Goal: Information Seeking & Learning: Learn about a topic

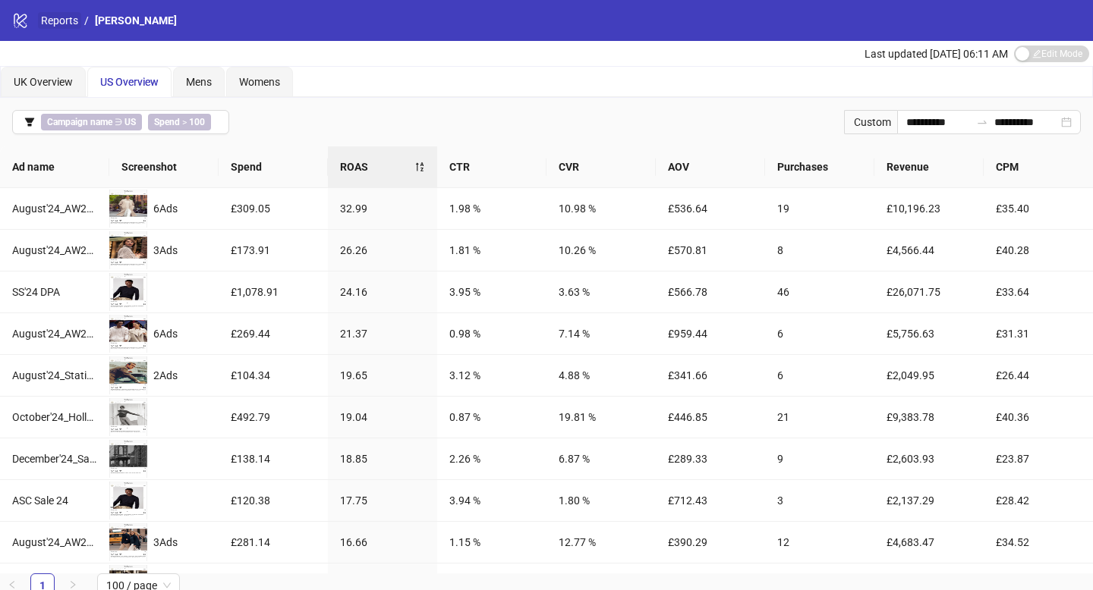
click at [61, 20] on link "Reports" at bounding box center [59, 20] width 43 height 17
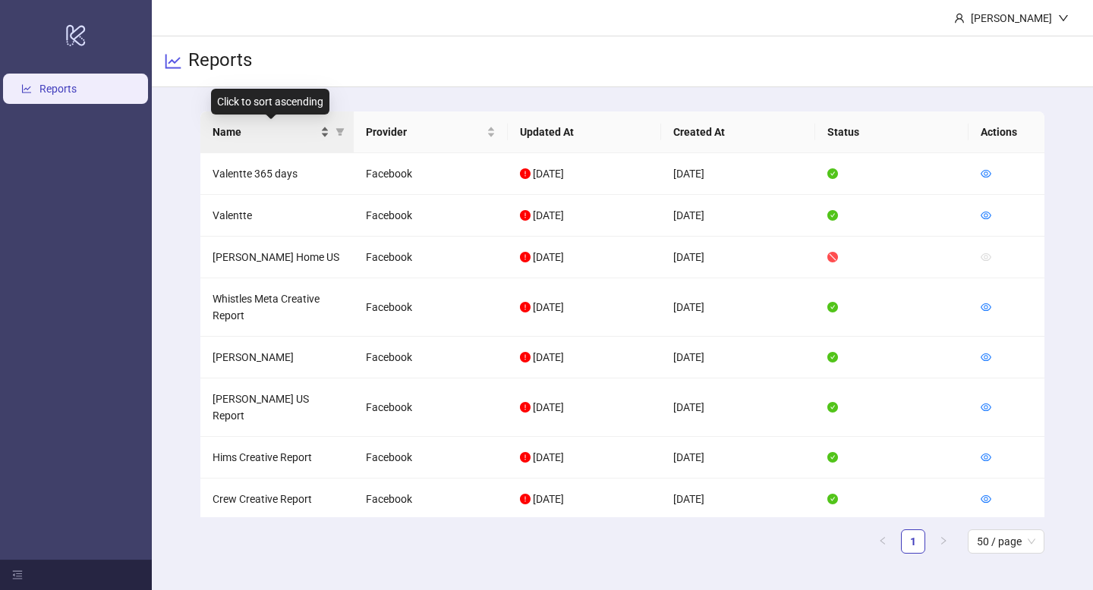
click at [322, 129] on div "Name" at bounding box center [271, 132] width 118 height 17
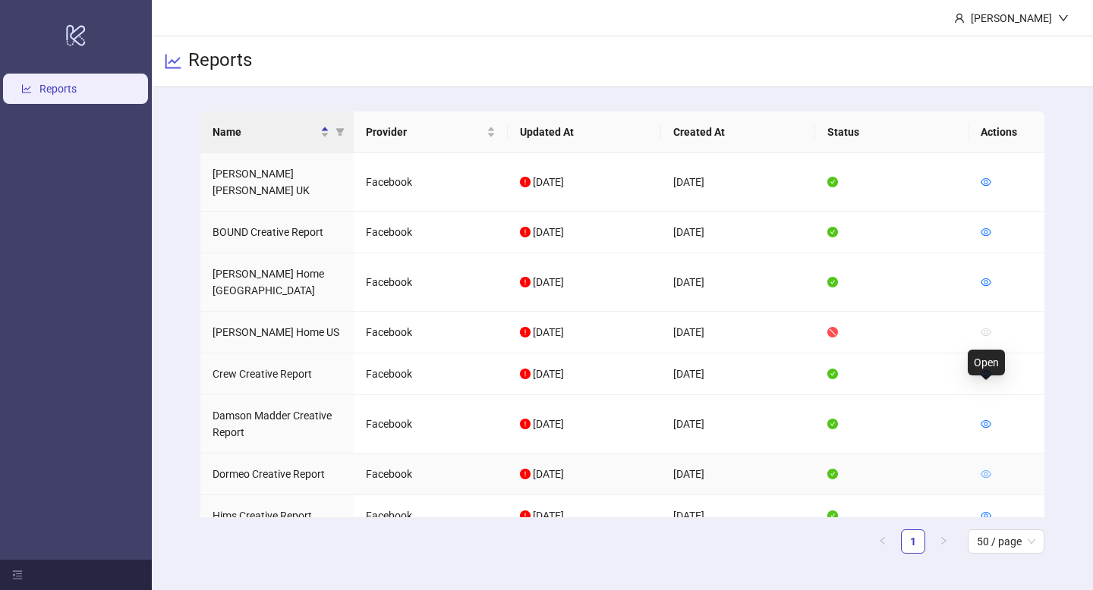
click at [988, 469] on icon "eye" at bounding box center [985, 474] width 11 height 11
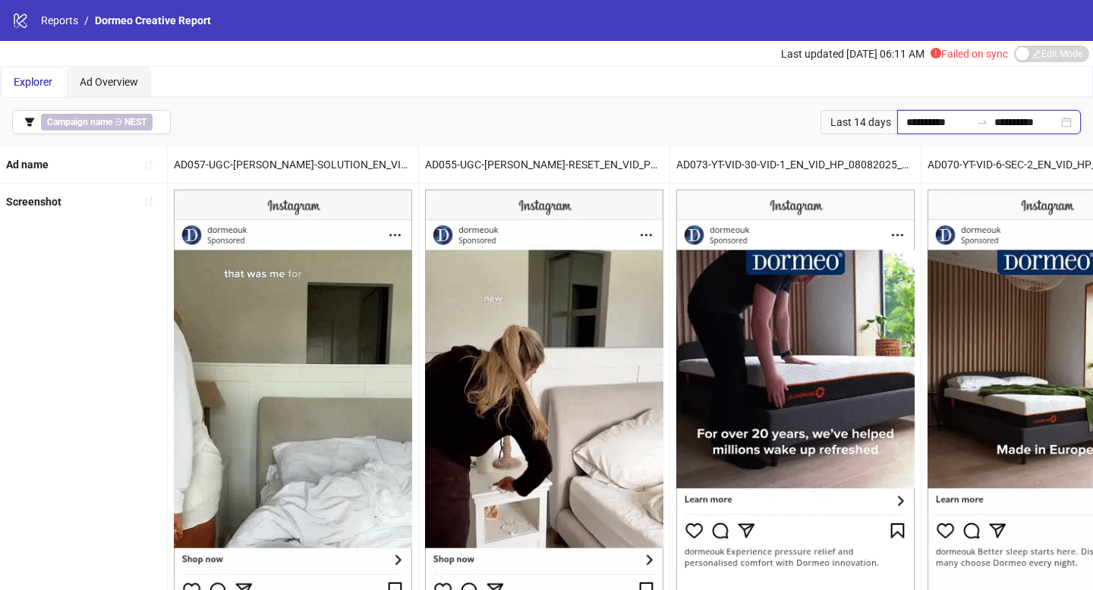
click at [912, 125] on input "**********" at bounding box center [938, 122] width 64 height 17
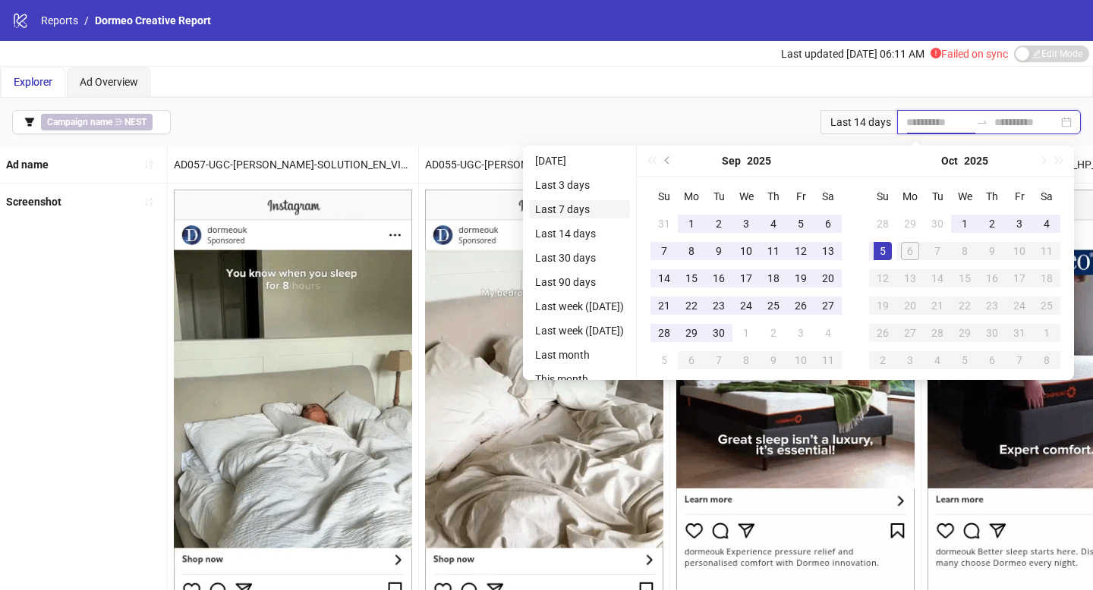
type input "**********"
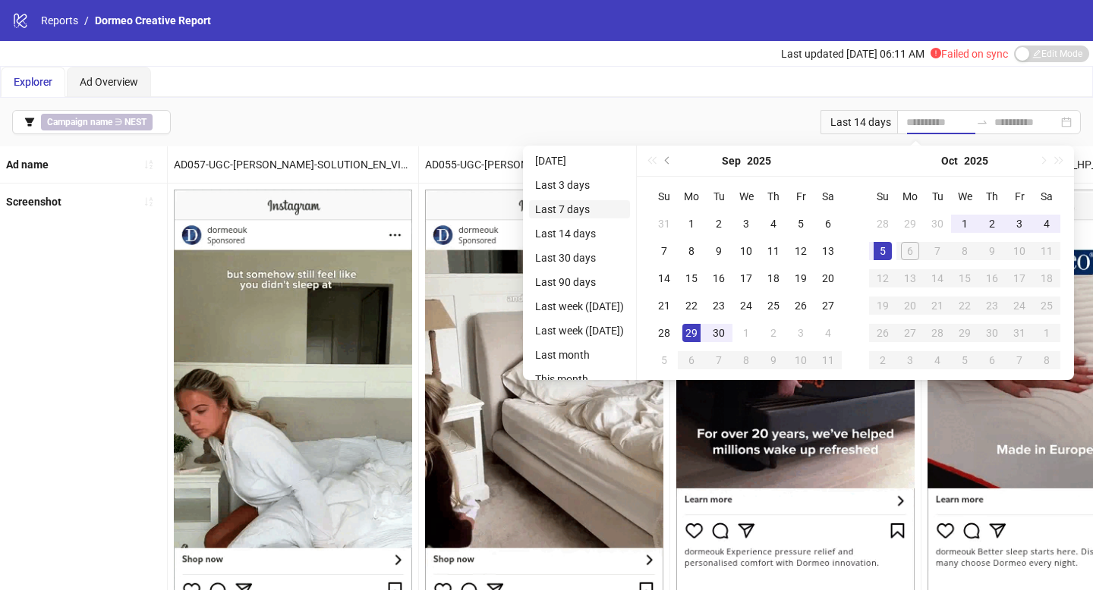
click at [556, 215] on li "Last 7 days" at bounding box center [579, 209] width 101 height 18
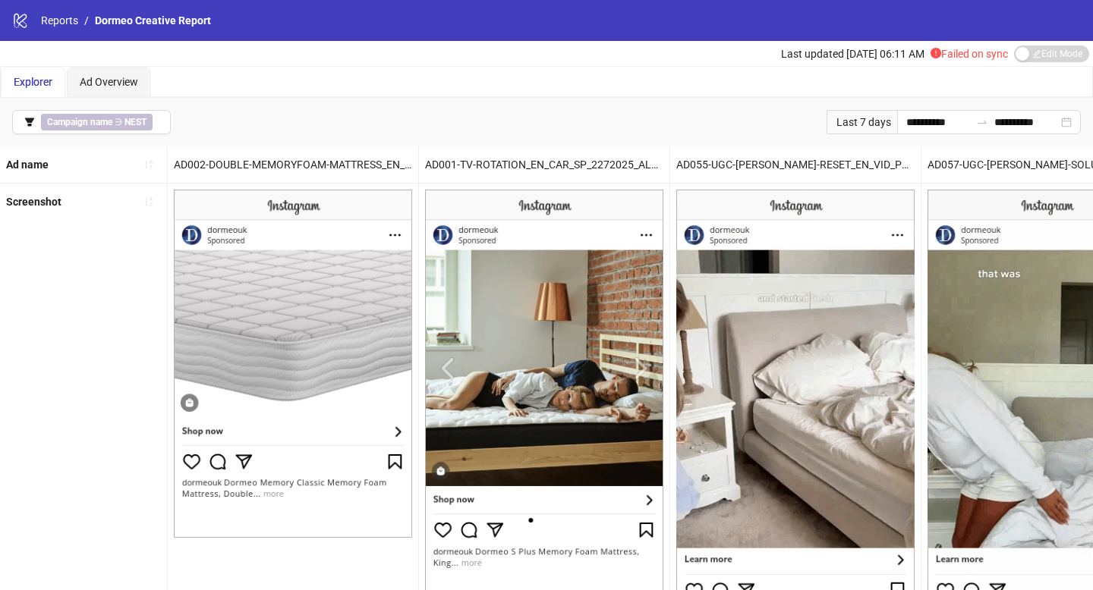
click at [952, 58] on span "Failed on sync" at bounding box center [968, 54] width 77 height 12
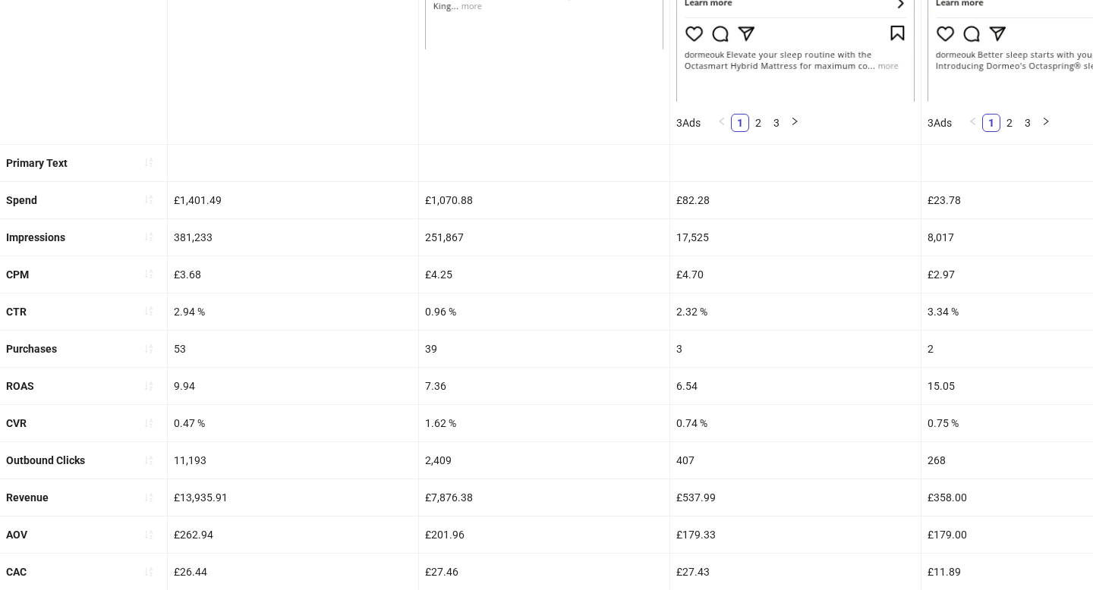
scroll to position [561, 0]
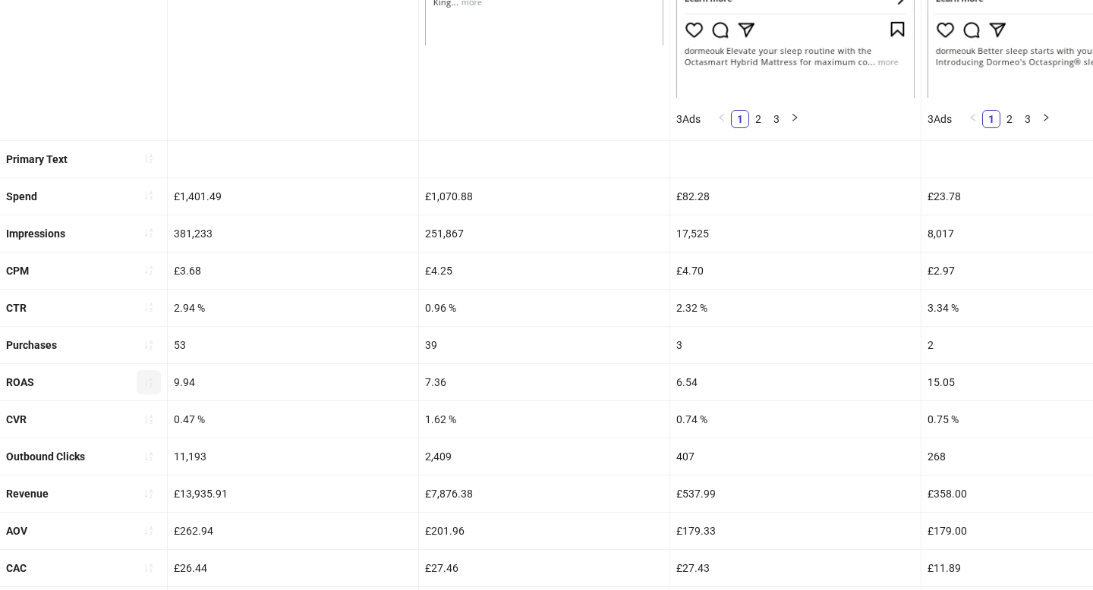
click at [143, 382] on button "button" at bounding box center [149, 382] width 24 height 24
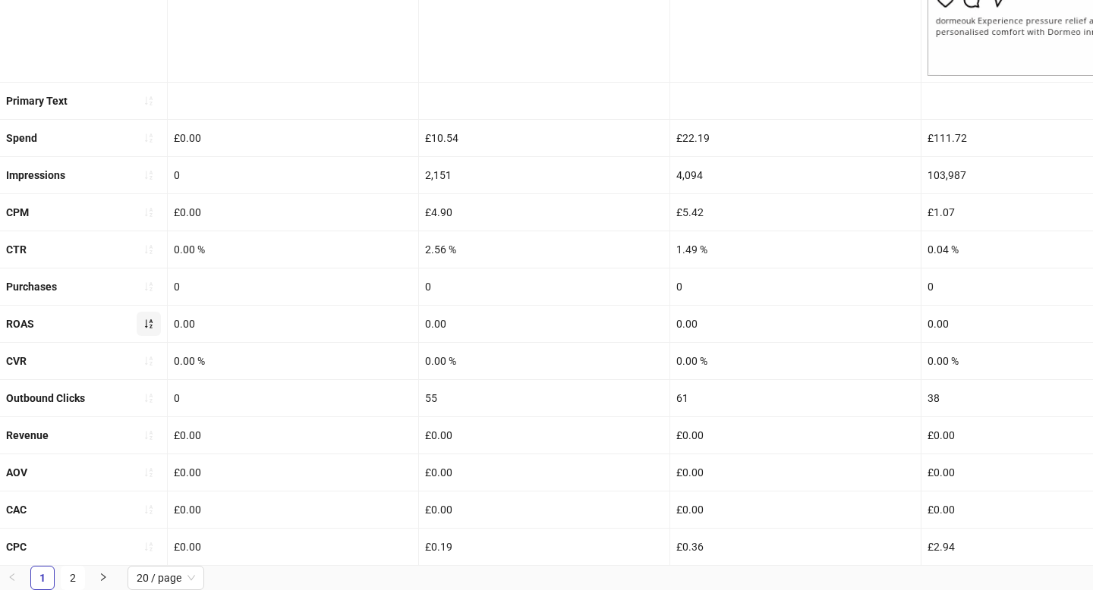
scroll to position [531, 0]
click at [153, 332] on button "button" at bounding box center [149, 324] width 24 height 24
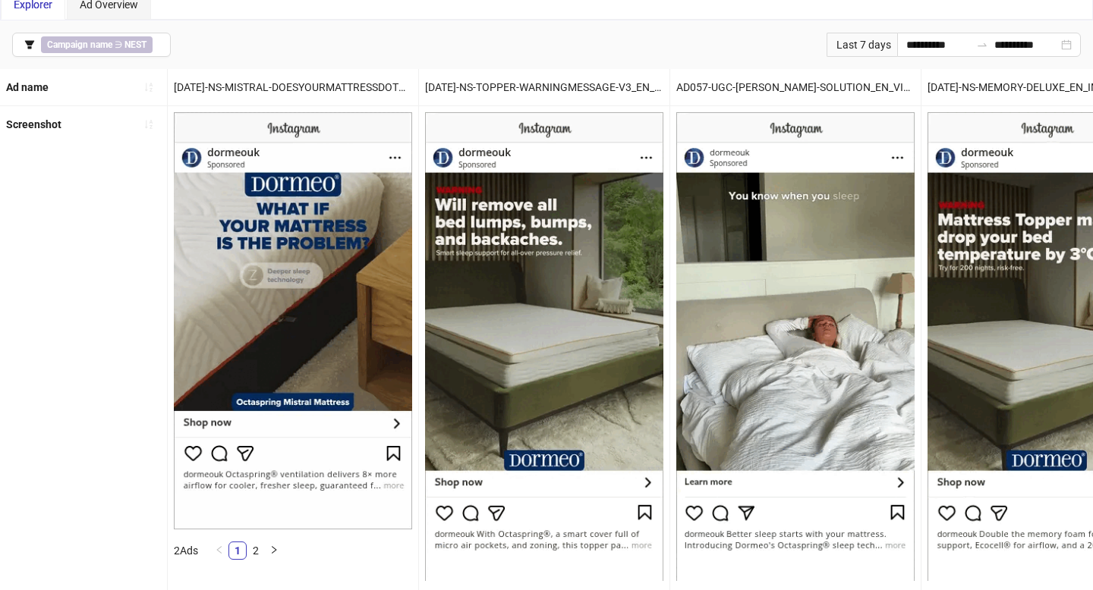
scroll to position [66, 0]
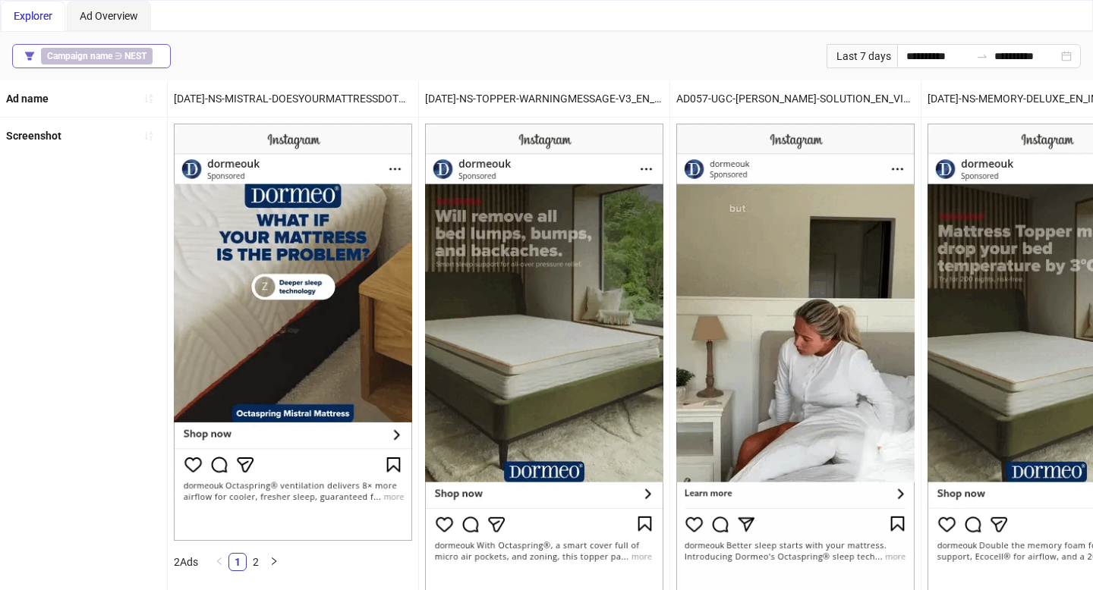
click at [168, 62] on button "Campaign name ∋ NEST" at bounding box center [91, 56] width 159 height 24
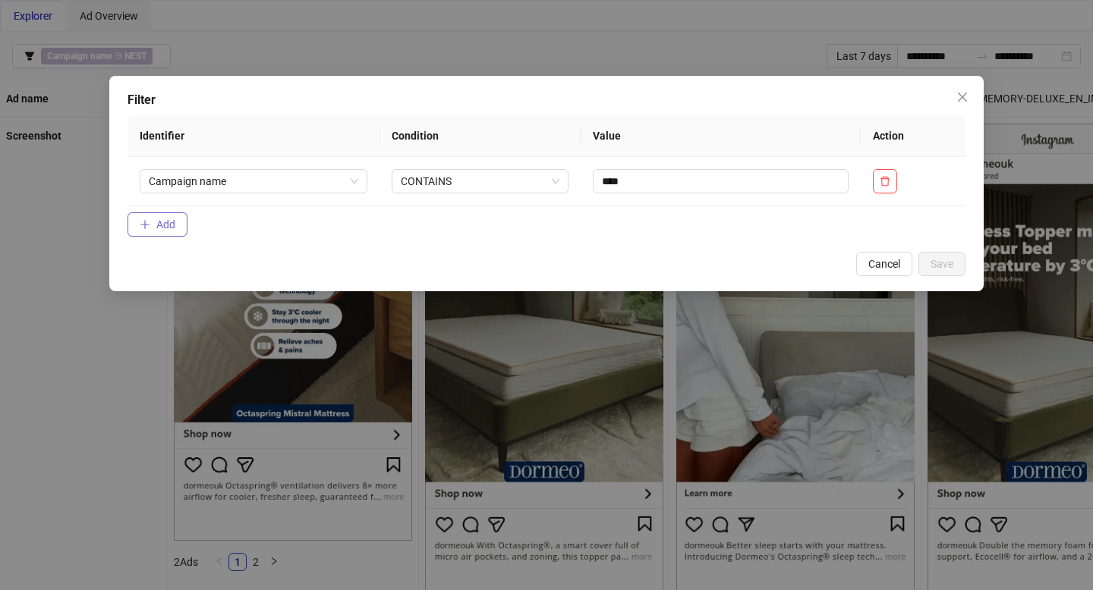
click at [161, 228] on span "Add" at bounding box center [165, 225] width 19 height 12
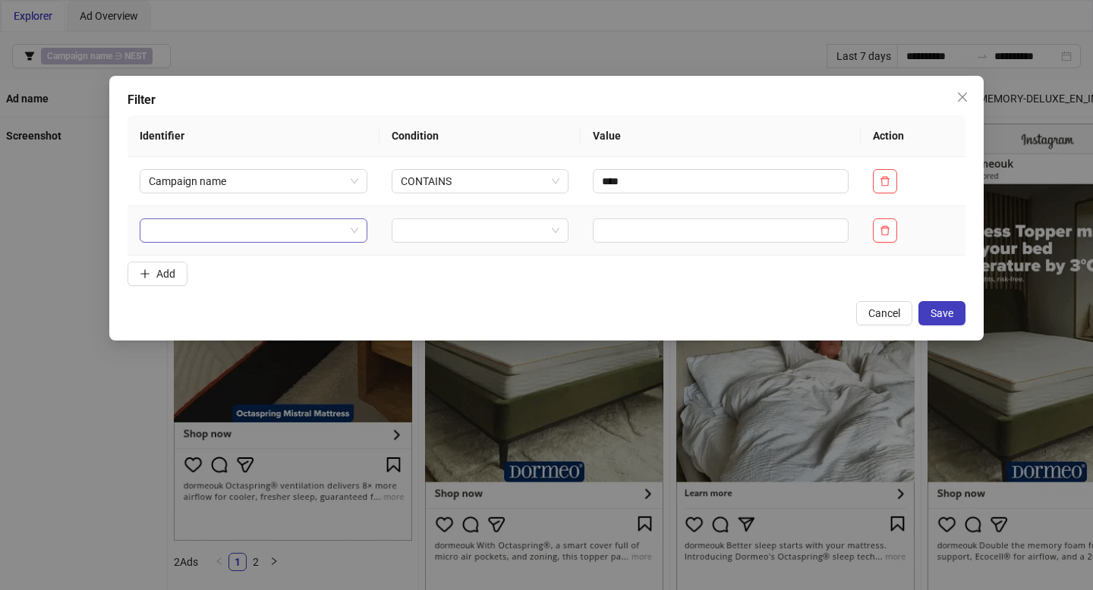
click at [181, 230] on input "search" at bounding box center [247, 230] width 196 height 23
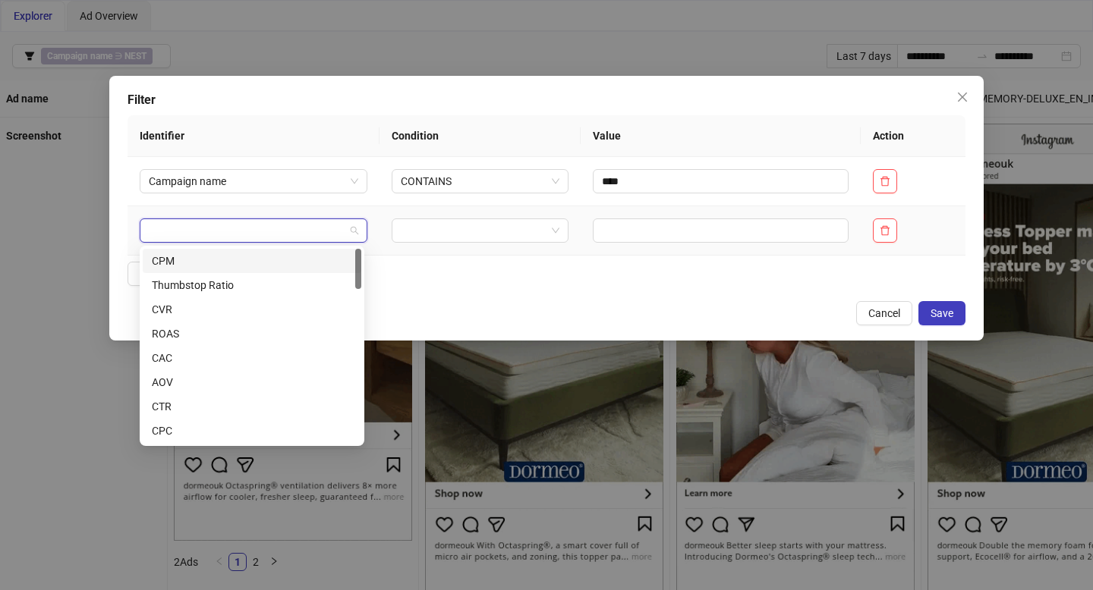
type input "*"
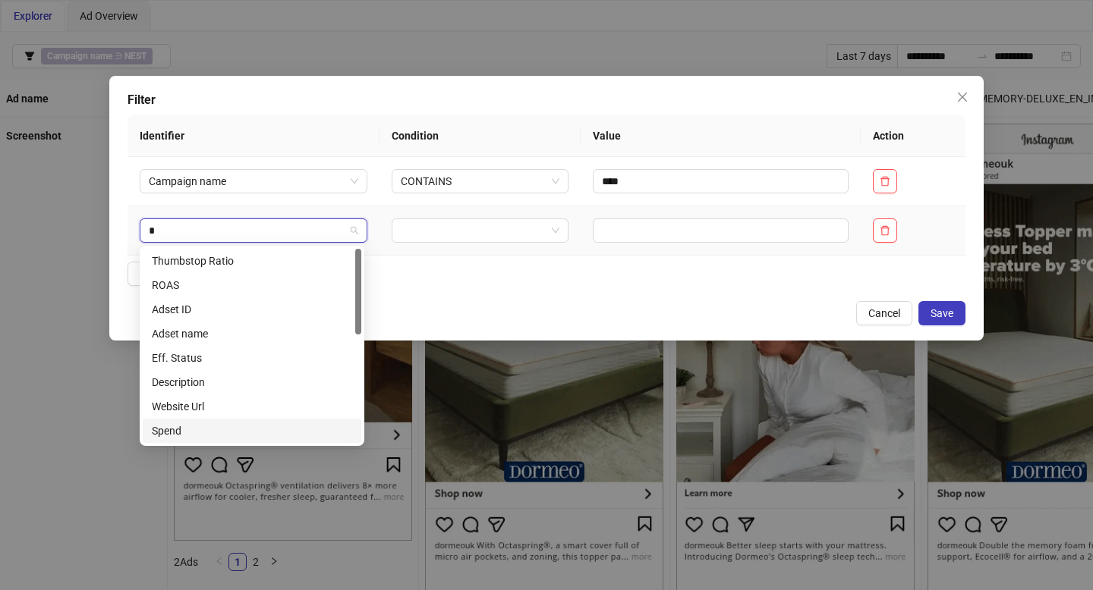
click at [203, 433] on div "Spend" at bounding box center [252, 431] width 200 height 17
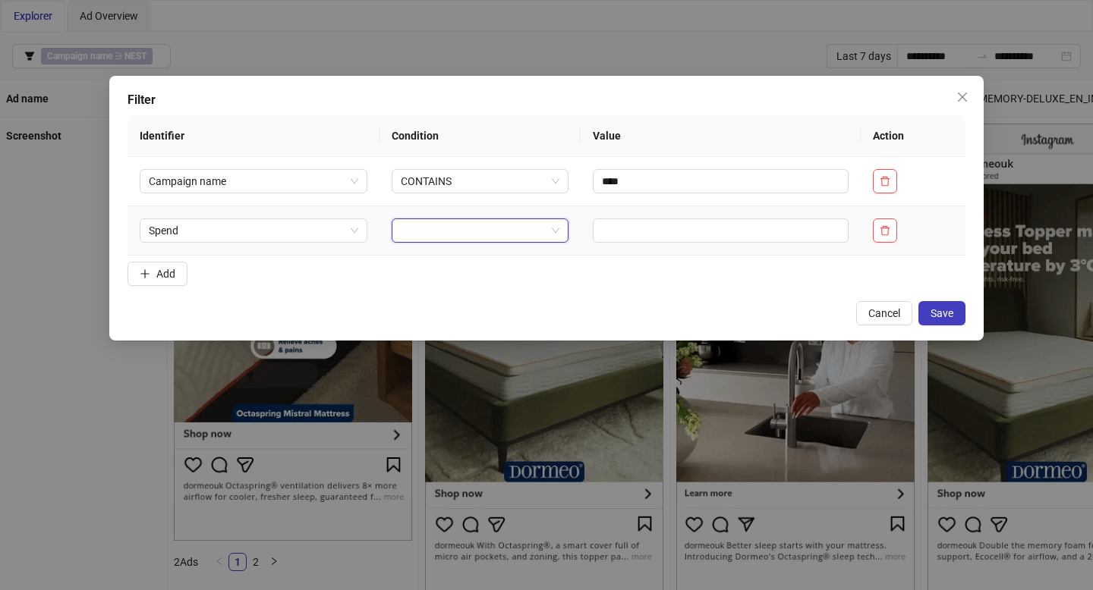
click at [439, 224] on input "search" at bounding box center [474, 230] width 146 height 23
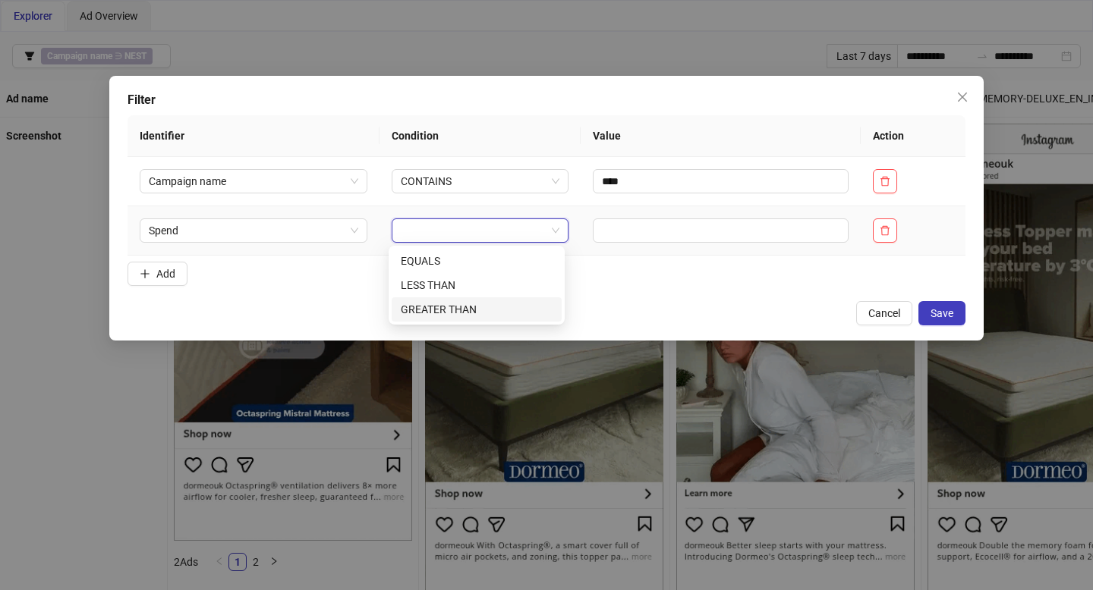
click at [447, 304] on div "GREATER THAN" at bounding box center [477, 309] width 152 height 17
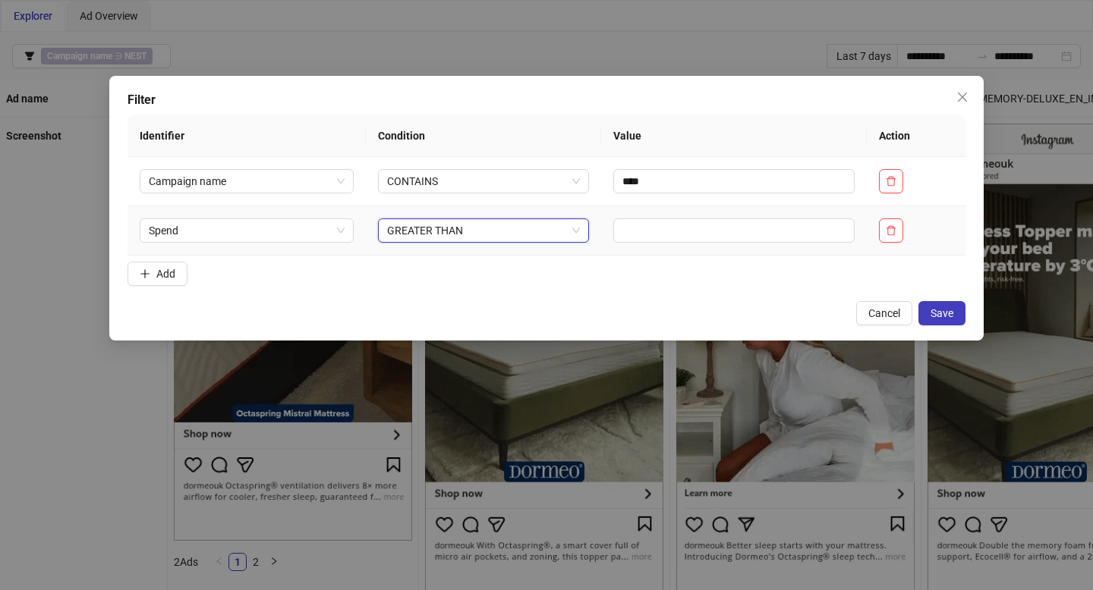
click at [670, 245] on td at bounding box center [734, 230] width 266 height 49
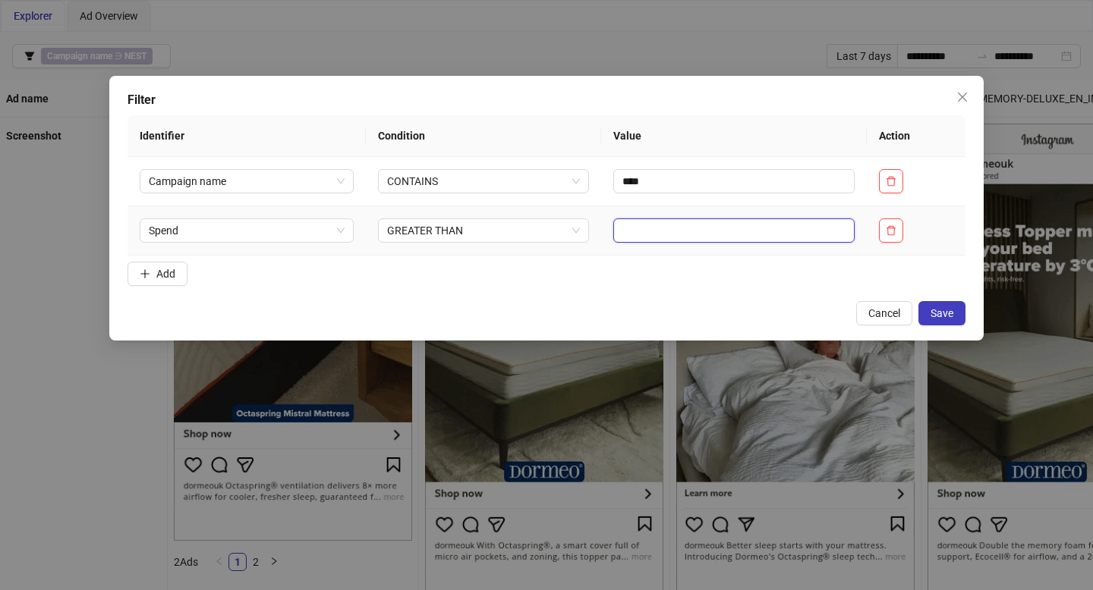
click at [661, 236] on input "text" at bounding box center [733, 231] width 241 height 24
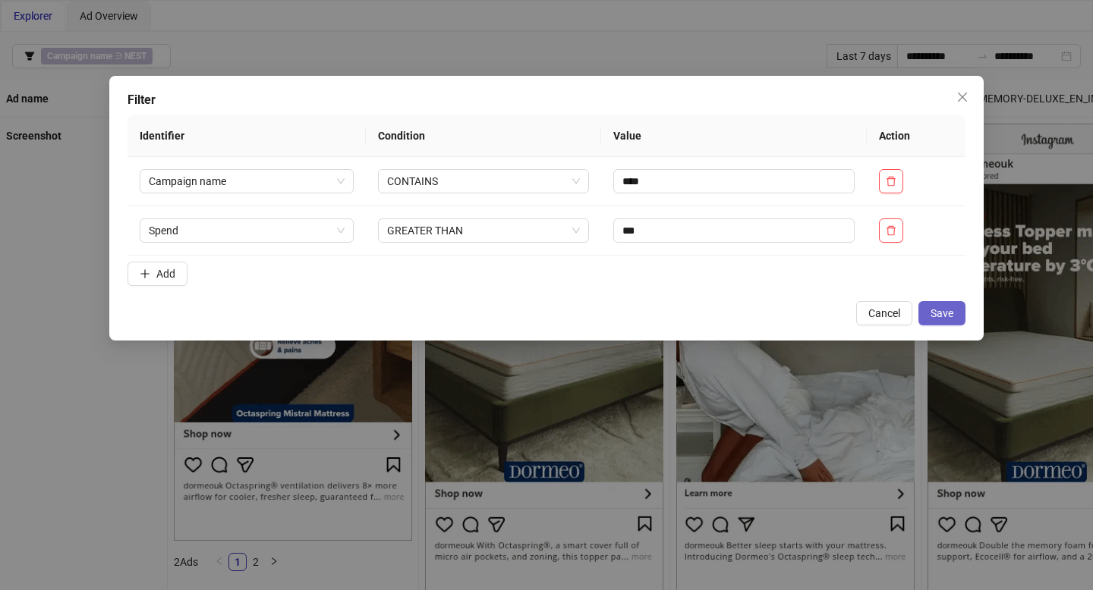
click at [943, 315] on span "Save" at bounding box center [941, 313] width 23 height 12
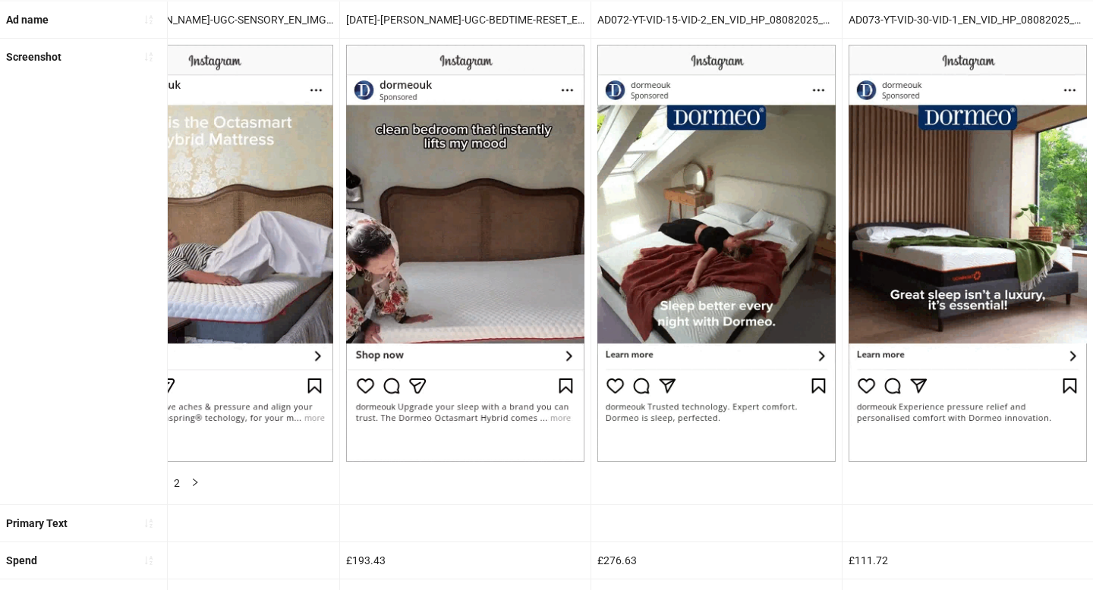
scroll to position [0, 0]
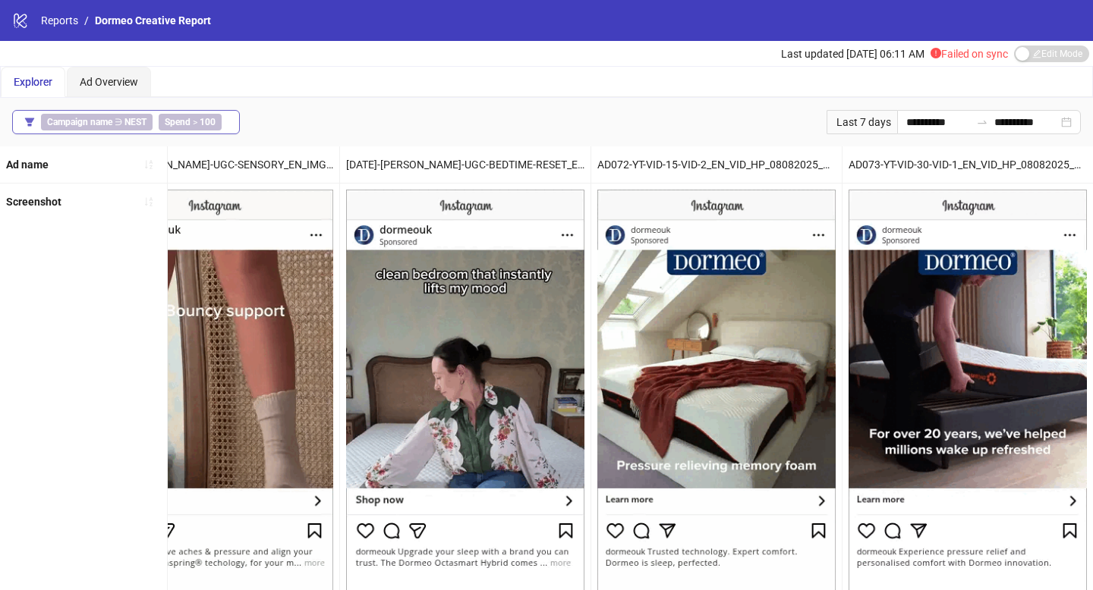
click at [207, 121] on b "100" at bounding box center [208, 122] width 16 height 11
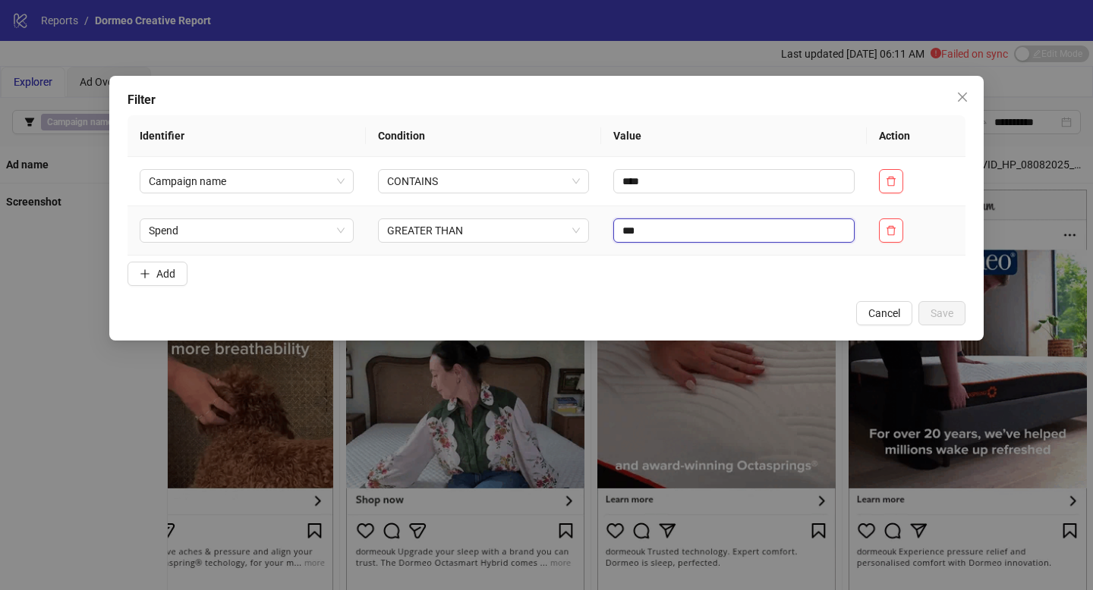
drag, startPoint x: 619, startPoint y: 228, endPoint x: 646, endPoint y: 228, distance: 27.3
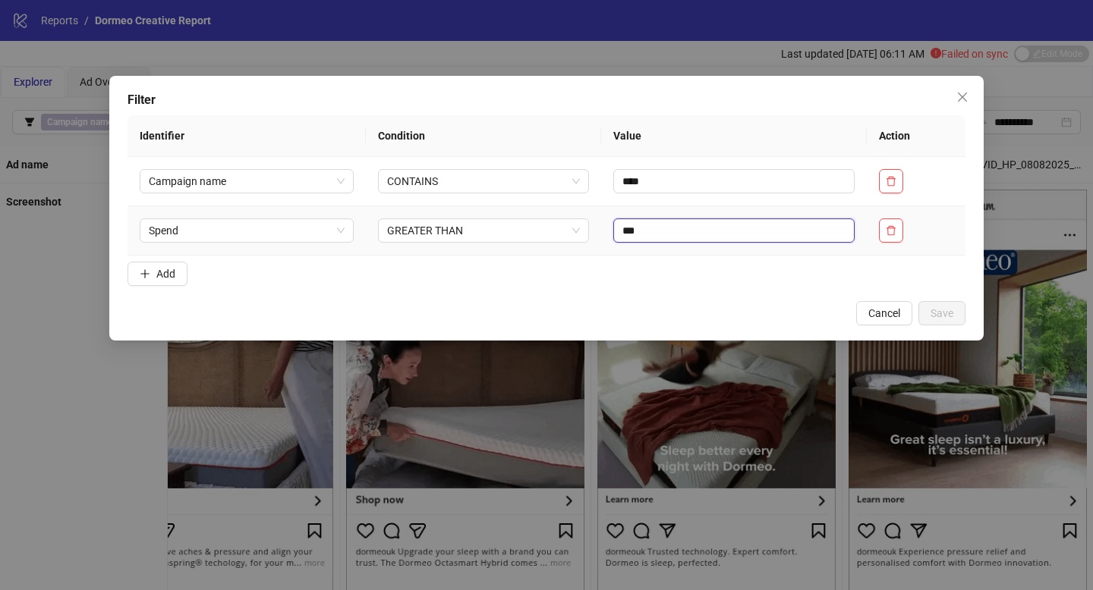
click at [646, 228] on input "***" at bounding box center [733, 231] width 241 height 24
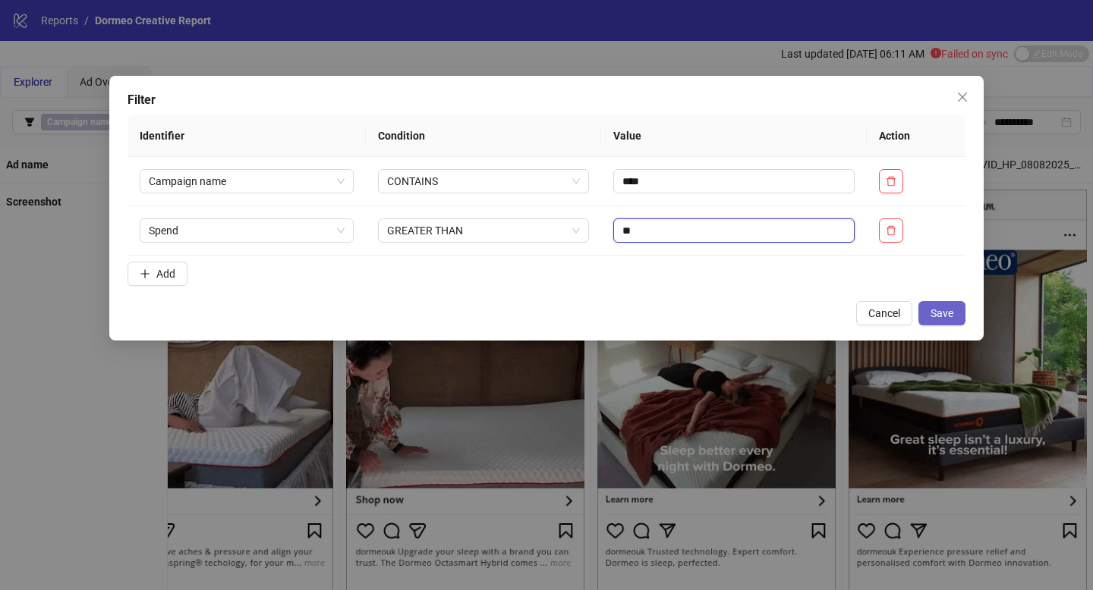
type input "**"
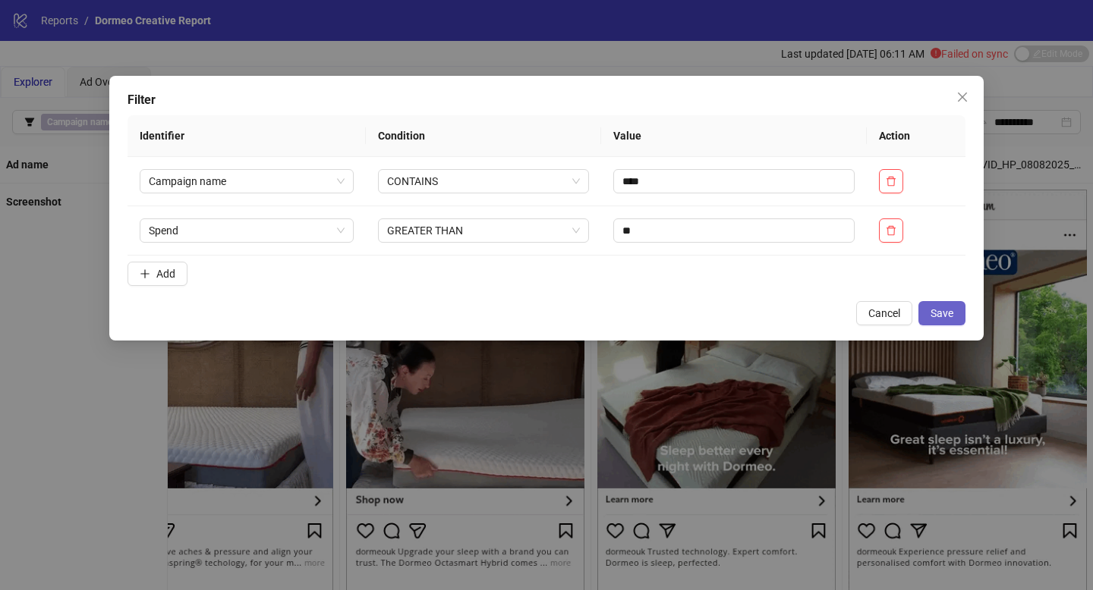
click at [945, 325] on button "Save" at bounding box center [941, 313] width 47 height 24
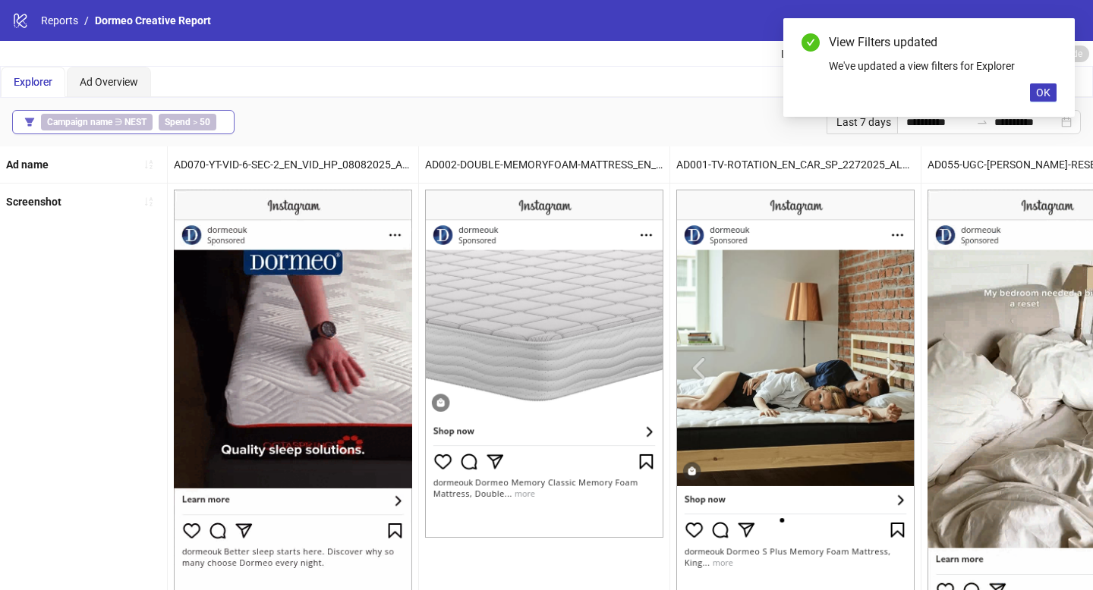
click at [153, 116] on div "Campaign name ∋ NEST Spend > 50" at bounding box center [131, 122] width 181 height 17
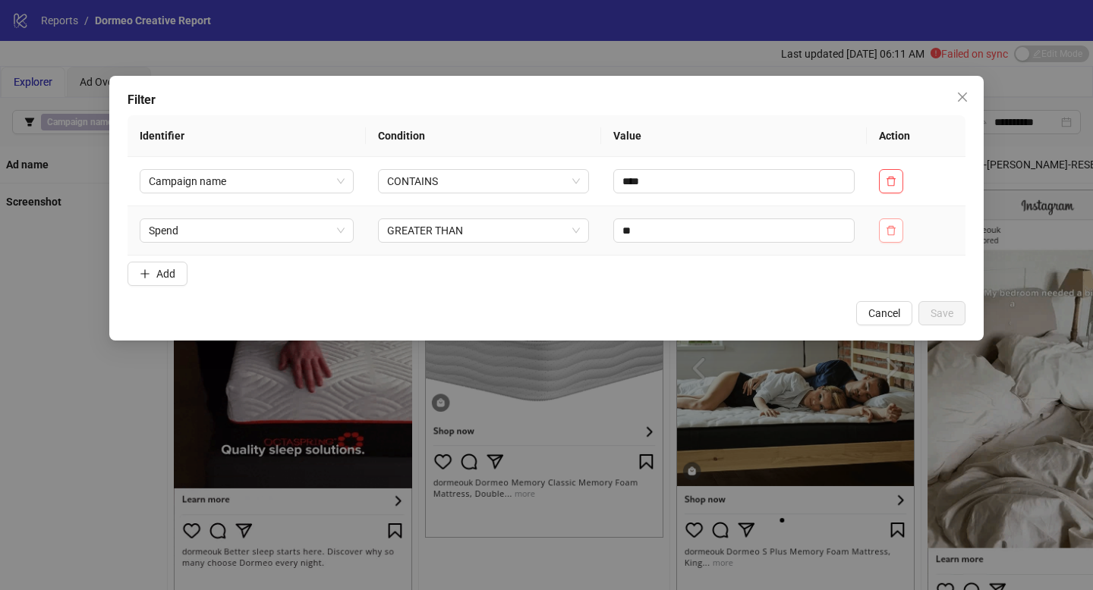
click at [891, 235] on span "button" at bounding box center [890, 231] width 11 height 12
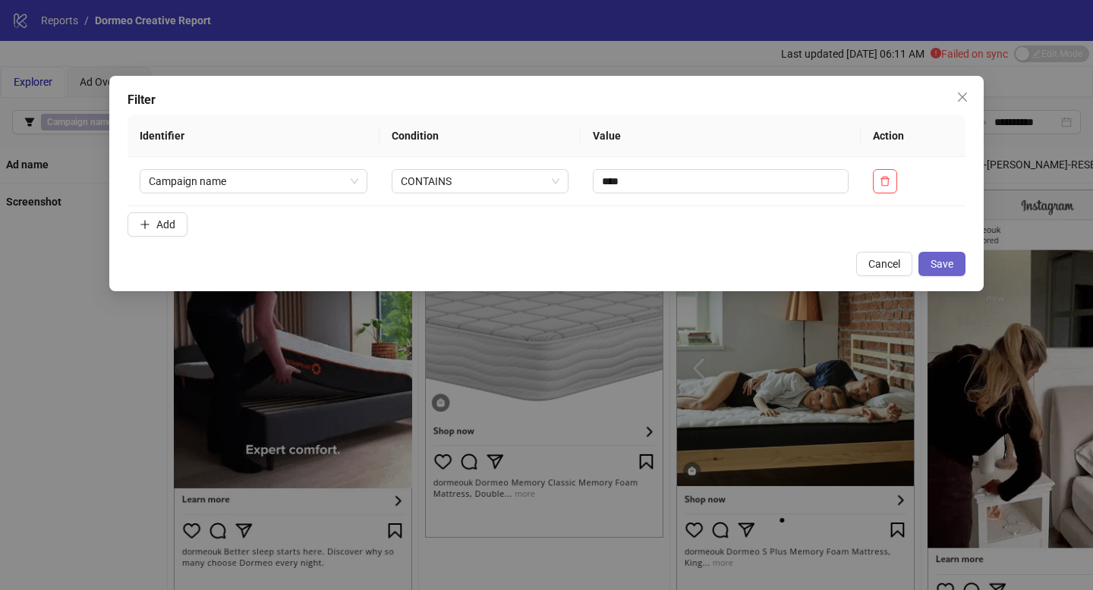
click at [945, 265] on span "Save" at bounding box center [941, 264] width 23 height 12
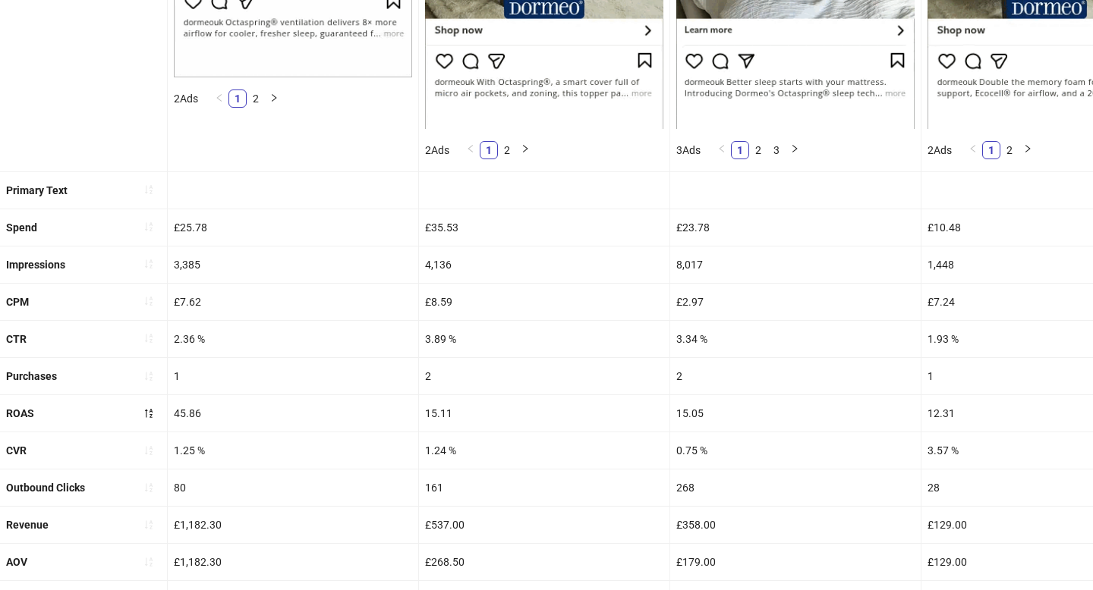
scroll to position [618, 0]
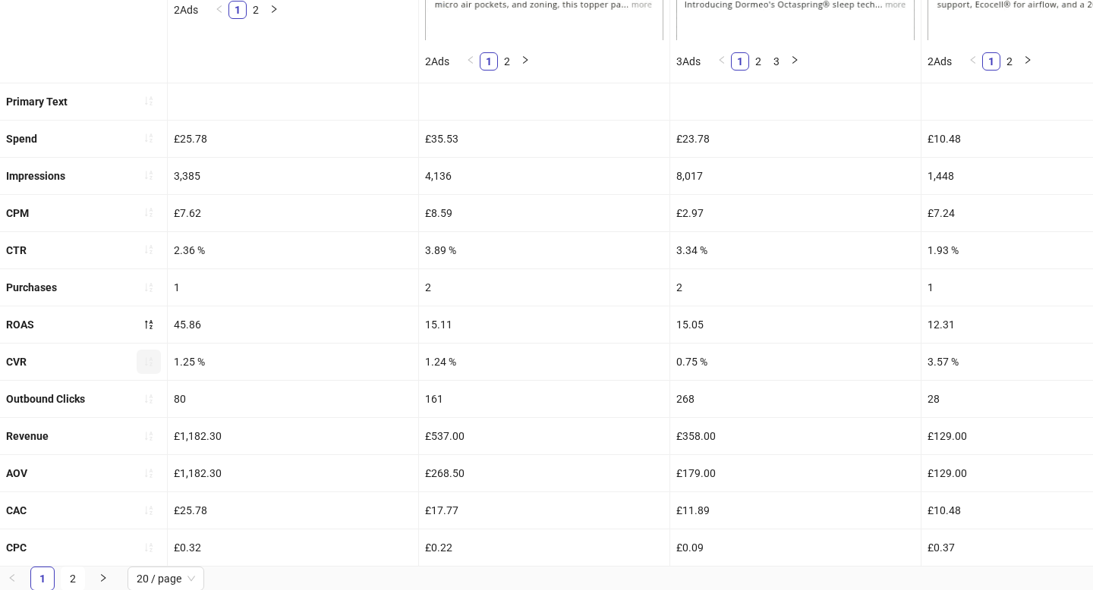
click at [143, 363] on icon "sort-ascending" at bounding box center [148, 362] width 11 height 11
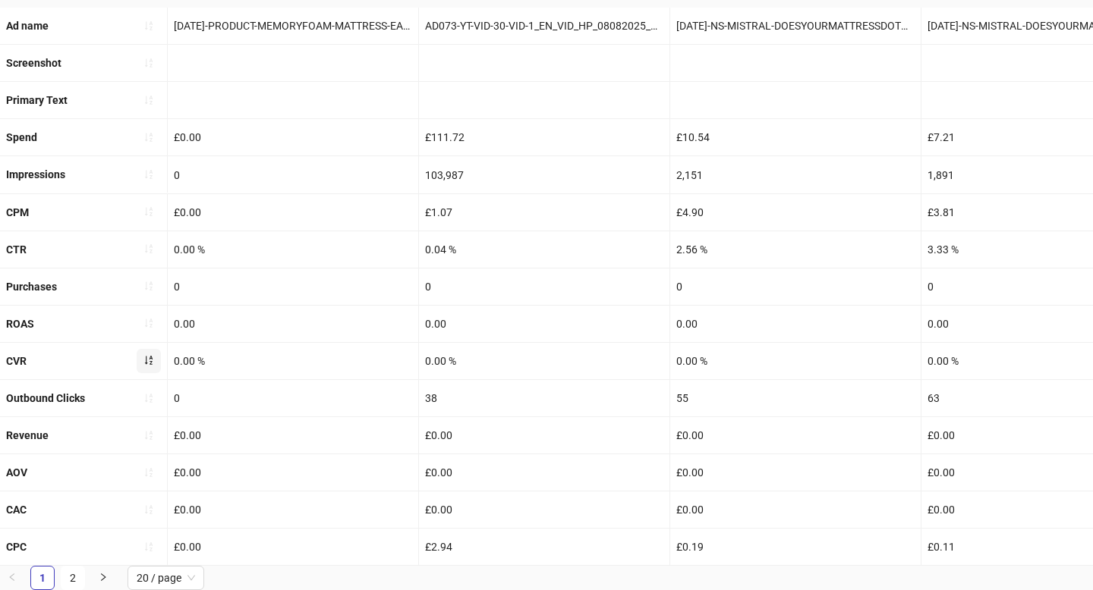
scroll to position [531, 0]
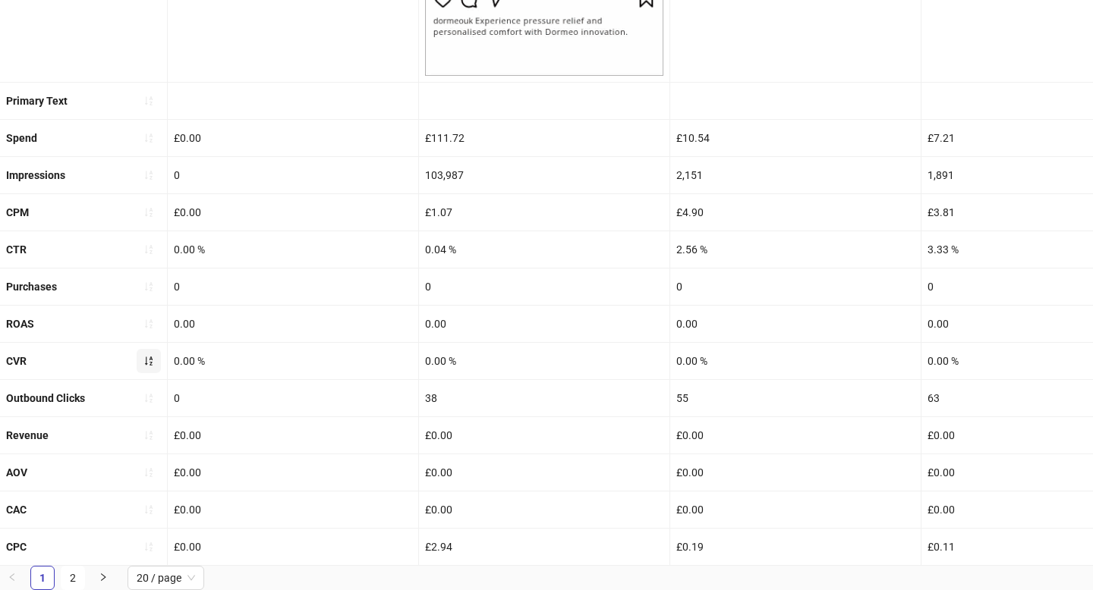
click at [143, 363] on icon "sort-ascending" at bounding box center [148, 361] width 11 height 11
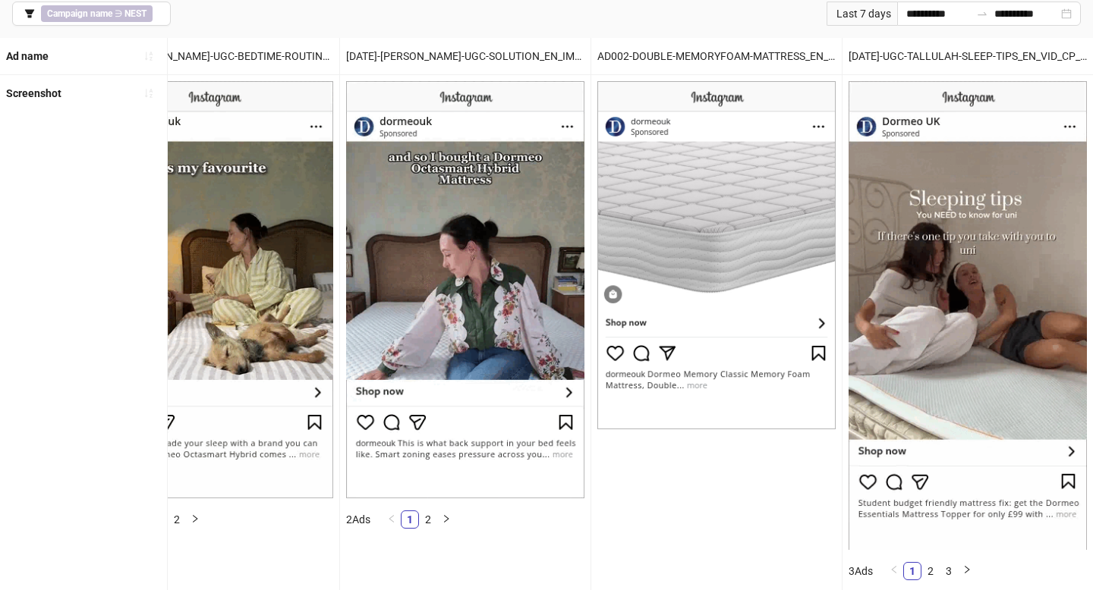
scroll to position [0, 0]
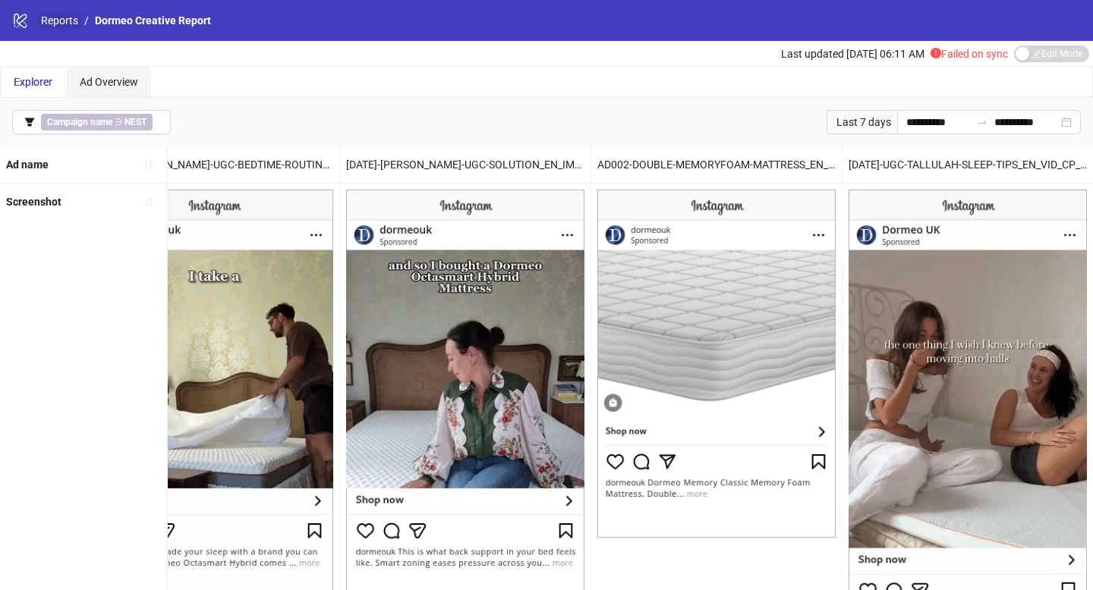
click at [49, 23] on link "Reports" at bounding box center [59, 20] width 43 height 17
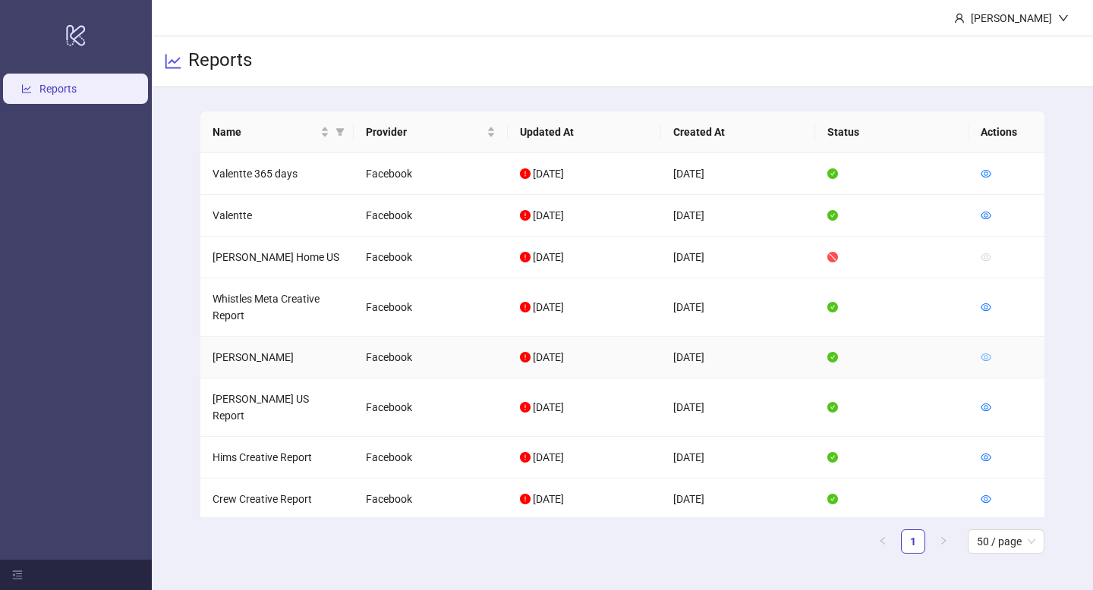
click at [991, 354] on icon "eye" at bounding box center [985, 357] width 11 height 11
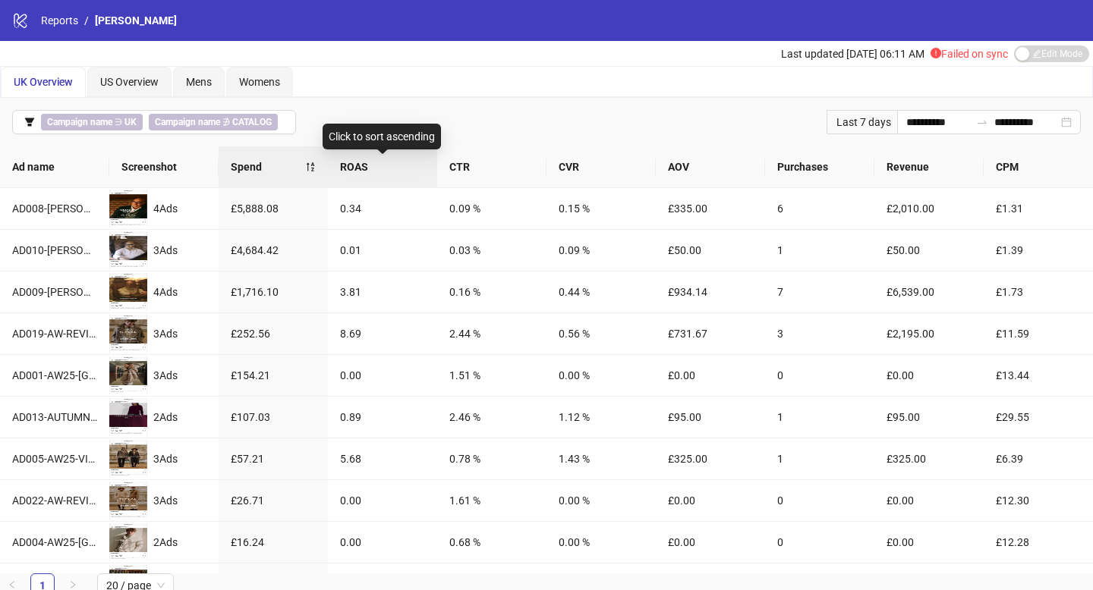
click at [376, 175] on div "ROAS" at bounding box center [382, 167] width 85 height 17
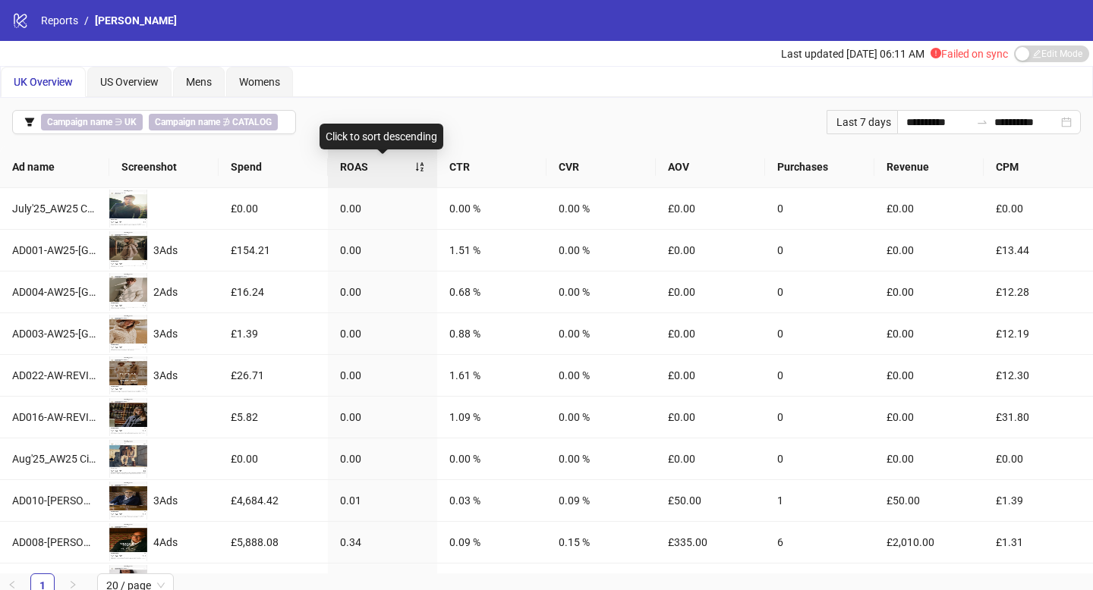
click at [376, 175] on div "ROAS" at bounding box center [382, 167] width 85 height 17
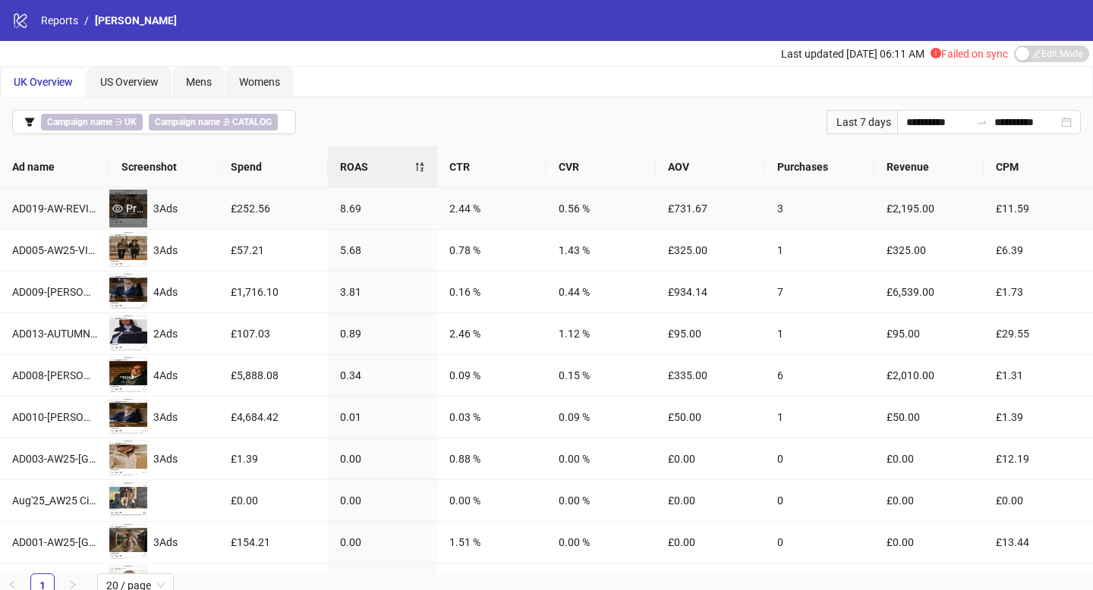
click at [134, 207] on div "Preview" at bounding box center [128, 208] width 38 height 17
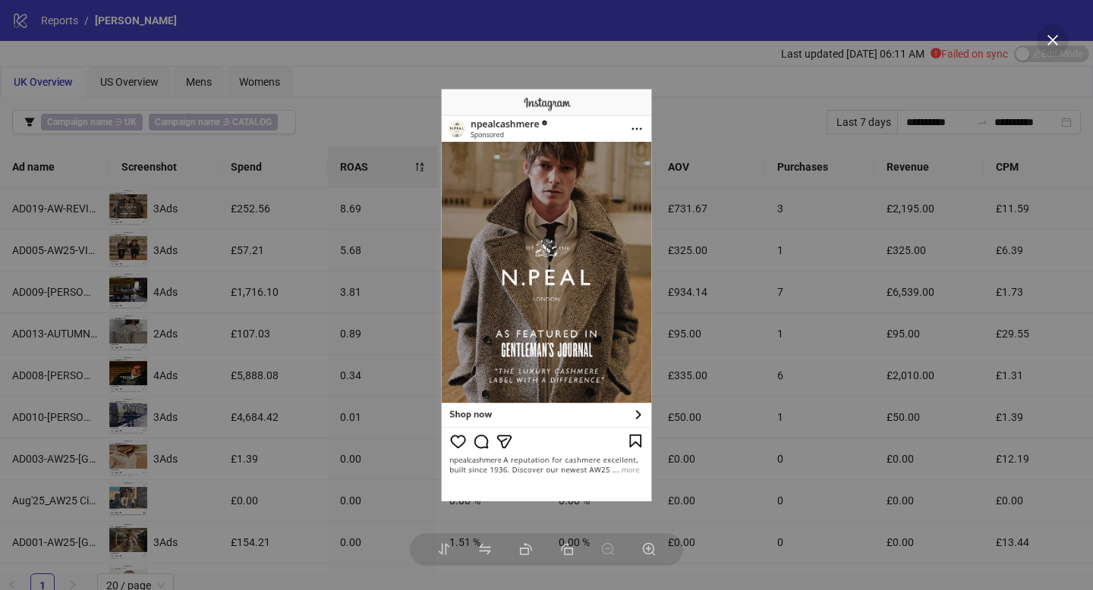
click at [177, 239] on div at bounding box center [546, 295] width 1093 height 590
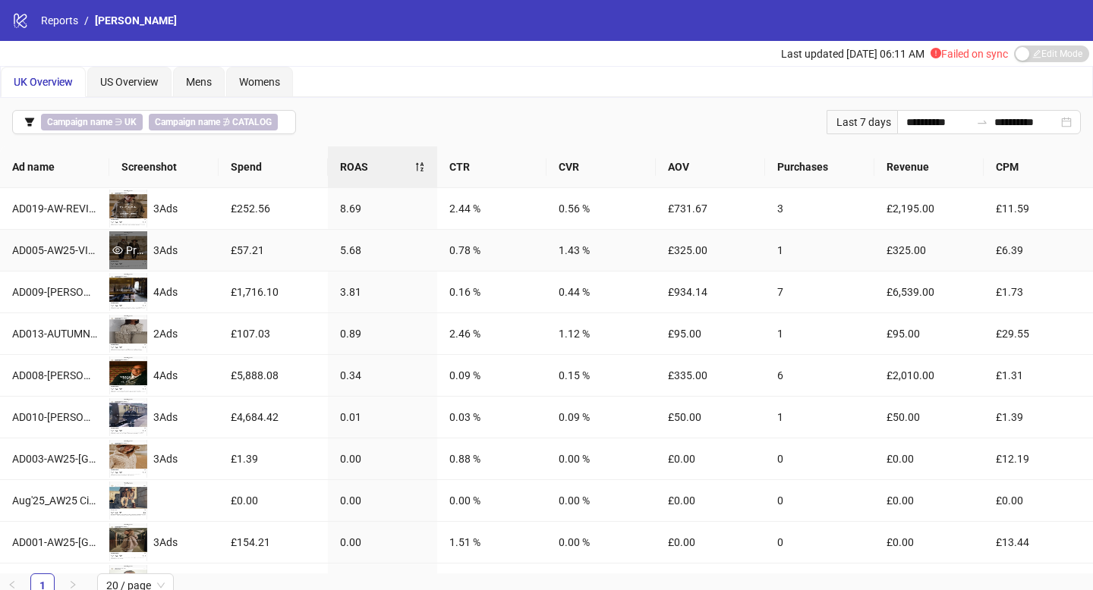
click at [137, 245] on div "Preview" at bounding box center [128, 250] width 38 height 17
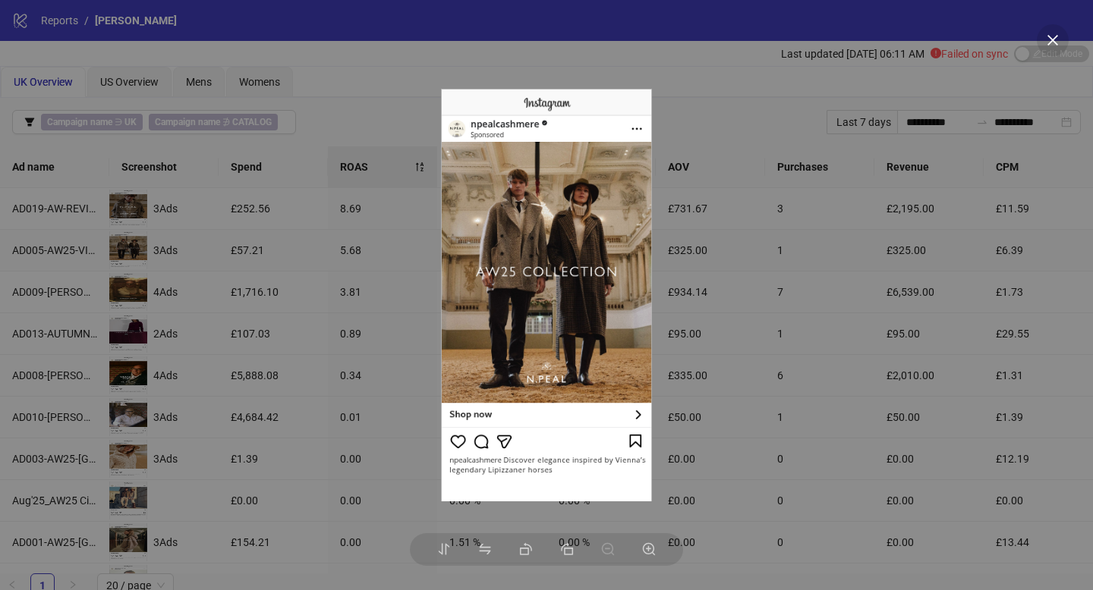
click at [179, 264] on div at bounding box center [546, 295] width 1093 height 590
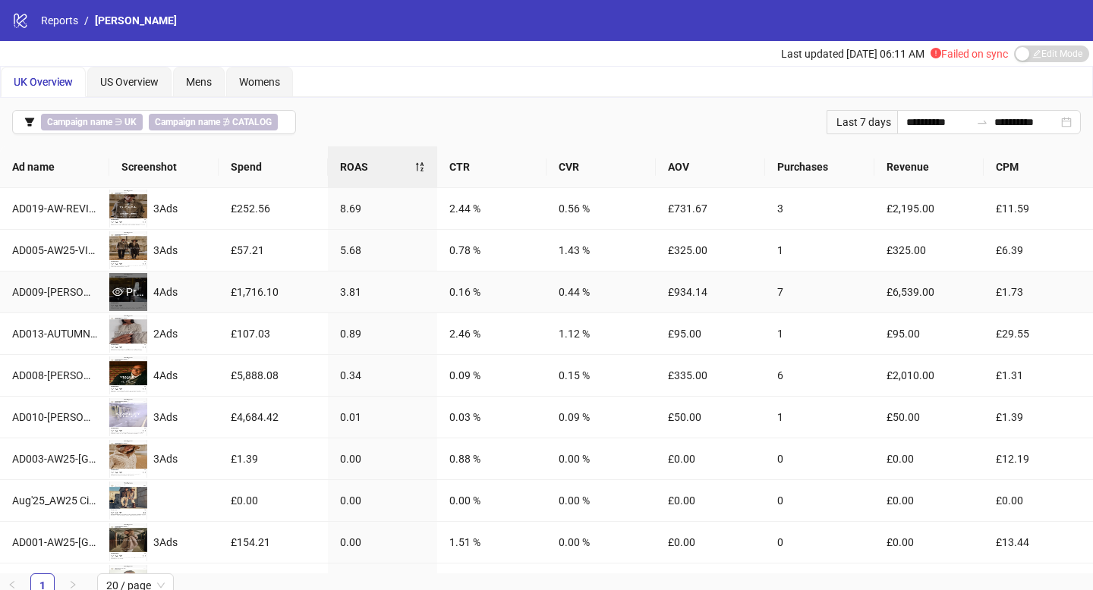
click at [135, 295] on div "Preview" at bounding box center [128, 292] width 38 height 17
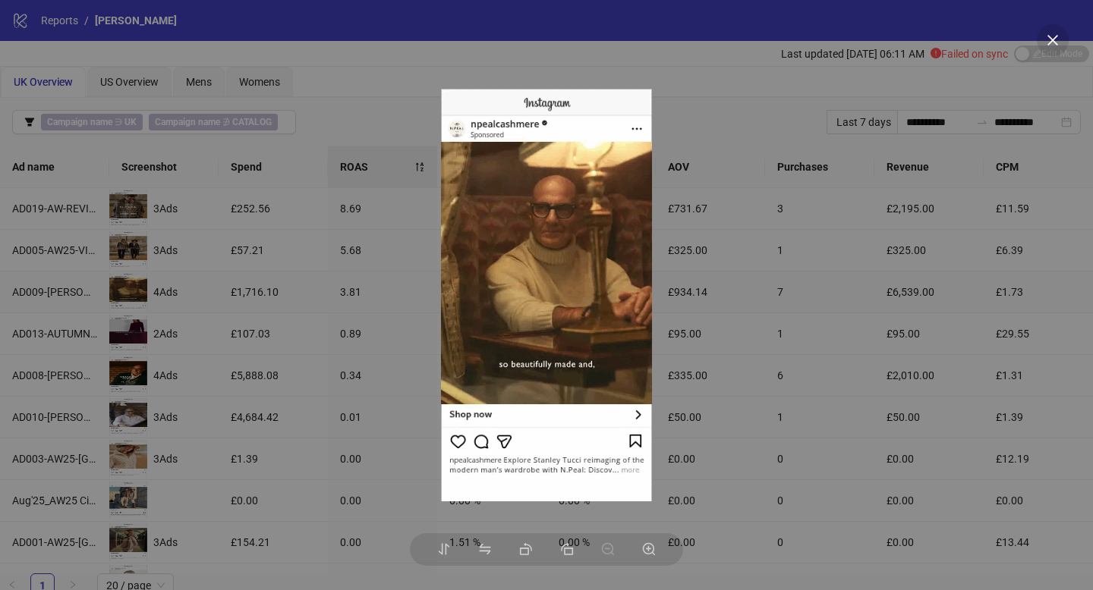
click at [213, 309] on div at bounding box center [546, 295] width 1093 height 590
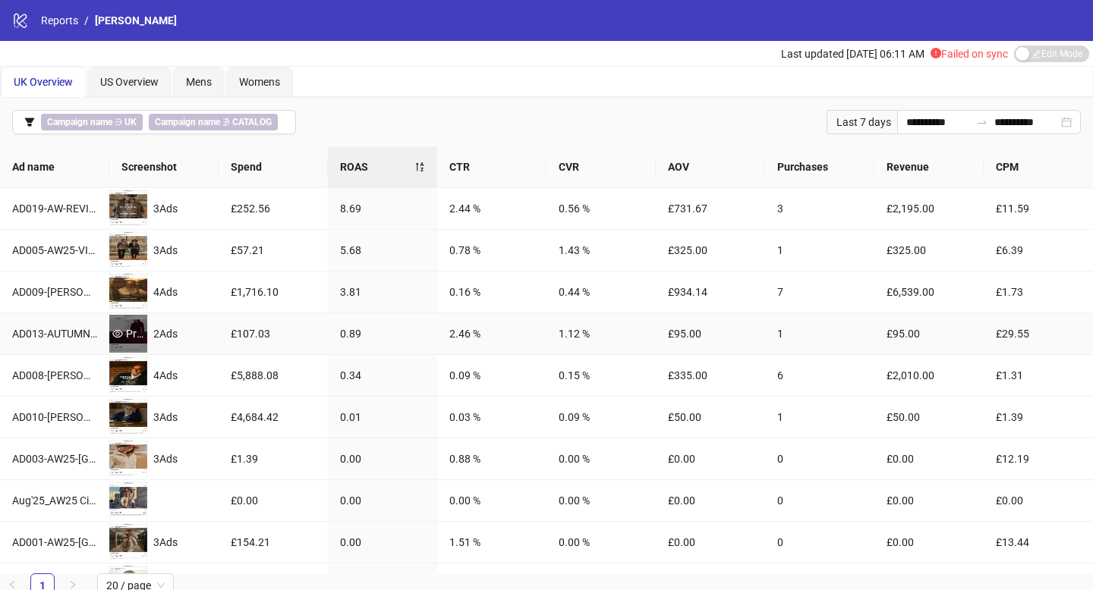
click at [131, 334] on div "Preview" at bounding box center [128, 334] width 38 height 17
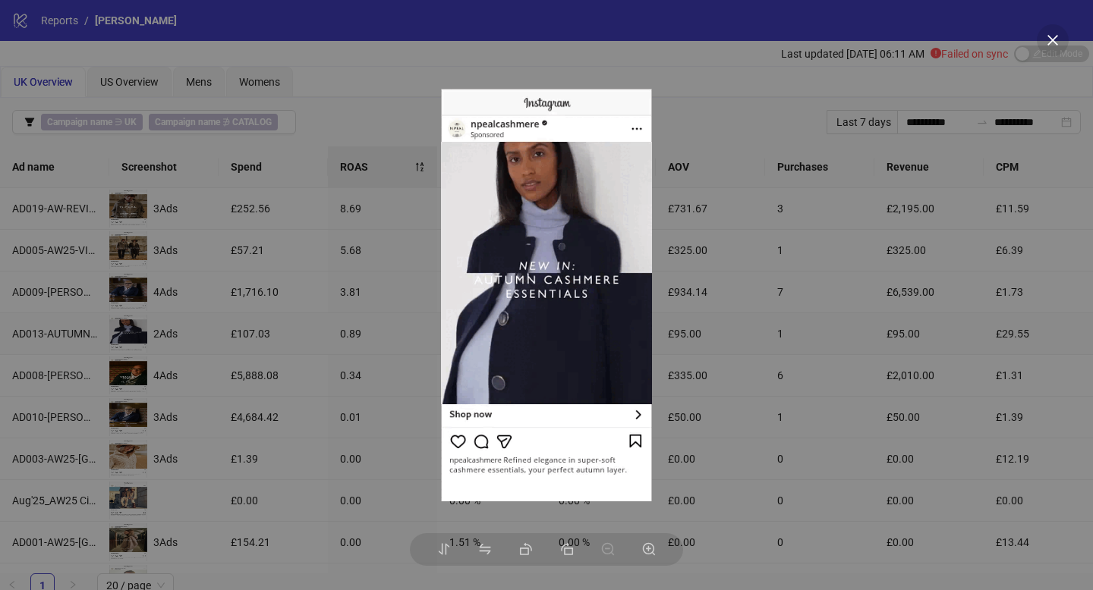
click at [208, 341] on div at bounding box center [546, 295] width 1093 height 590
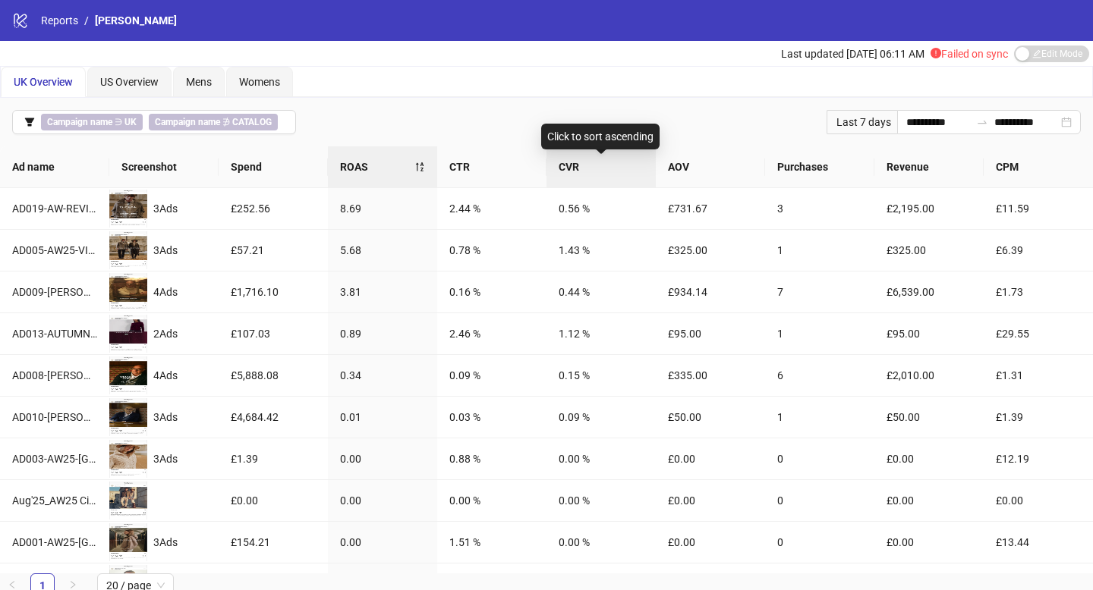
click at [568, 168] on span "CVR" at bounding box center [600, 167] width 85 height 17
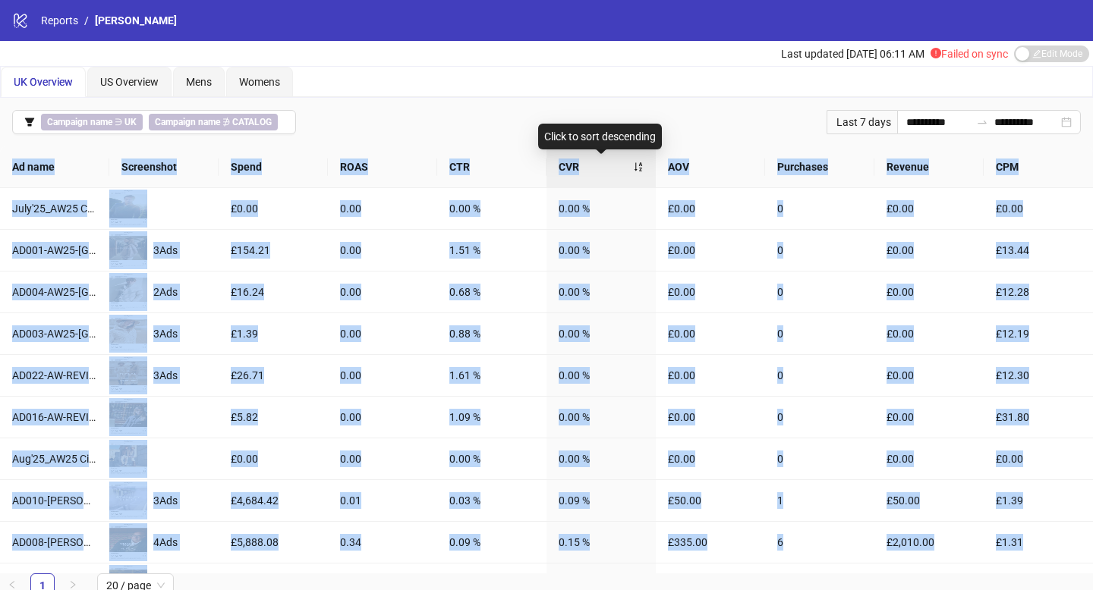
click at [568, 168] on span "CVR" at bounding box center [595, 167] width 74 height 17
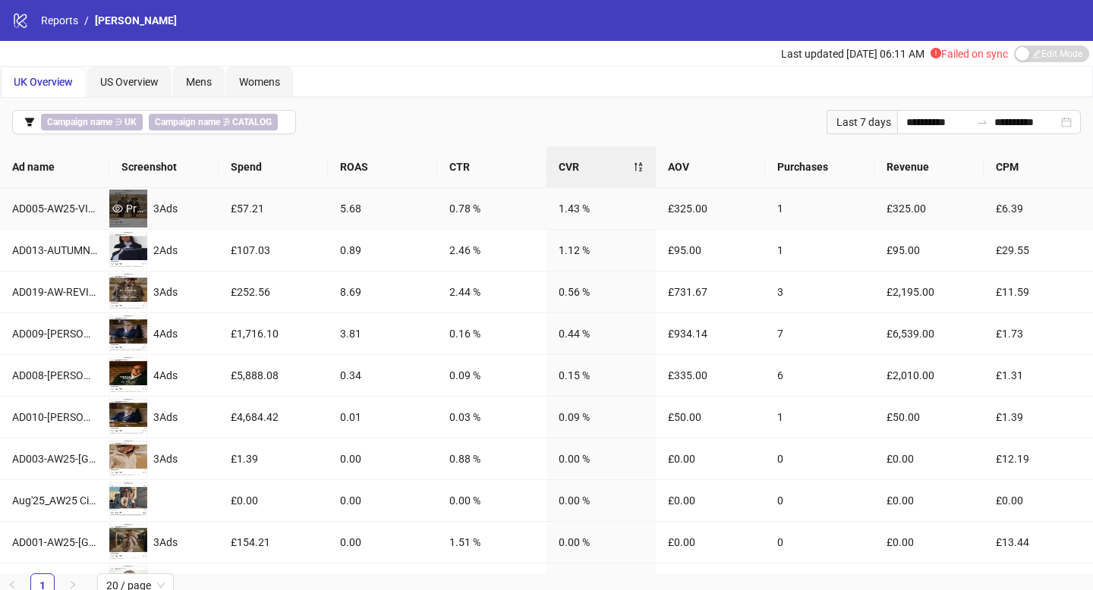
click at [124, 203] on div "Preview" at bounding box center [128, 208] width 38 height 17
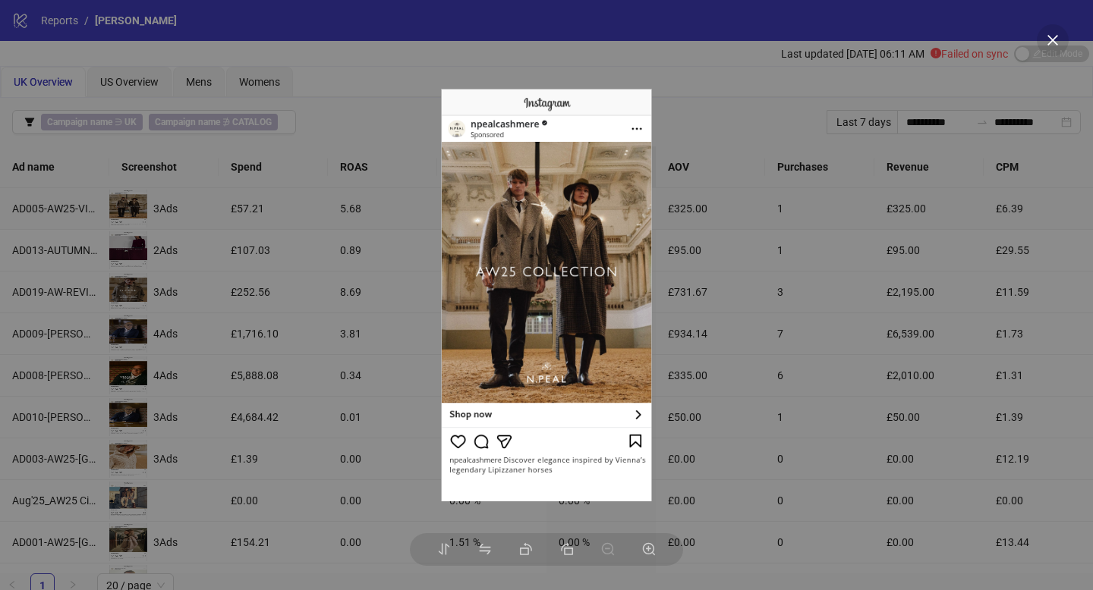
click at [184, 260] on div at bounding box center [546, 295] width 1093 height 590
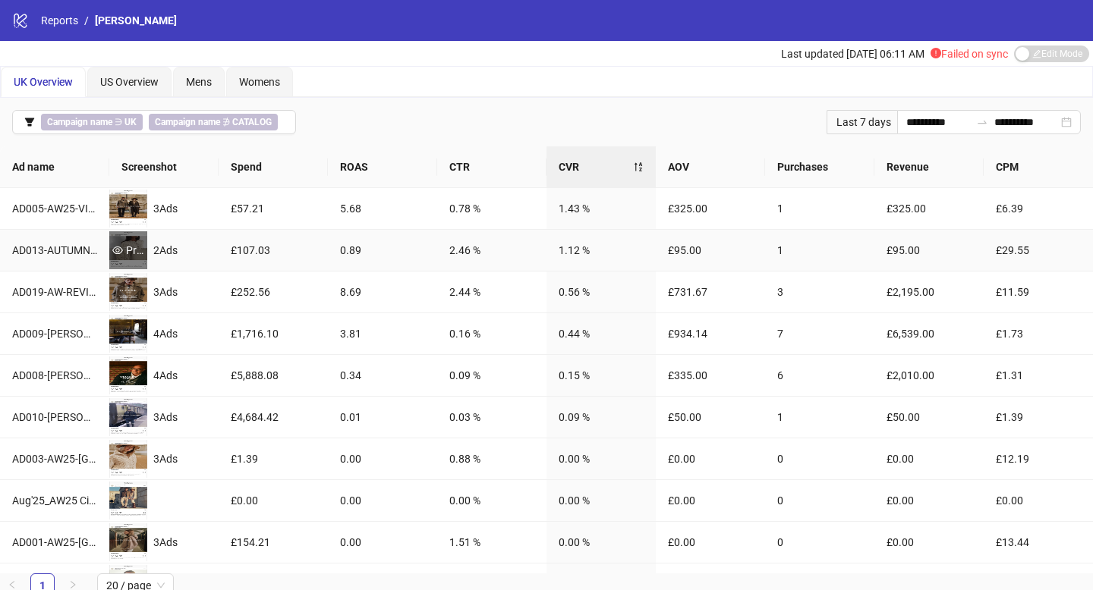
click at [137, 255] on div "Preview" at bounding box center [128, 250] width 38 height 17
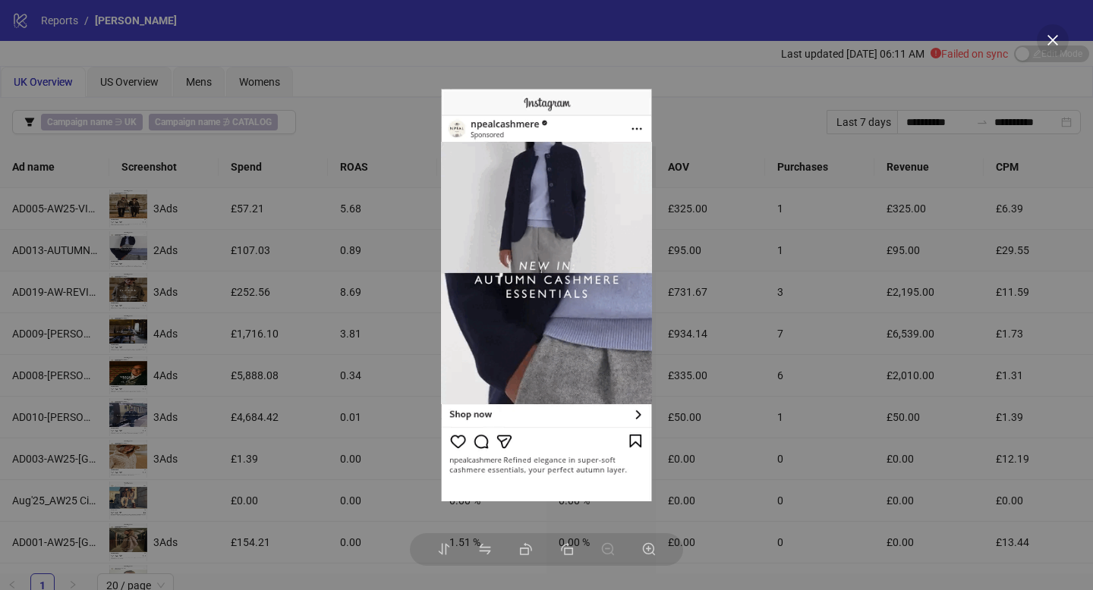
click at [206, 278] on div at bounding box center [546, 295] width 1093 height 590
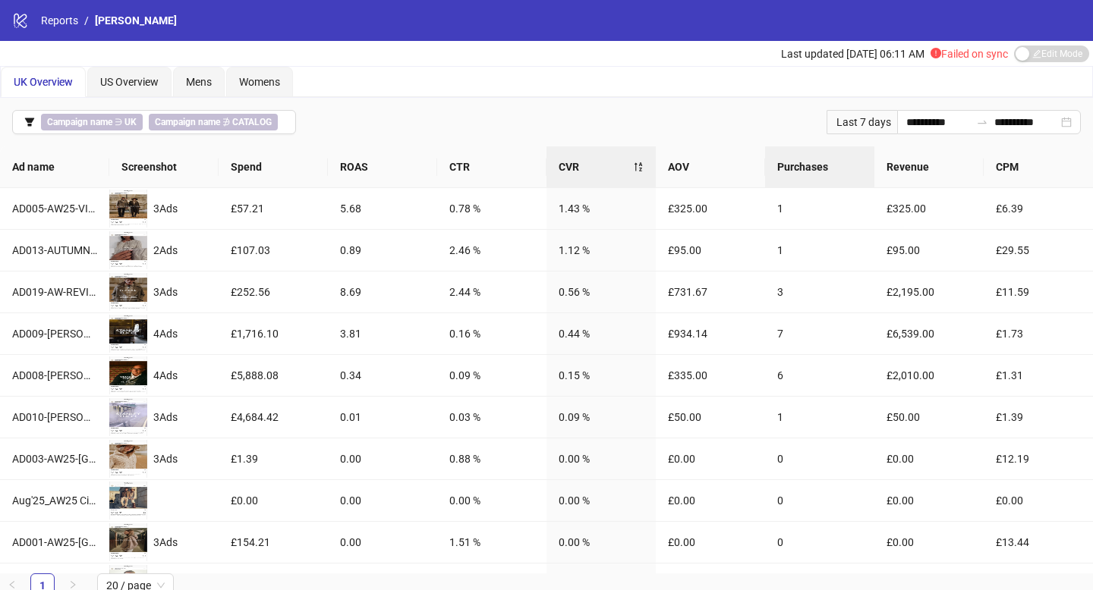
click at [835, 165] on span "Purchases" at bounding box center [819, 167] width 85 height 17
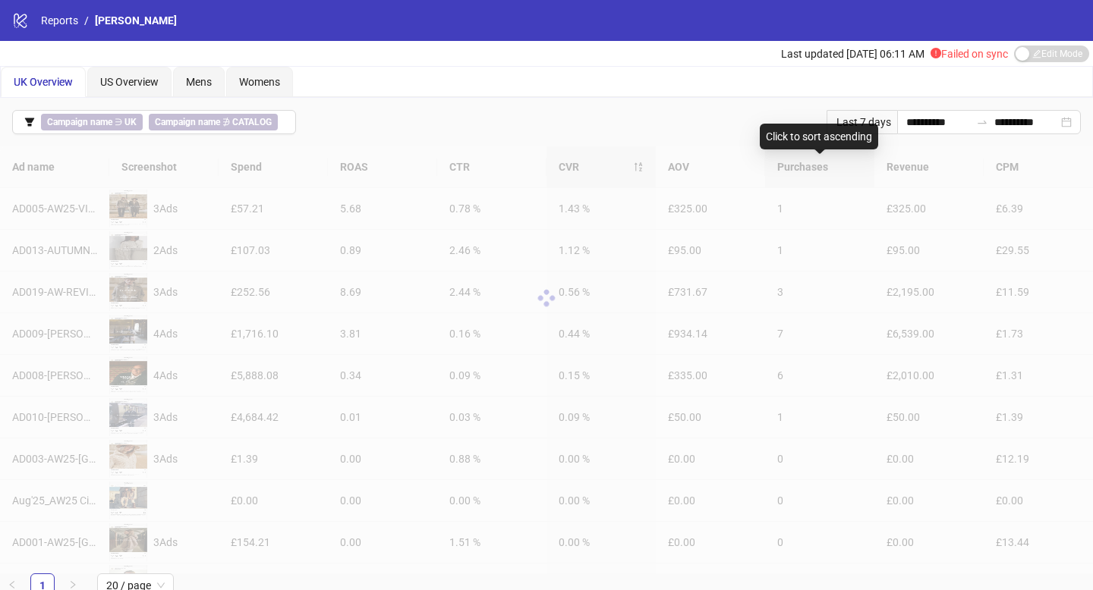
click at [835, 165] on div at bounding box center [546, 298] width 1093 height 304
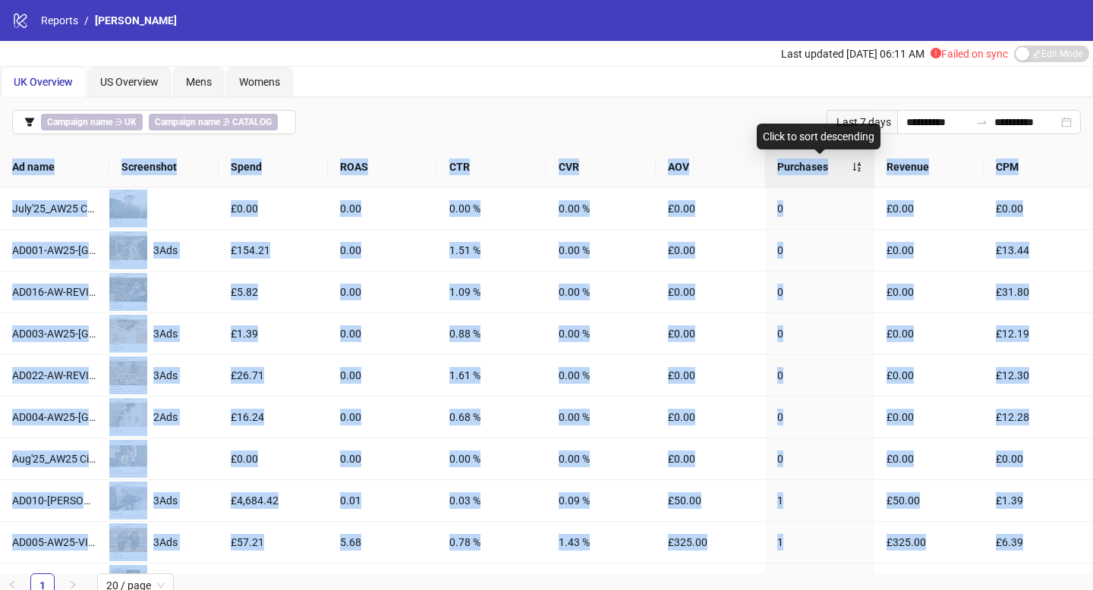
click at [829, 165] on span "Purchases" at bounding box center [814, 167] width 74 height 17
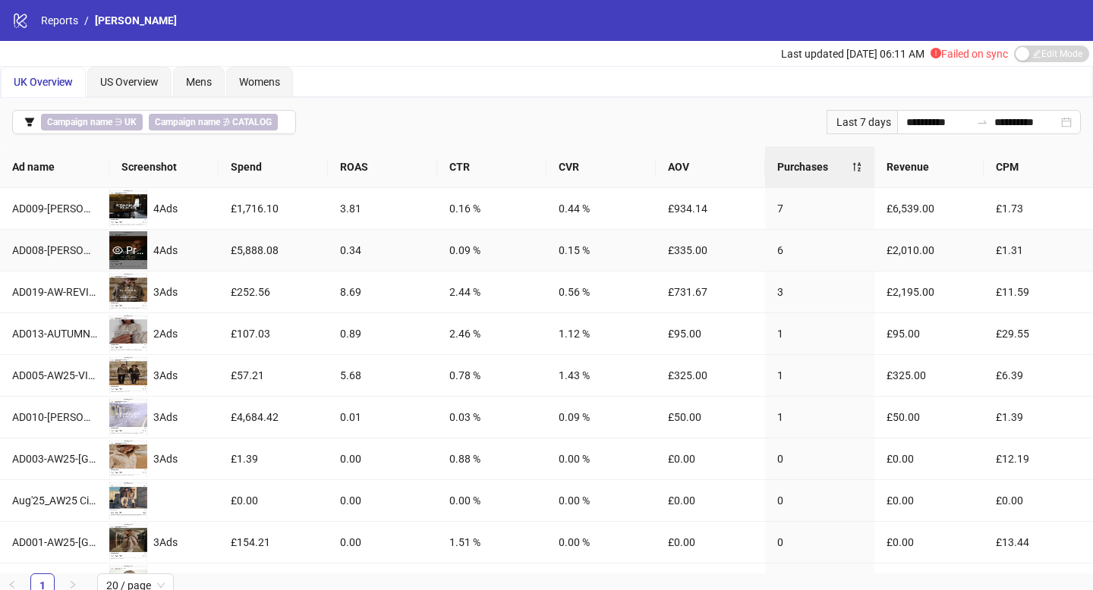
click at [124, 243] on div "Preview" at bounding box center [128, 250] width 38 height 17
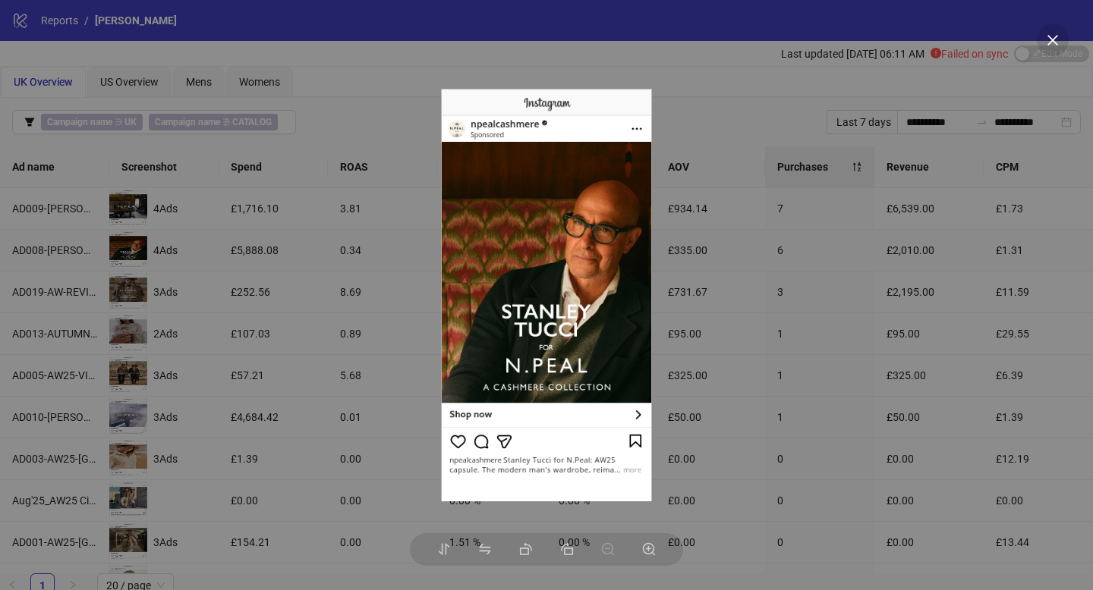
click at [271, 292] on div at bounding box center [546, 295] width 1093 height 590
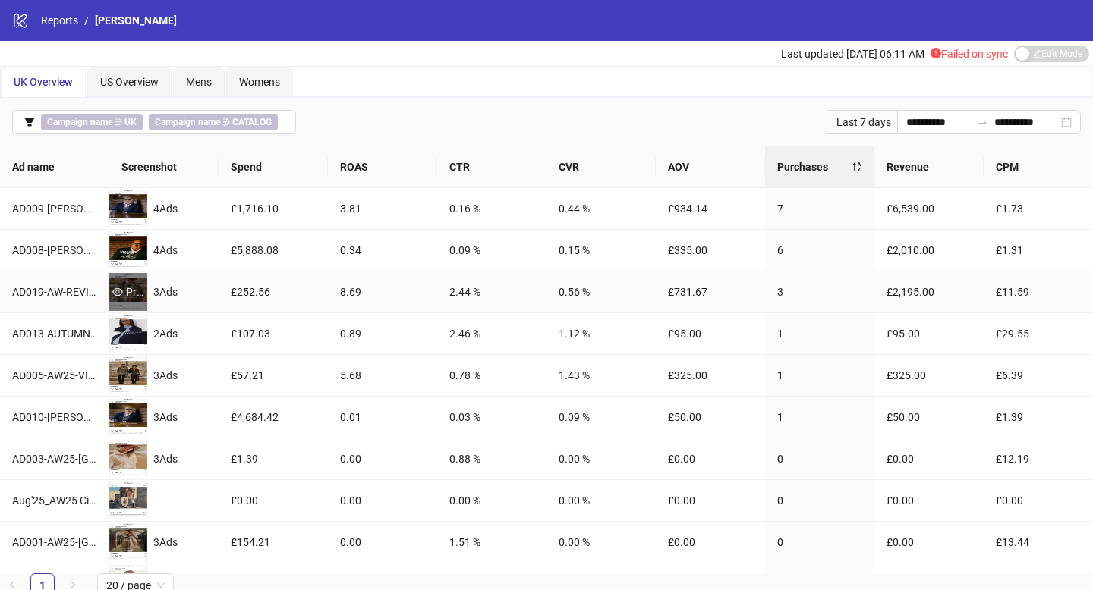
click at [127, 296] on div "Preview" at bounding box center [128, 292] width 38 height 17
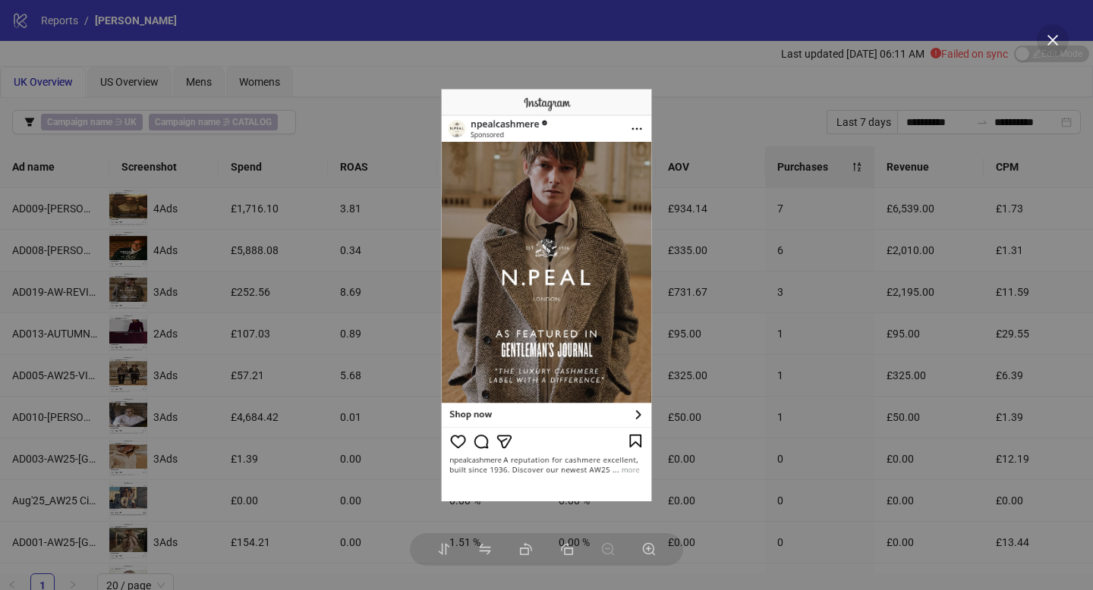
click at [266, 314] on div at bounding box center [546, 295] width 1093 height 590
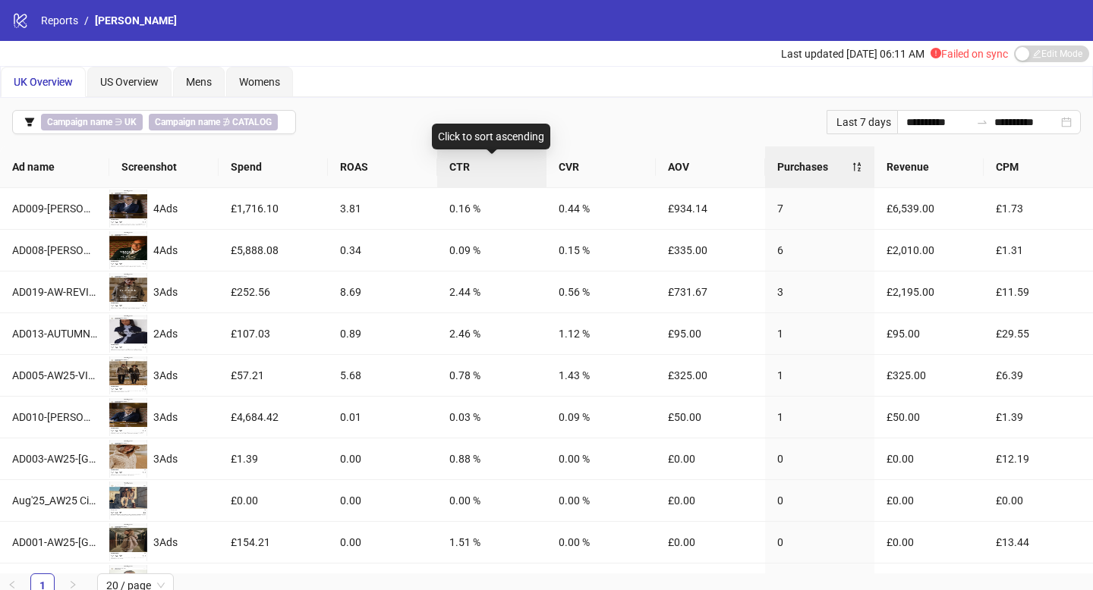
click at [468, 175] on div "CTR" at bounding box center [491, 167] width 85 height 17
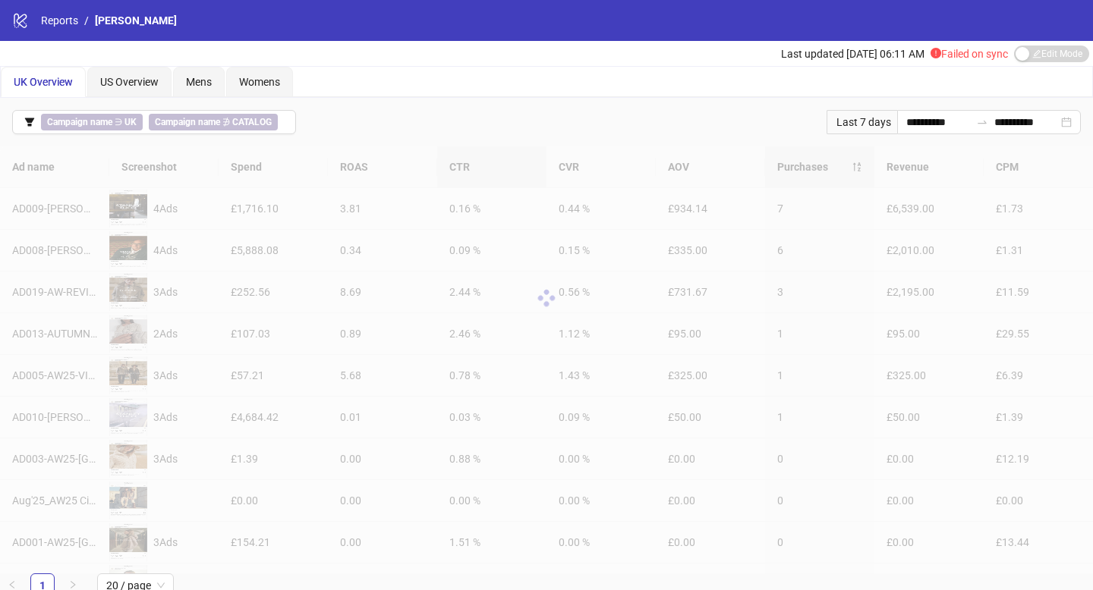
click at [468, 178] on div at bounding box center [546, 298] width 1093 height 304
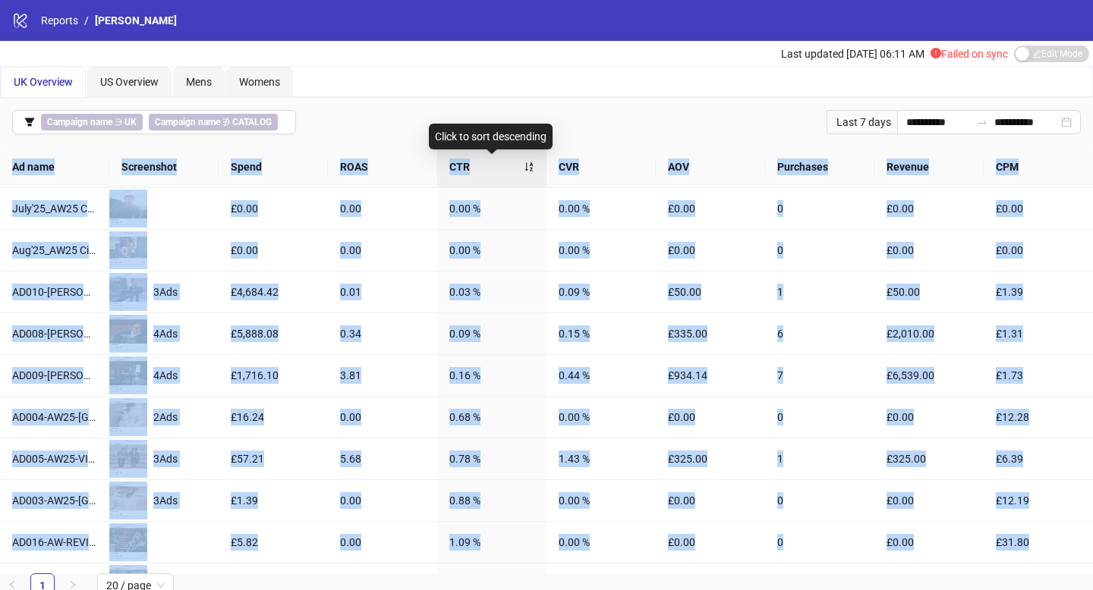
click at [468, 175] on div "CTR" at bounding box center [491, 167] width 85 height 17
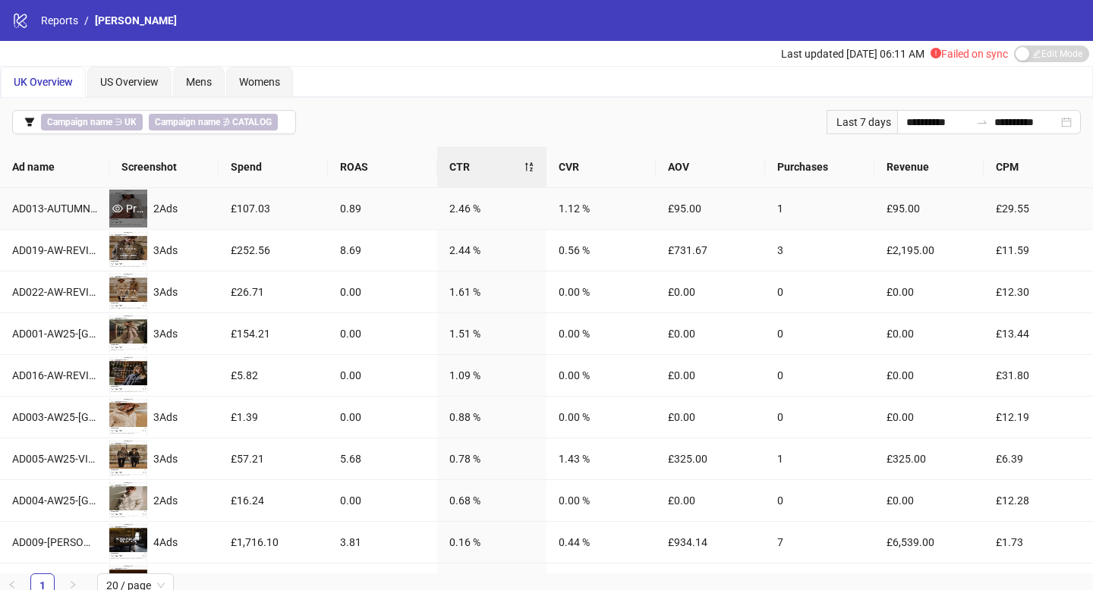
click at [134, 208] on div "Preview" at bounding box center [128, 208] width 38 height 17
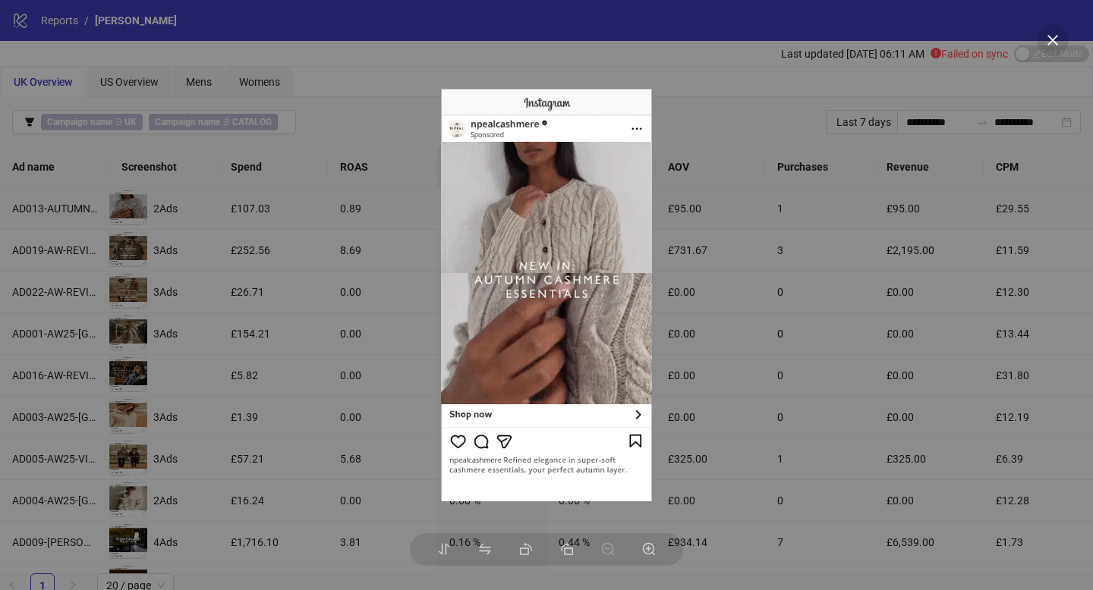
click at [259, 250] on div at bounding box center [546, 295] width 1093 height 590
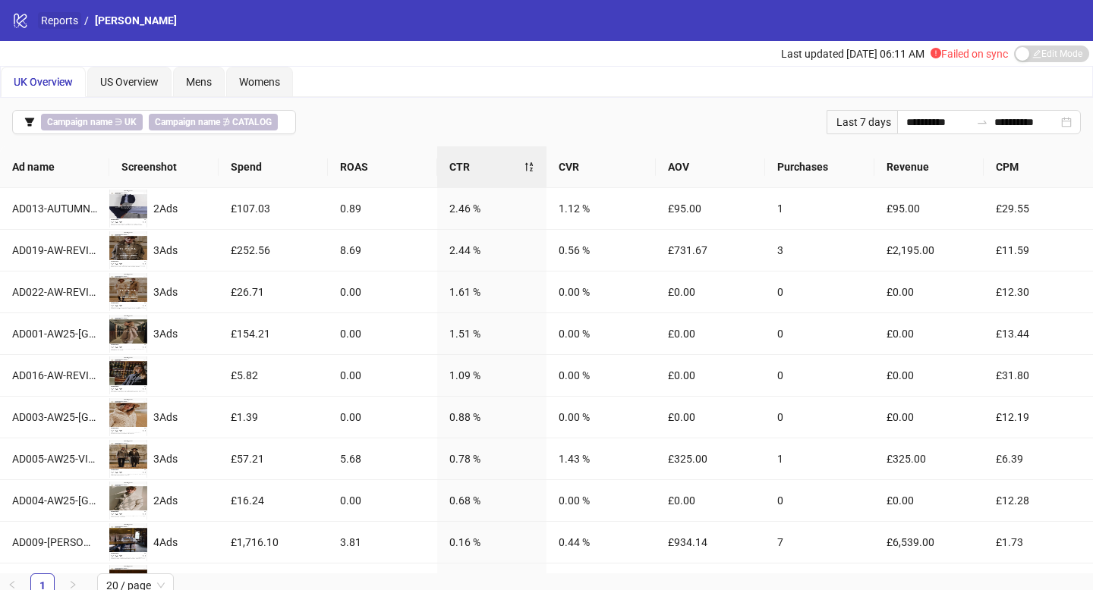
click at [53, 21] on link "Reports" at bounding box center [59, 20] width 43 height 17
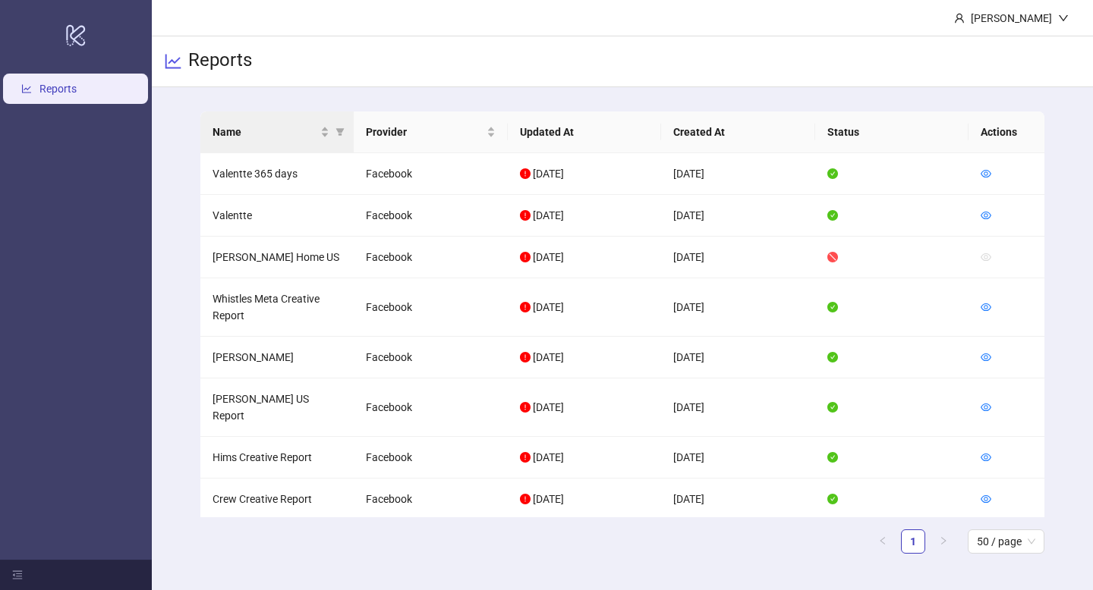
click at [322, 121] on th "Name" at bounding box center [277, 133] width 154 height 42
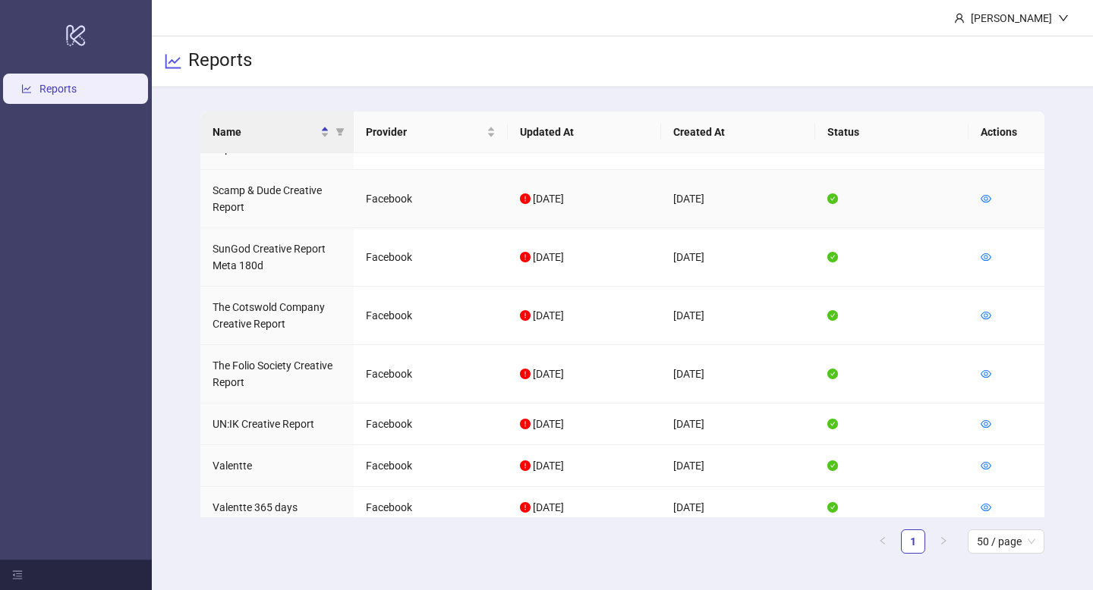
scroll to position [1003, 0]
click at [987, 461] on icon "eye" at bounding box center [985, 465] width 11 height 8
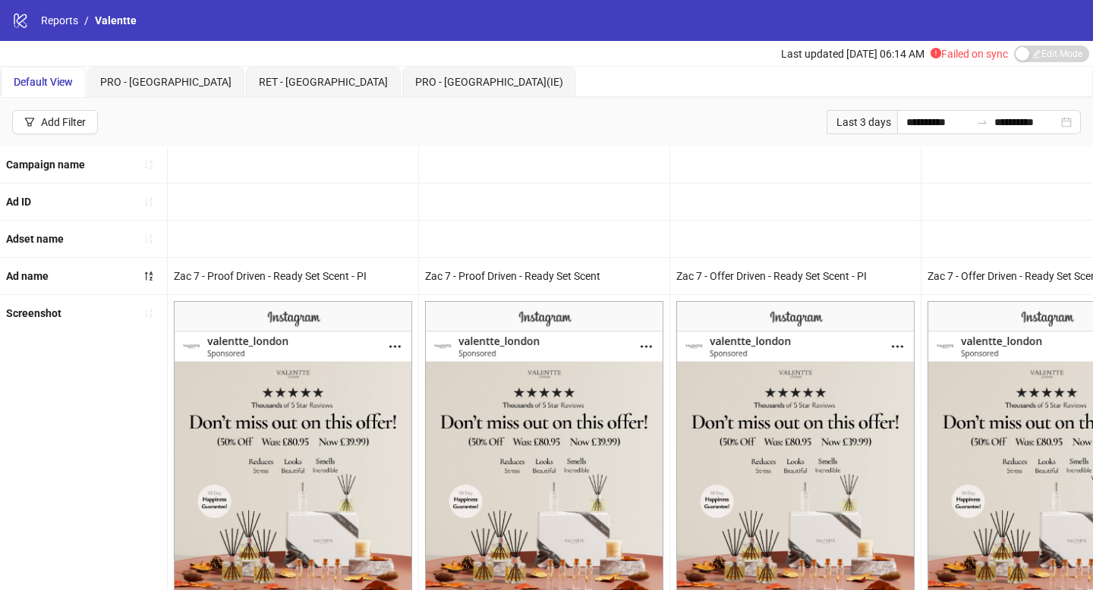
click at [961, 55] on span "Failed on sync" at bounding box center [968, 54] width 77 height 12
click at [906, 117] on input "**********" at bounding box center [938, 122] width 64 height 17
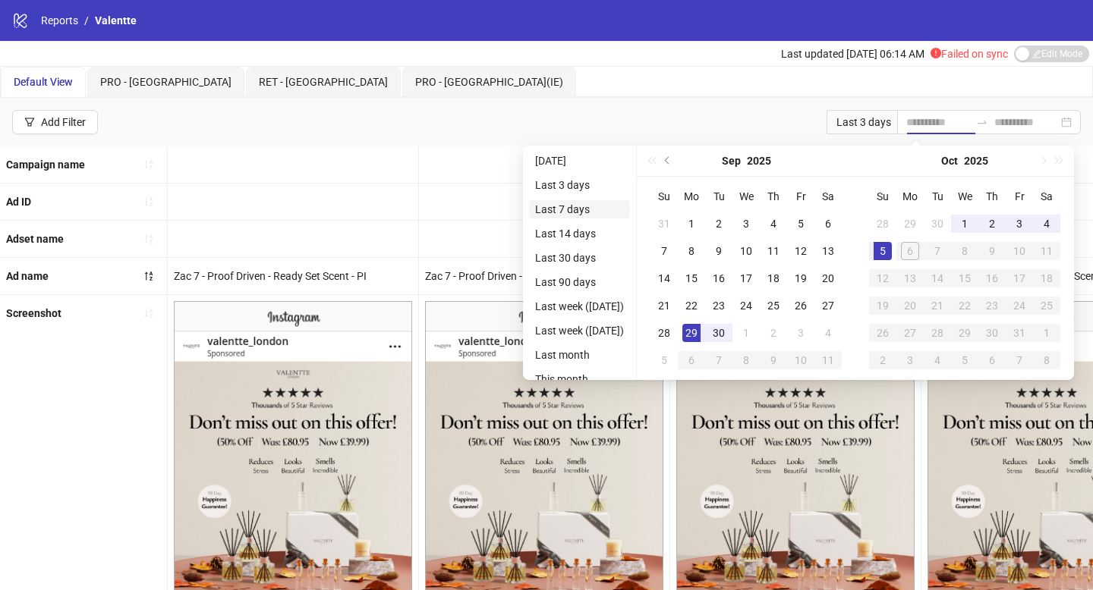
click at [577, 213] on li "Last 7 days" at bounding box center [579, 209] width 101 height 18
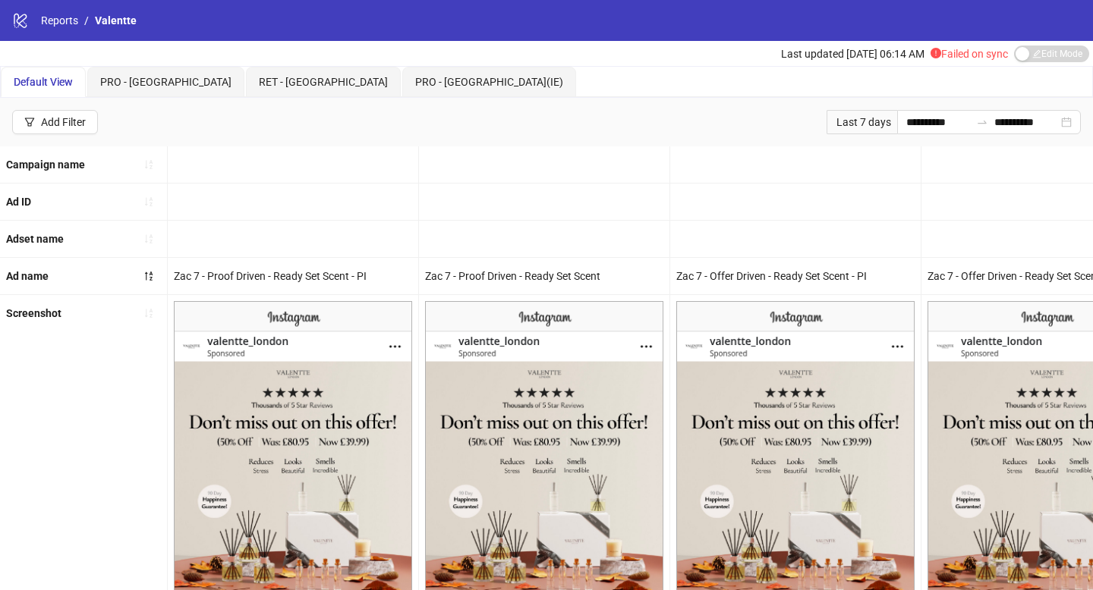
click at [931, 134] on div "**********" at bounding box center [546, 122] width 1093 height 49
click at [924, 130] on input "**********" at bounding box center [938, 122] width 64 height 17
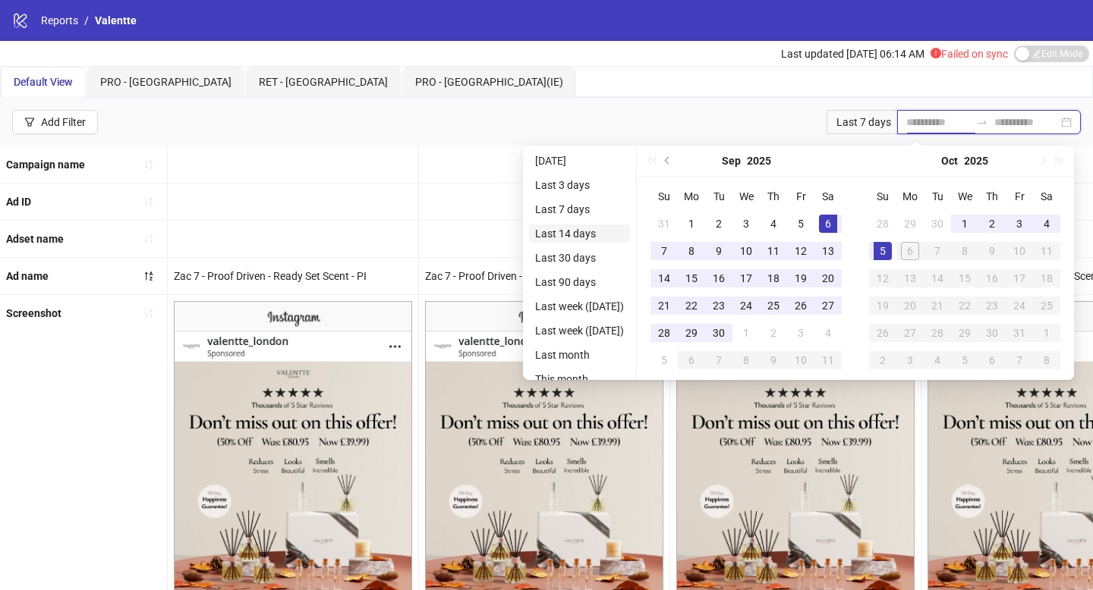
type input "**********"
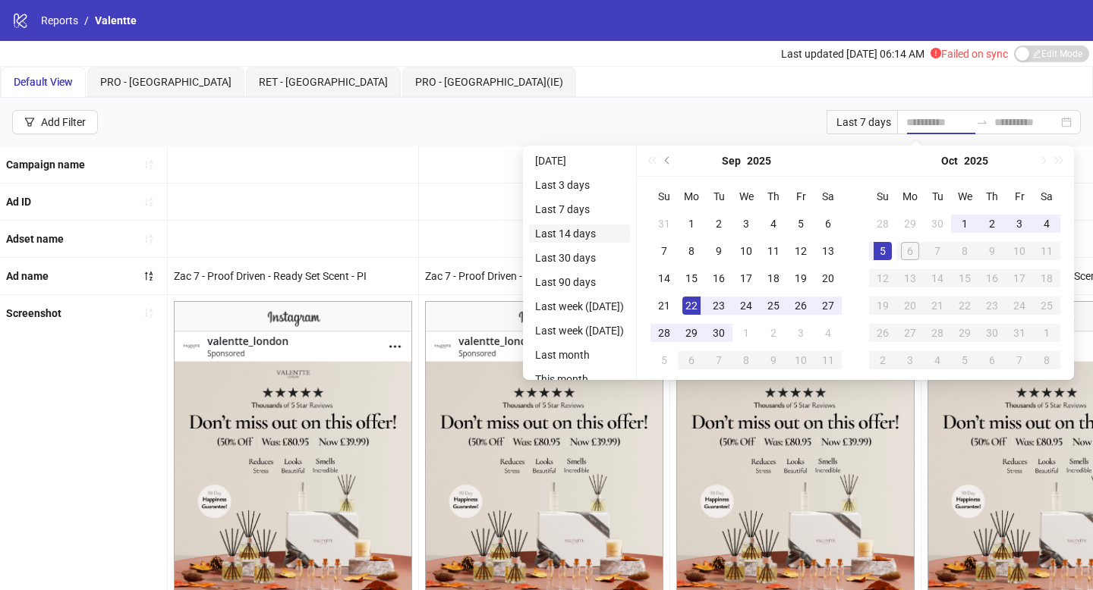
click at [565, 237] on li "Last 14 days" at bounding box center [579, 234] width 101 height 18
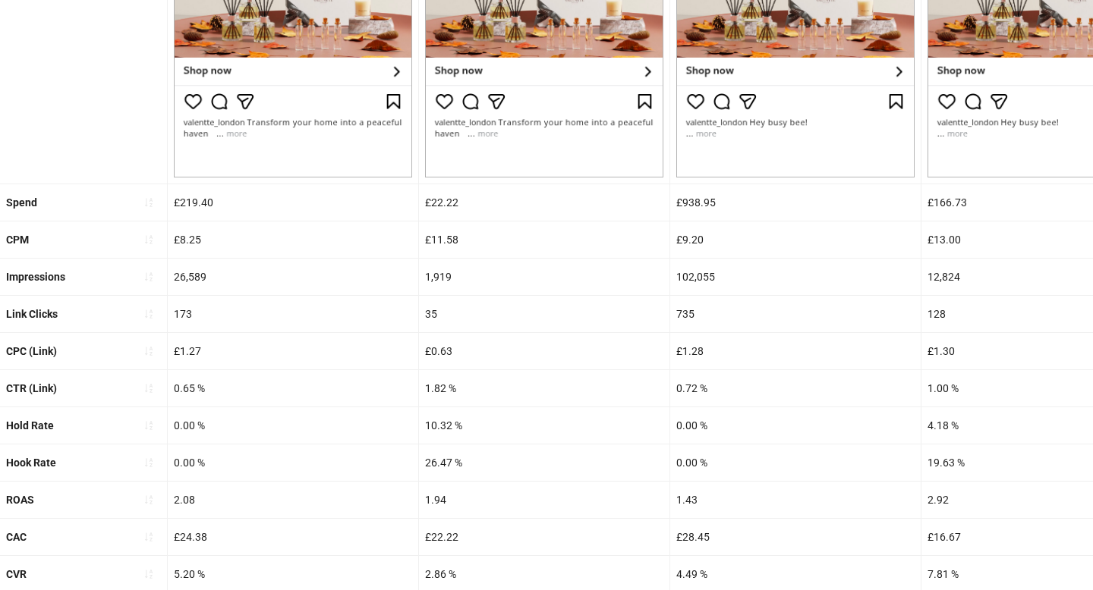
scroll to position [546, 0]
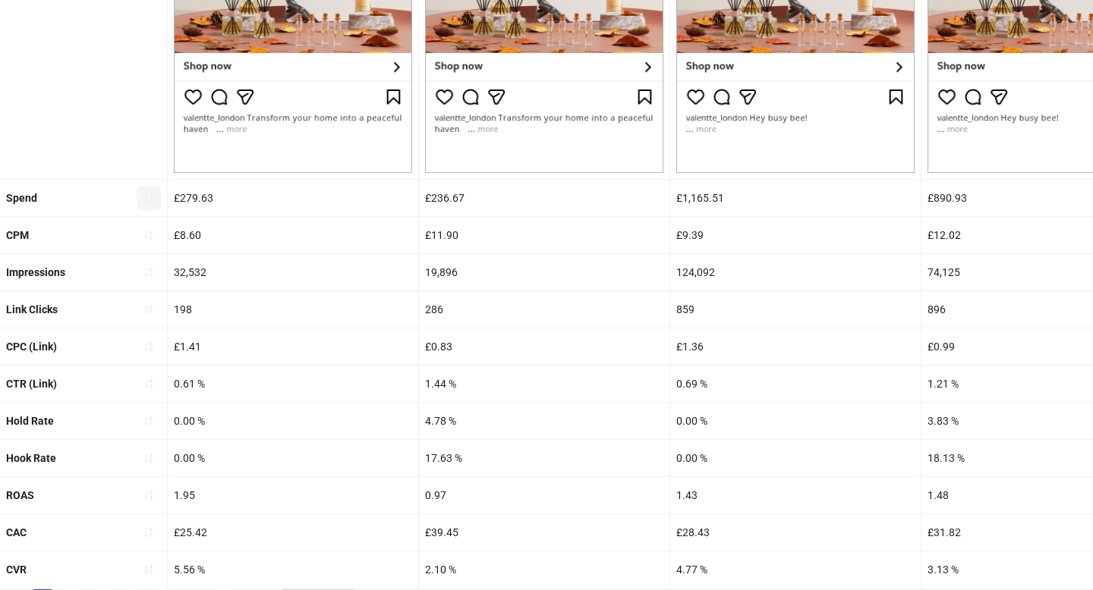
click at [157, 199] on button "button" at bounding box center [149, 198] width 24 height 24
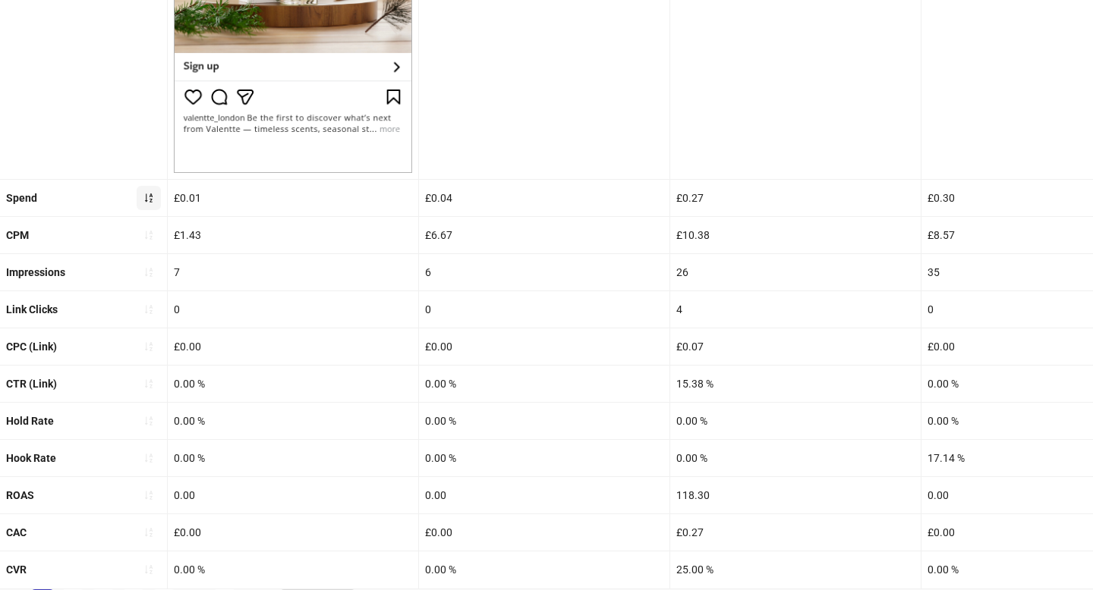
click at [149, 203] on button "button" at bounding box center [149, 198] width 24 height 24
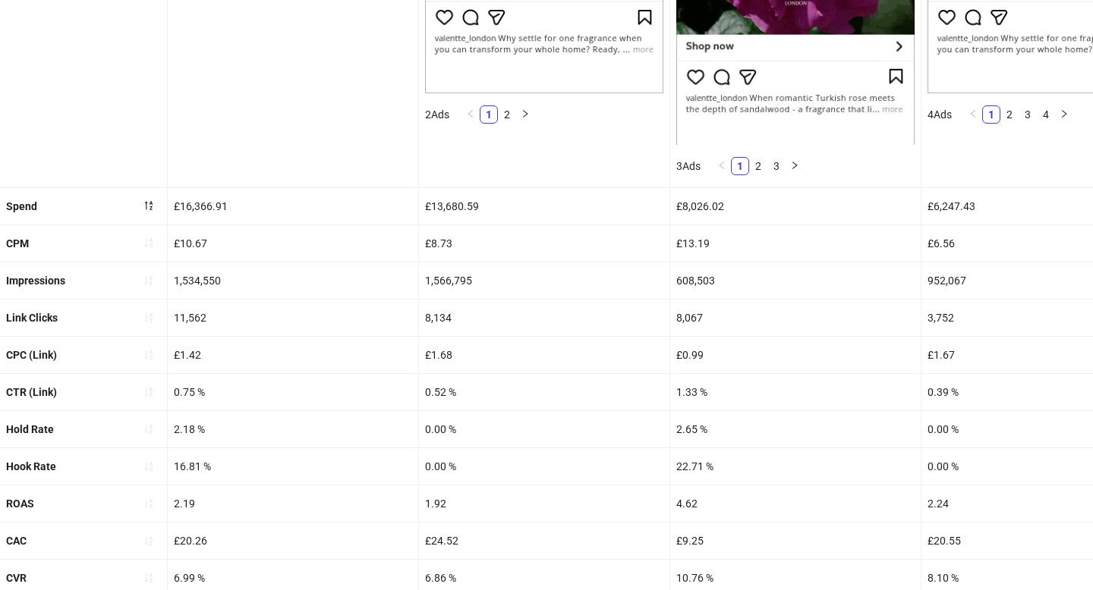
scroll to position [656, 0]
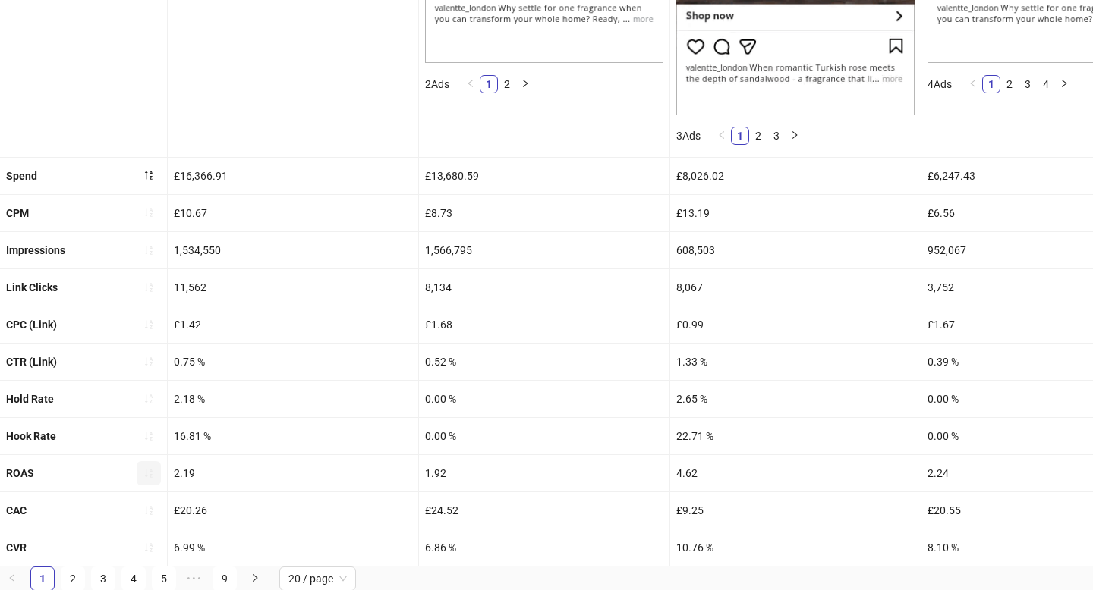
click at [148, 477] on span "button" at bounding box center [148, 473] width 11 height 12
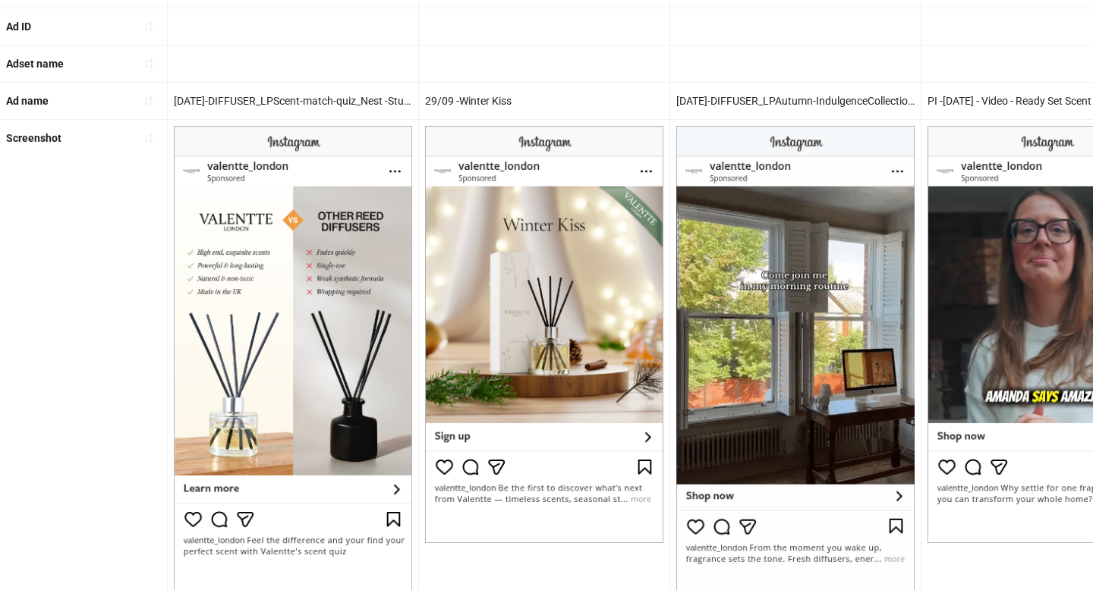
scroll to position [568, 0]
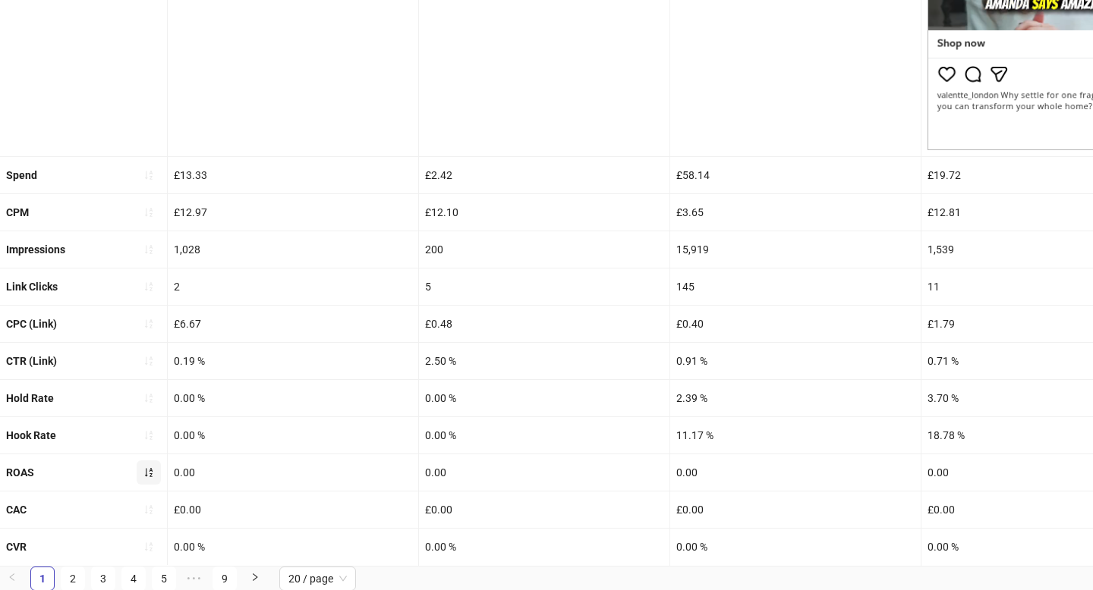
click at [143, 478] on span "button" at bounding box center [148, 473] width 11 height 12
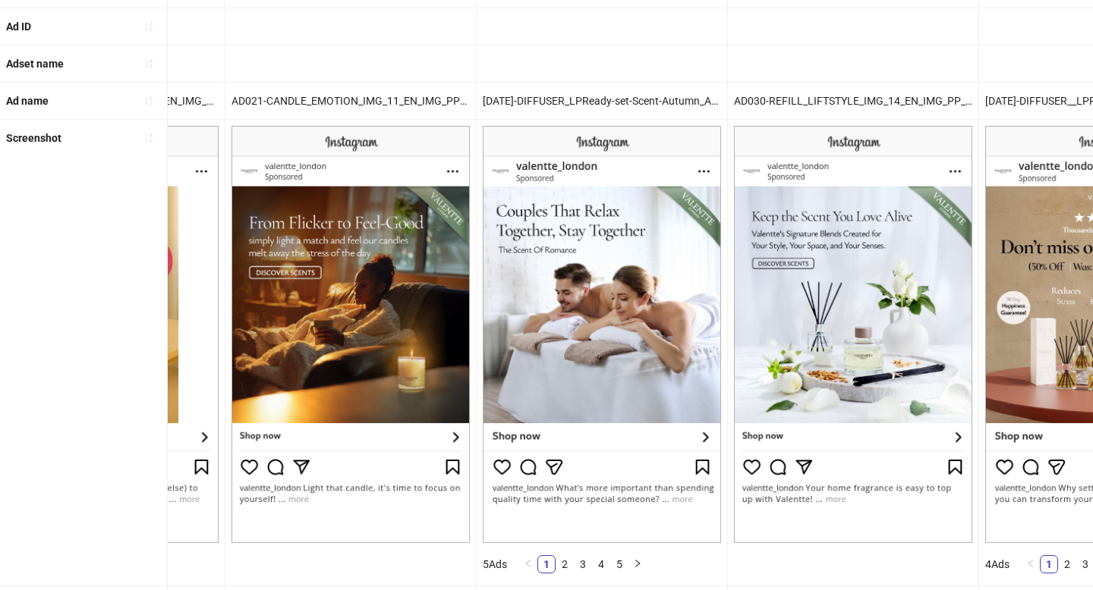
scroll to position [0, 0]
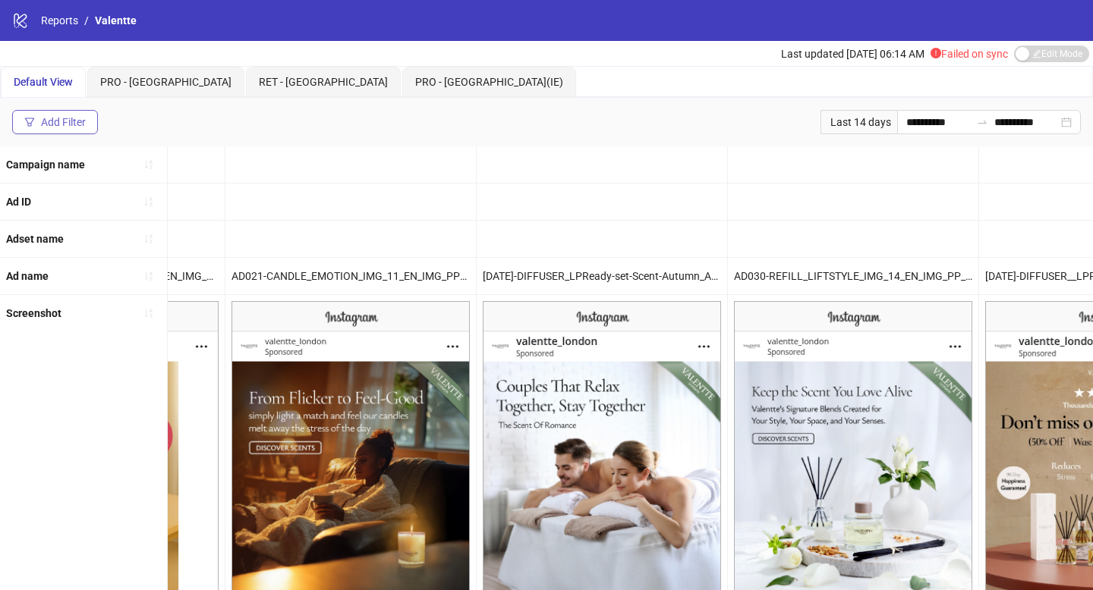
click at [87, 122] on button "Add Filter" at bounding box center [55, 122] width 86 height 24
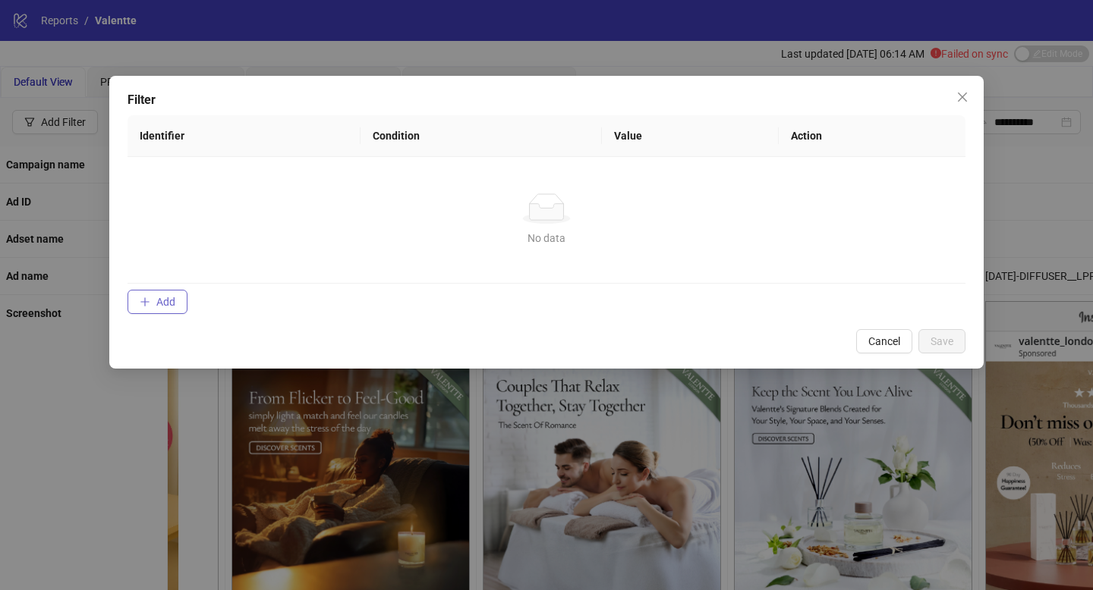
click at [160, 304] on span "Add" at bounding box center [165, 302] width 19 height 12
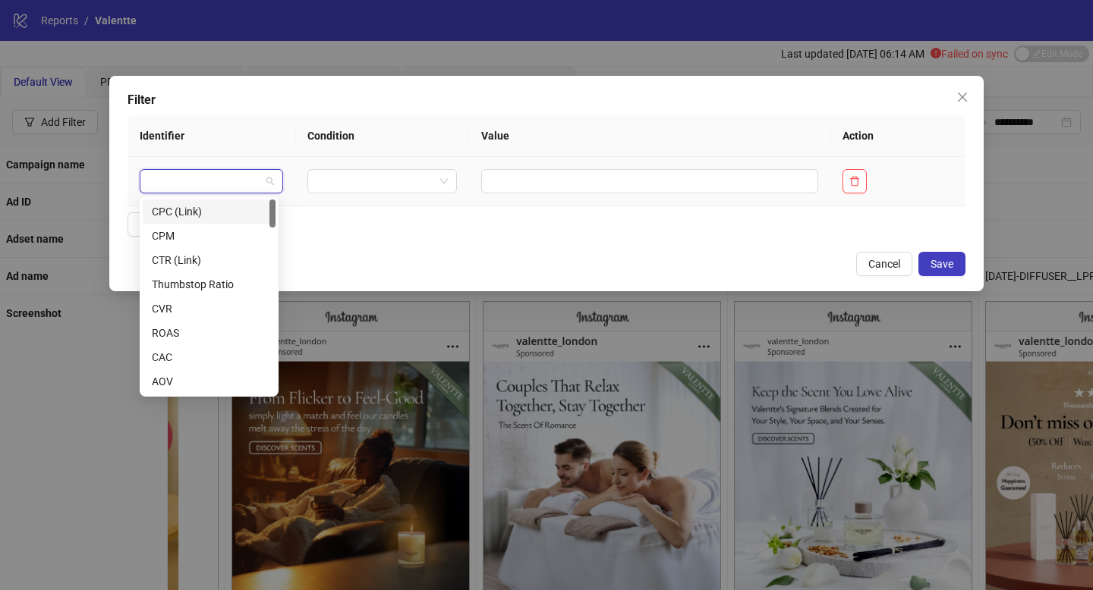
click at [195, 181] on input "search" at bounding box center [205, 181] width 112 height 23
type input "**"
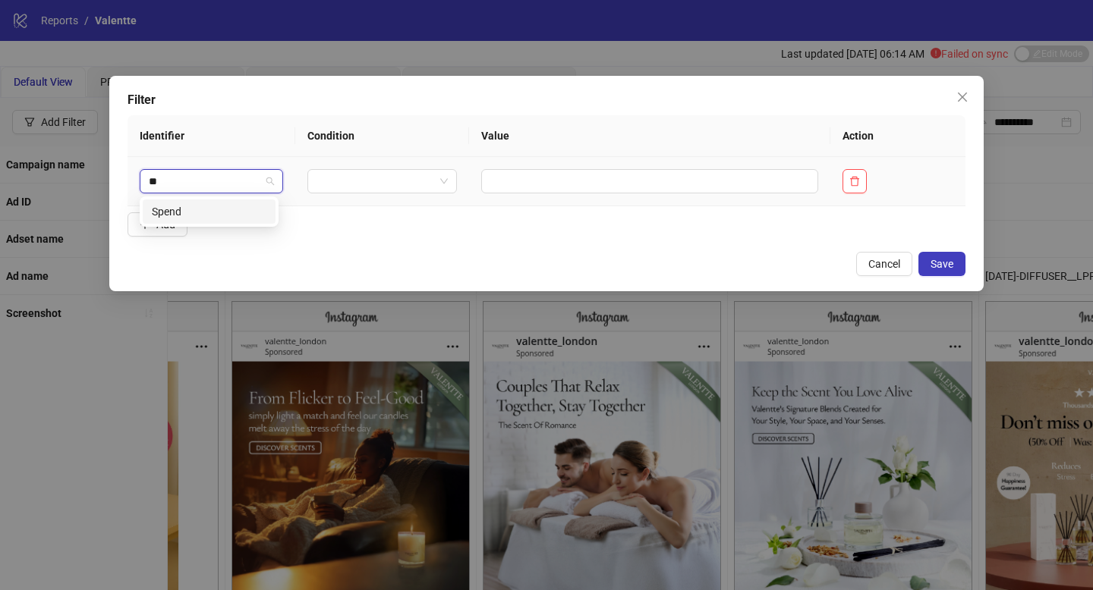
click at [209, 208] on div "Spend" at bounding box center [209, 211] width 115 height 17
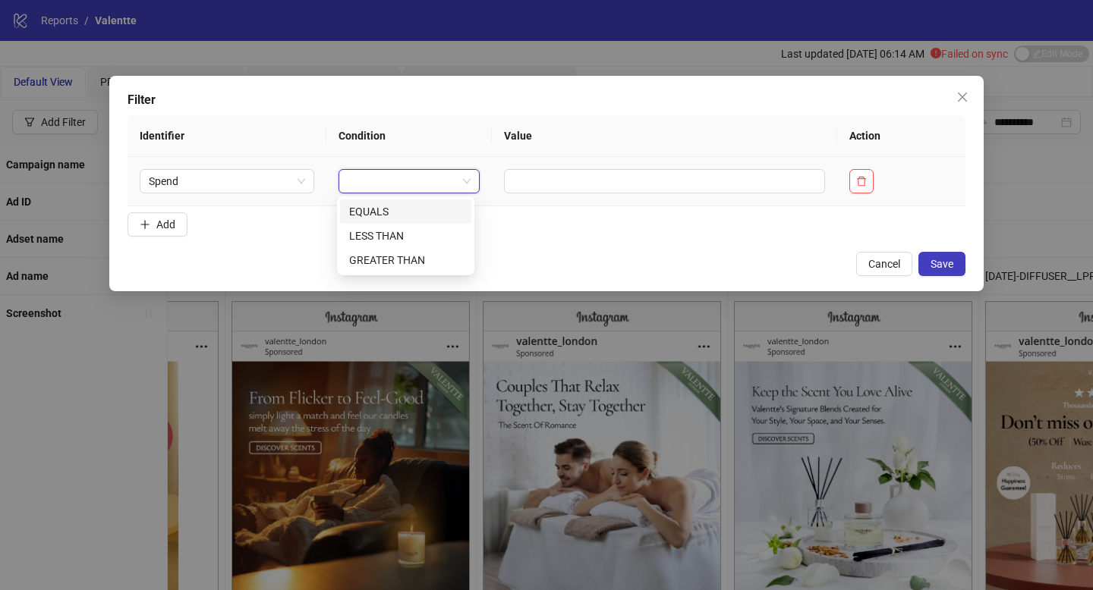
click at [367, 189] on input "search" at bounding box center [402, 181] width 109 height 23
click at [372, 253] on div "GREATER THAN" at bounding box center [405, 260] width 113 height 17
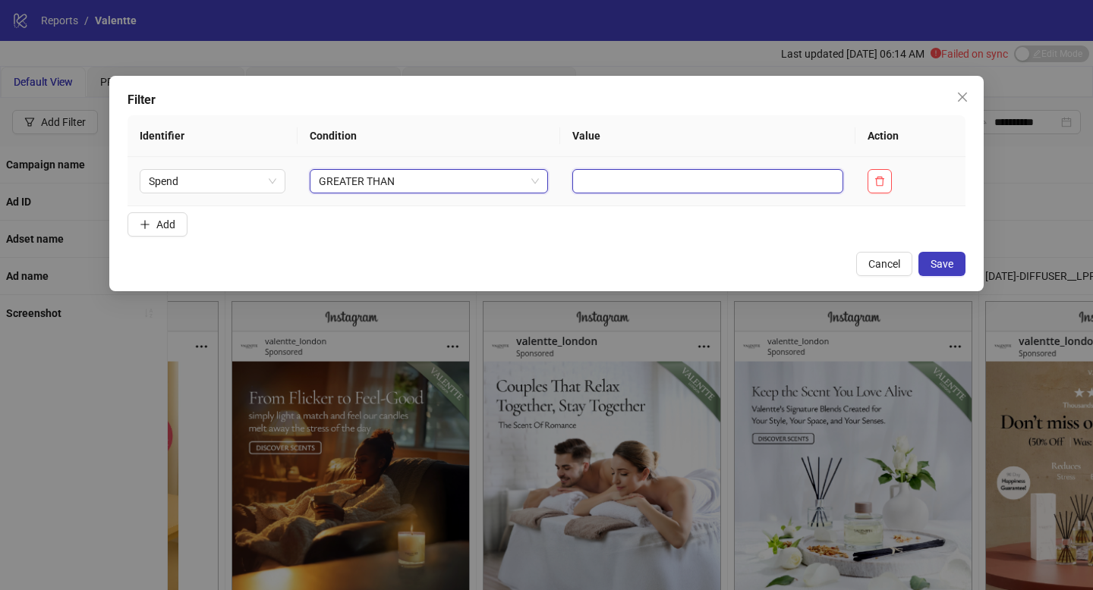
click at [619, 185] on input "text" at bounding box center [707, 181] width 271 height 24
type input "***"
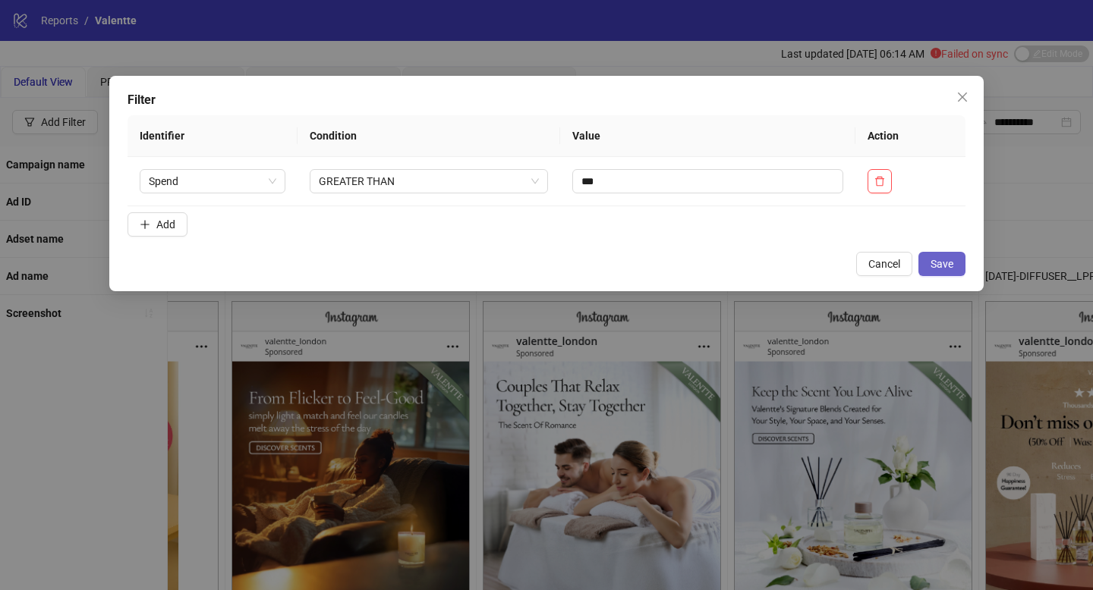
click at [945, 263] on span "Save" at bounding box center [941, 264] width 23 height 12
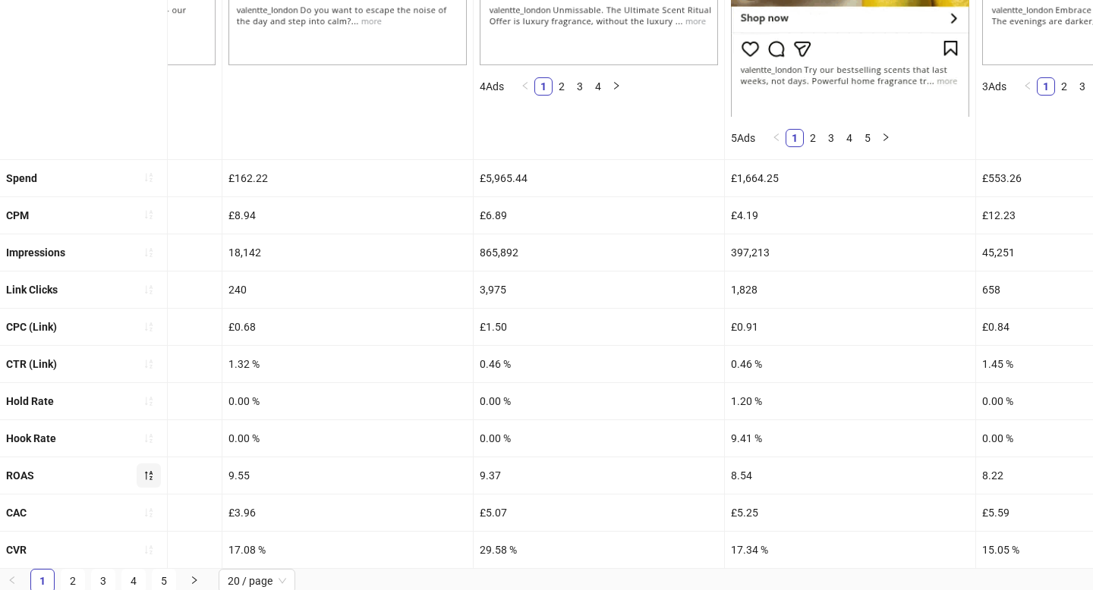
scroll to position [656, 0]
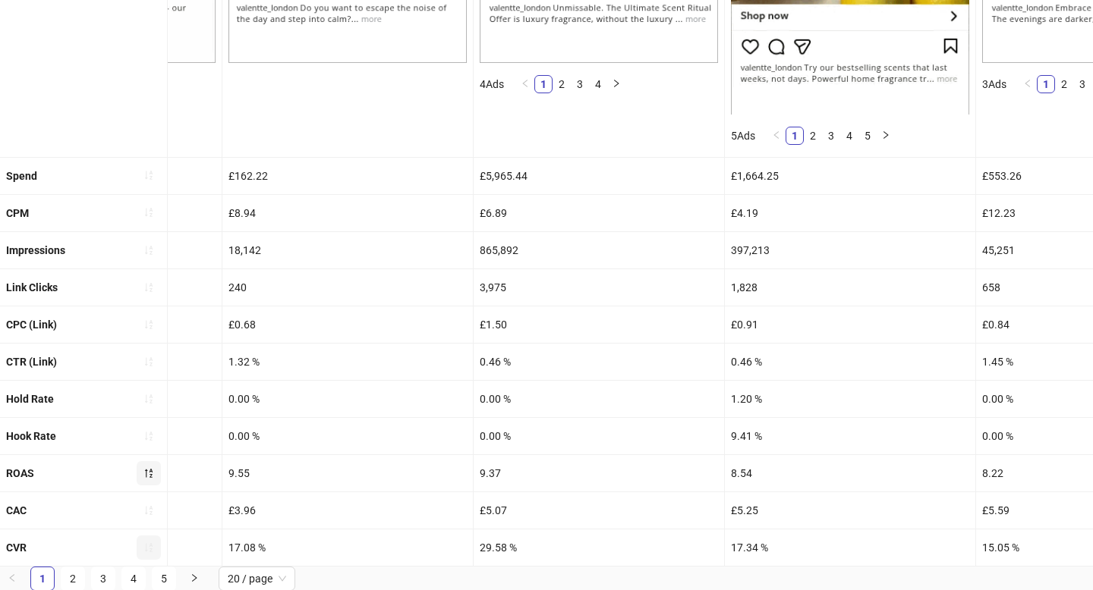
click at [144, 552] on span "button" at bounding box center [148, 548] width 11 height 12
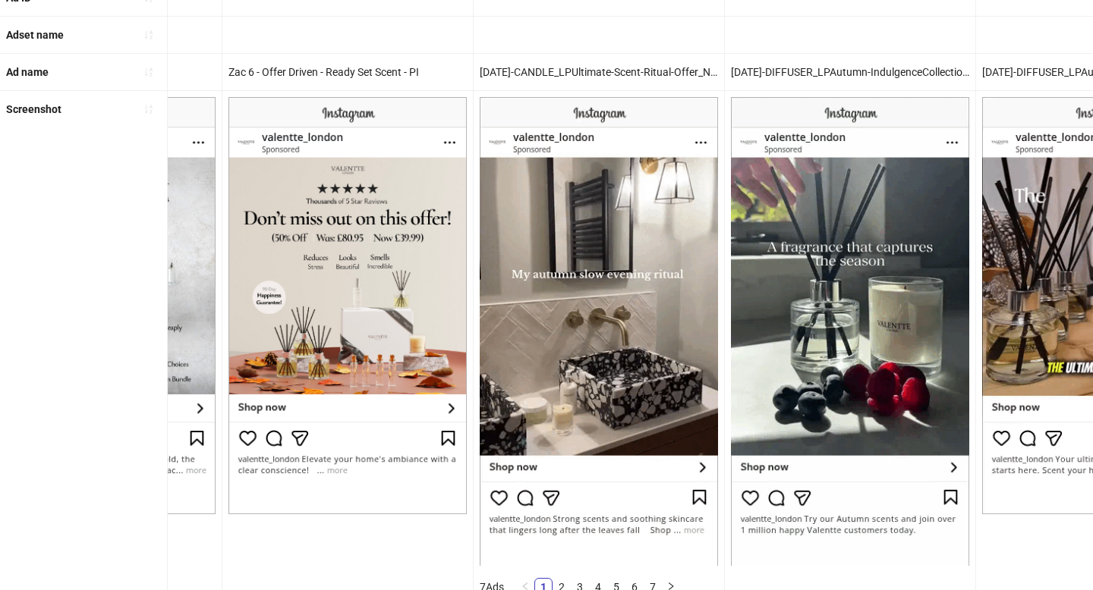
scroll to position [568, 0]
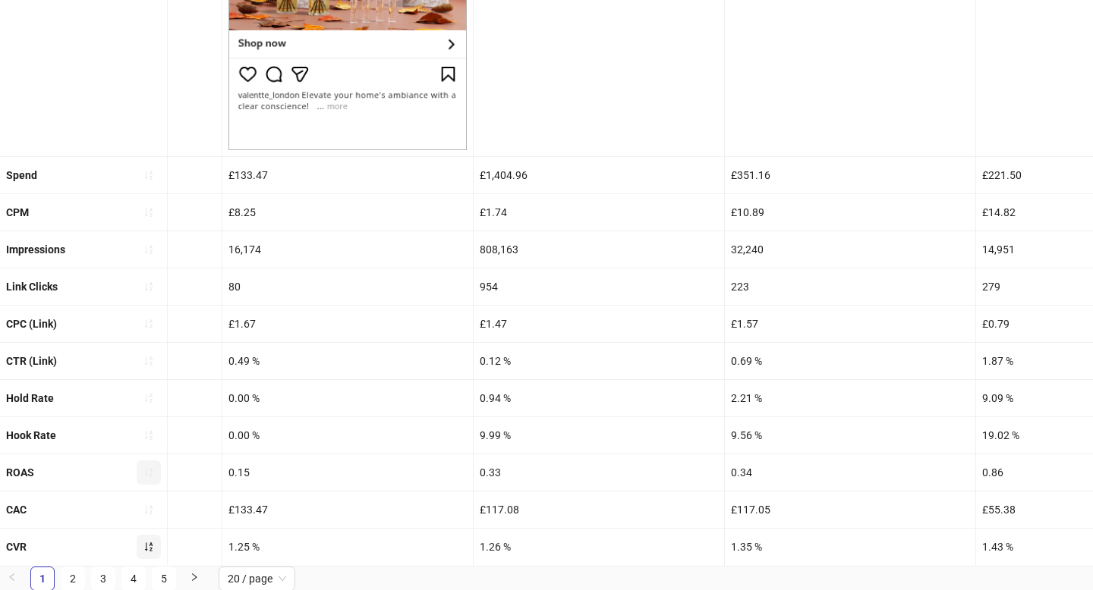
click at [144, 550] on icon "sort-ascending" at bounding box center [148, 547] width 11 height 11
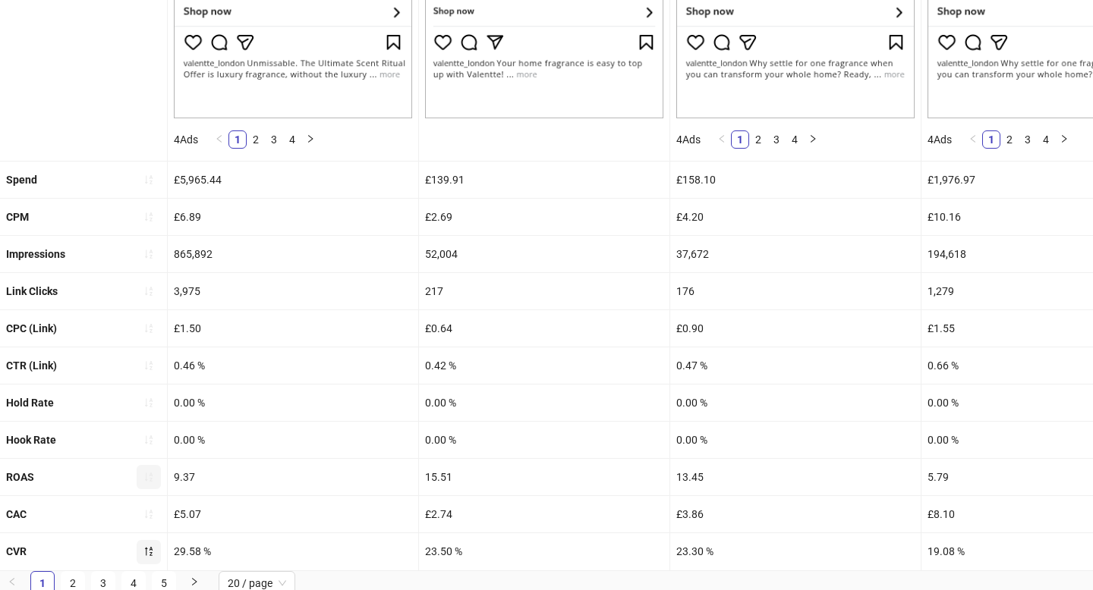
scroll to position [605, 0]
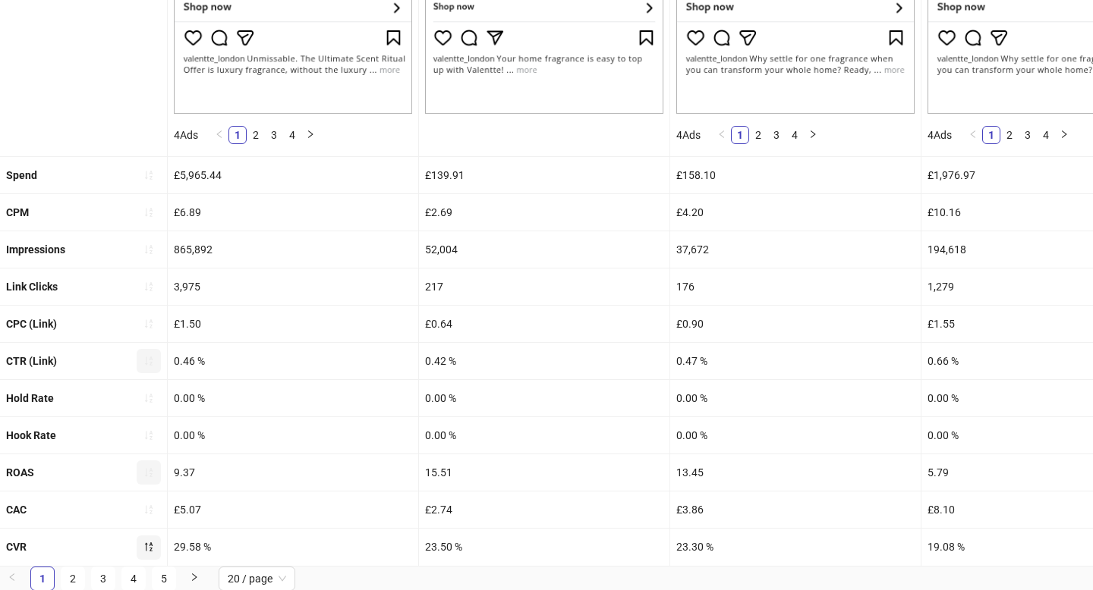
click at [140, 368] on button "button" at bounding box center [149, 361] width 24 height 24
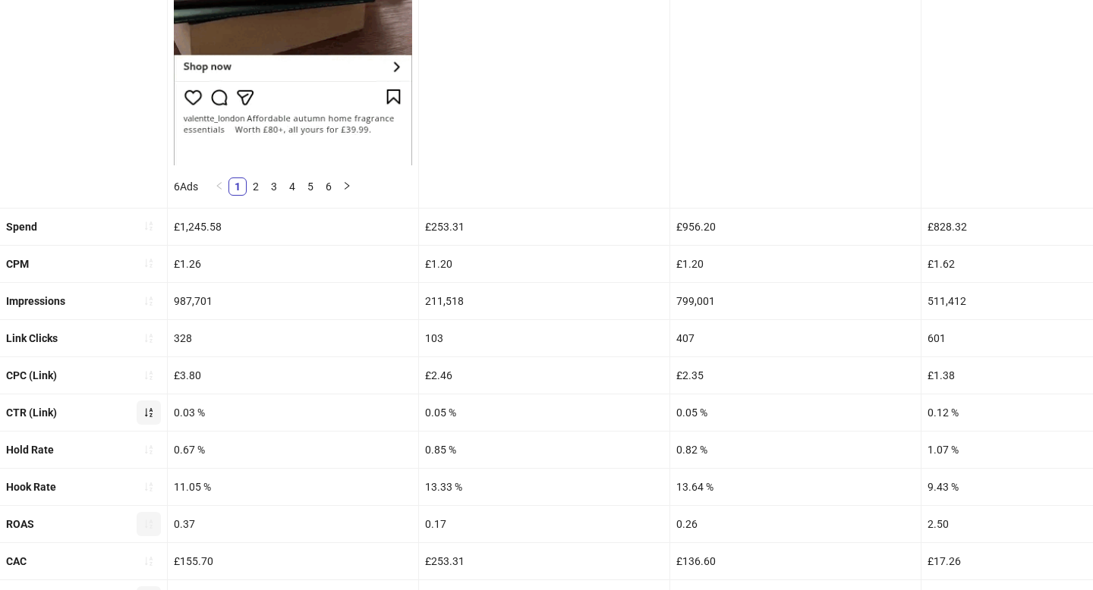
click at [140, 368] on button "button" at bounding box center [149, 375] width 24 height 24
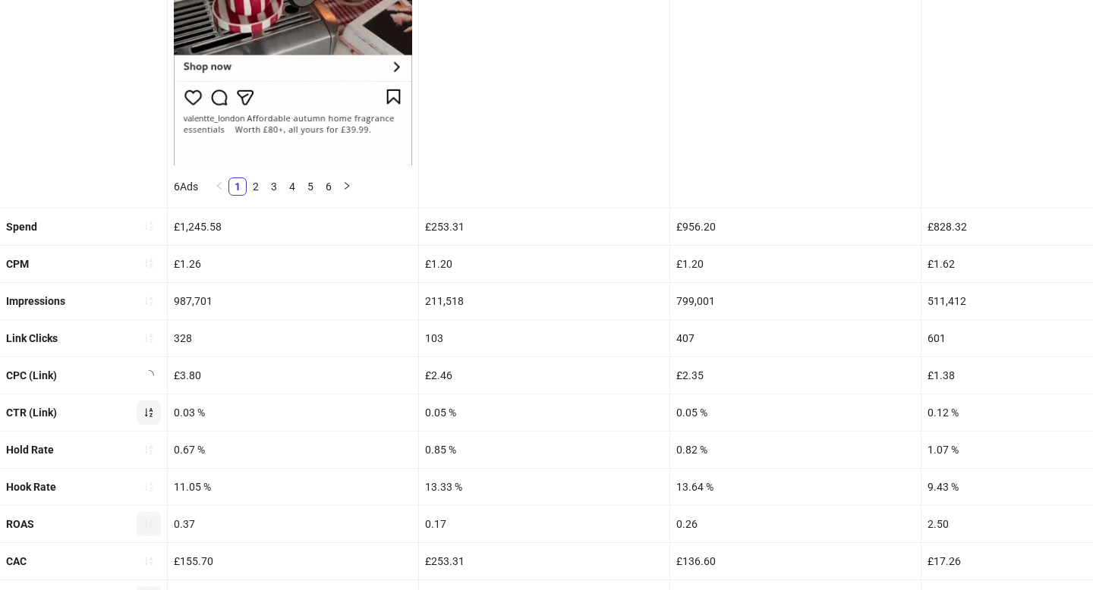
click at [143, 419] on button "button" at bounding box center [149, 413] width 24 height 24
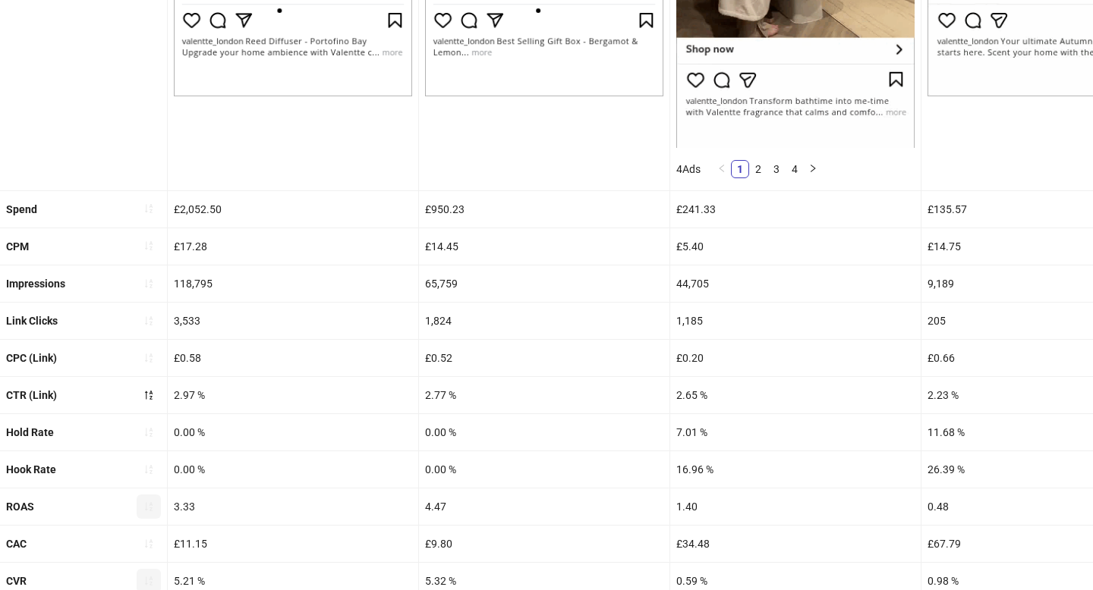
scroll to position [656, 0]
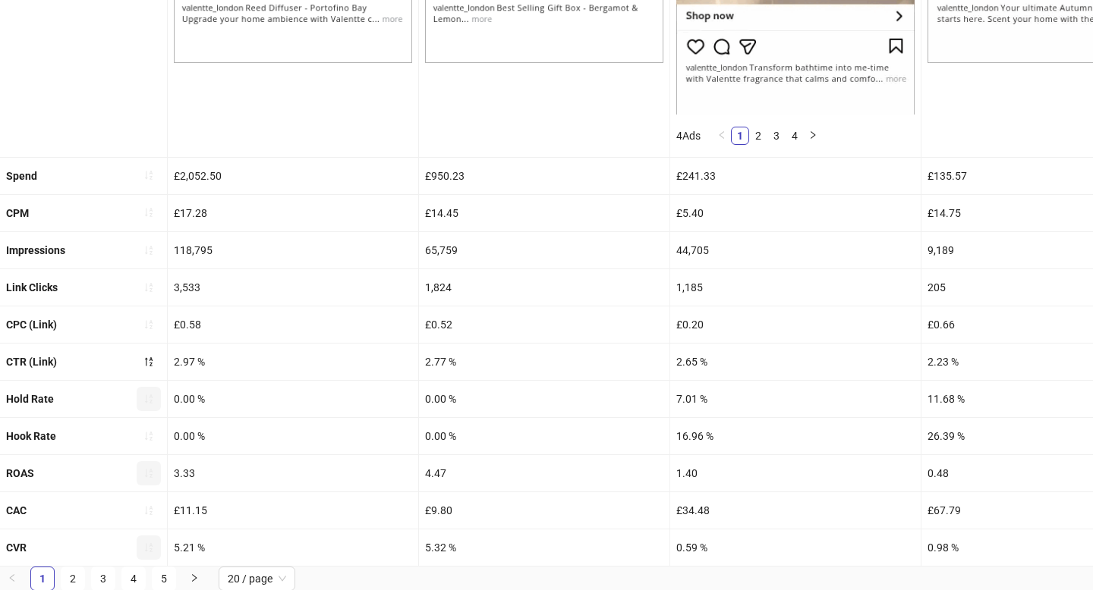
click at [146, 404] on span "button" at bounding box center [148, 399] width 11 height 12
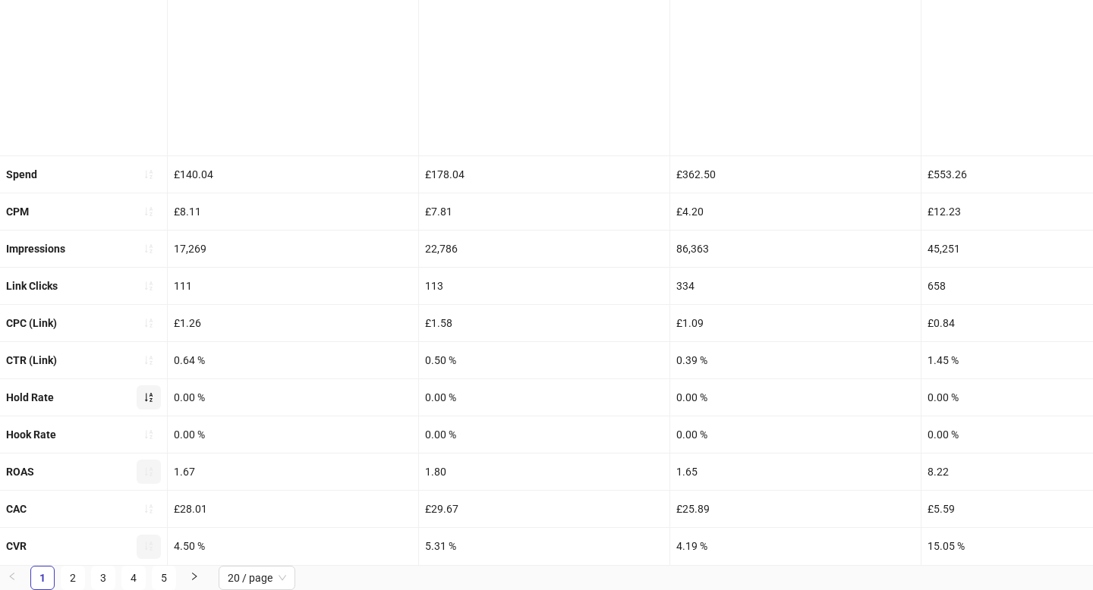
scroll to position [605, 0]
click at [146, 400] on icon "sort-ascending" at bounding box center [149, 398] width 8 height 9
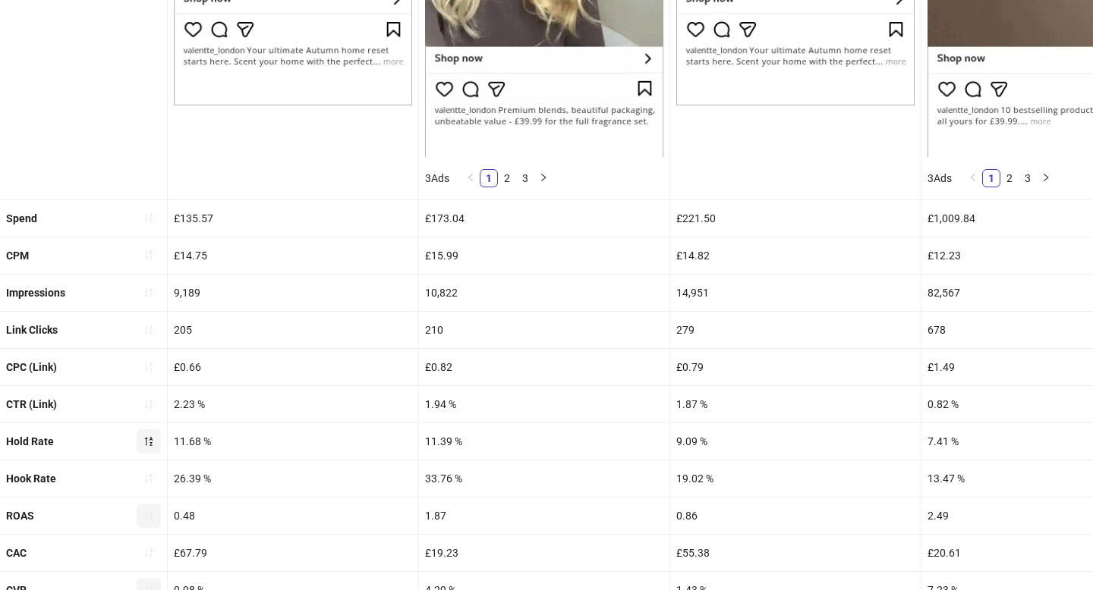
scroll to position [656, 0]
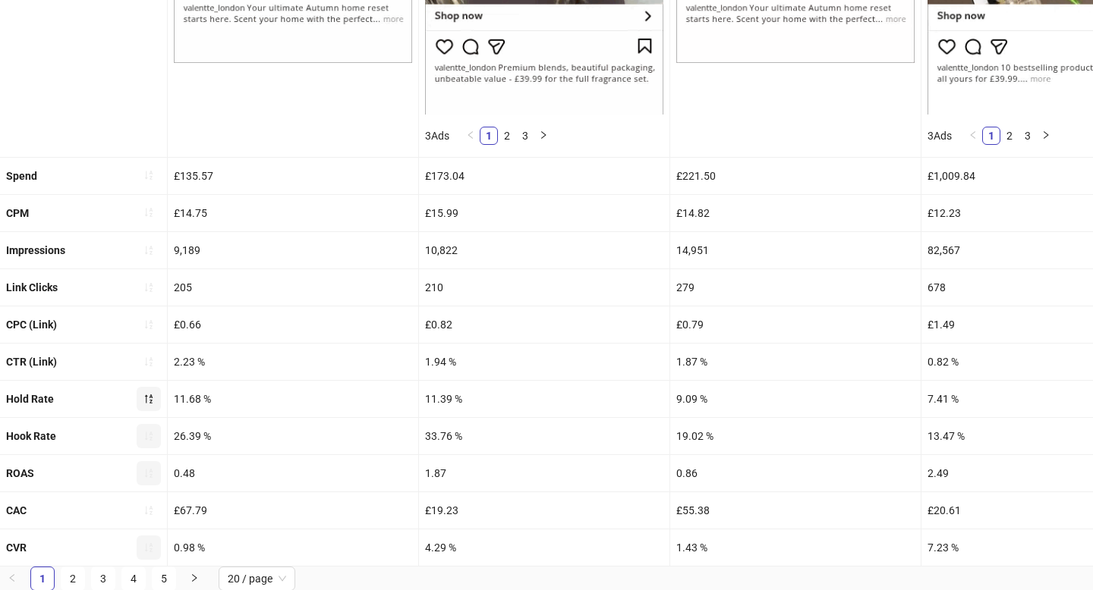
click at [155, 434] on button "button" at bounding box center [149, 436] width 24 height 24
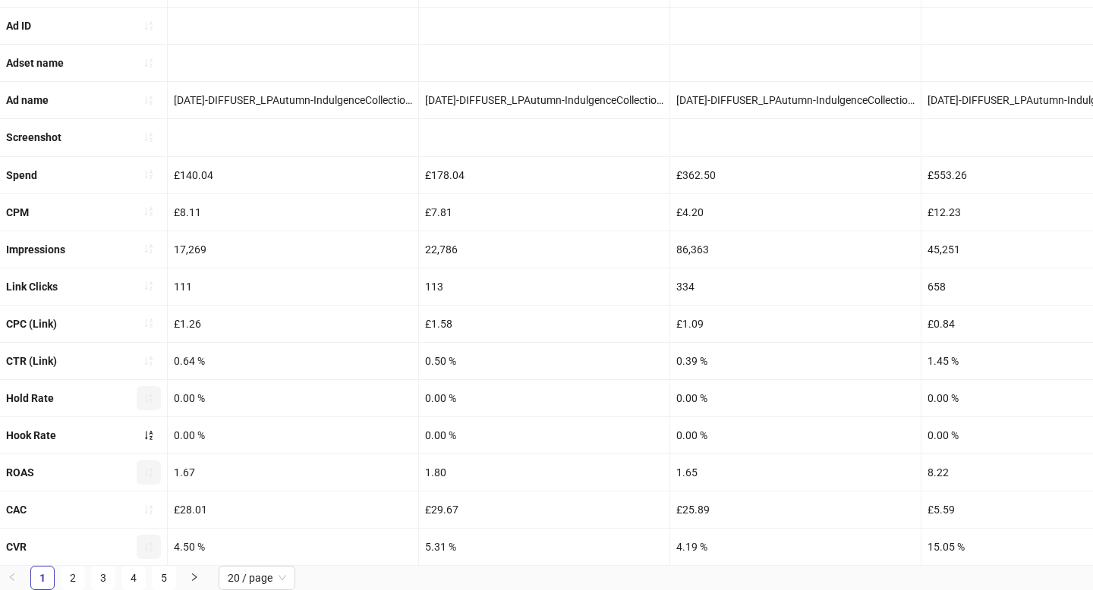
scroll to position [605, 0]
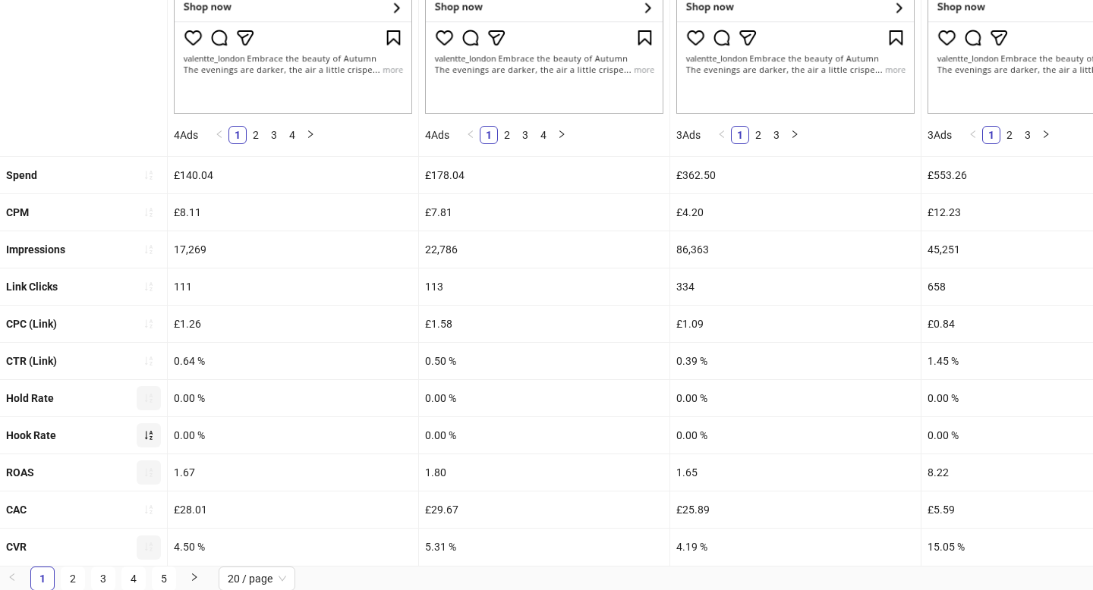
click at [144, 432] on icon "sort-ascending" at bounding box center [148, 435] width 11 height 11
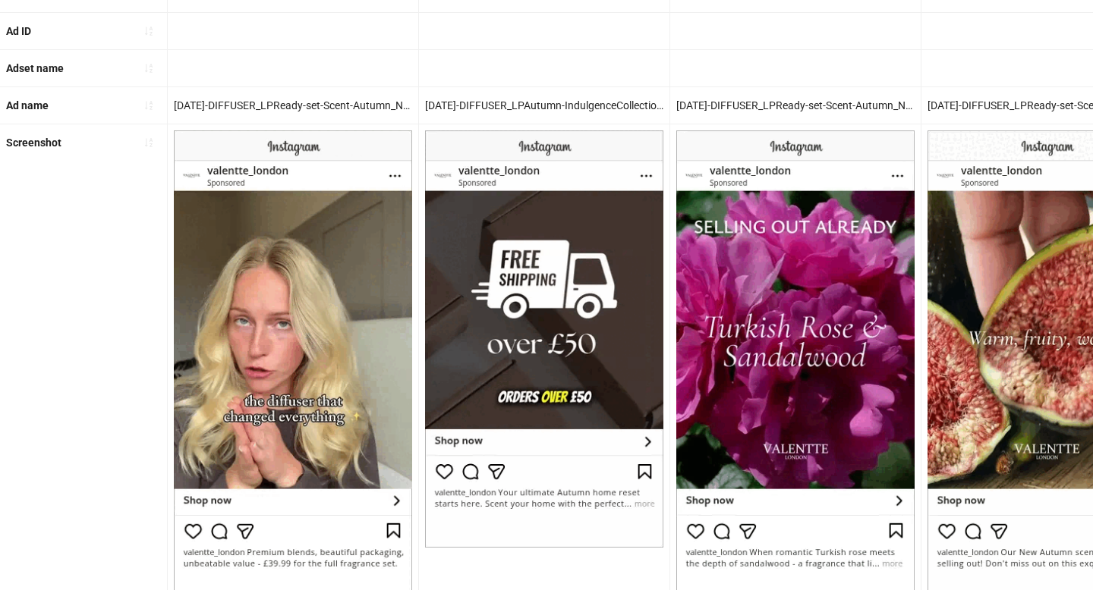
scroll to position [0, 0]
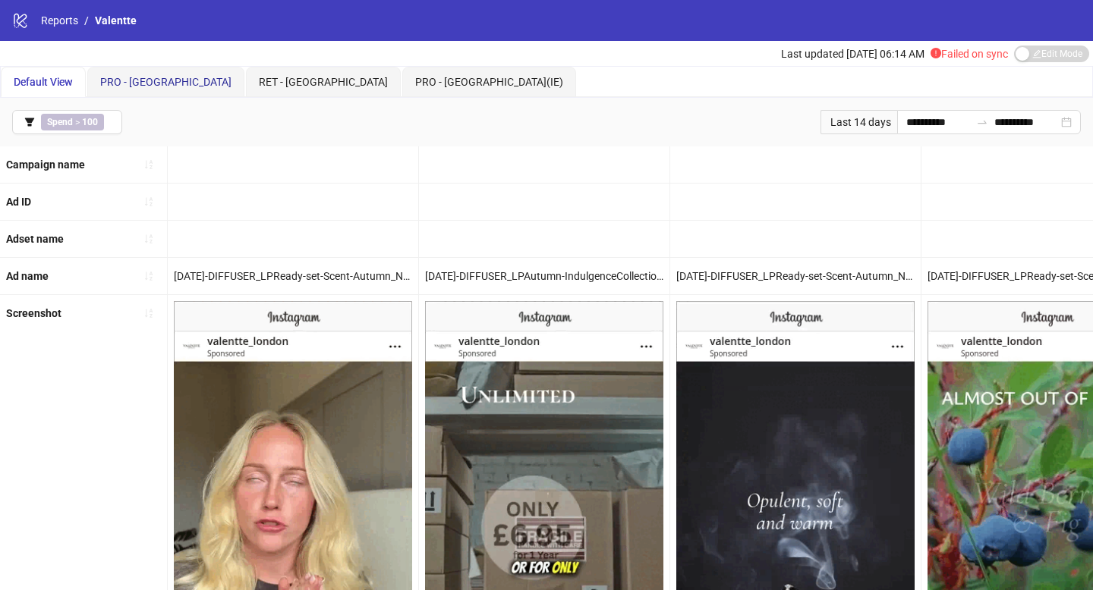
click at [129, 86] on span "PRO - [GEOGRAPHIC_DATA]" at bounding box center [165, 82] width 131 height 12
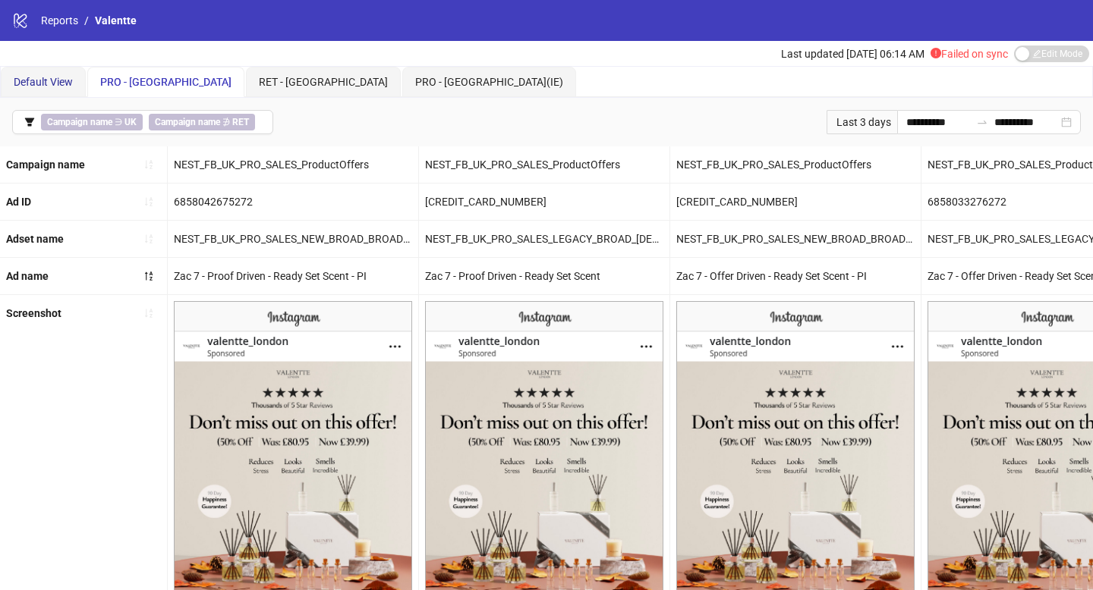
click at [46, 87] on span "Default View" at bounding box center [43, 82] width 59 height 12
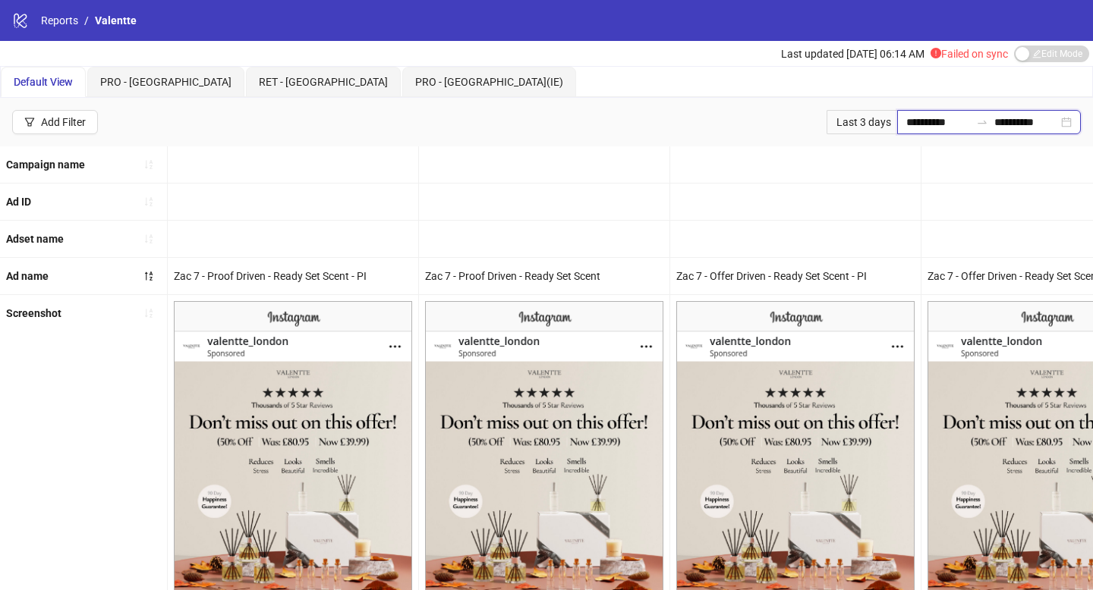
click at [938, 125] on input "**********" at bounding box center [938, 122] width 64 height 17
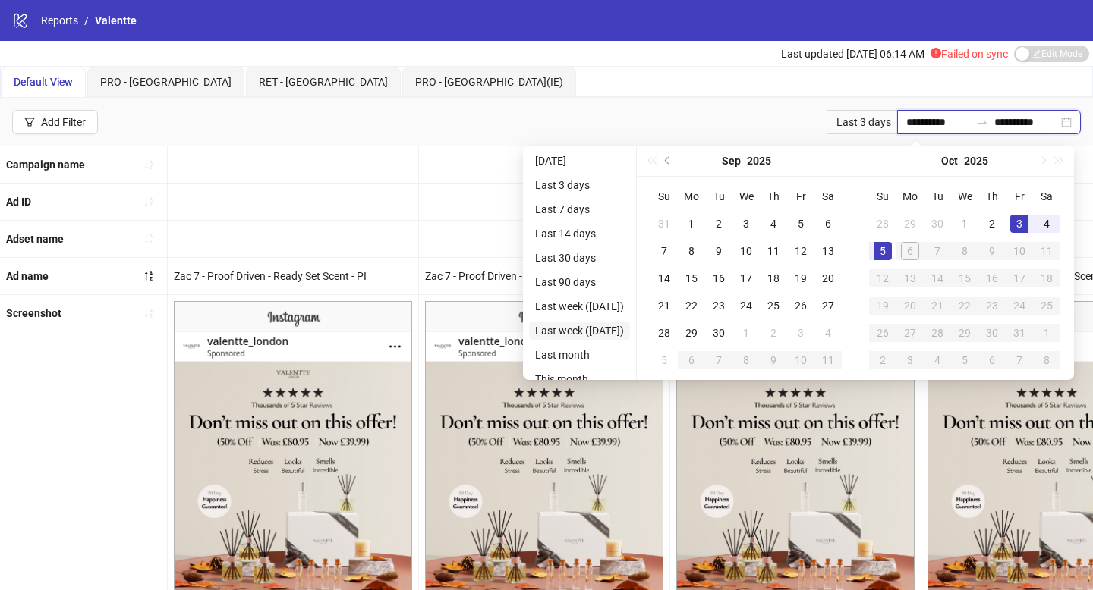
type input "**********"
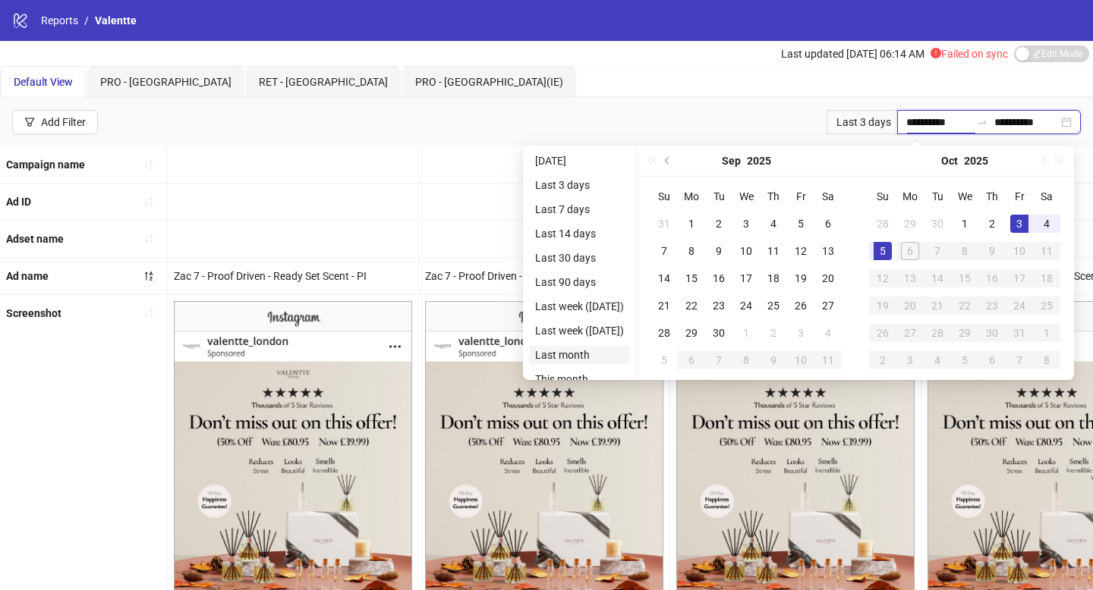
type input "**********"
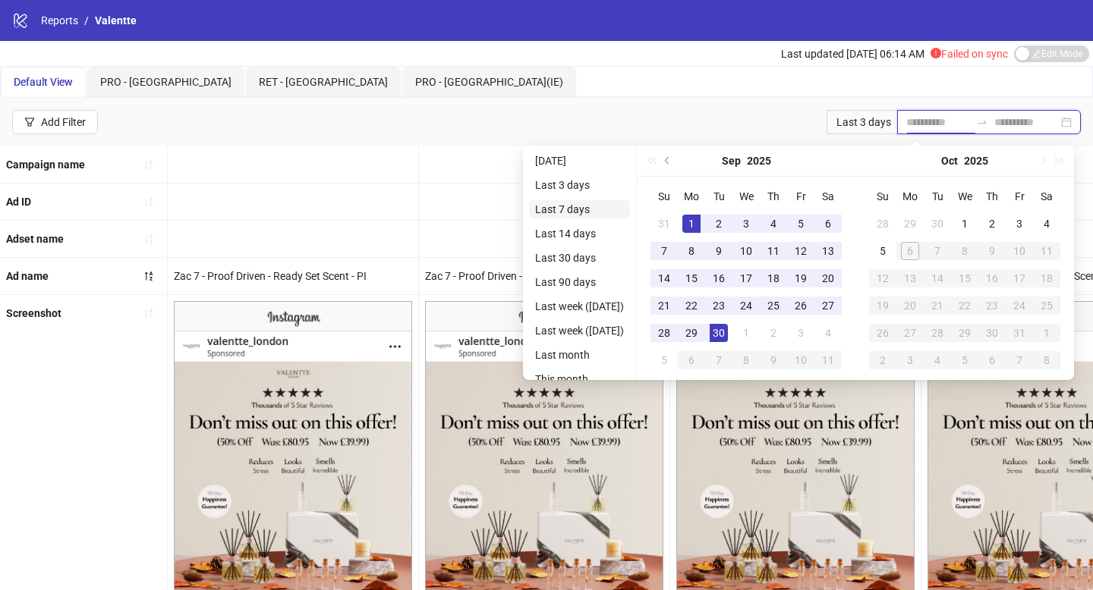
type input "**********"
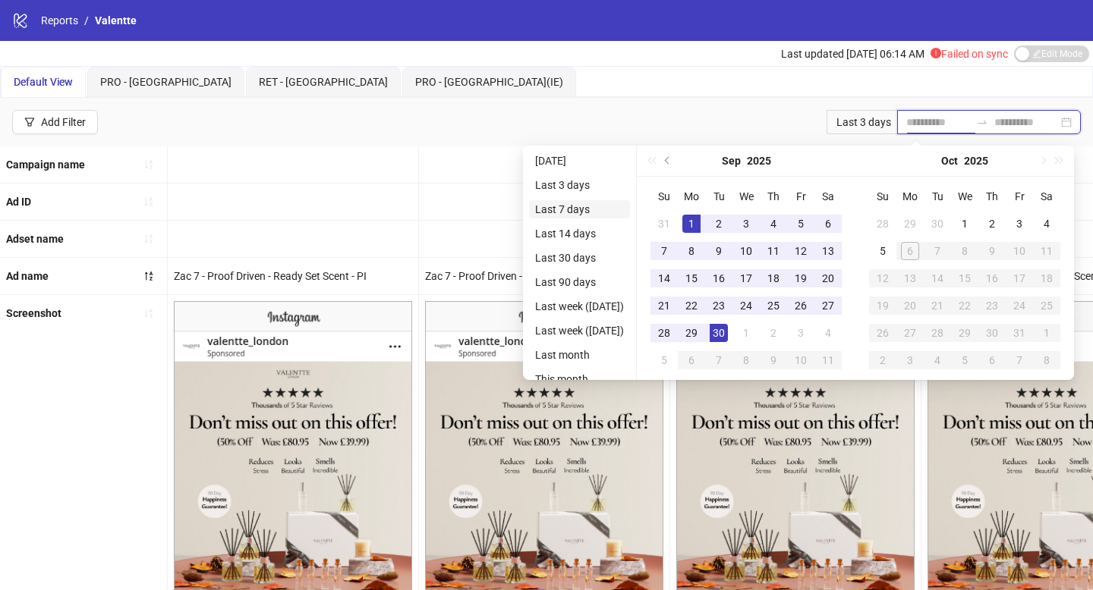
type input "**********"
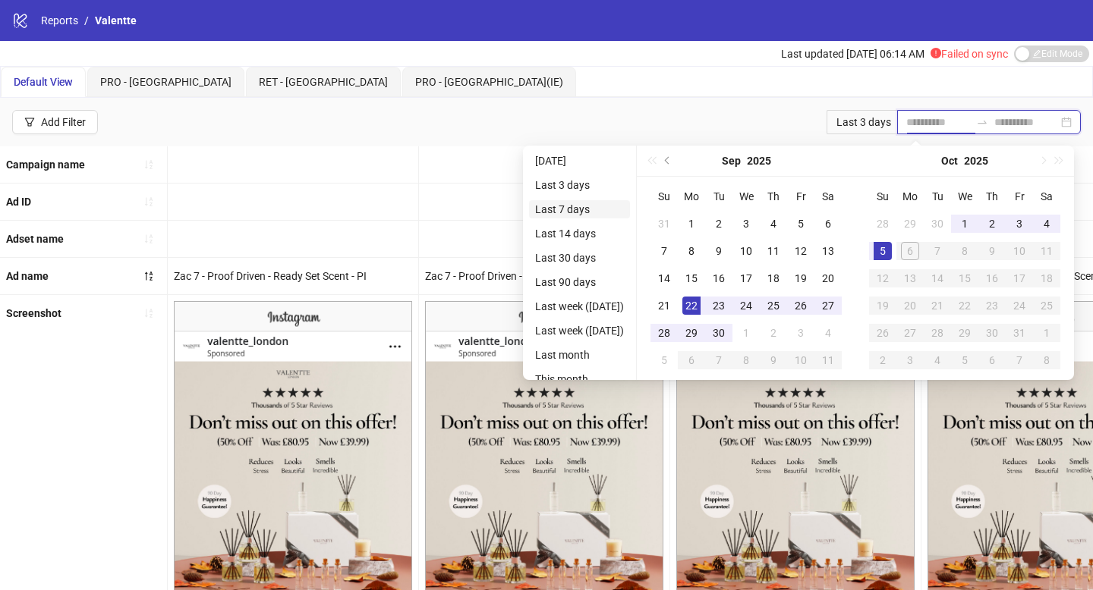
type input "**********"
click at [564, 206] on li "Last 7 days" at bounding box center [579, 209] width 101 height 18
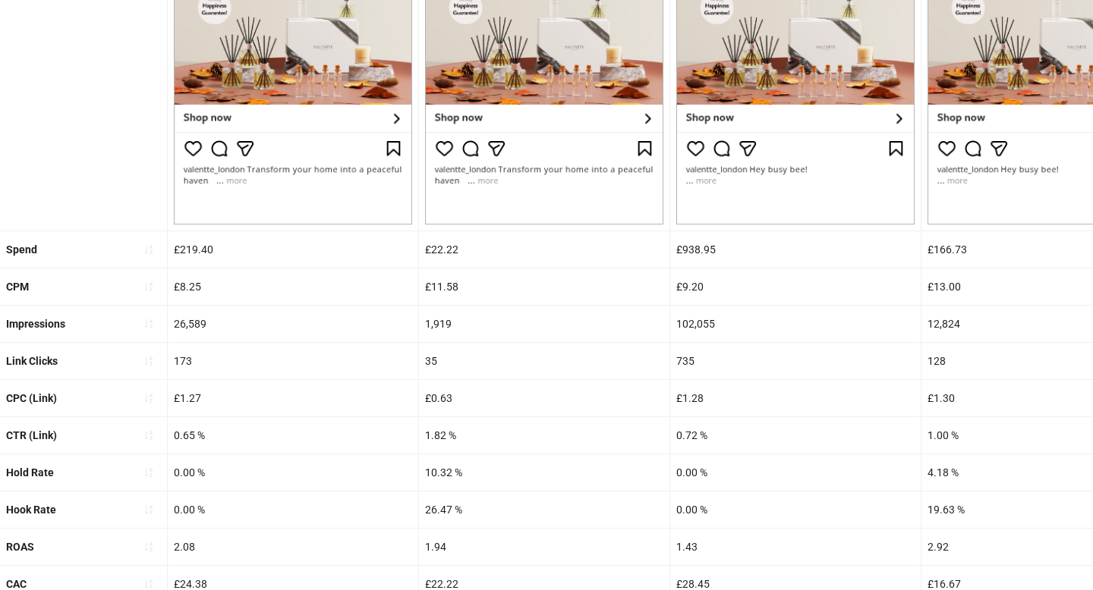
scroll to position [568, 0]
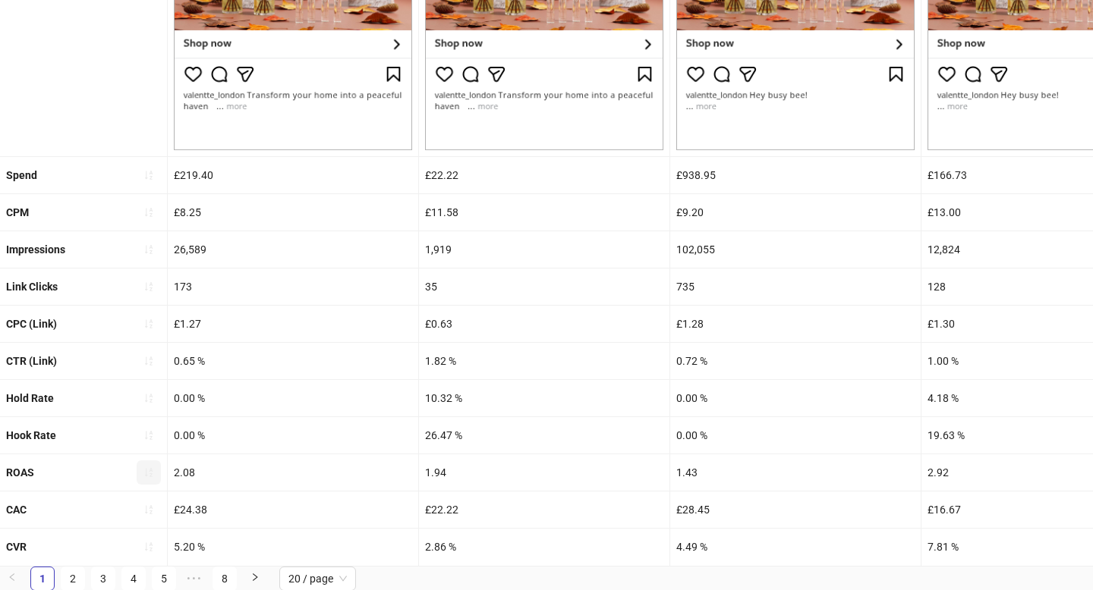
click at [149, 473] on icon "sort-ascending" at bounding box center [148, 472] width 11 height 11
click at [149, 473] on icon "loading" at bounding box center [149, 473] width 13 height 13
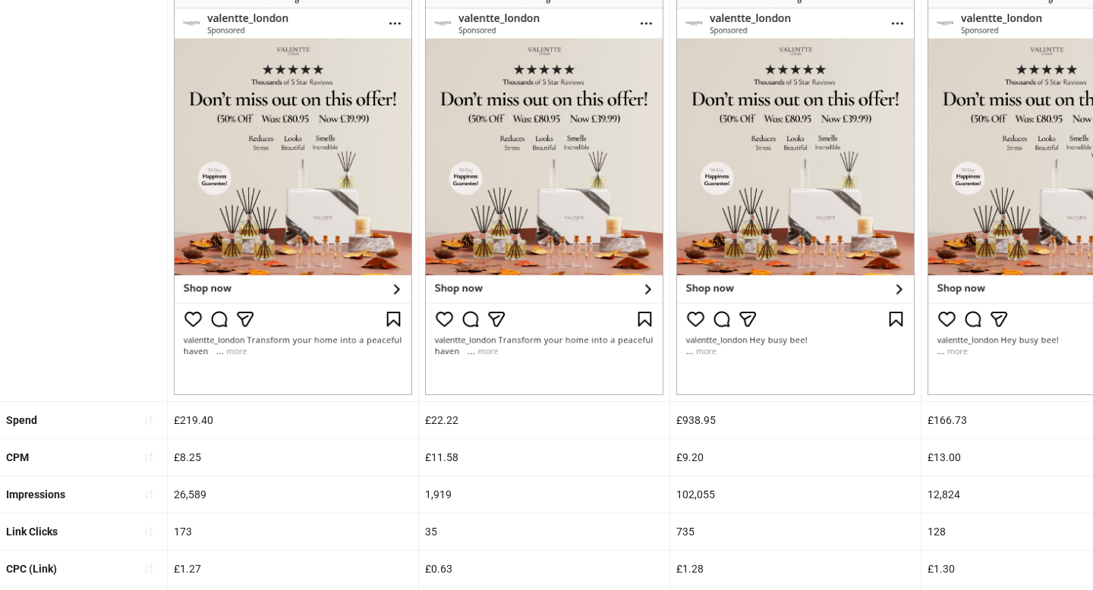
scroll to position [0, 0]
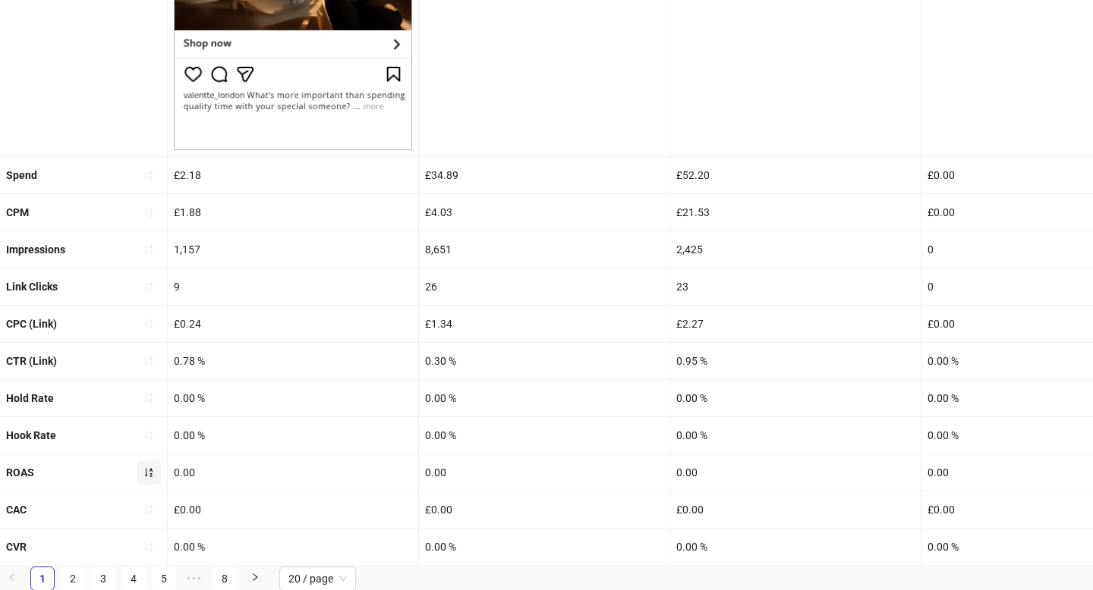
click at [149, 473] on icon "sort-ascending" at bounding box center [148, 472] width 11 height 11
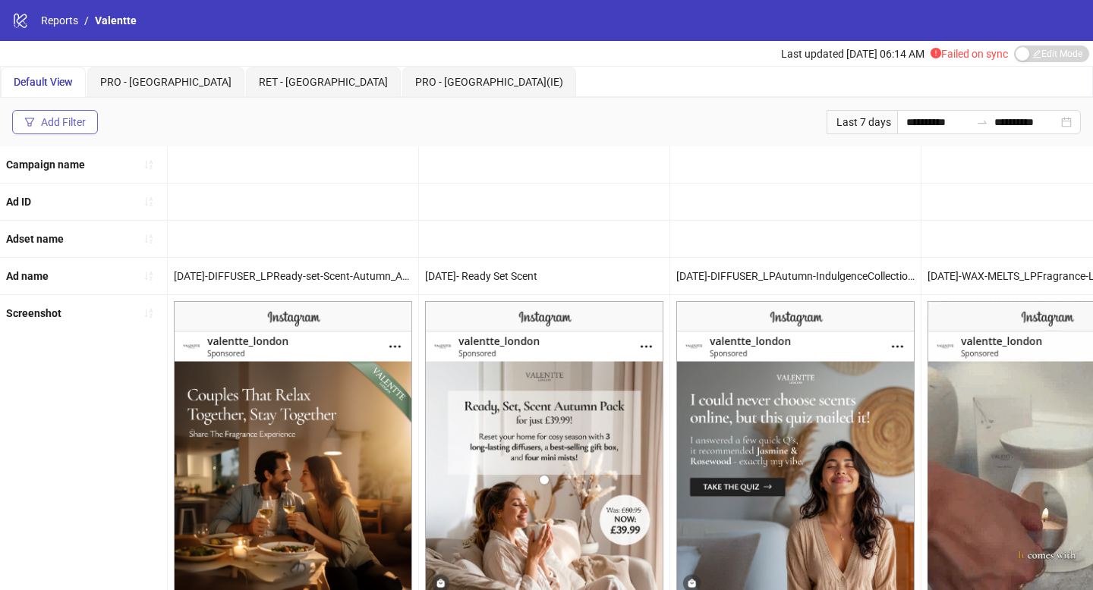
click at [74, 118] on div "Add Filter" at bounding box center [63, 122] width 45 height 12
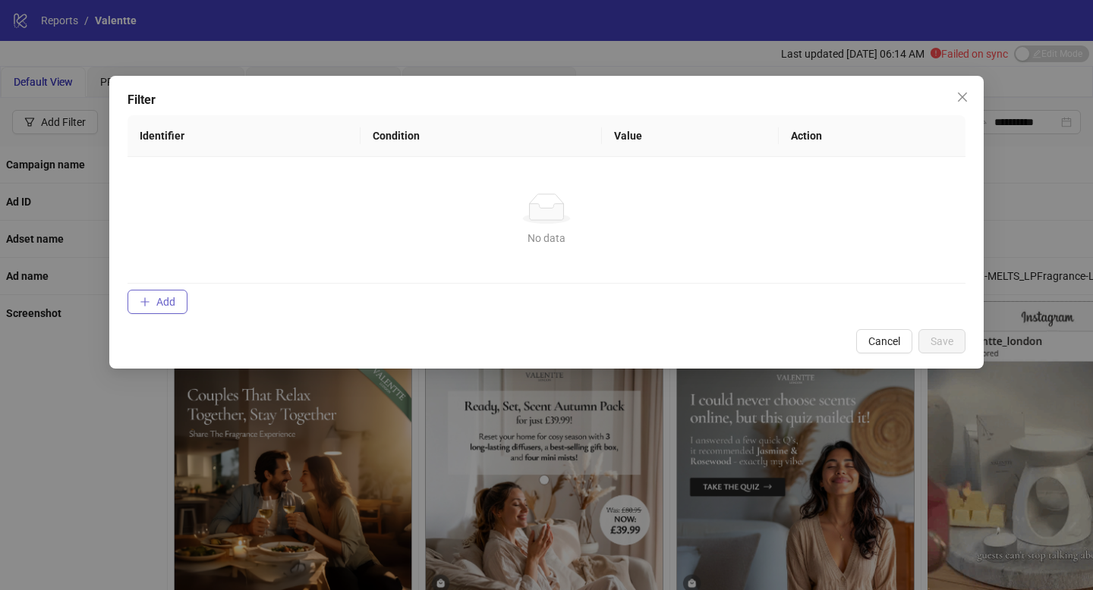
click at [146, 299] on icon "plus" at bounding box center [145, 302] width 11 height 11
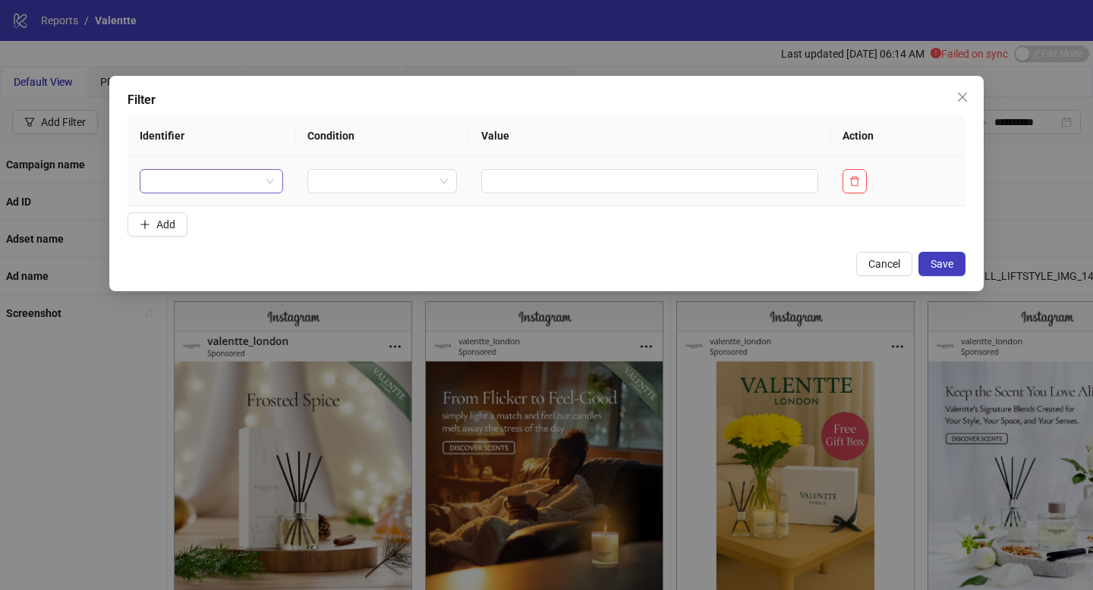
click at [191, 184] on input "search" at bounding box center [205, 181] width 112 height 23
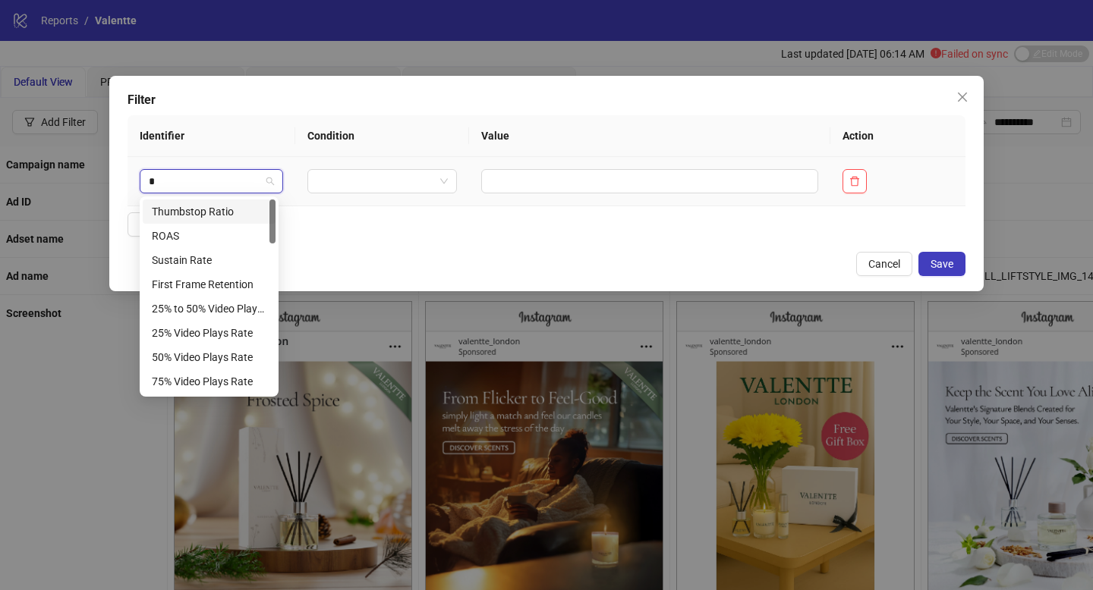
type input "**"
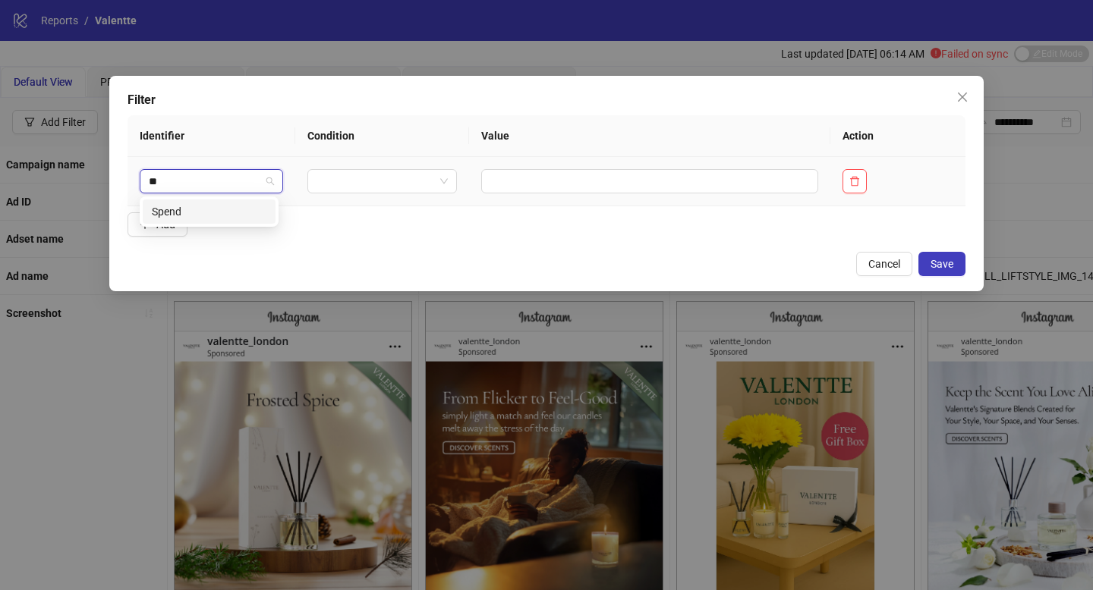
click at [173, 213] on div "Spend" at bounding box center [209, 211] width 115 height 17
click at [438, 184] on input "search" at bounding box center [402, 181] width 109 height 23
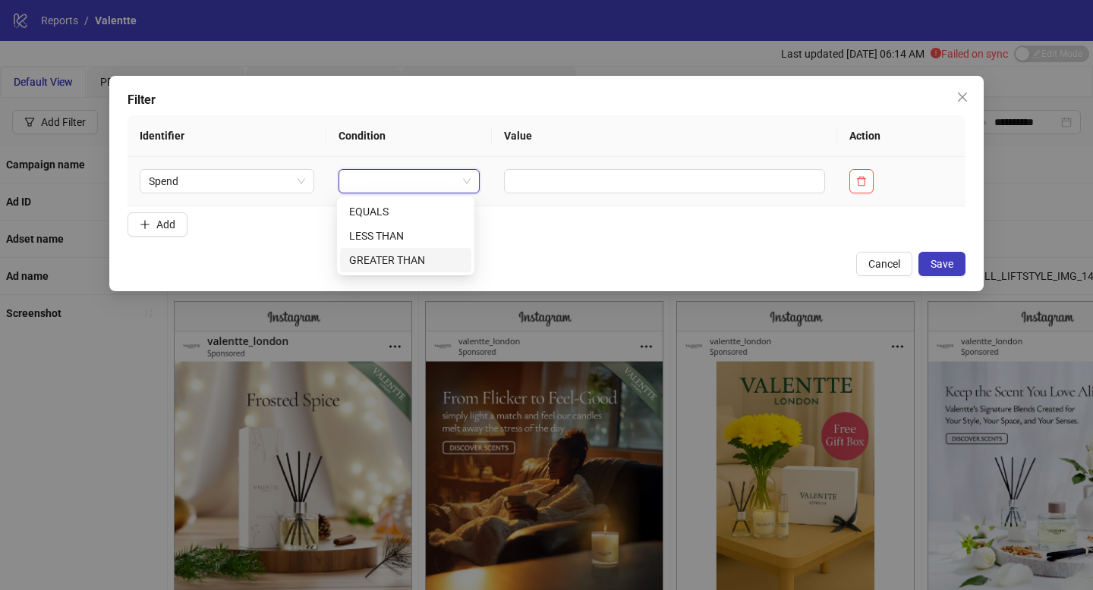
click at [422, 270] on div "GREATER THAN" at bounding box center [405, 260] width 131 height 24
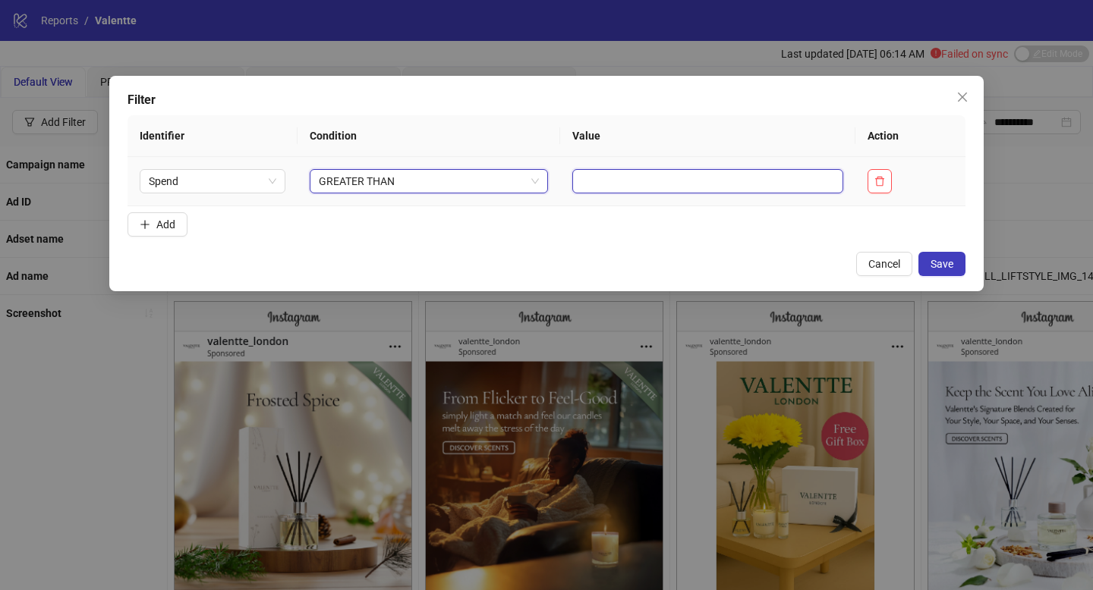
click at [573, 175] on input "text" at bounding box center [707, 181] width 271 height 24
type input "***"
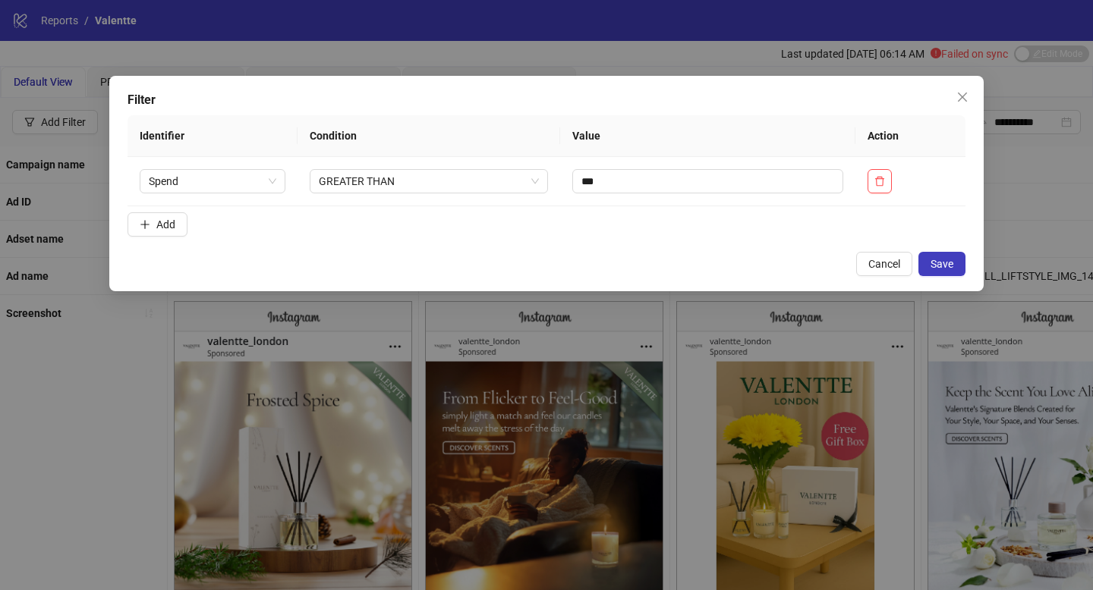
click at [931, 251] on div "Filter Identifier Condition Value Action Spend GREATER THAN *** Add Cancel Save" at bounding box center [546, 183] width 874 height 215
click at [933, 262] on span "Save" at bounding box center [941, 264] width 23 height 12
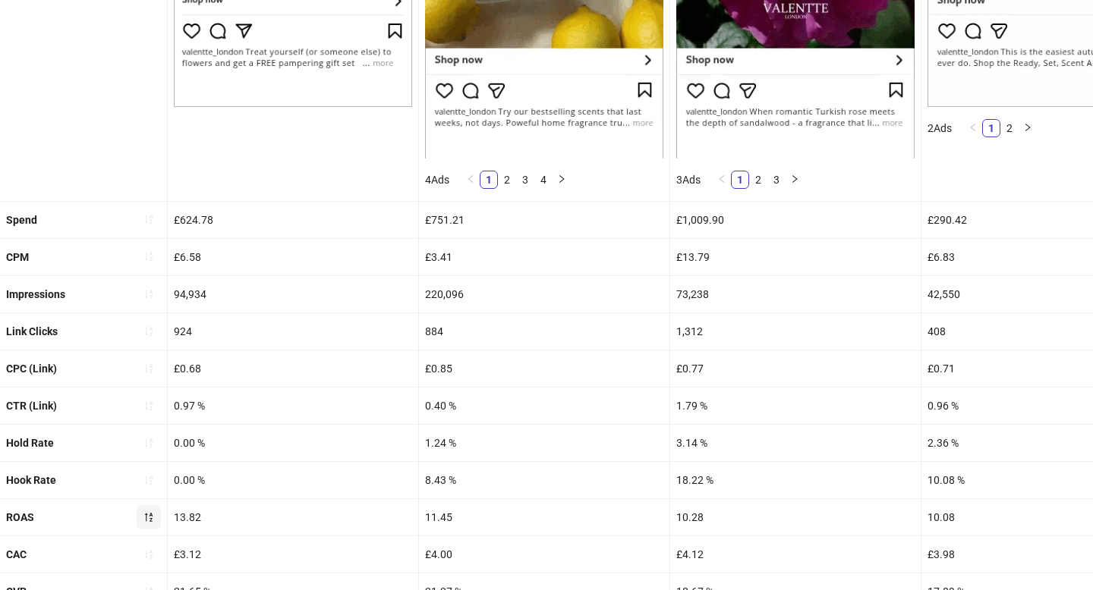
scroll to position [656, 0]
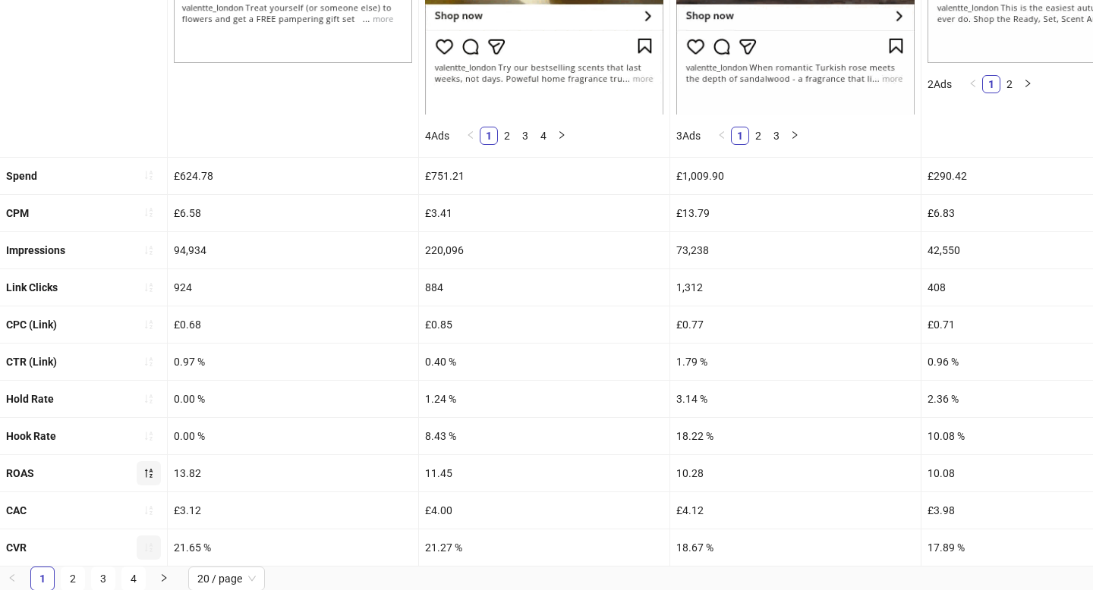
click at [146, 551] on icon "sort-ascending" at bounding box center [148, 548] width 11 height 11
click at [146, 551] on icon "loading" at bounding box center [149, 548] width 14 height 14
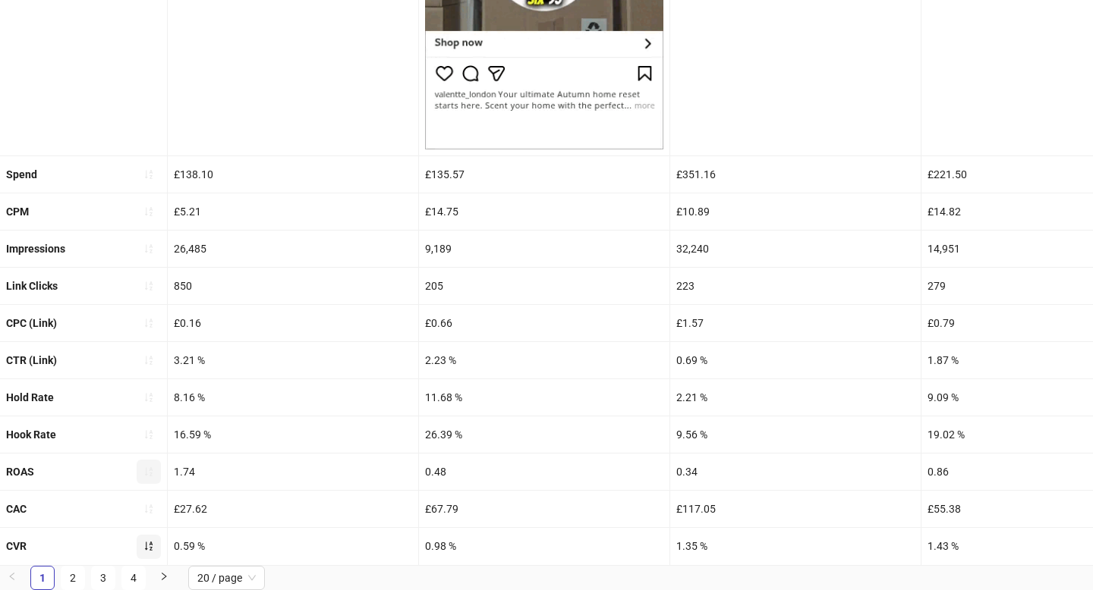
scroll to position [568, 0]
click at [149, 554] on button "button" at bounding box center [149, 548] width 24 height 24
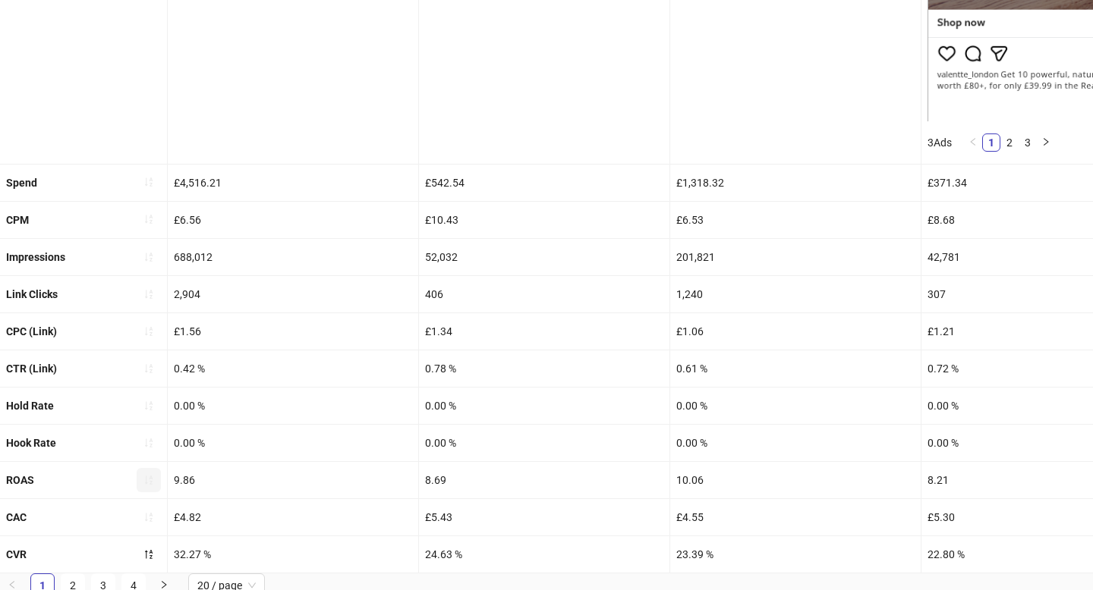
scroll to position [656, 0]
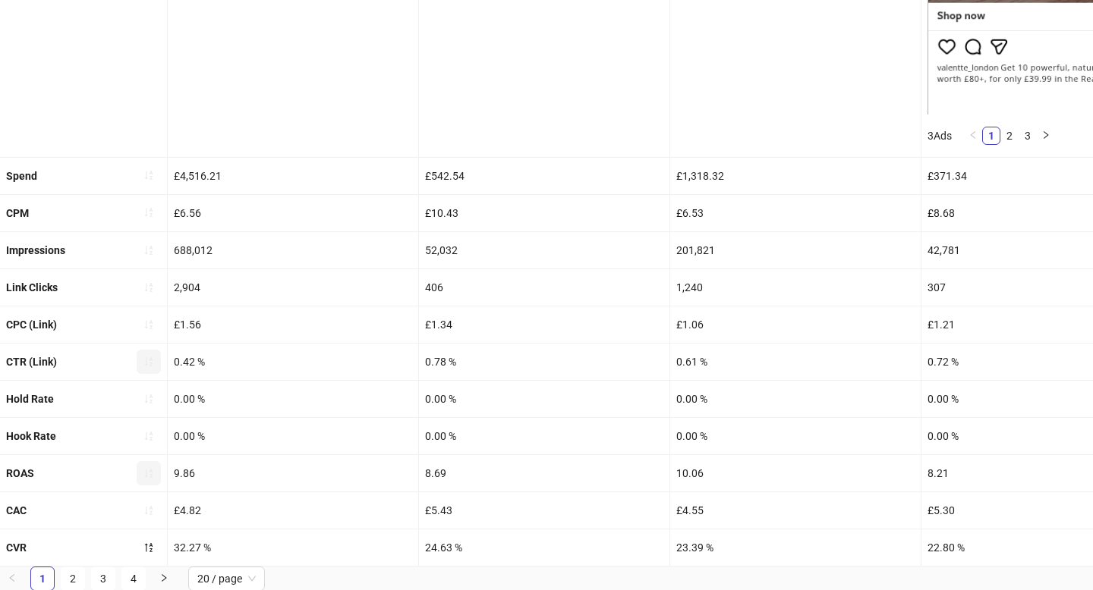
click at [149, 357] on icon "sort-ascending" at bounding box center [148, 362] width 11 height 11
click at [149, 356] on icon "loading" at bounding box center [148, 361] width 11 height 11
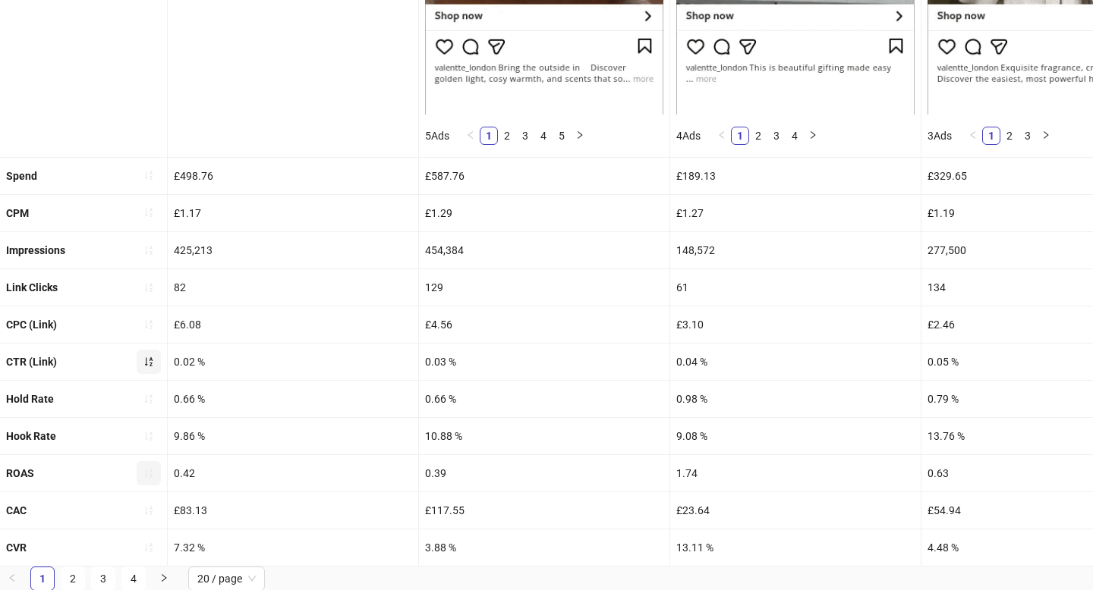
click at [138, 366] on button "button" at bounding box center [149, 362] width 24 height 24
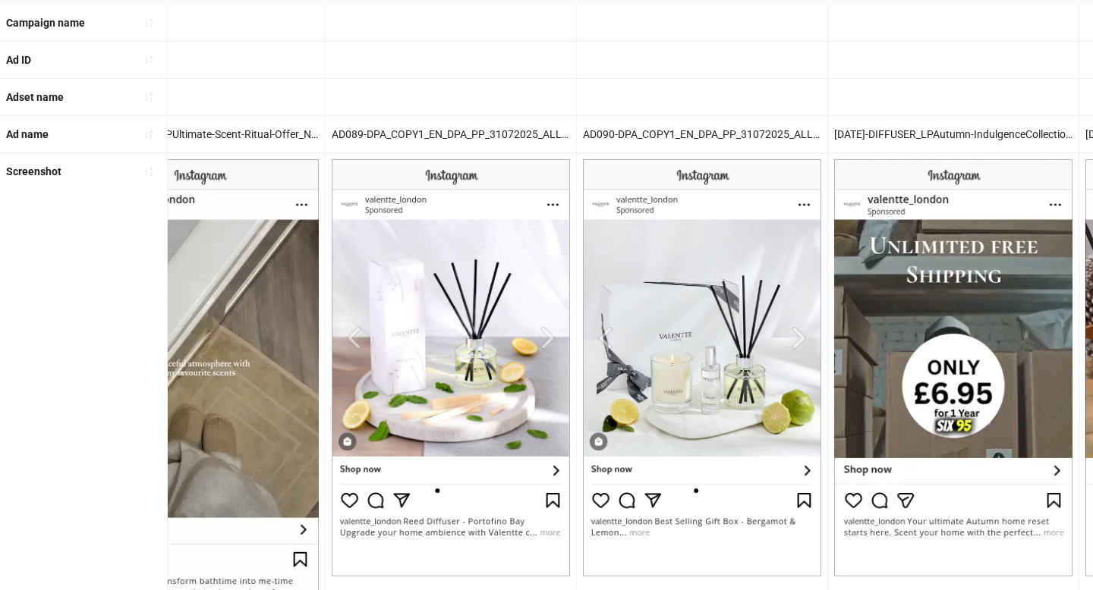
scroll to position [0, 0]
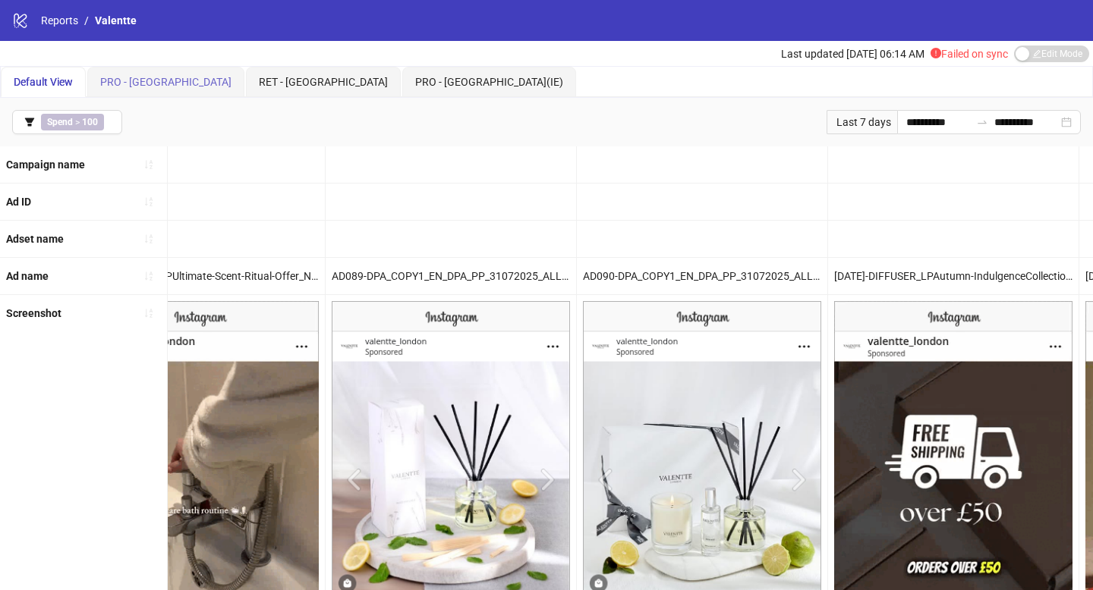
click at [143, 90] on div "PRO - [GEOGRAPHIC_DATA]" at bounding box center [165, 82] width 157 height 30
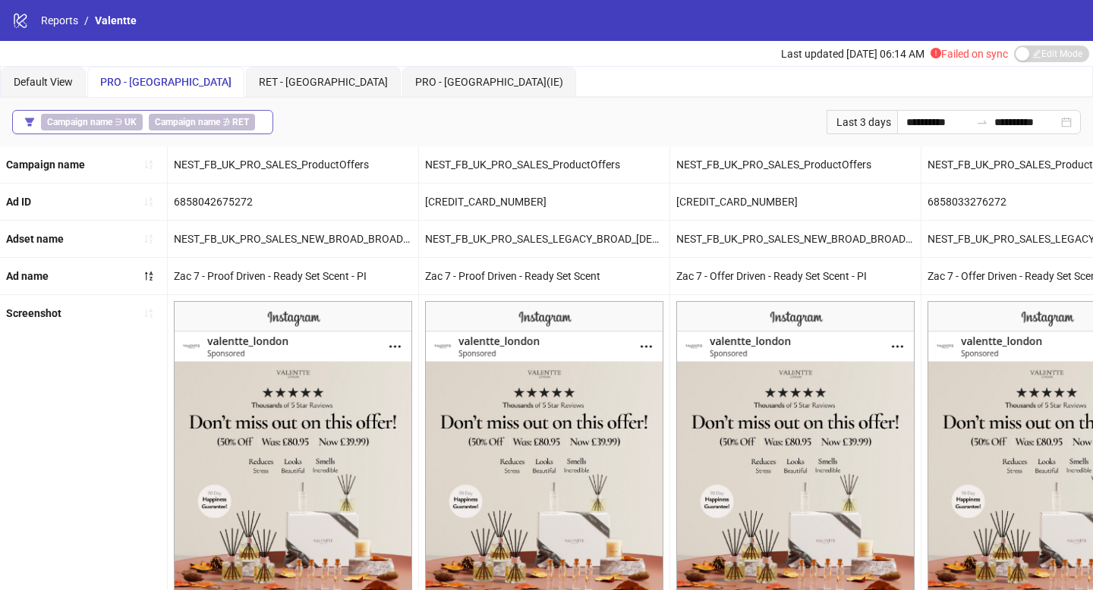
click at [267, 128] on button "Campaign name ∋ UK Campaign name ∌ RET" at bounding box center [142, 122] width 261 height 24
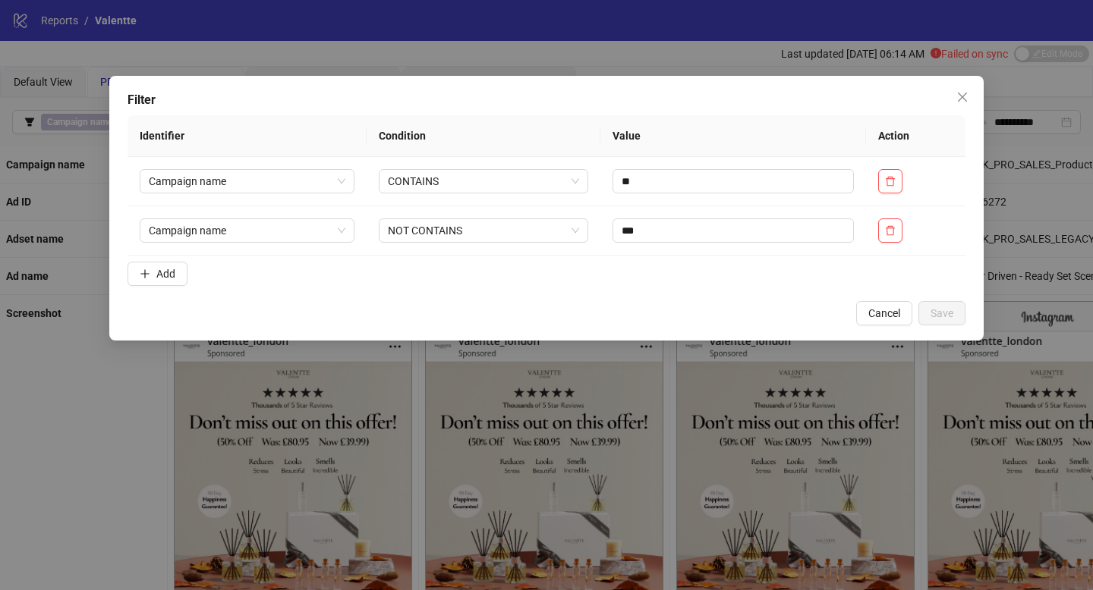
click at [169, 261] on form "Identifier Condition Value Action Campaign name CONTAINS ** Campaign name NOT C…" at bounding box center [546, 203] width 838 height 177
click at [169, 272] on span "Add" at bounding box center [165, 274] width 19 height 12
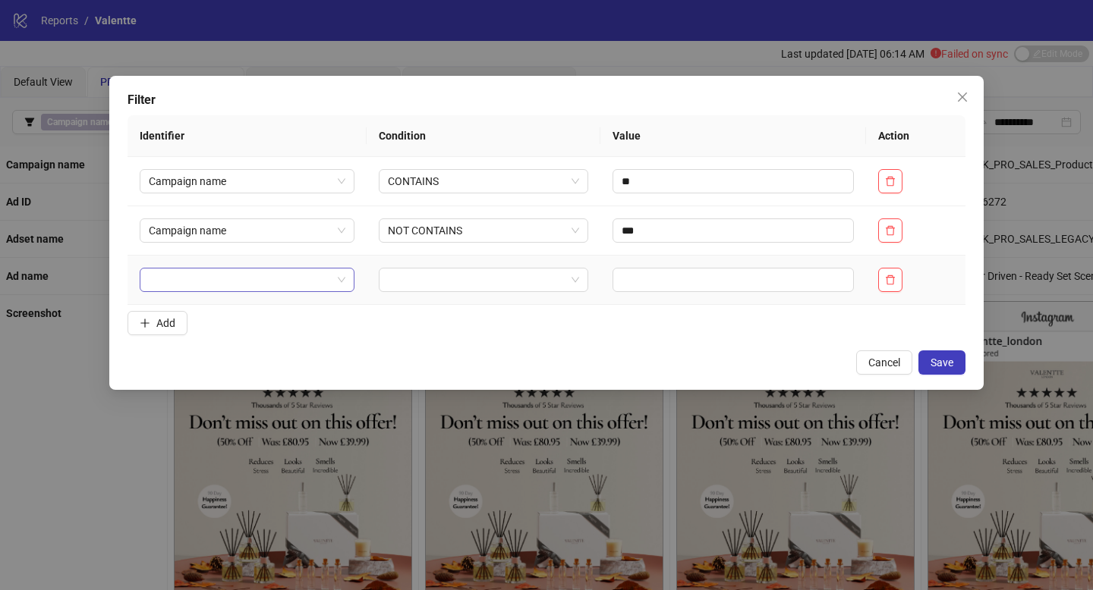
drag, startPoint x: 177, startPoint y: 286, endPoint x: 177, endPoint y: 277, distance: 9.1
click at [177, 286] on input "search" at bounding box center [240, 280] width 183 height 23
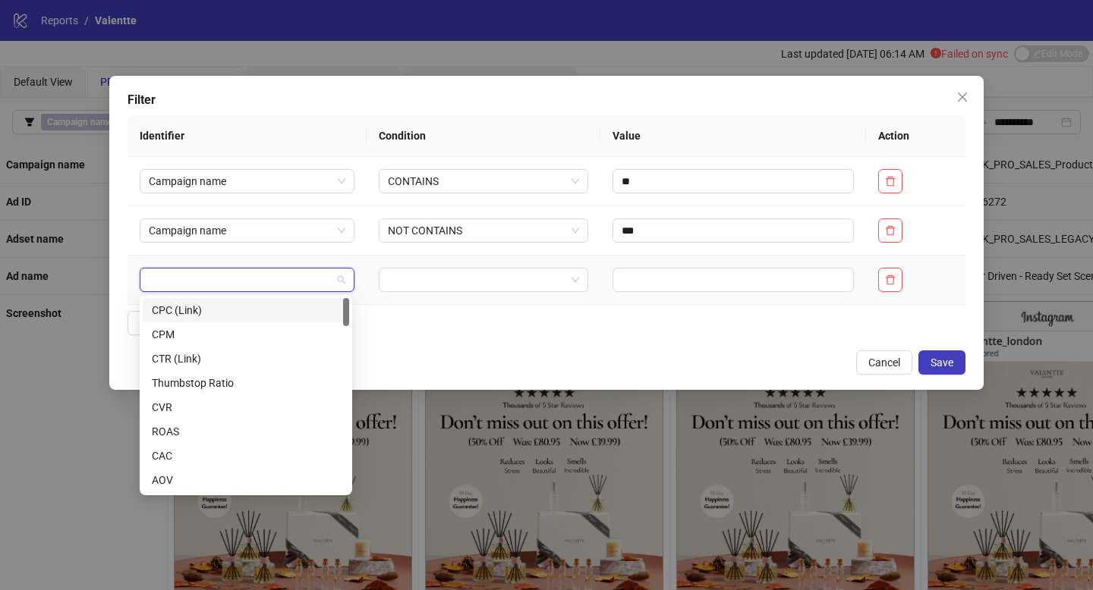
type input "*"
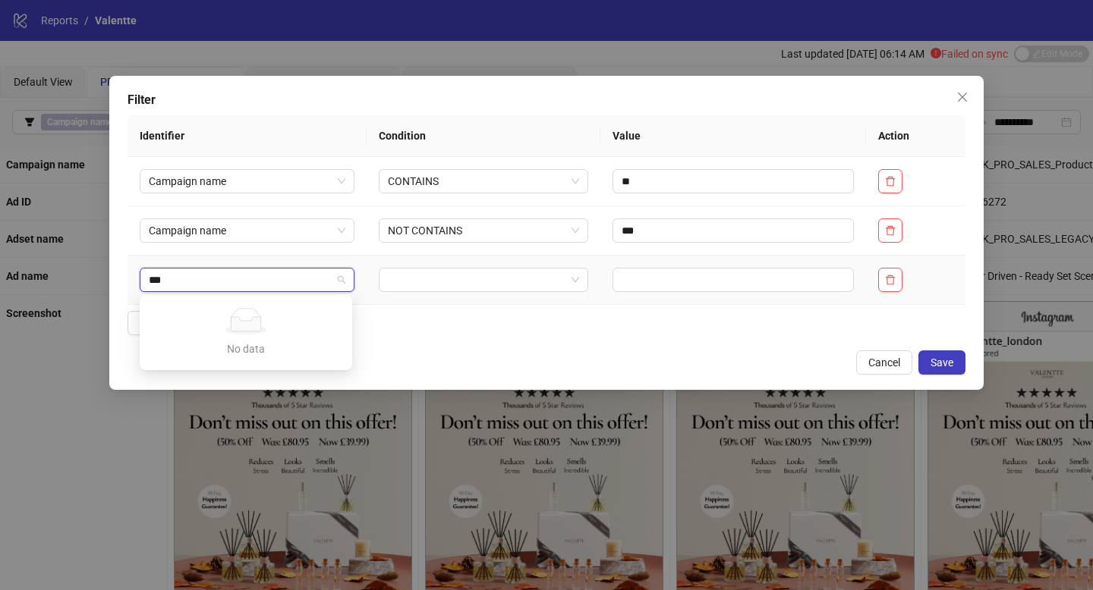
type input "**"
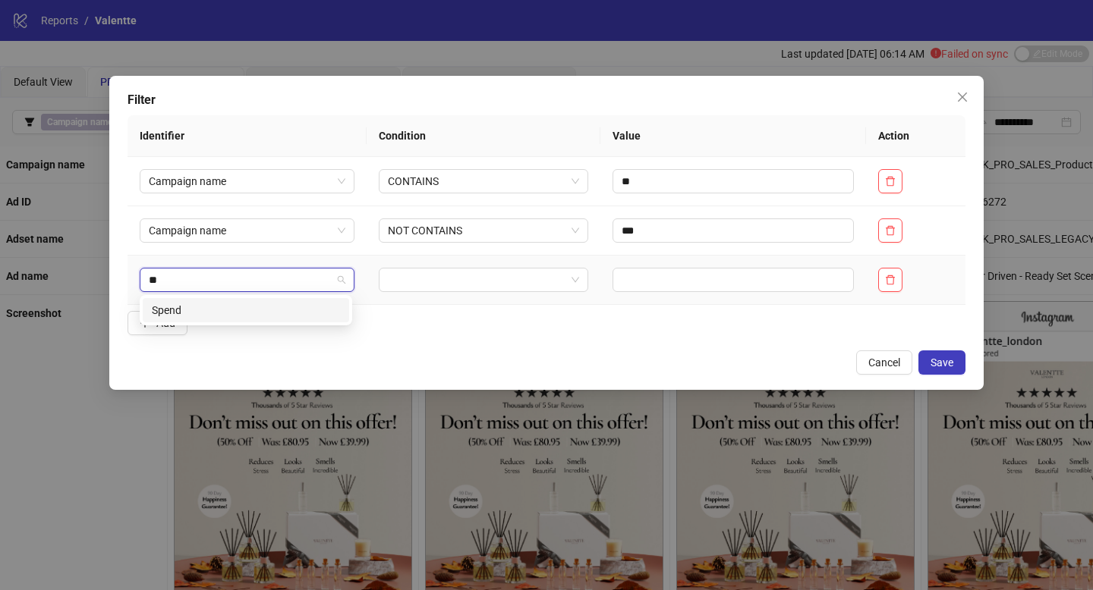
click at [210, 311] on div "Spend" at bounding box center [246, 310] width 188 height 17
click at [391, 277] on input "search" at bounding box center [477, 280] width 178 height 23
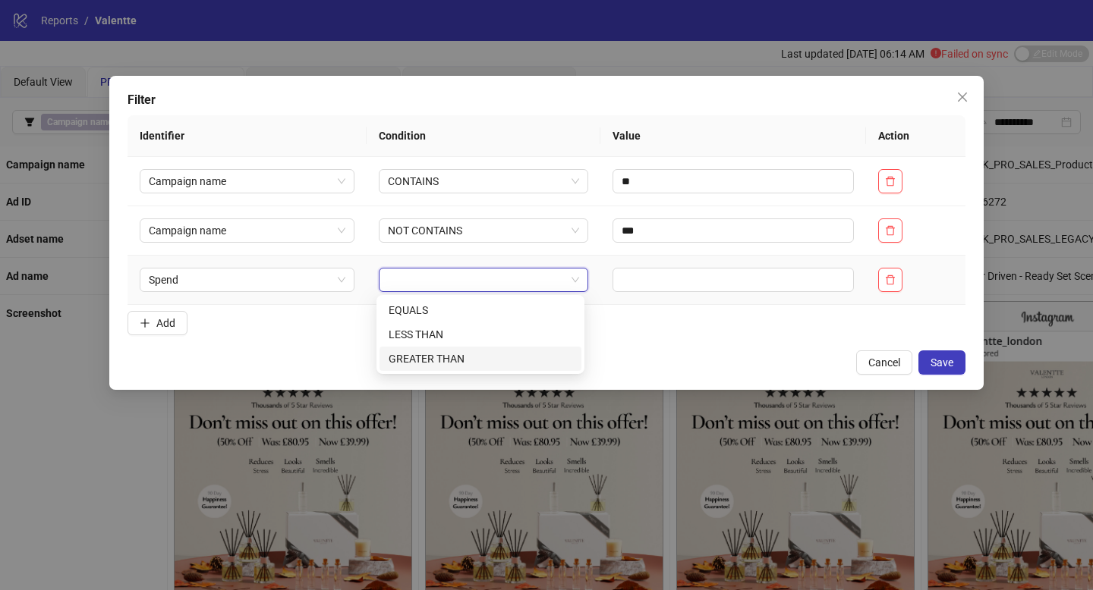
click at [417, 358] on div "GREATER THAN" at bounding box center [480, 359] width 184 height 17
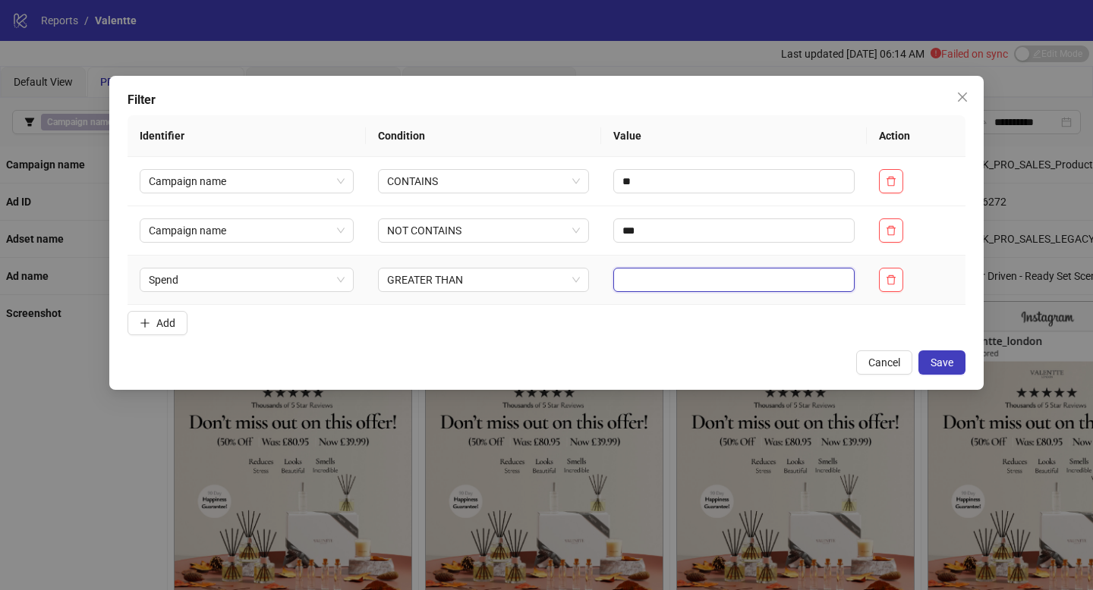
click at [631, 275] on input "text" at bounding box center [733, 280] width 241 height 24
type input "***"
click at [947, 371] on button "Save" at bounding box center [941, 363] width 47 height 24
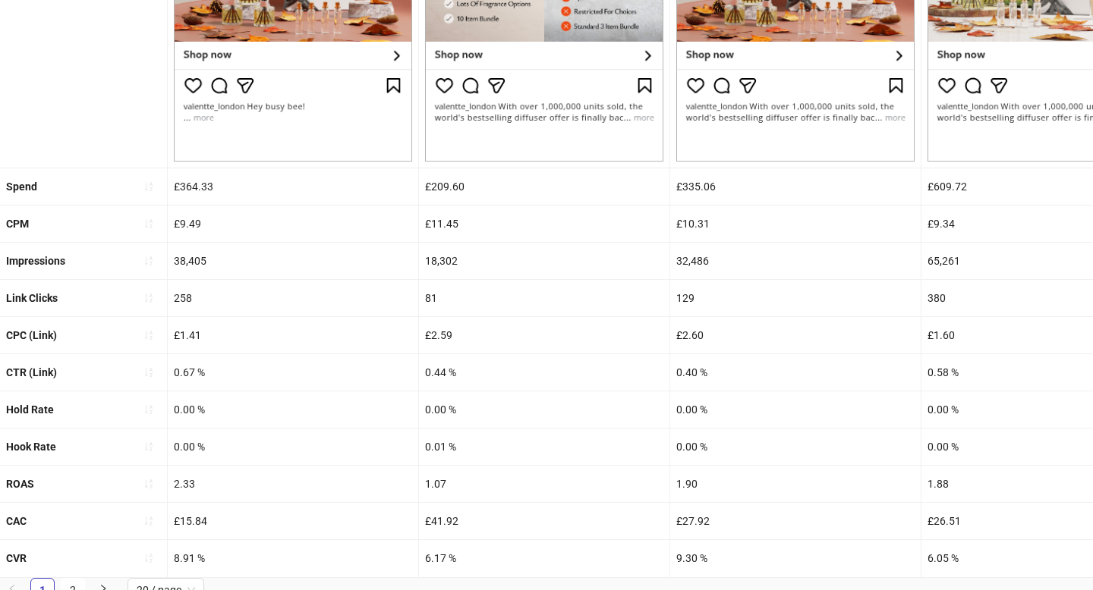
scroll to position [558, 0]
click at [144, 481] on icon "sort-ascending" at bounding box center [148, 483] width 11 height 11
click at [144, 481] on icon "loading" at bounding box center [148, 483] width 15 height 15
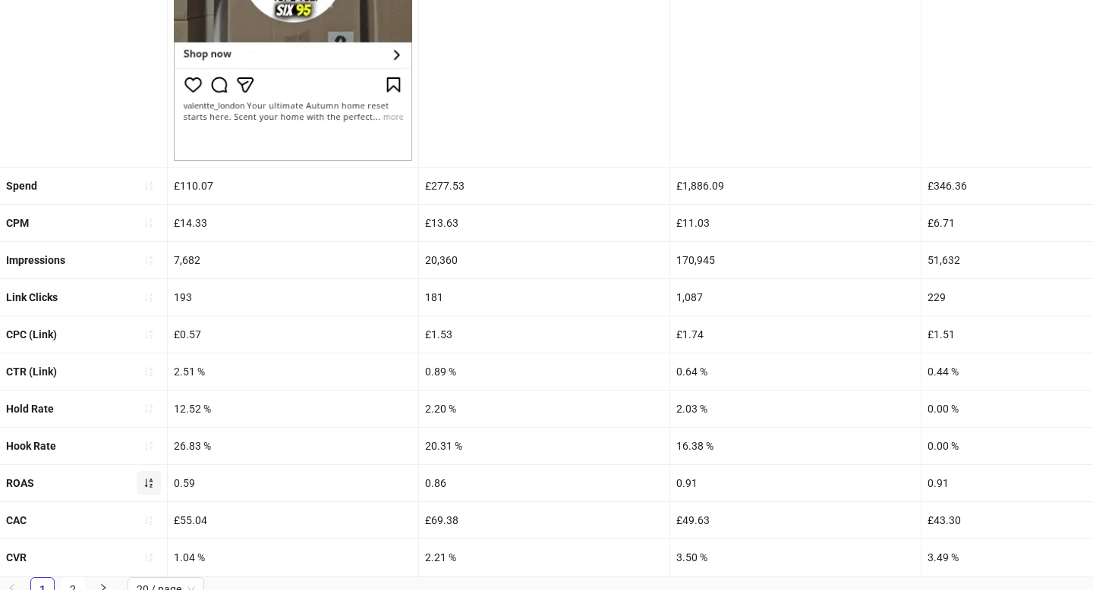
click at [144, 486] on icon "sort-ascending" at bounding box center [148, 483] width 11 height 11
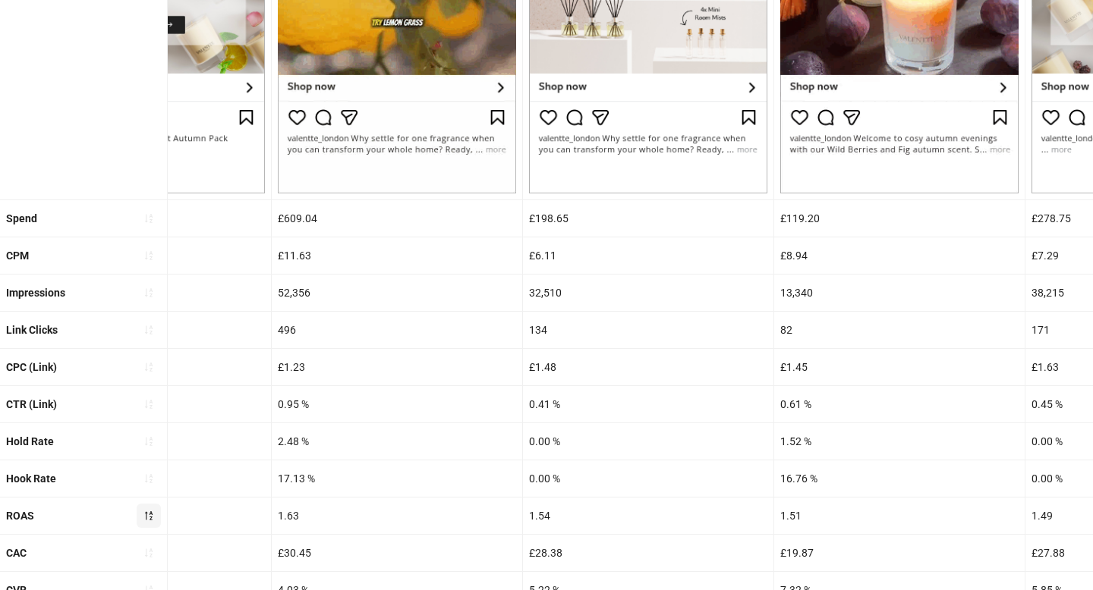
scroll to position [568, 0]
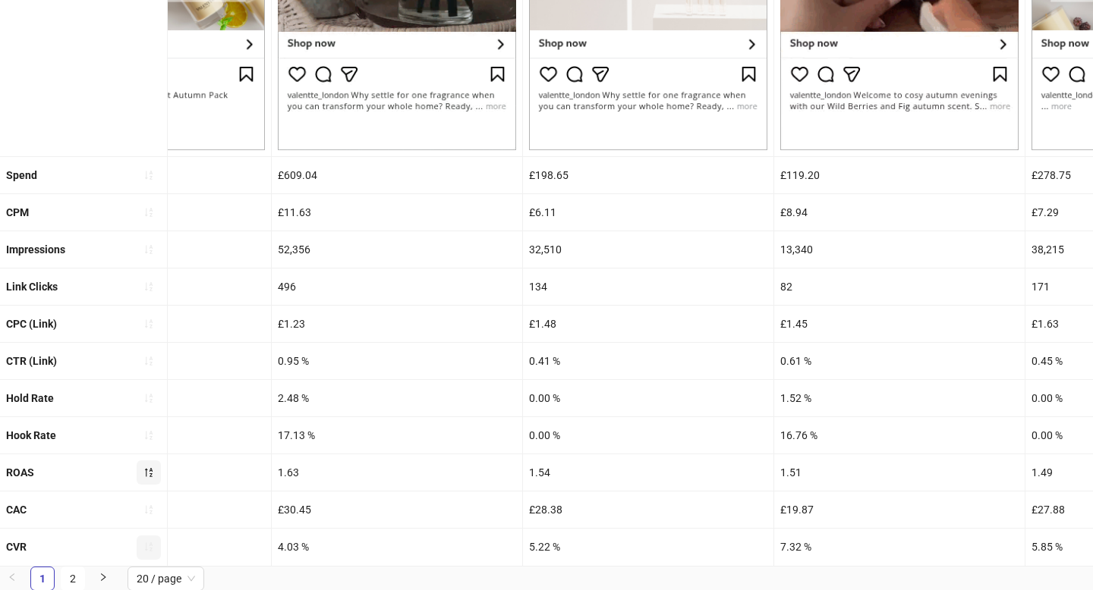
click at [146, 544] on icon "sort-ascending" at bounding box center [148, 547] width 11 height 11
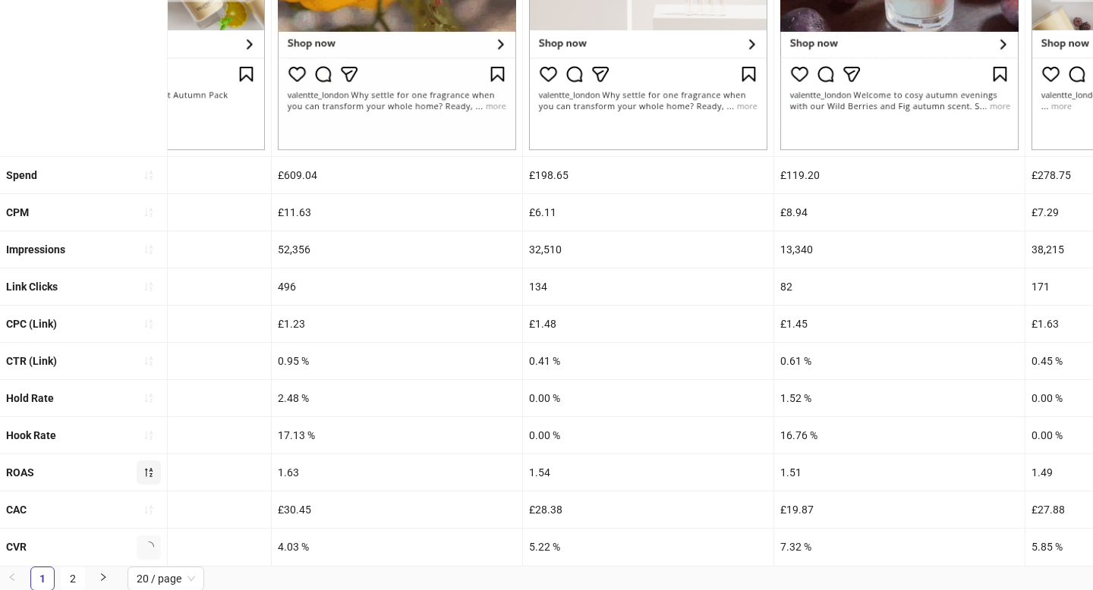
click at [146, 544] on icon "loading" at bounding box center [148, 547] width 11 height 11
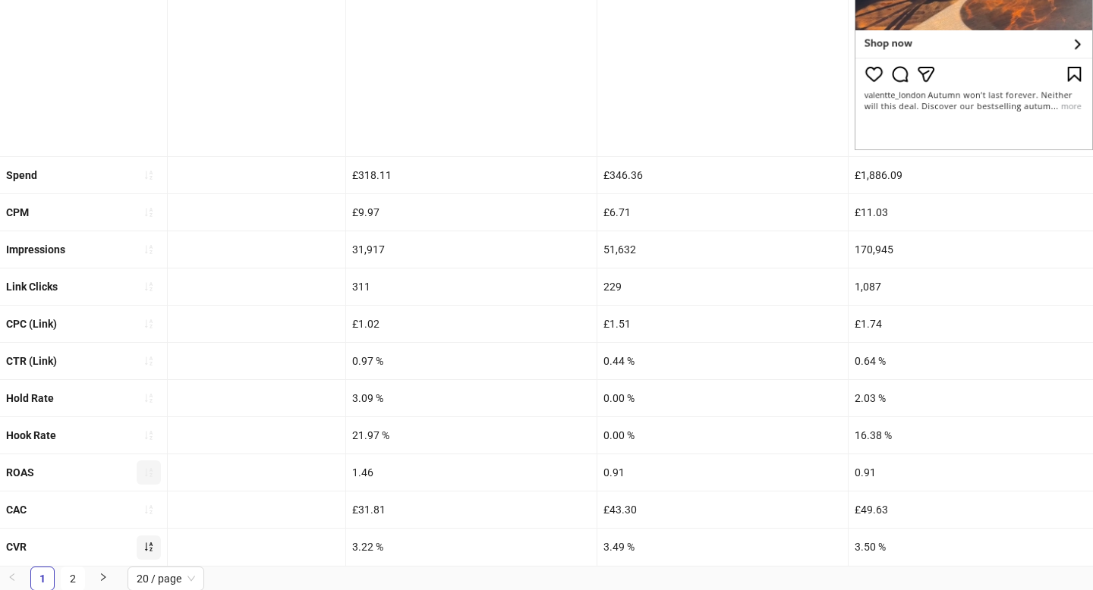
click at [152, 554] on button "button" at bounding box center [149, 548] width 24 height 24
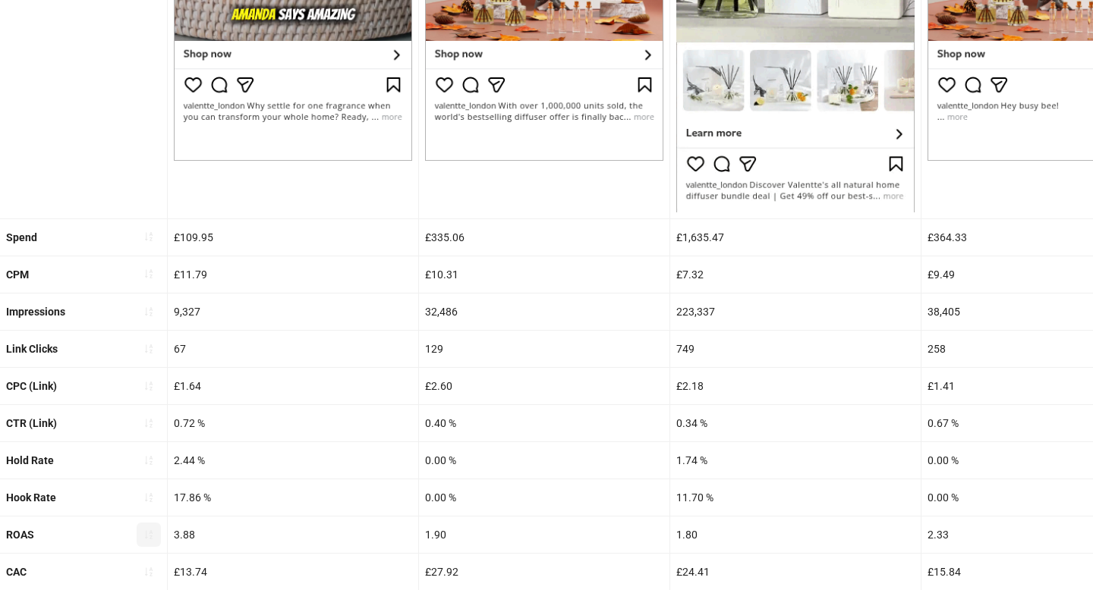
scroll to position [561, 0]
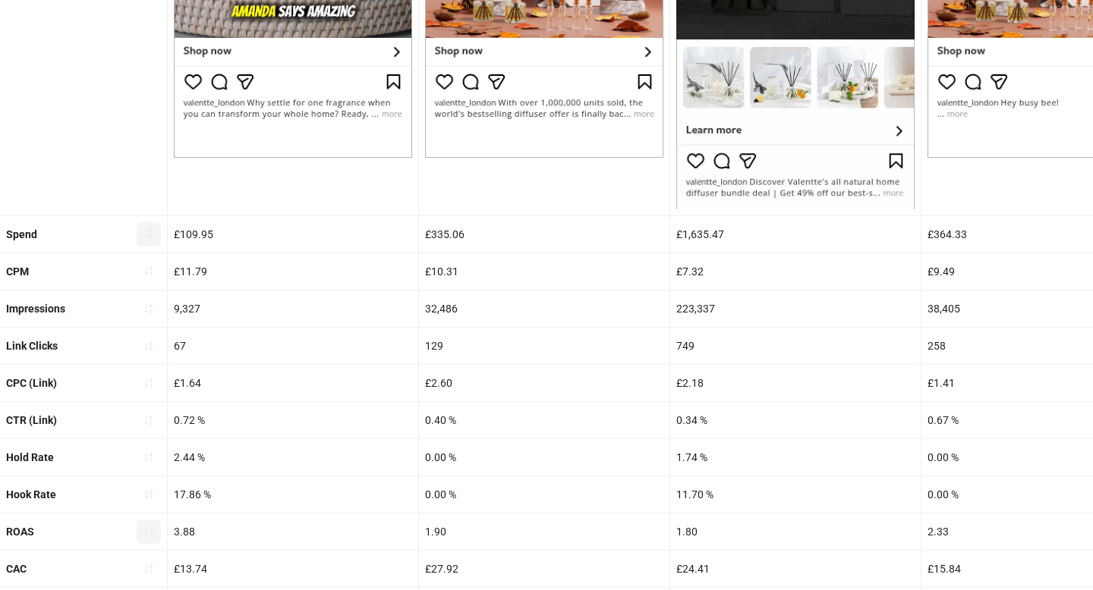
click at [149, 234] on icon "sort-ascending" at bounding box center [149, 234] width 8 height 9
click at [149, 234] on icon "loading" at bounding box center [149, 234] width 13 height 13
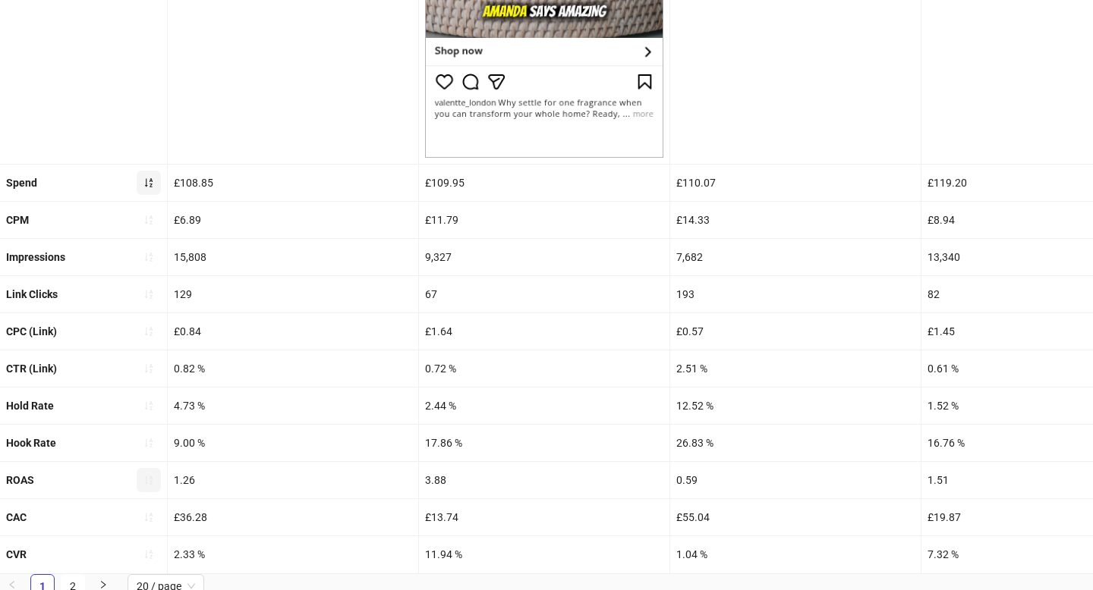
click at [151, 186] on icon "sort-ascending" at bounding box center [148, 183] width 11 height 11
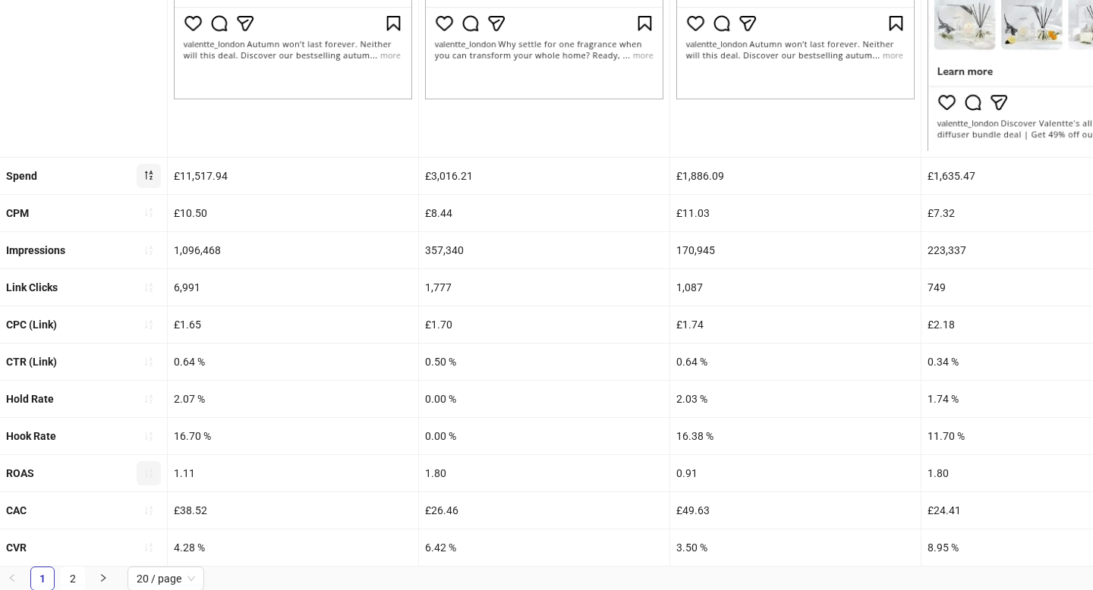
scroll to position [618, 0]
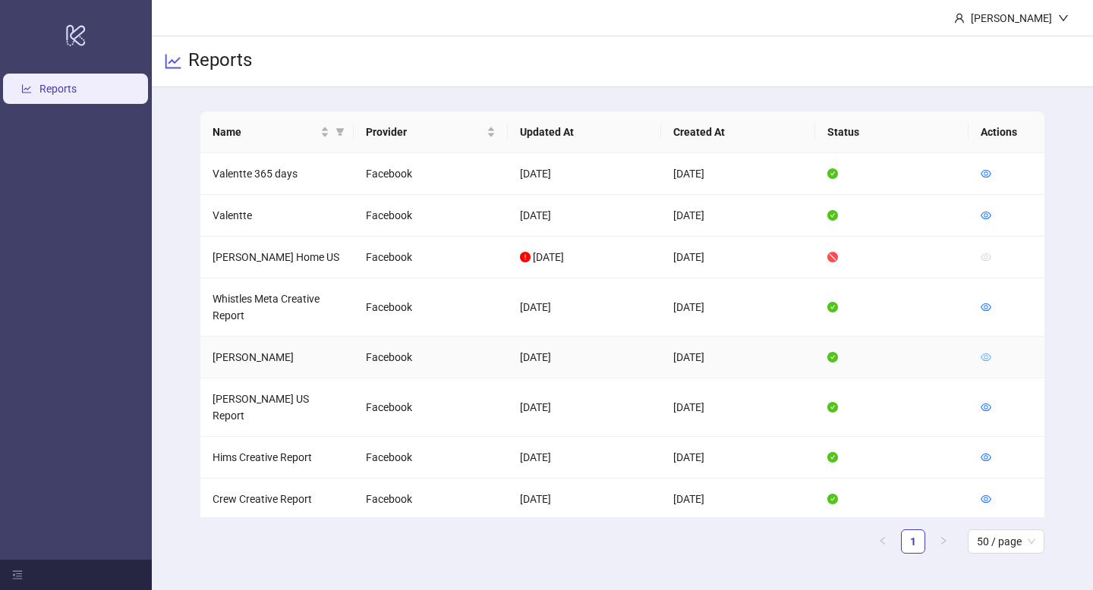
click at [983, 360] on icon "eye" at bounding box center [985, 357] width 11 height 11
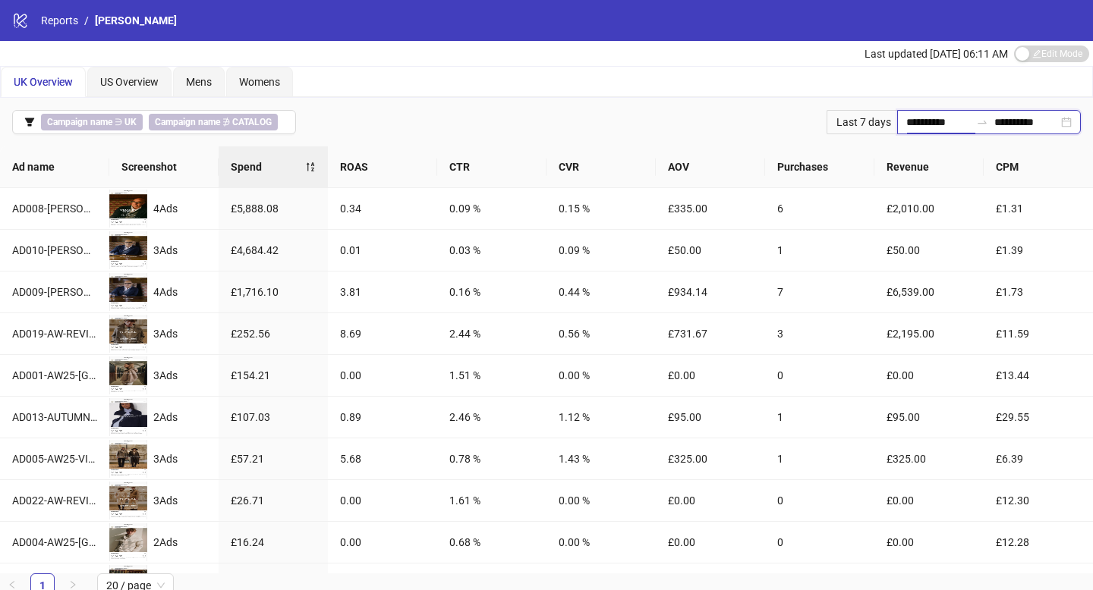
click at [912, 124] on input "**********" at bounding box center [938, 122] width 64 height 17
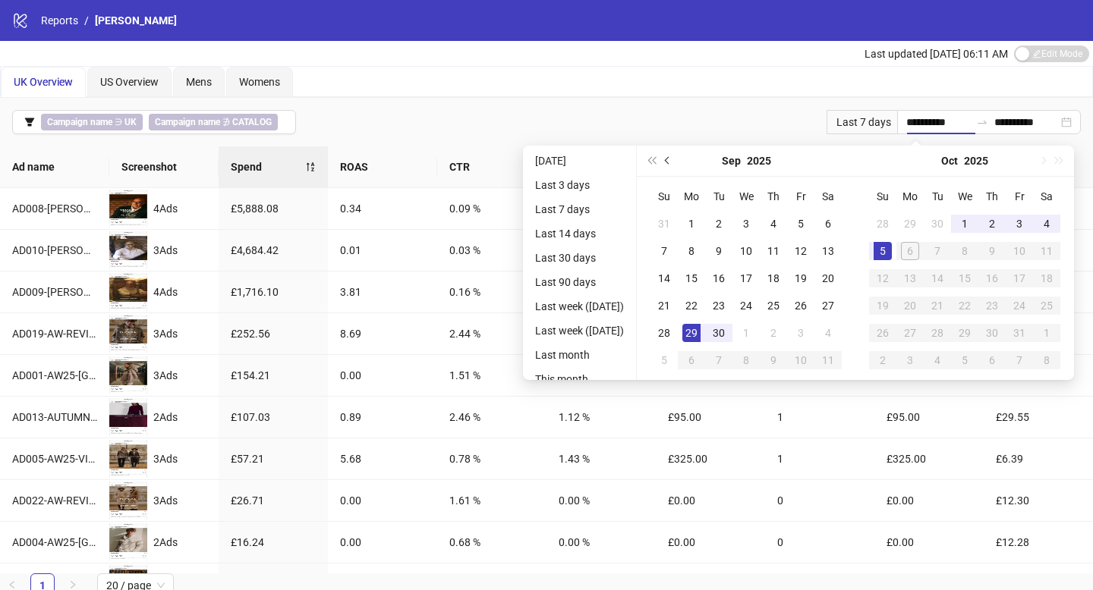
click at [672, 160] on span "Previous month (PageUp)" at bounding box center [669, 161] width 8 height 8
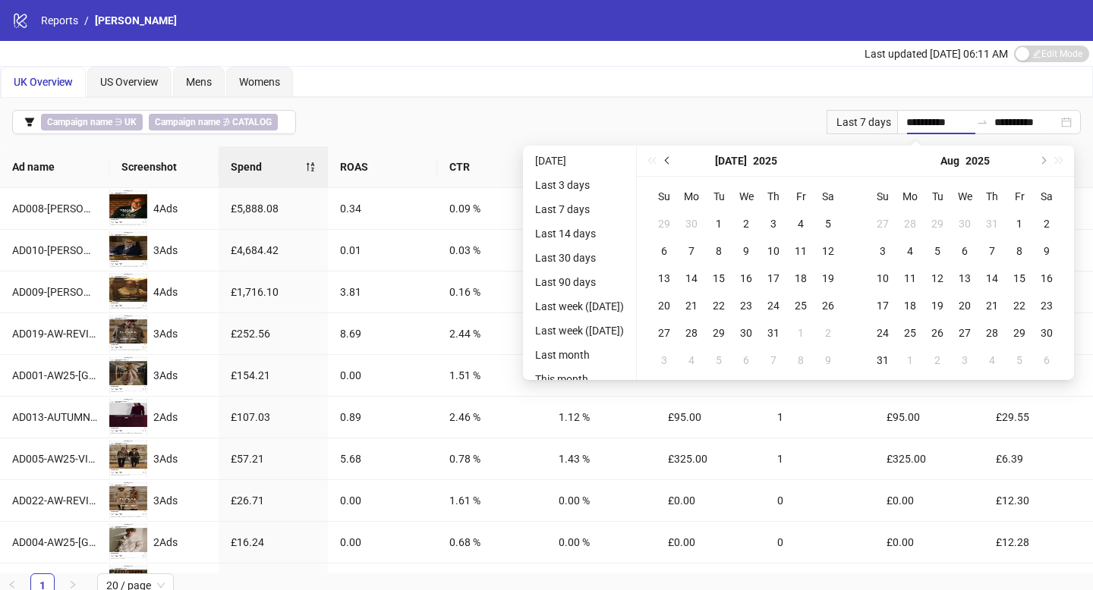
click at [672, 160] on span "Previous month (PageUp)" at bounding box center [669, 161] width 8 height 8
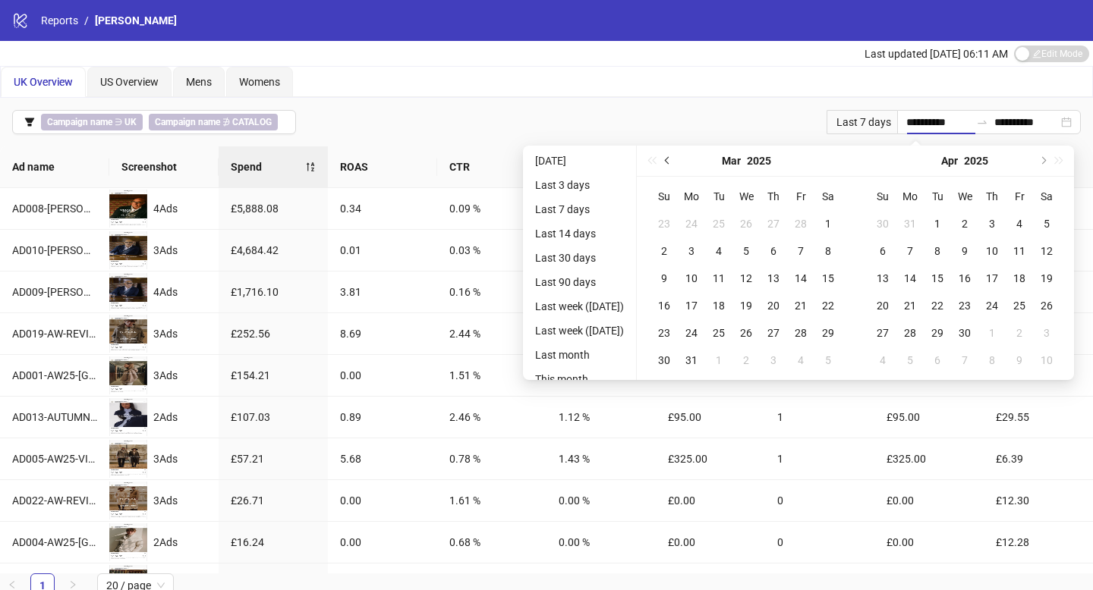
click at [672, 160] on span "Previous month (PageUp)" at bounding box center [669, 161] width 8 height 8
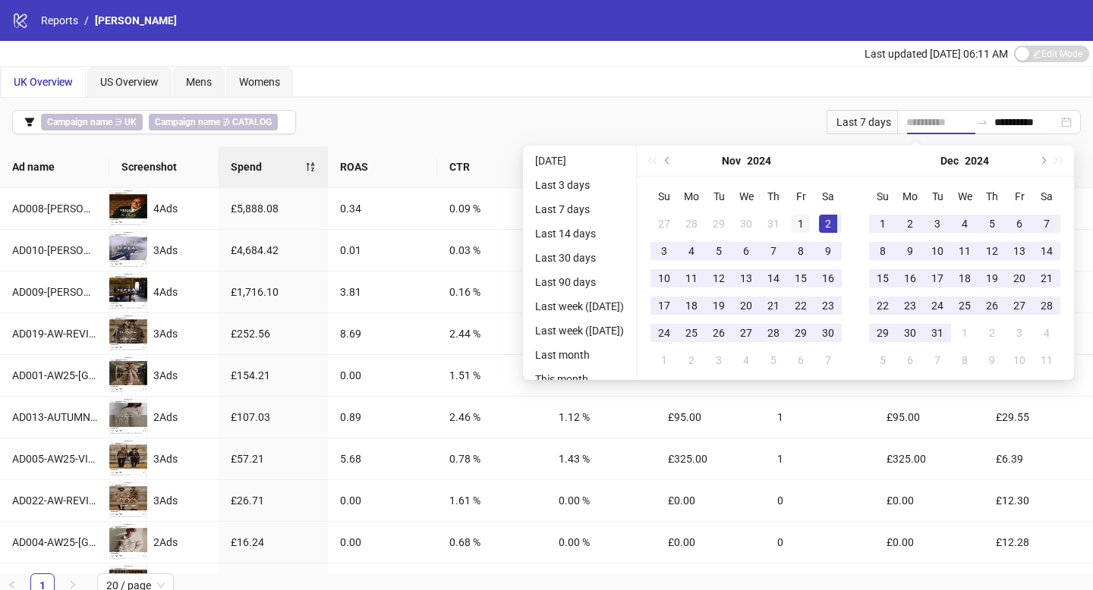
type input "**********"
click at [802, 221] on div "1" at bounding box center [800, 224] width 18 height 18
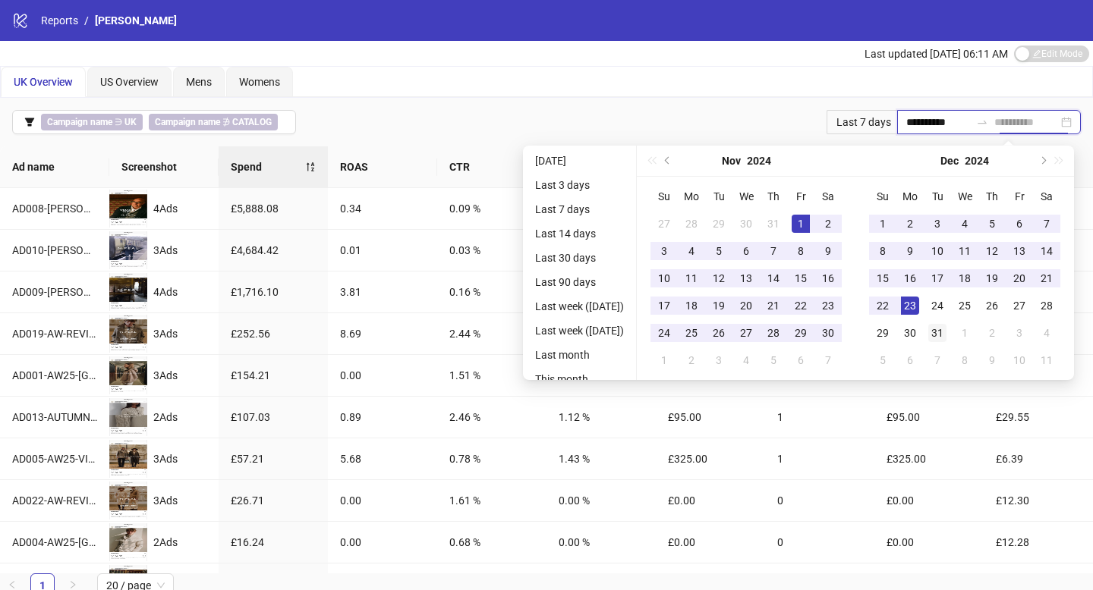
type input "**********"
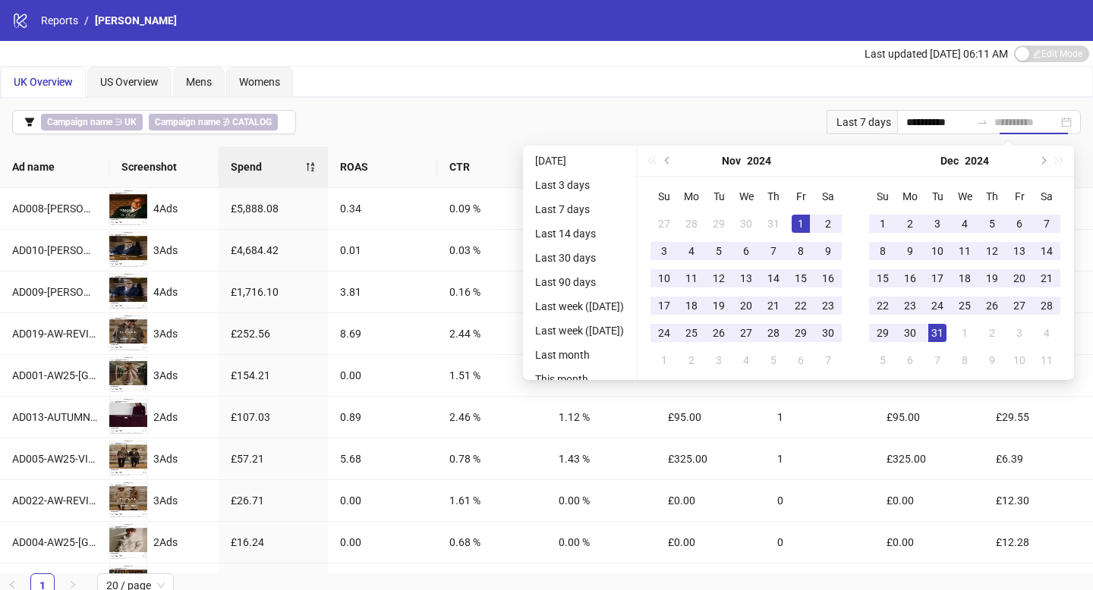
click at [942, 324] on div "31" at bounding box center [937, 333] width 18 height 18
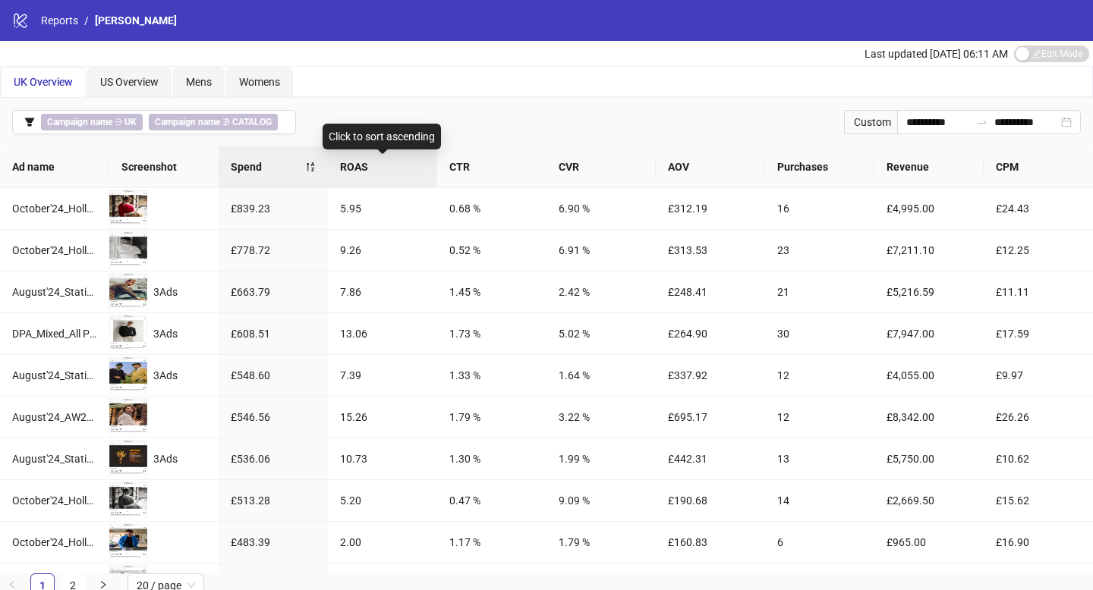
click at [395, 173] on span "ROAS" at bounding box center [382, 167] width 85 height 17
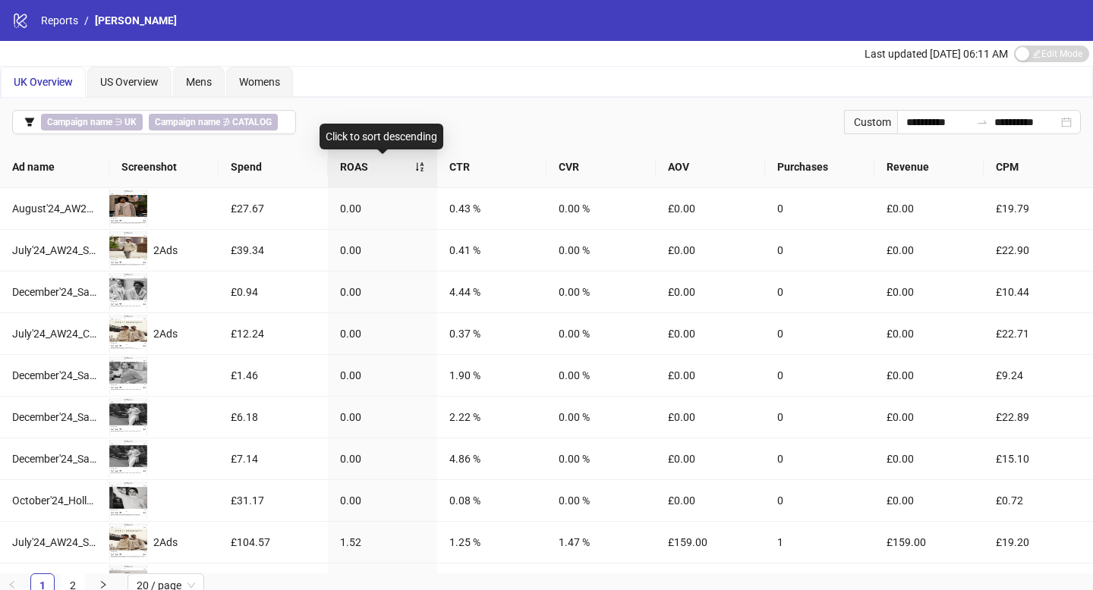
click at [398, 171] on span "ROAS" at bounding box center [377, 167] width 74 height 17
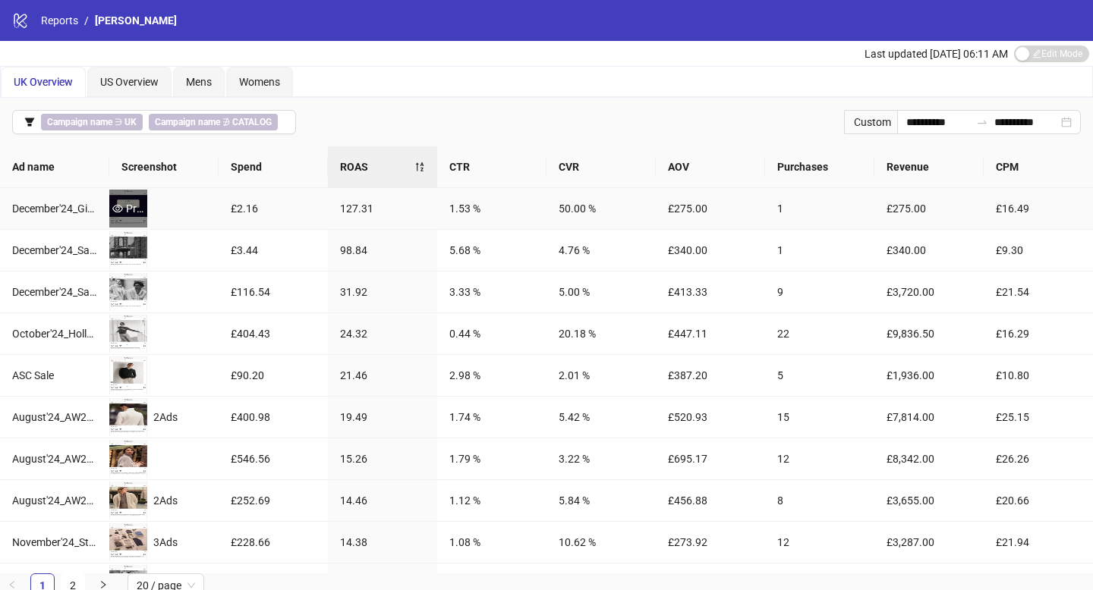
click at [137, 205] on div "Preview" at bounding box center [128, 208] width 38 height 17
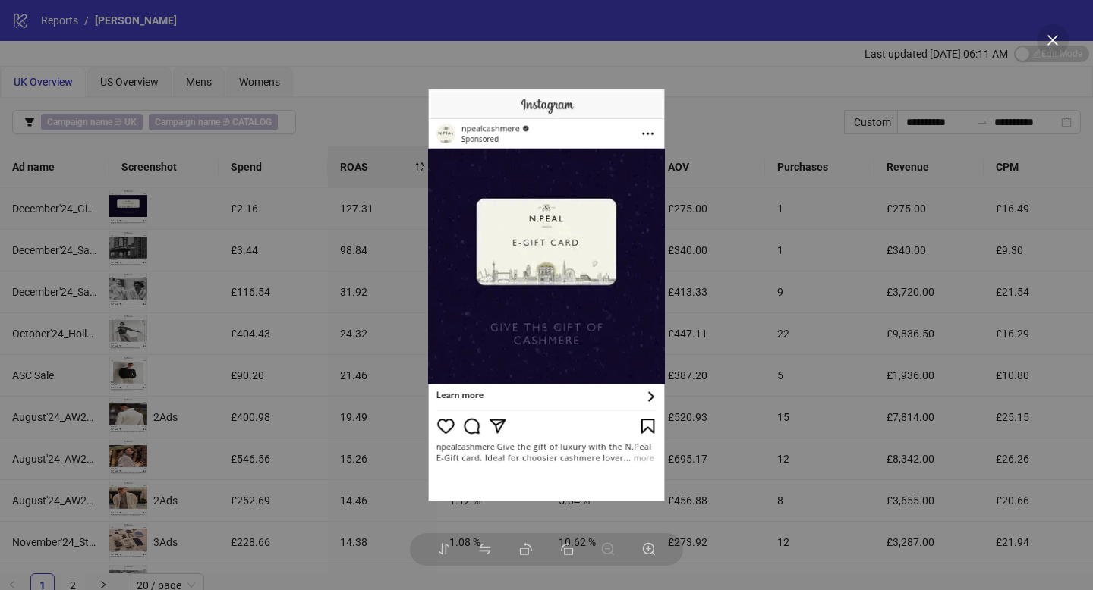
click at [256, 287] on div at bounding box center [546, 295] width 1093 height 590
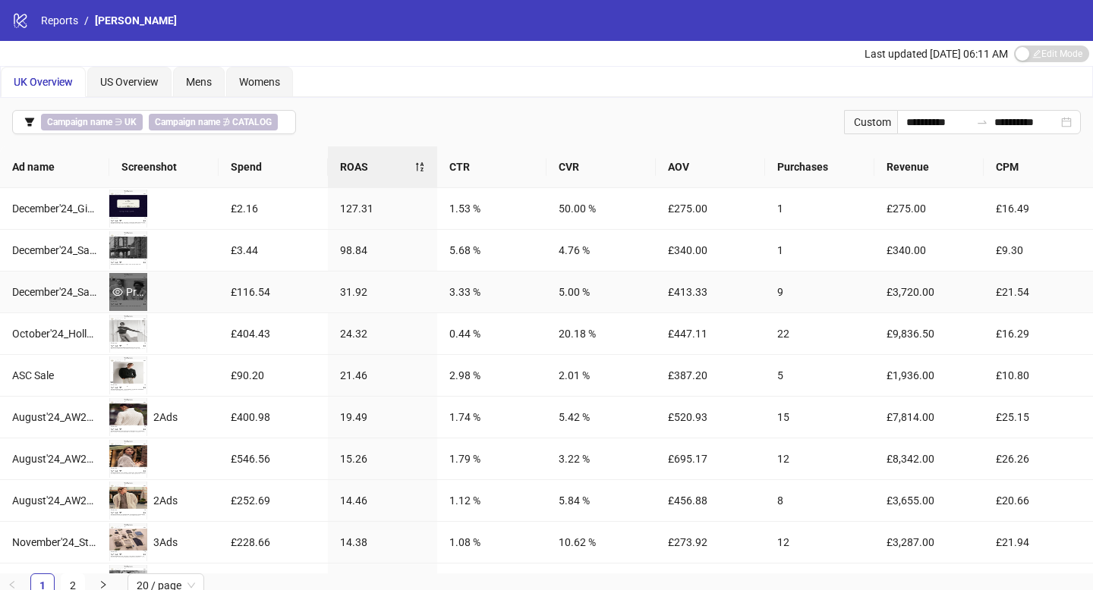
click at [127, 284] on div "Preview" at bounding box center [128, 292] width 38 height 17
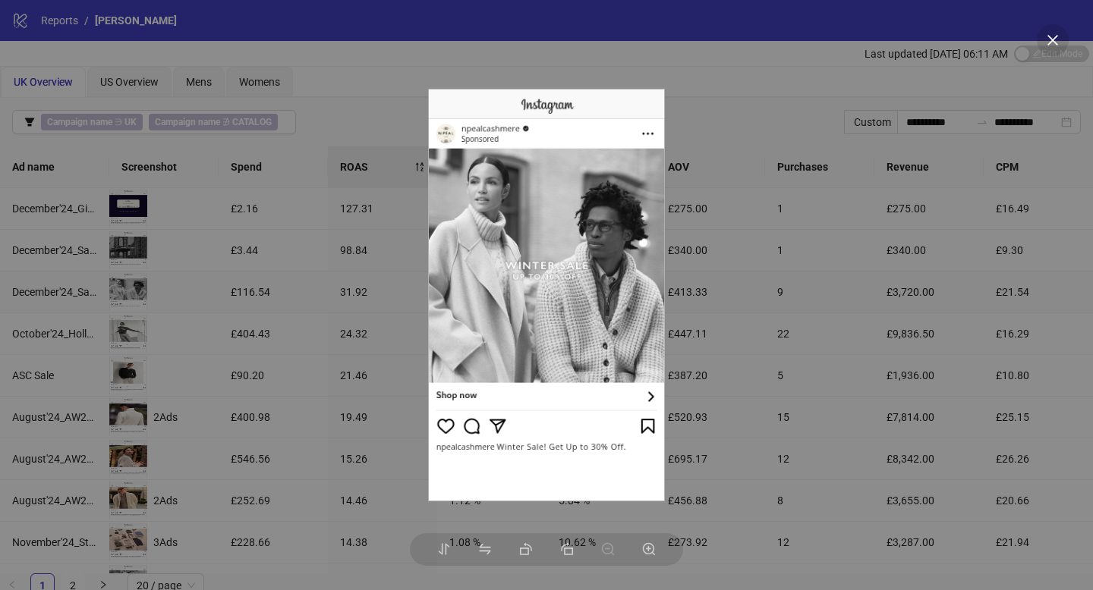
click at [134, 292] on div at bounding box center [546, 295] width 1093 height 590
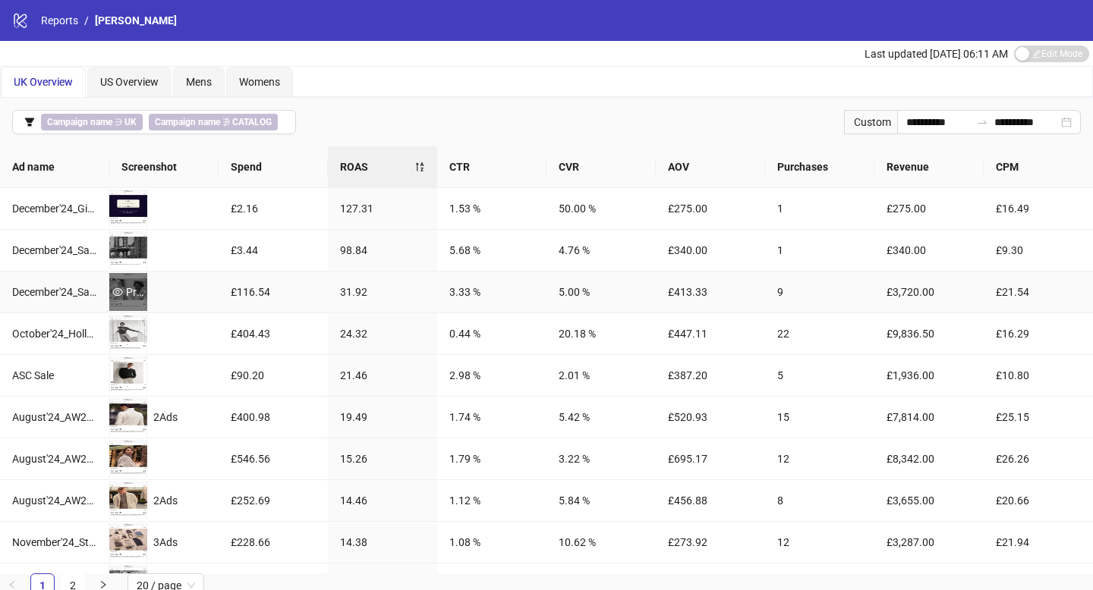
click at [130, 294] on div "Preview" at bounding box center [128, 292] width 38 height 17
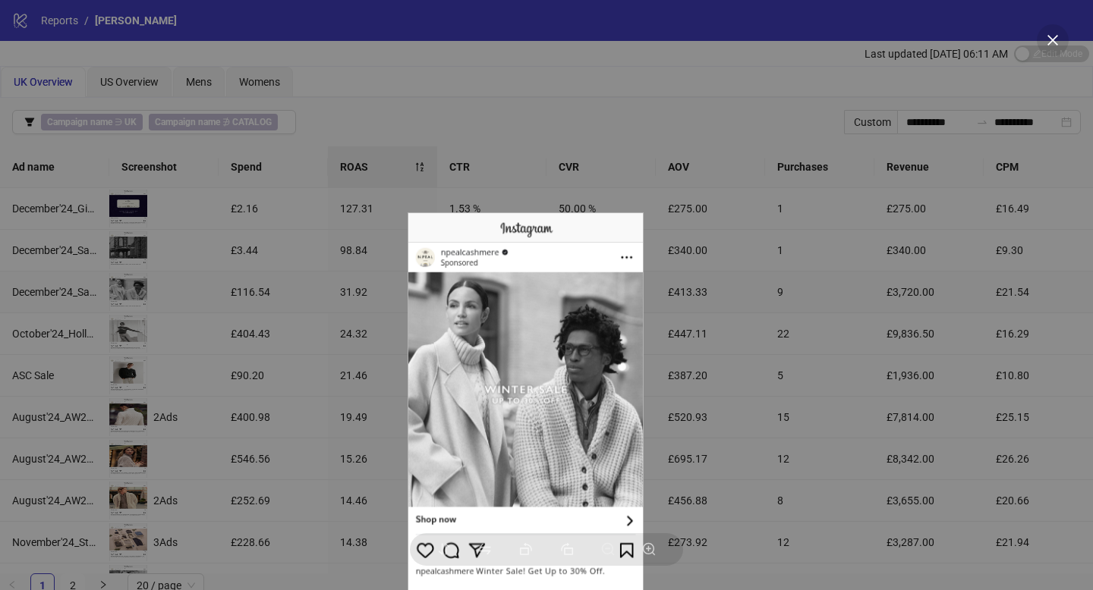
click at [500, 439] on img at bounding box center [525, 419] width 236 height 414
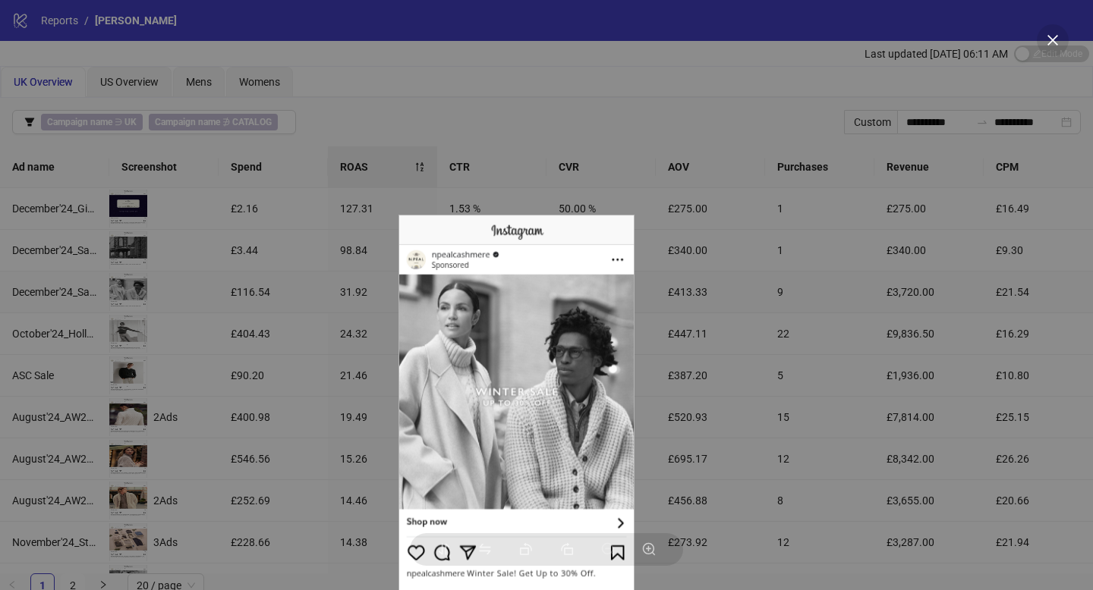
click at [895, 450] on div at bounding box center [546, 295] width 1093 height 590
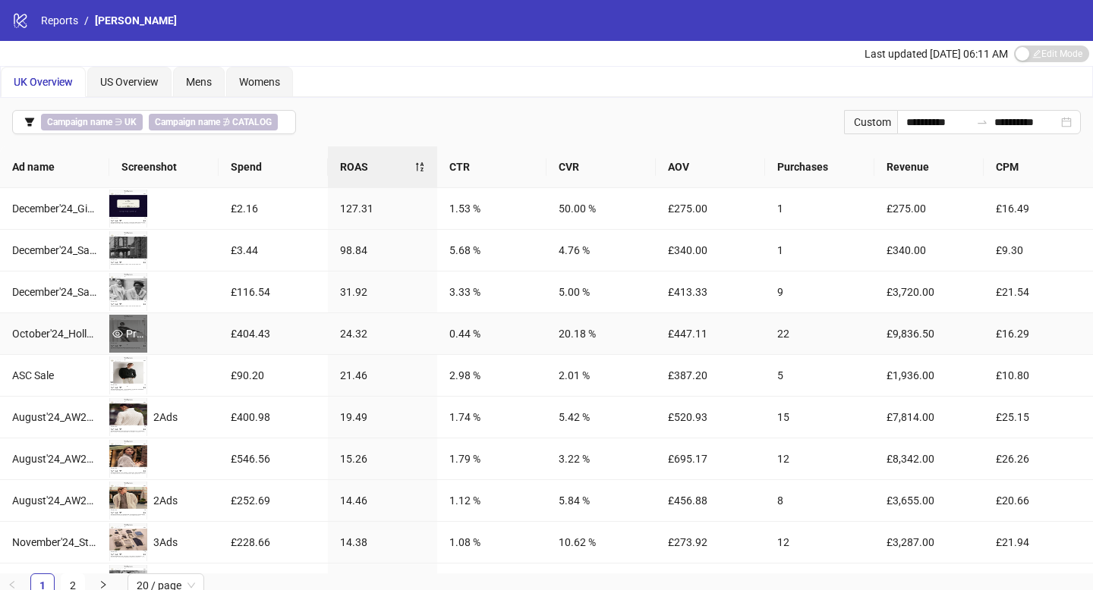
click at [132, 328] on div "Preview" at bounding box center [128, 334] width 38 height 17
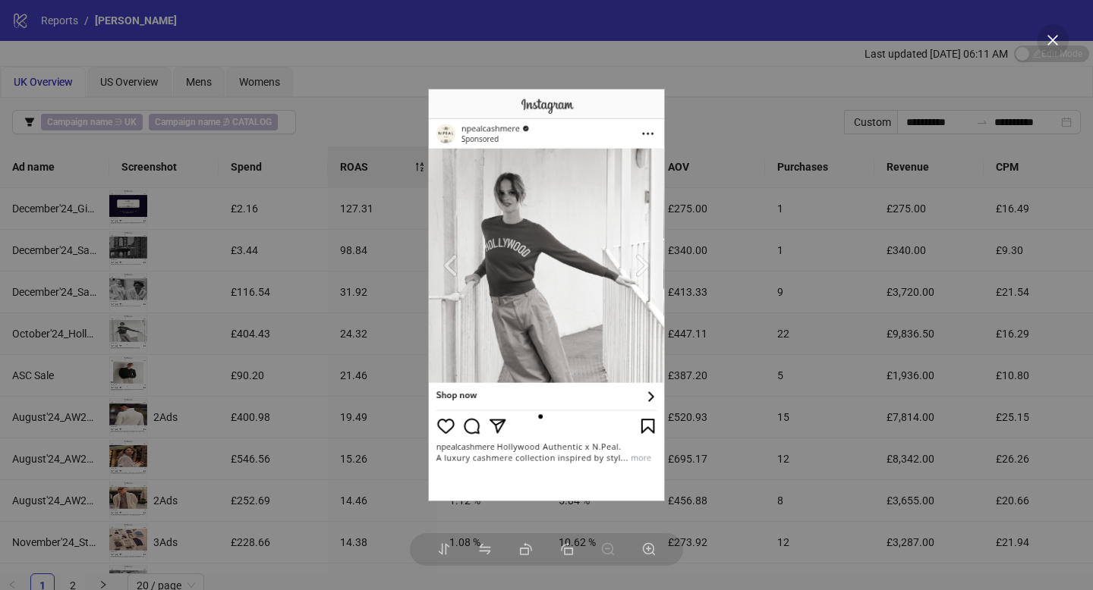
click at [209, 356] on div at bounding box center [546, 295] width 1093 height 590
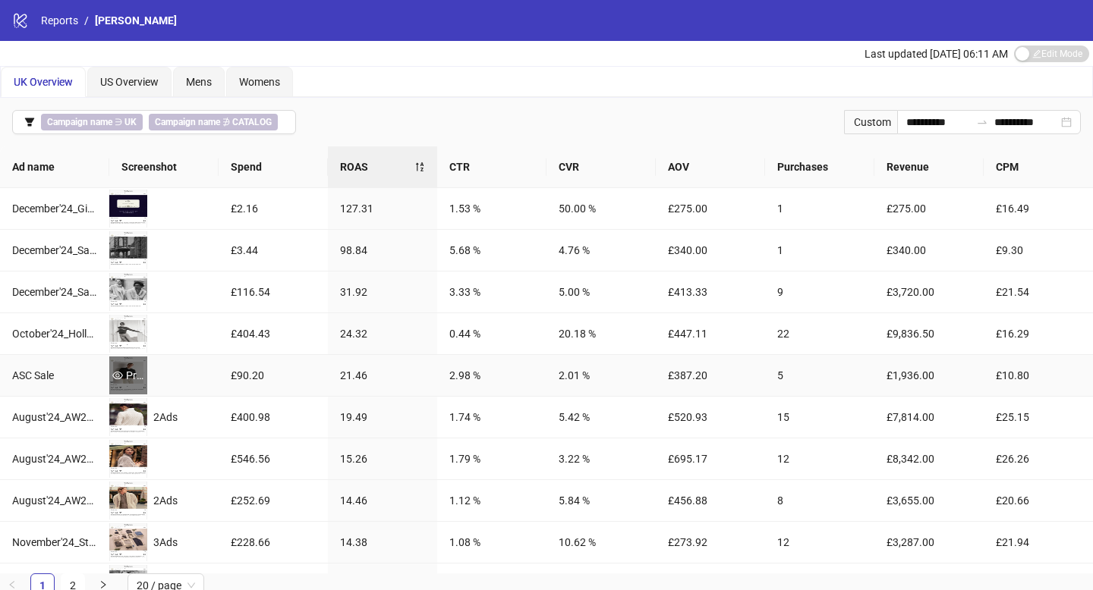
click at [135, 371] on div "Preview" at bounding box center [128, 375] width 38 height 17
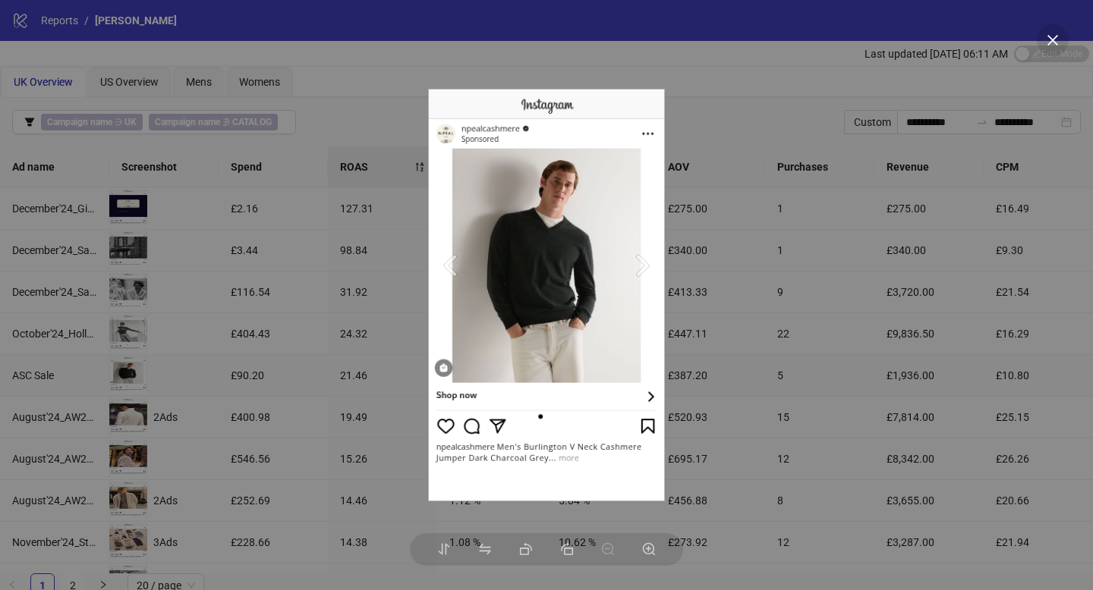
click at [643, 267] on img at bounding box center [546, 296] width 236 height 414
click at [288, 347] on div at bounding box center [546, 295] width 1093 height 590
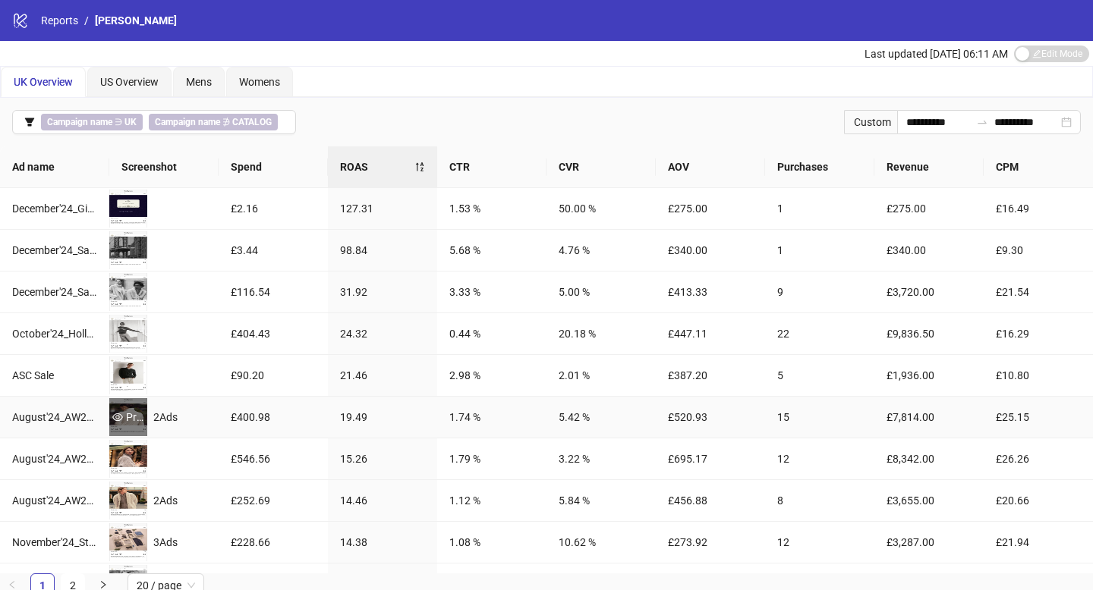
click at [129, 423] on div "Preview" at bounding box center [128, 417] width 38 height 17
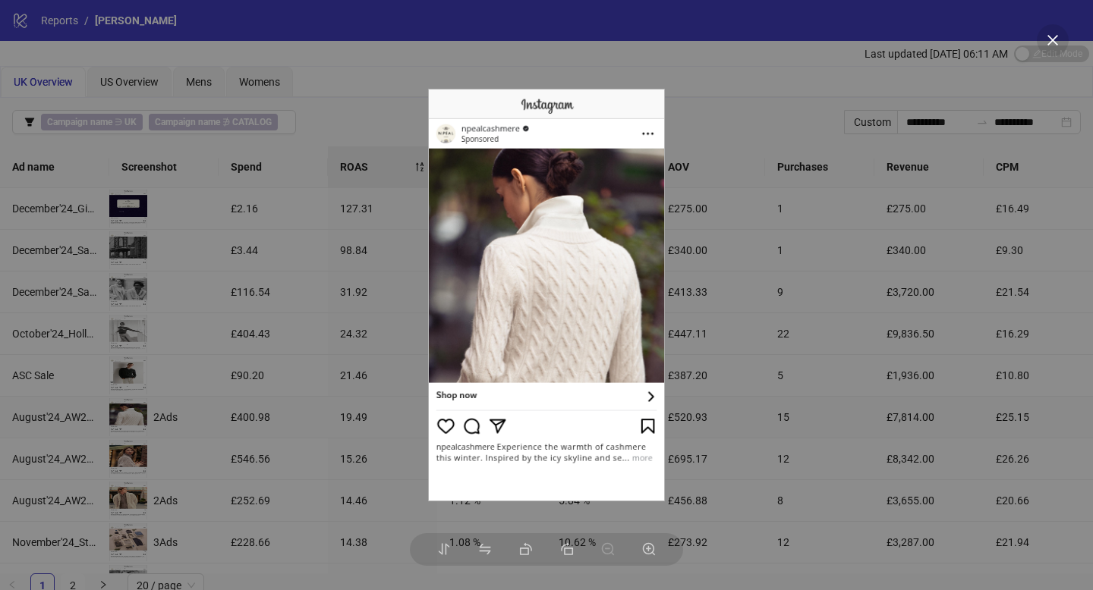
click at [194, 436] on div at bounding box center [546, 295] width 1093 height 590
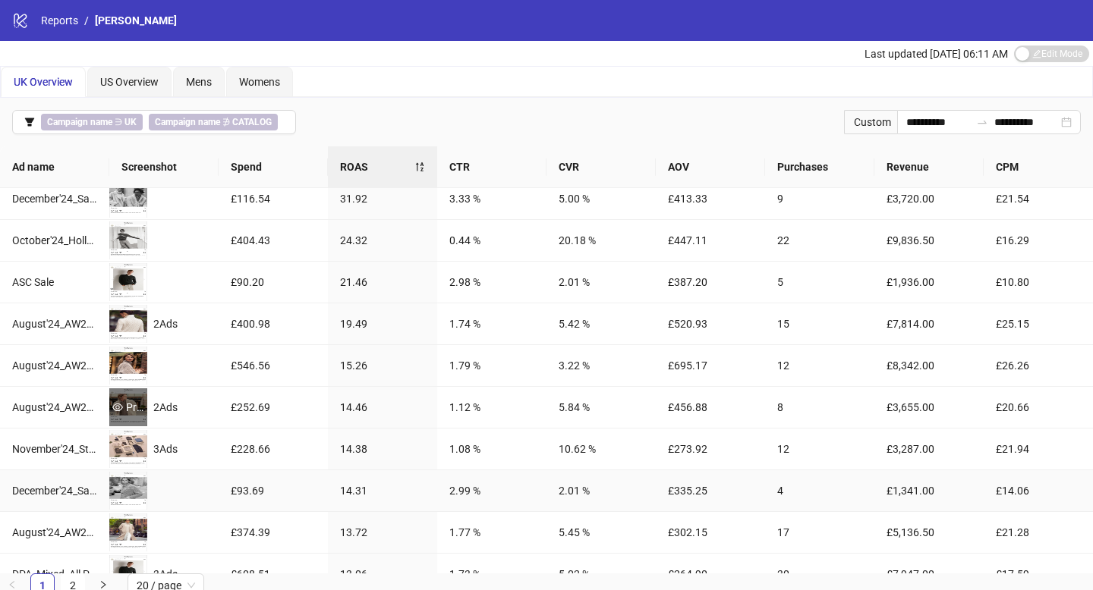
scroll to position [97, 0]
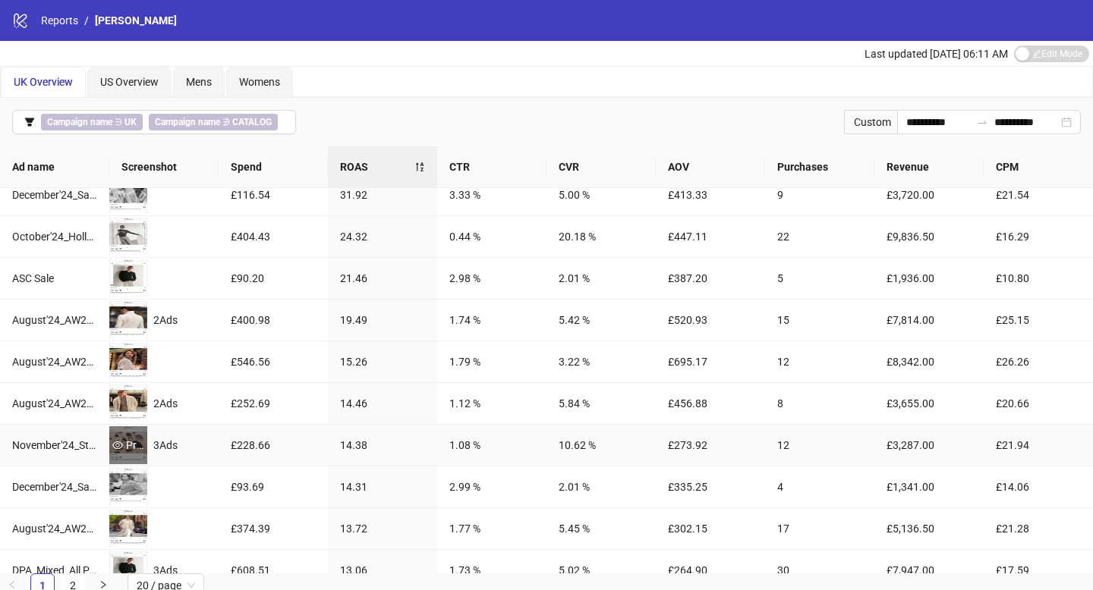
click at [128, 438] on div "Preview" at bounding box center [128, 445] width 38 height 17
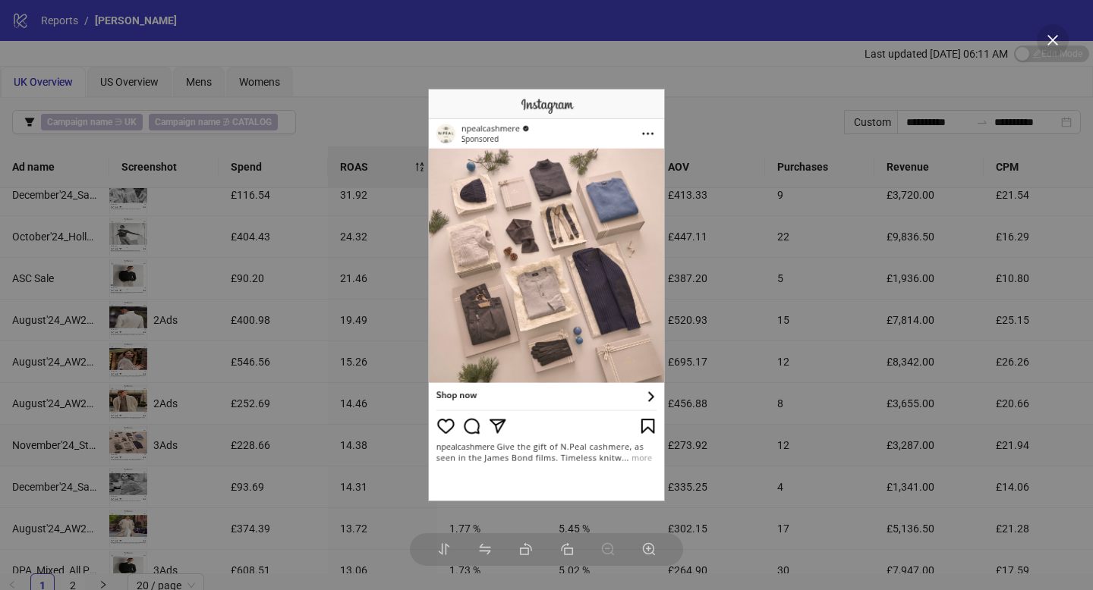
click at [212, 436] on div at bounding box center [546, 295] width 1093 height 590
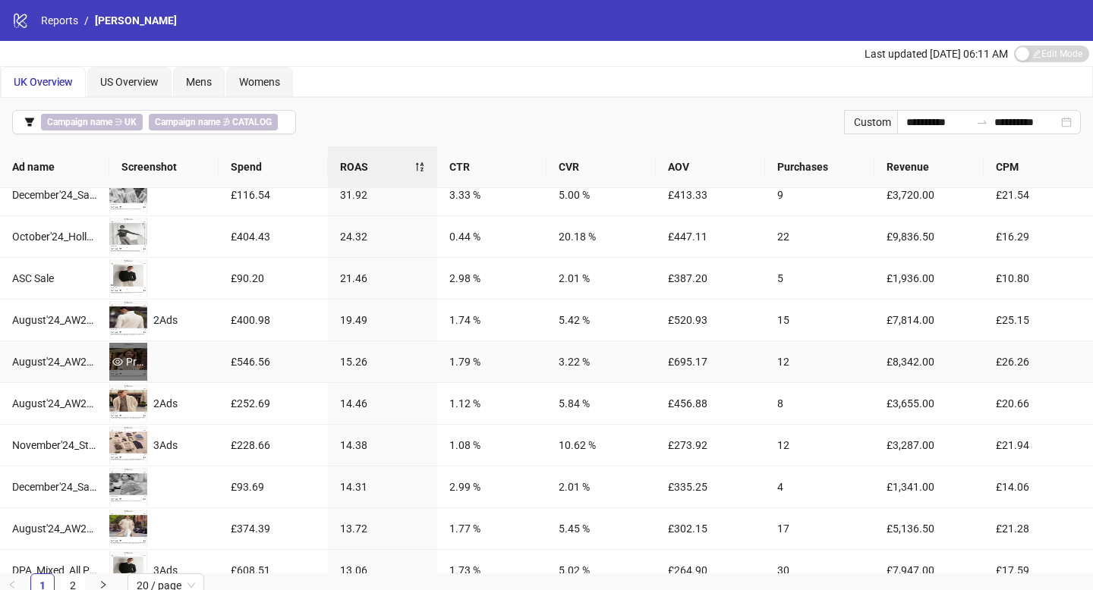
click at [124, 357] on div "Preview" at bounding box center [128, 362] width 38 height 17
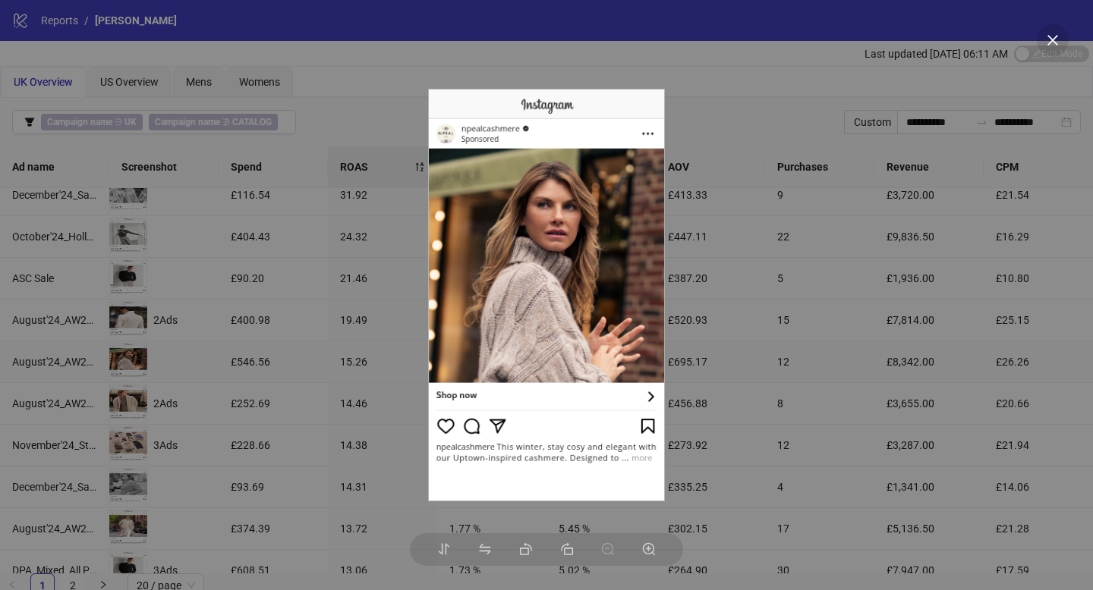
click at [220, 388] on div at bounding box center [546, 295] width 1093 height 590
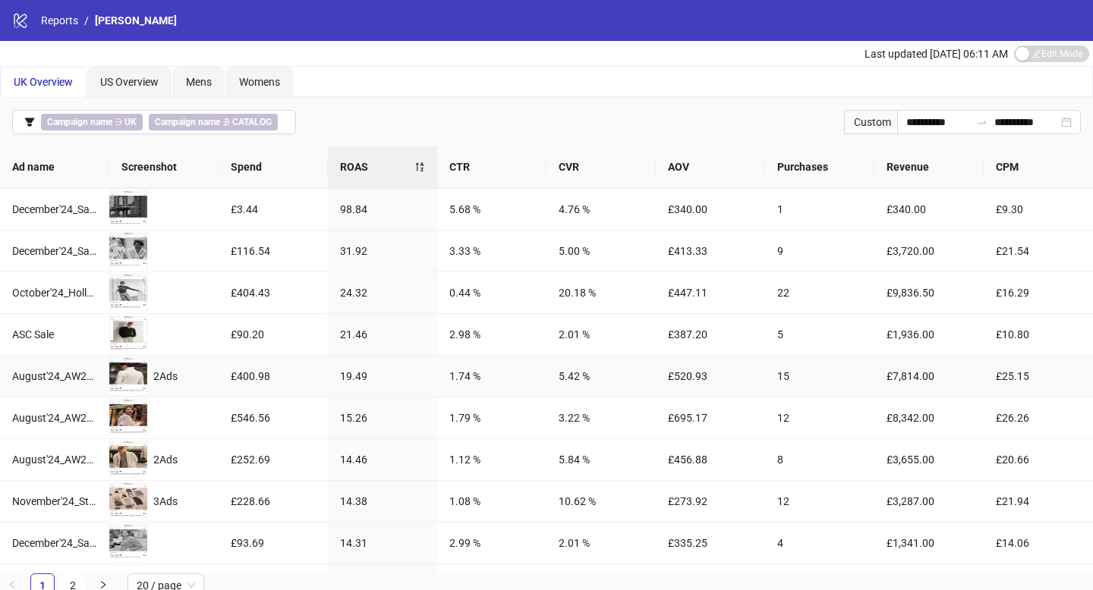
scroll to position [0, 0]
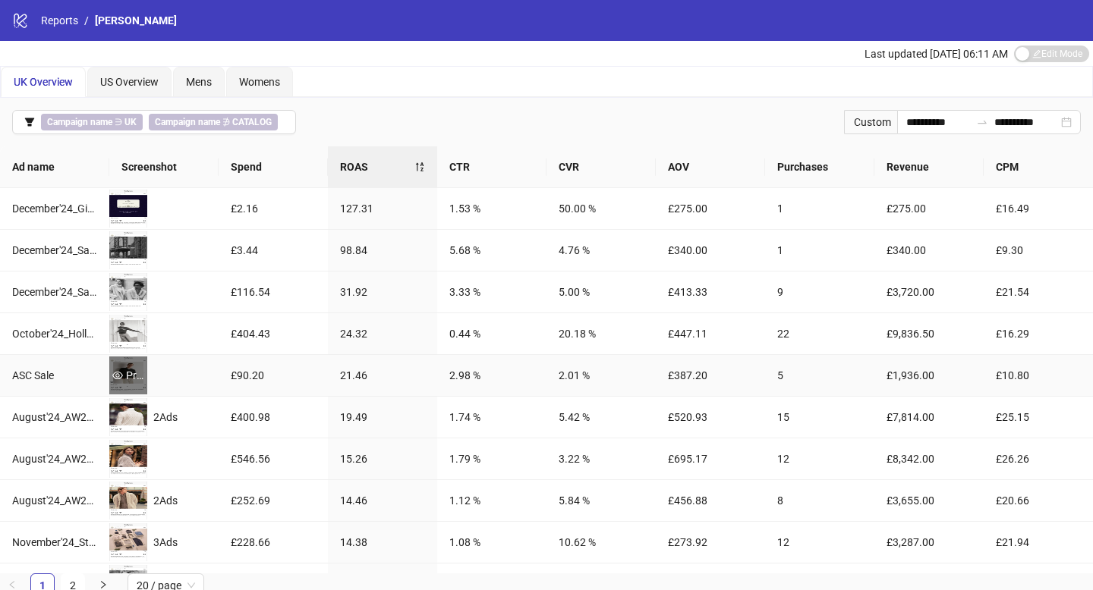
click at [123, 372] on div "Preview" at bounding box center [128, 375] width 38 height 17
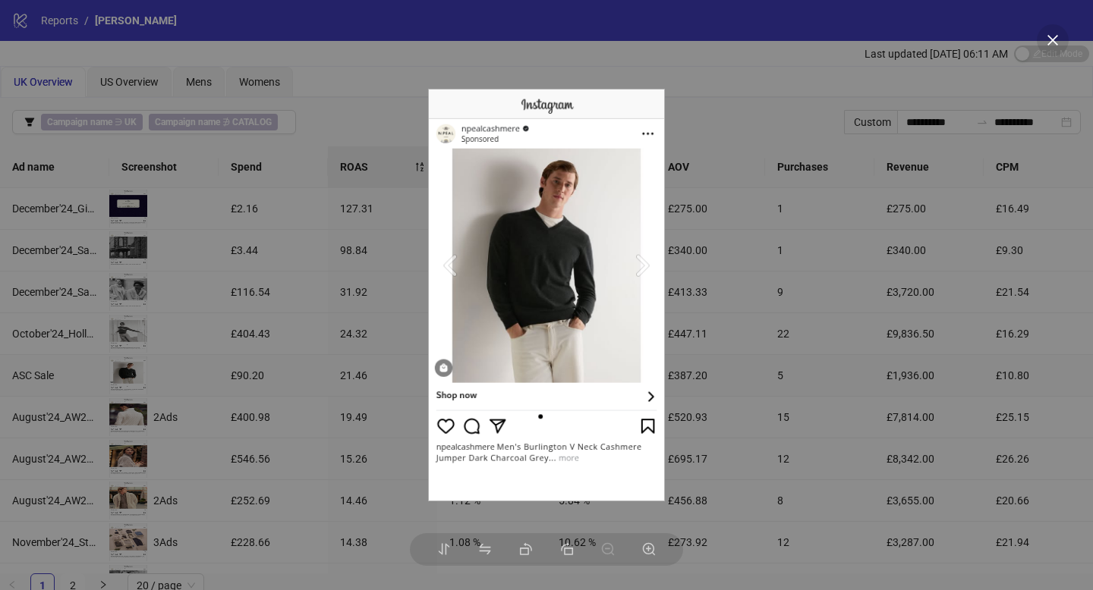
click at [203, 391] on div at bounding box center [546, 295] width 1093 height 590
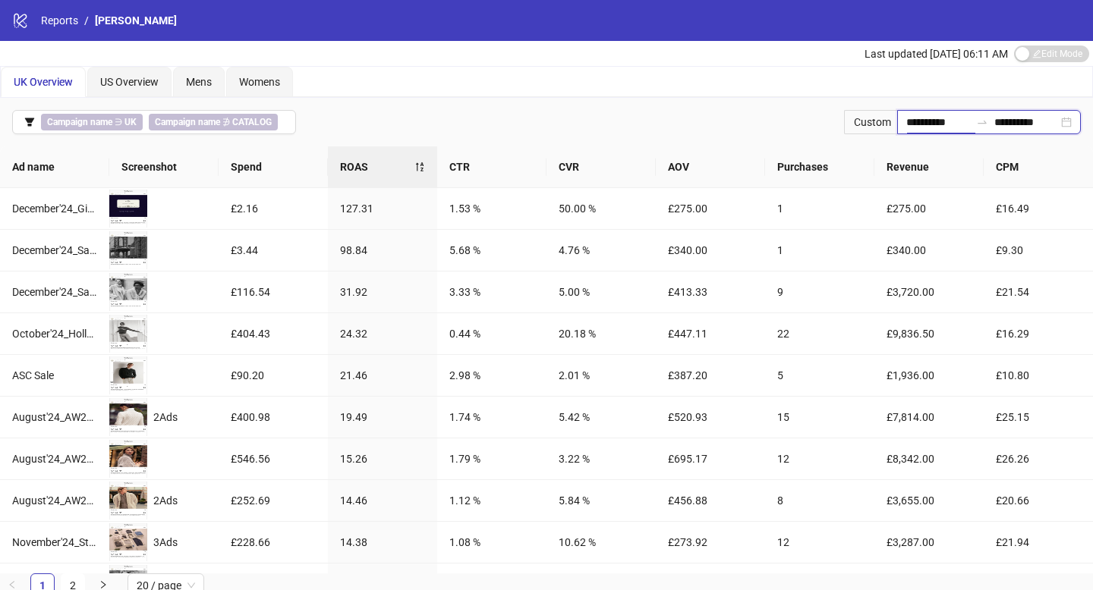
click at [923, 125] on input "**********" at bounding box center [938, 122] width 64 height 17
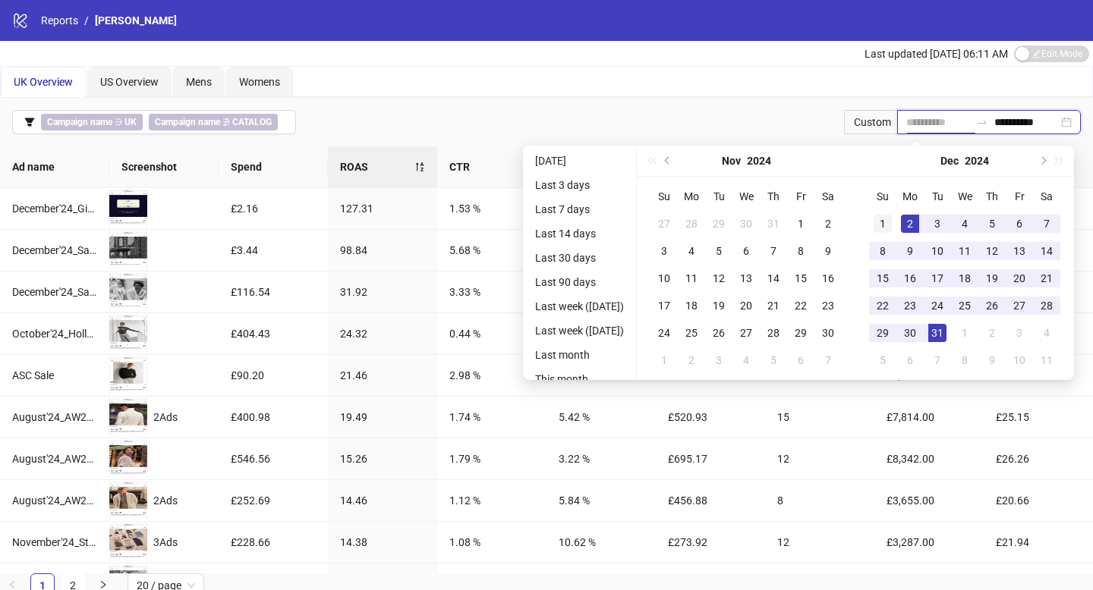
type input "**********"
click at [892, 223] on div "1" at bounding box center [882, 224] width 18 height 18
type input "**********"
click at [944, 329] on div "31" at bounding box center [937, 333] width 18 height 18
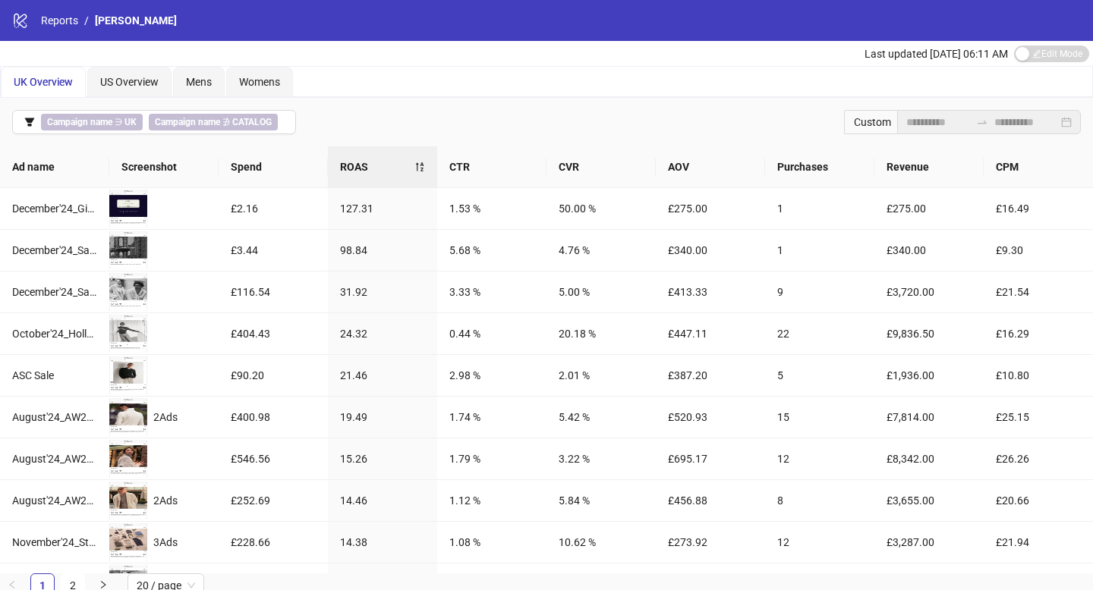
click at [689, 128] on div "**********" at bounding box center [546, 122] width 1093 height 49
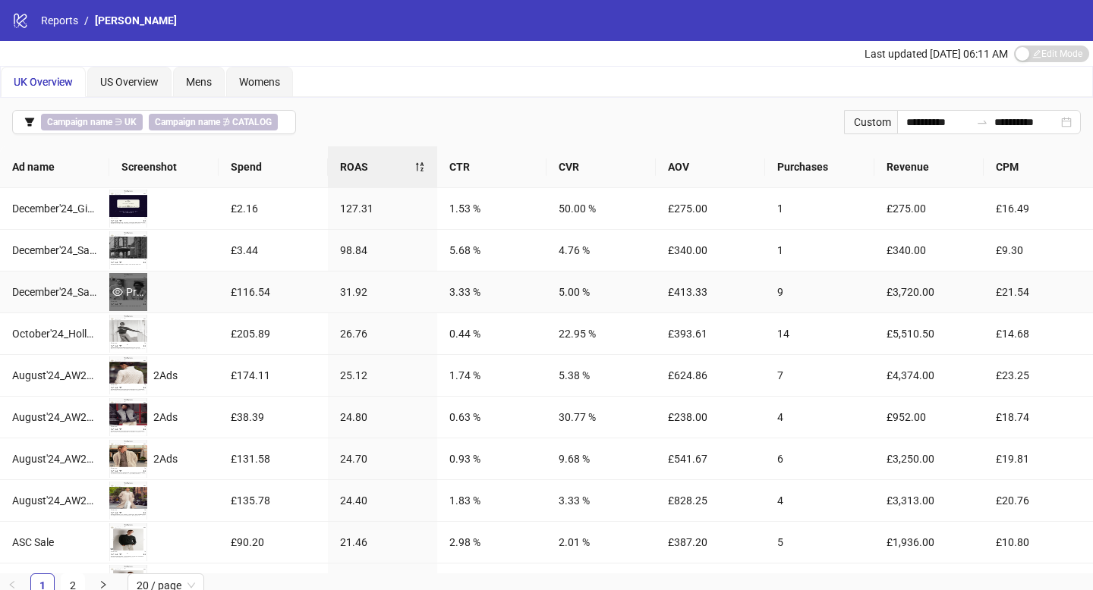
click at [123, 294] on div "Preview" at bounding box center [128, 292] width 38 height 17
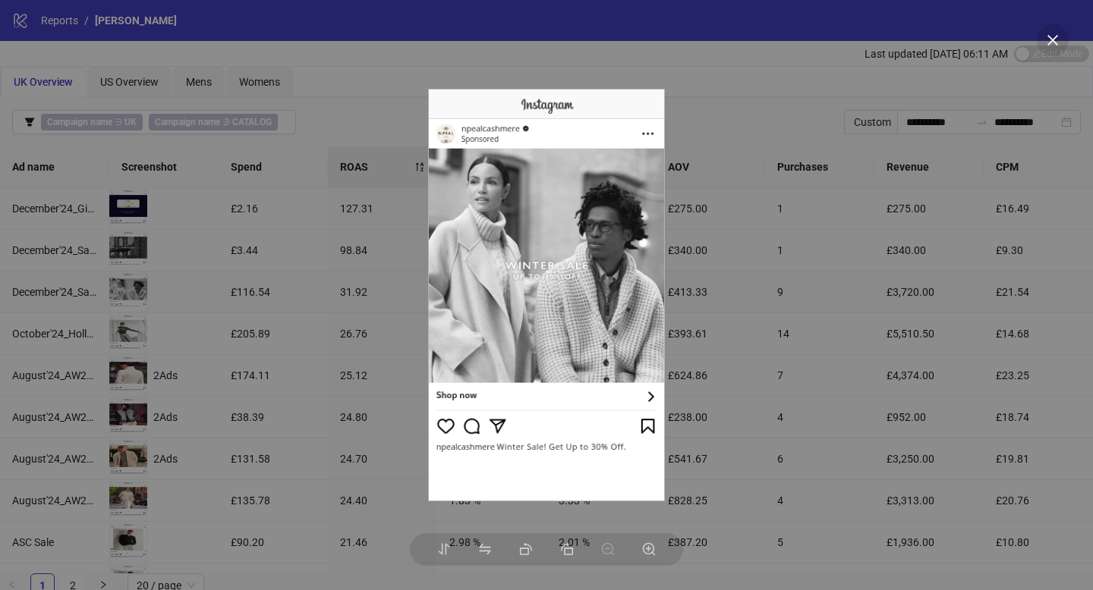
click at [216, 315] on div at bounding box center [546, 295] width 1093 height 590
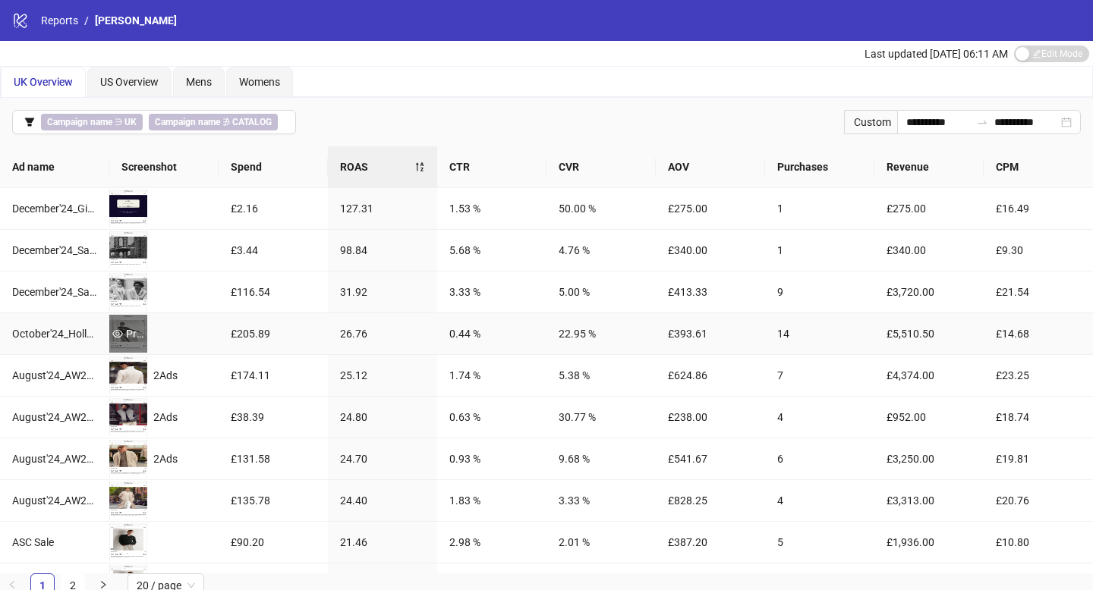
click at [133, 328] on div "Preview" at bounding box center [128, 334] width 38 height 17
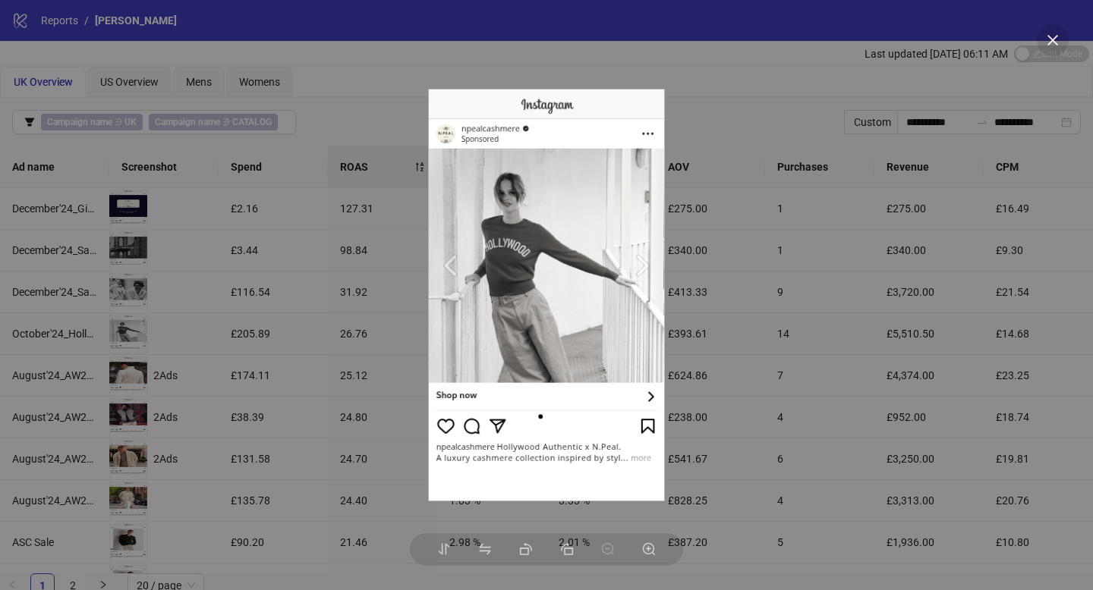
click at [624, 459] on img at bounding box center [546, 296] width 236 height 414
click at [231, 370] on div at bounding box center [546, 295] width 1093 height 590
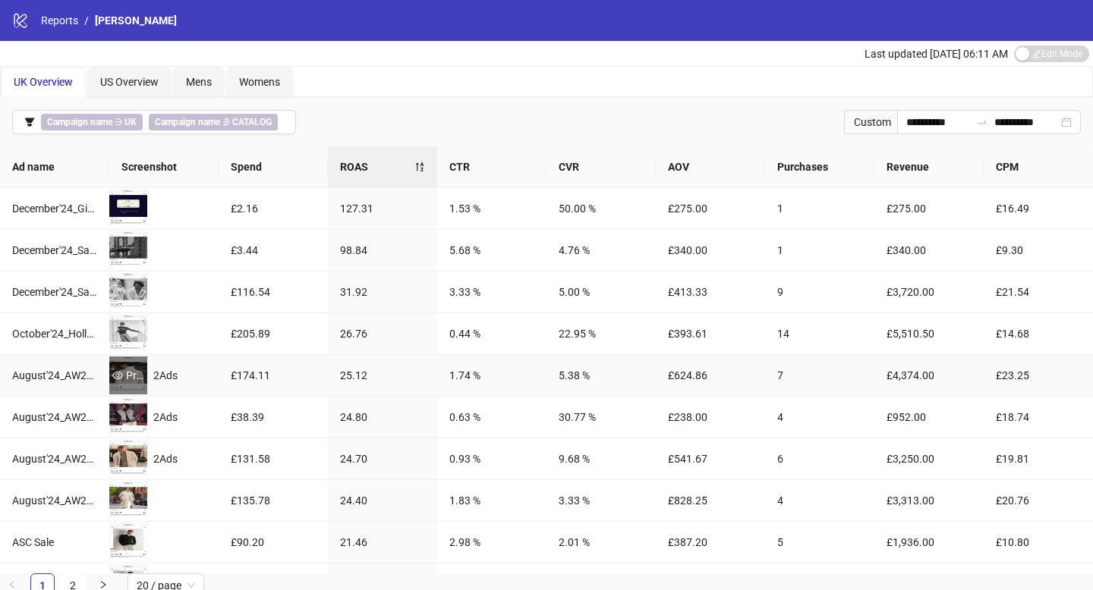
click at [111, 364] on div "Preview" at bounding box center [128, 376] width 38 height 38
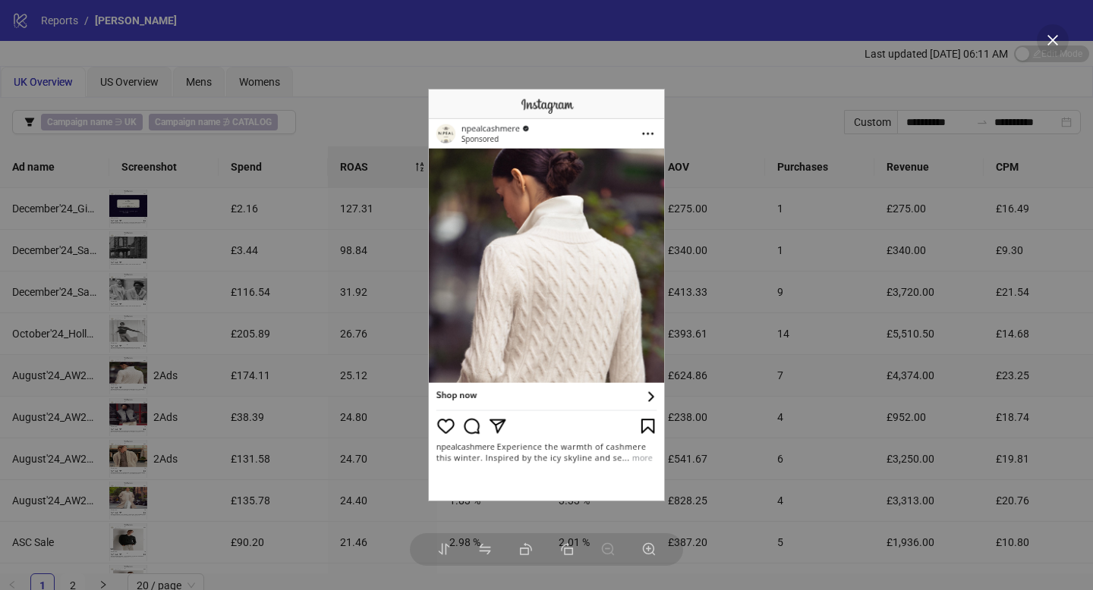
click at [214, 369] on div at bounding box center [546, 295] width 1093 height 590
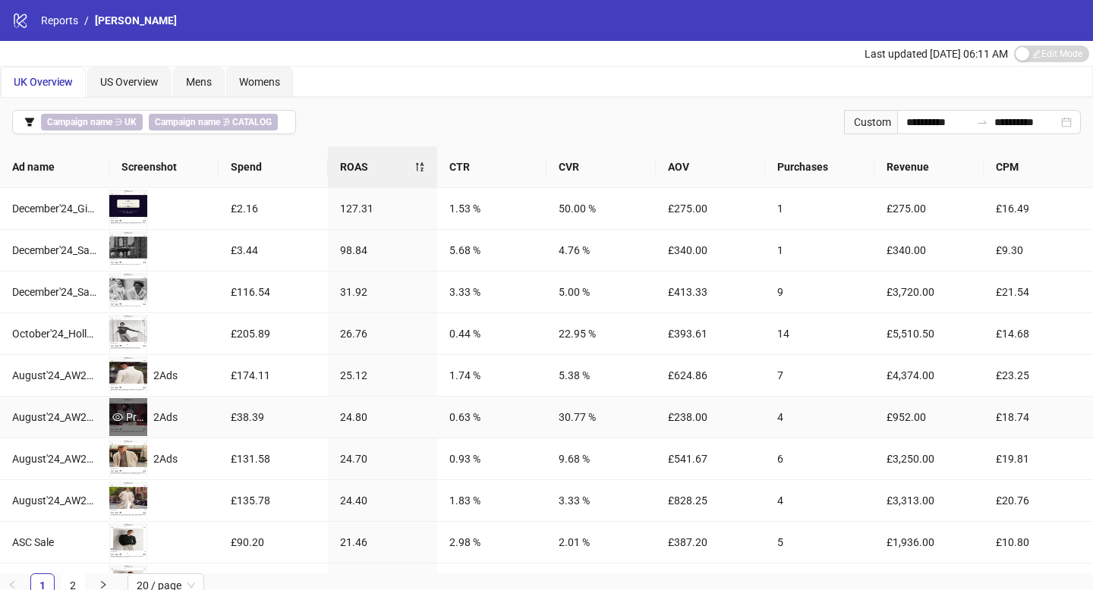
click at [128, 421] on div "Preview" at bounding box center [128, 417] width 38 height 17
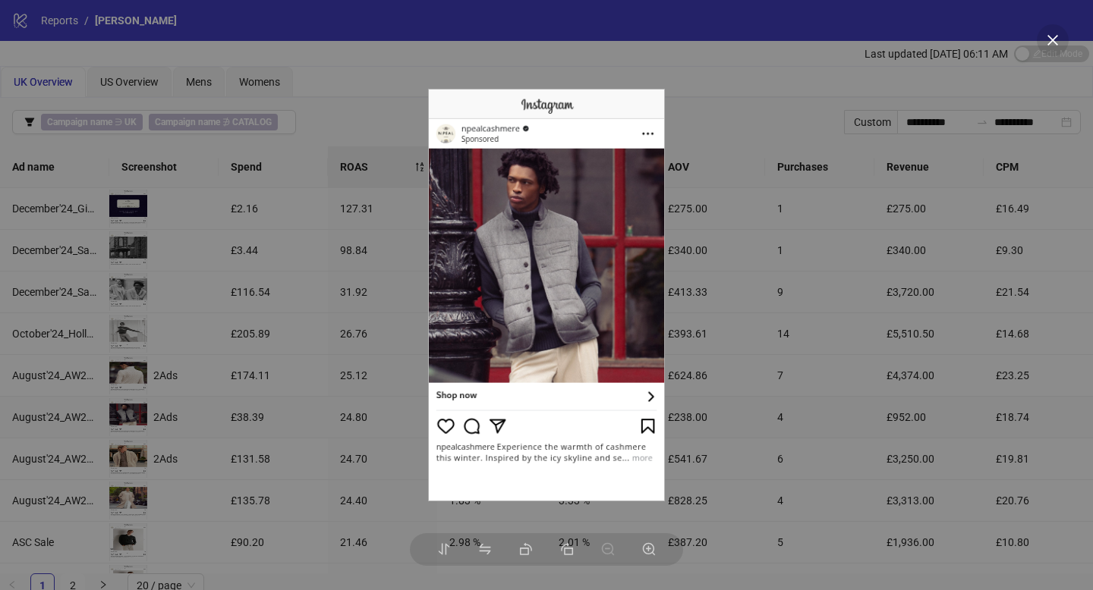
click at [238, 424] on div at bounding box center [546, 295] width 1093 height 590
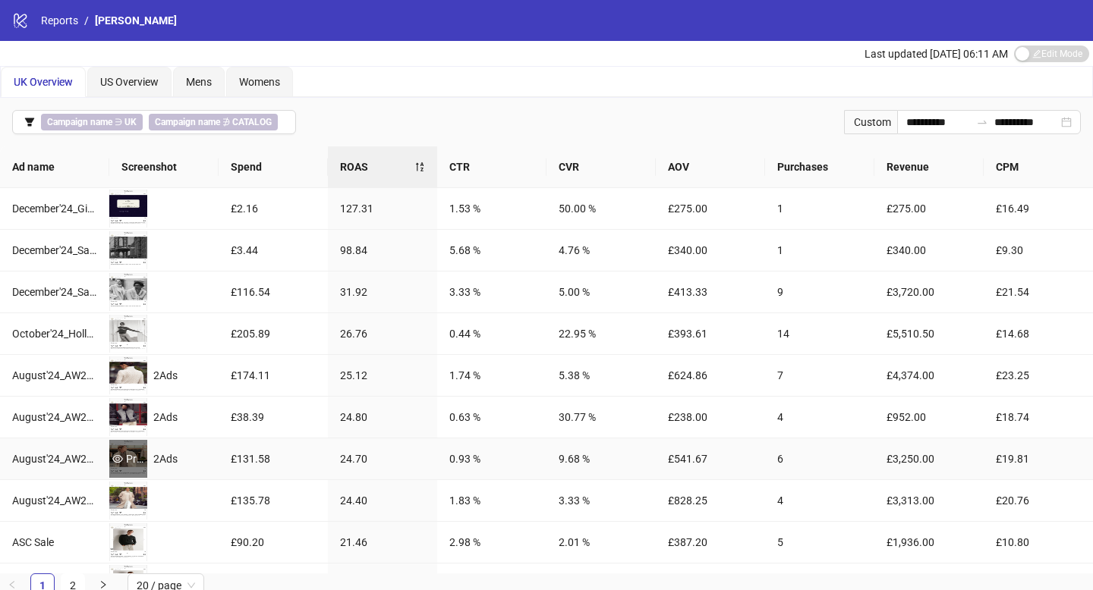
click at [114, 457] on icon "eye" at bounding box center [117, 459] width 11 height 11
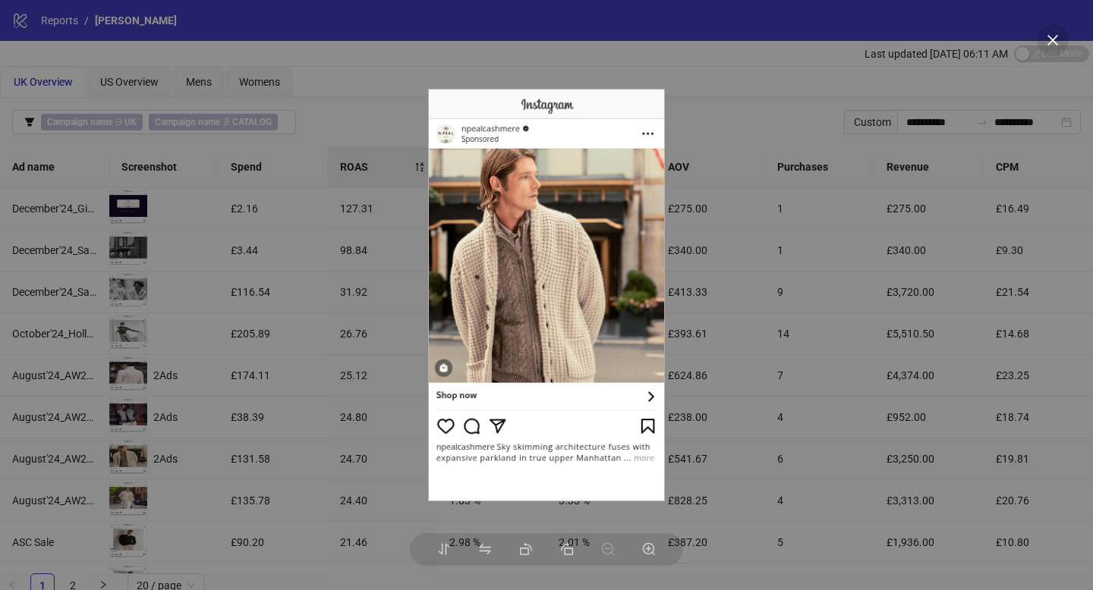
click at [265, 497] on div at bounding box center [546, 295] width 1093 height 590
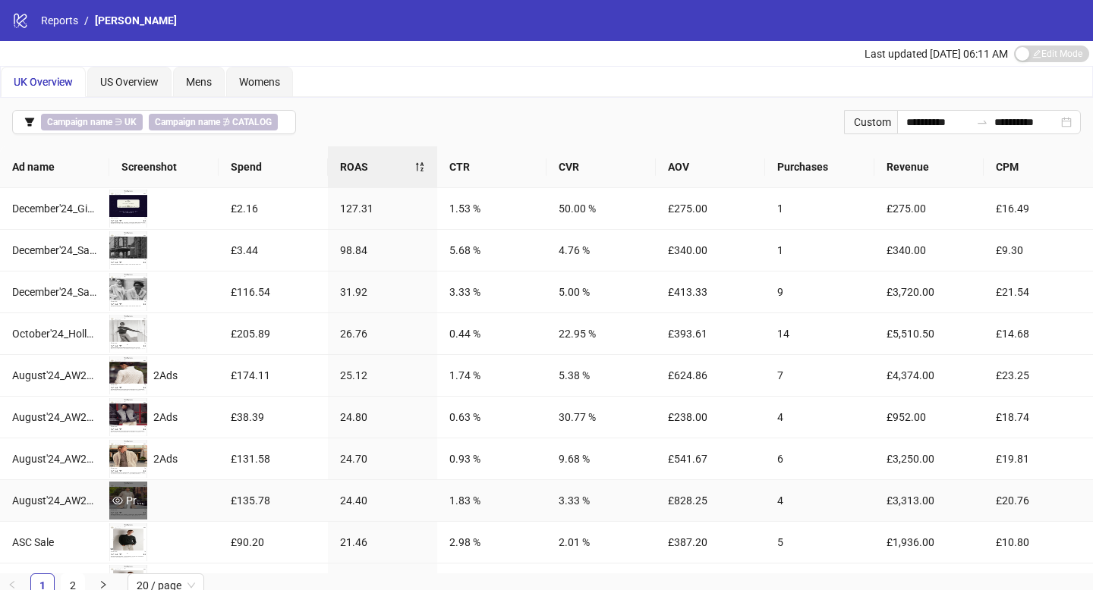
click at [131, 501] on div "Preview" at bounding box center [128, 500] width 38 height 17
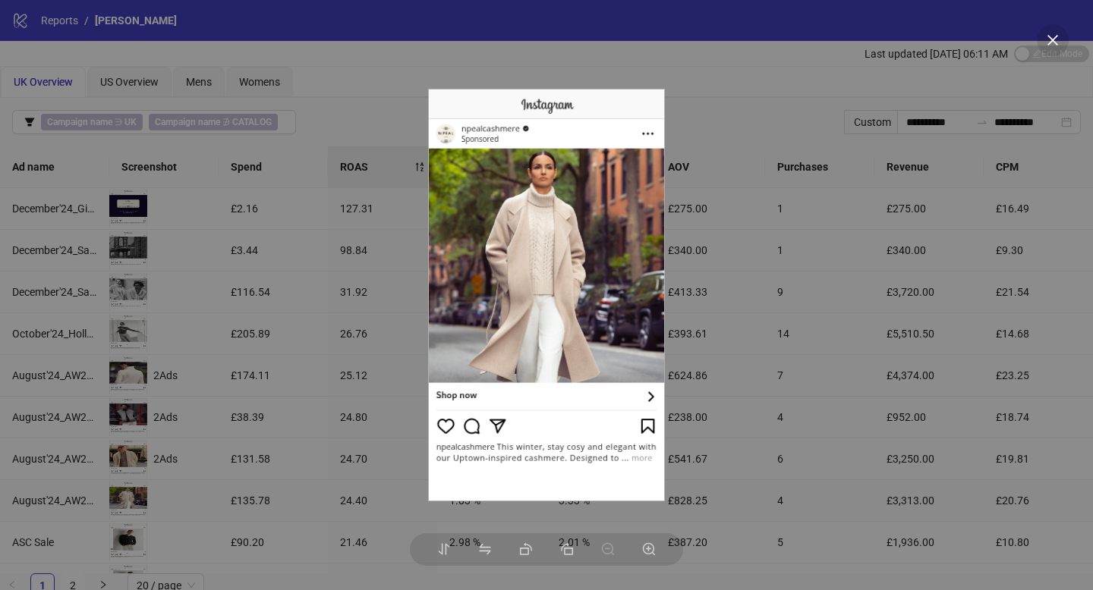
click at [304, 496] on div at bounding box center [546, 295] width 1093 height 590
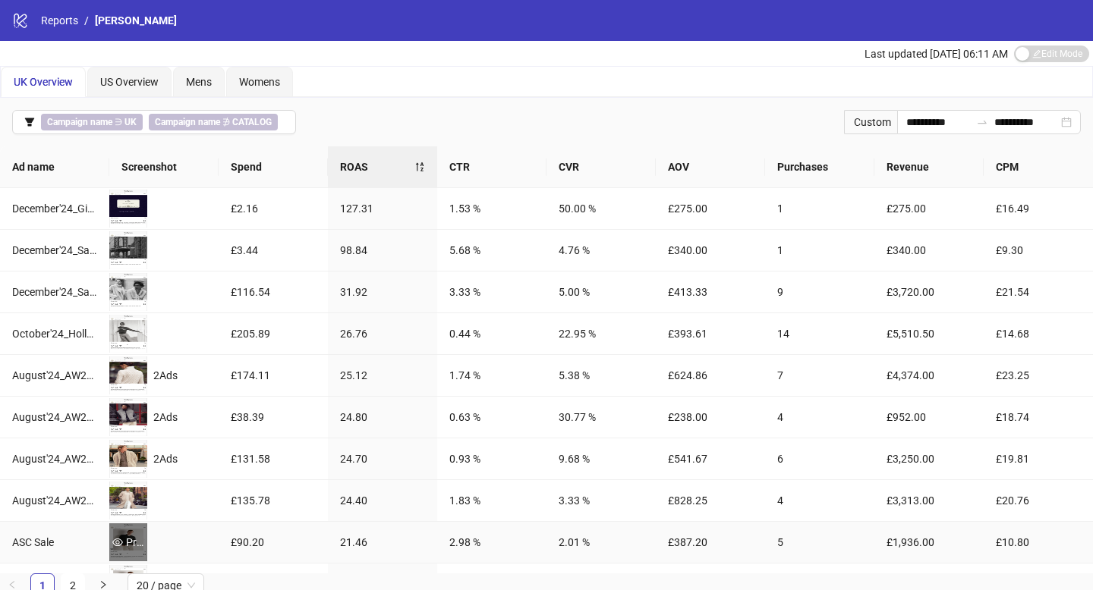
click at [140, 537] on div "Preview" at bounding box center [128, 542] width 38 height 17
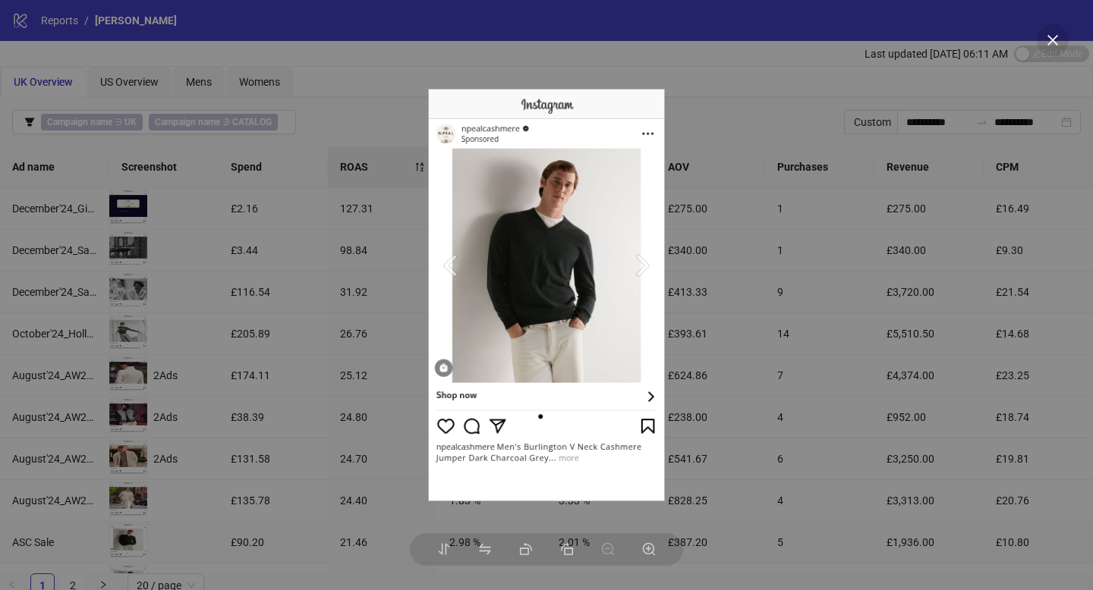
click at [276, 461] on div at bounding box center [546, 295] width 1093 height 590
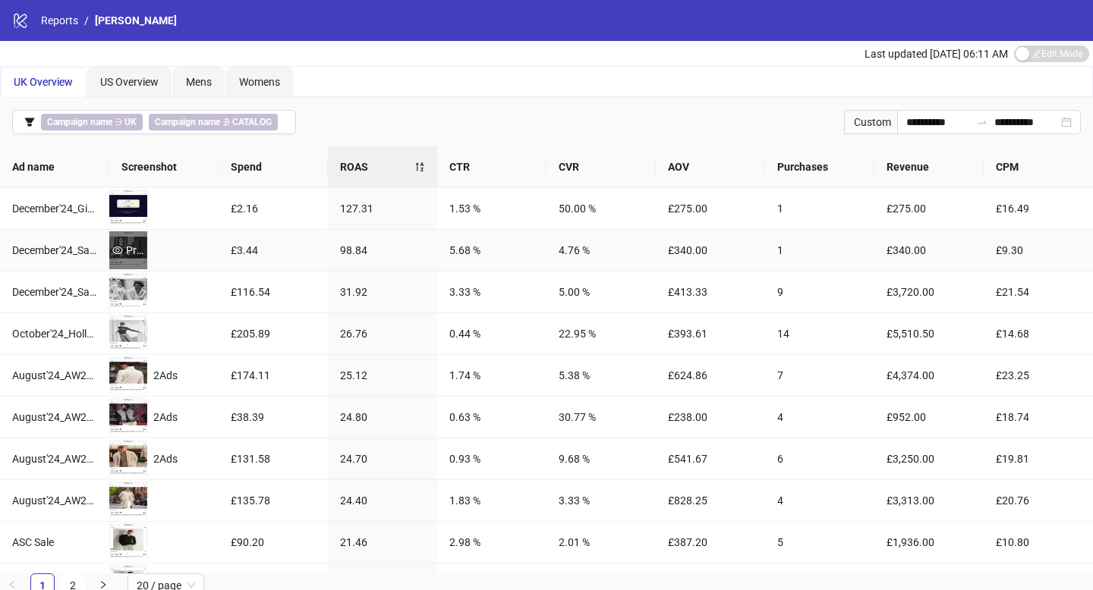
click at [128, 247] on div "Preview" at bounding box center [128, 250] width 38 height 17
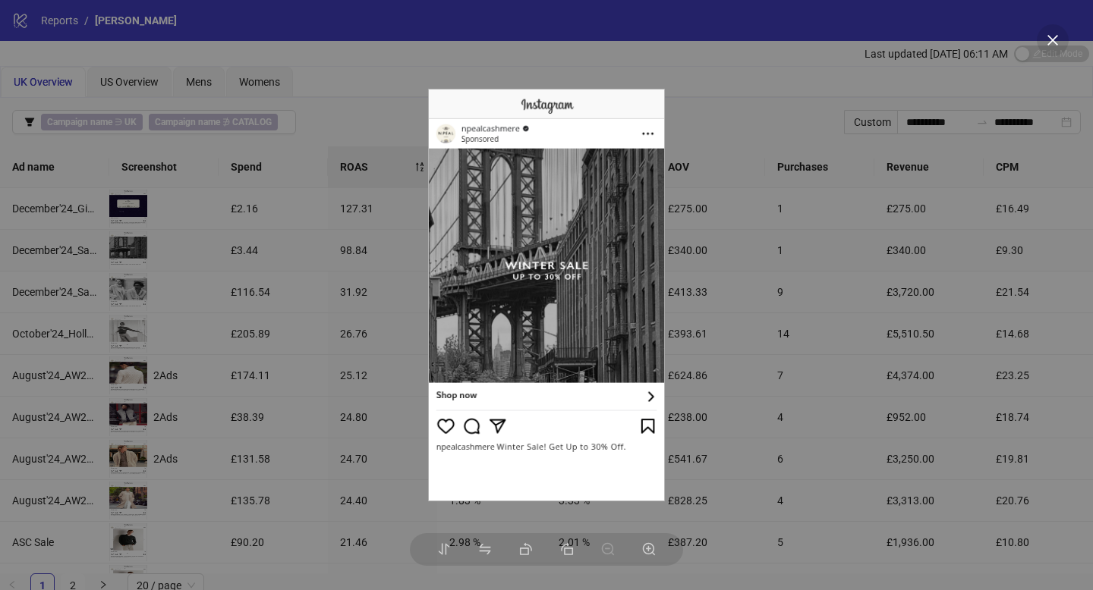
click at [251, 300] on div at bounding box center [546, 295] width 1093 height 590
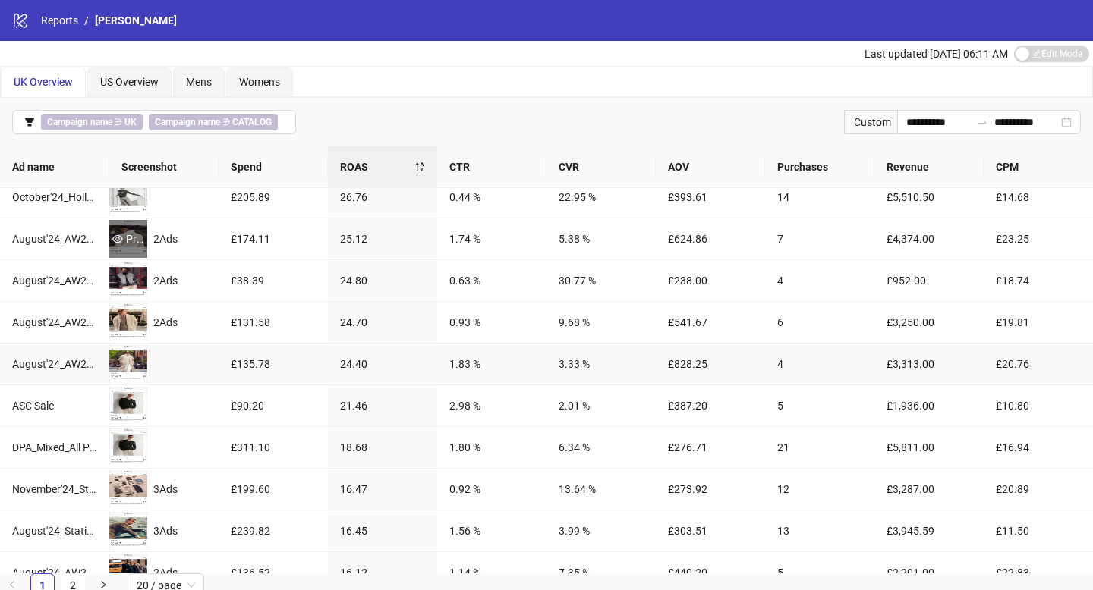
scroll to position [145, 0]
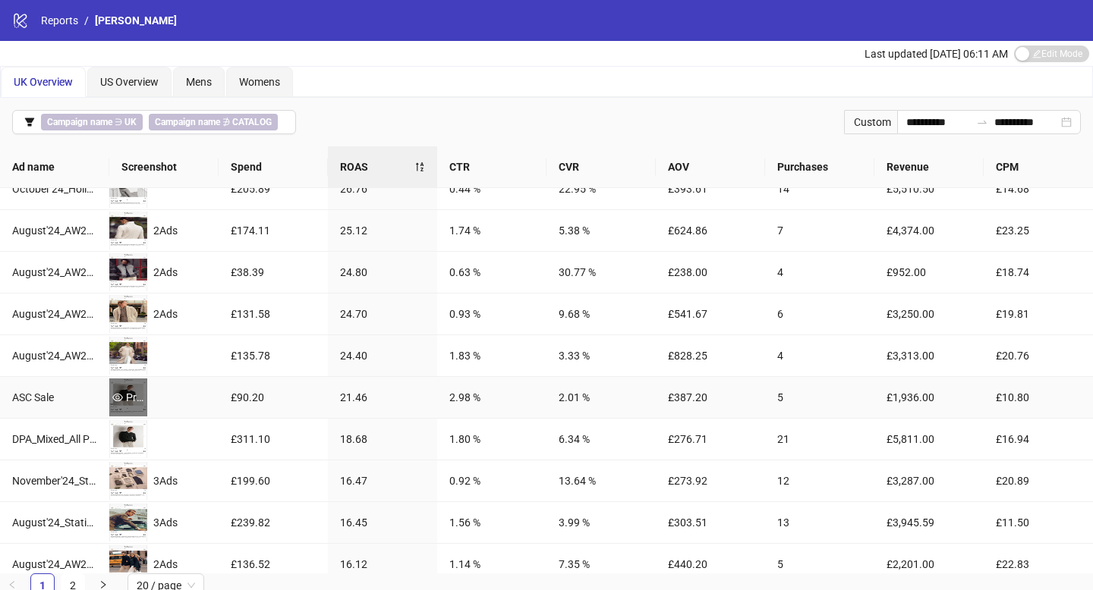
click at [137, 400] on div "Preview" at bounding box center [128, 397] width 38 height 17
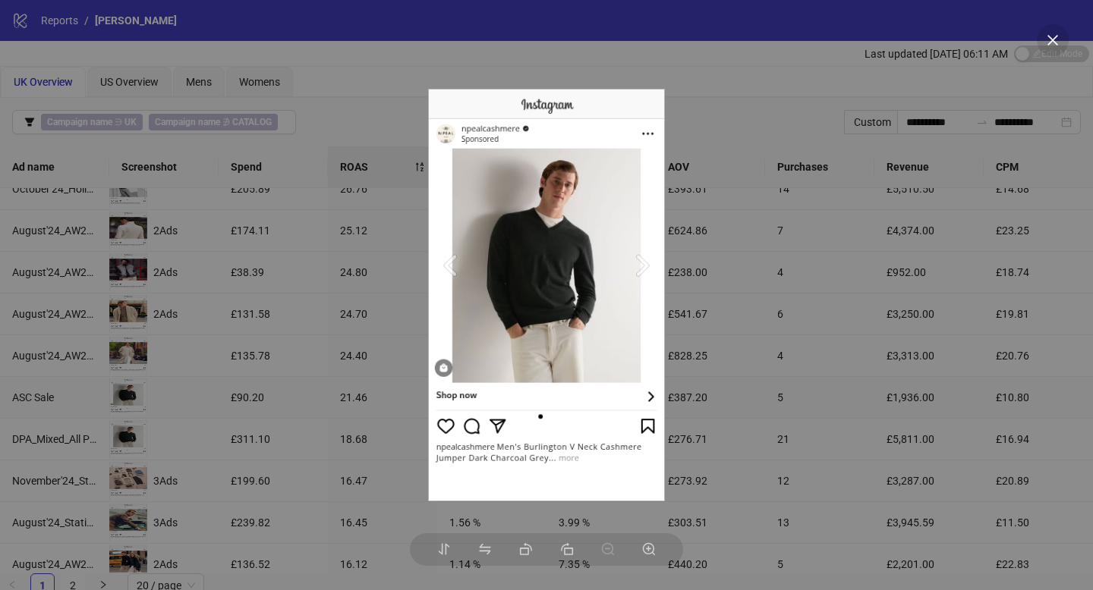
click at [740, 115] on div at bounding box center [546, 295] width 1093 height 590
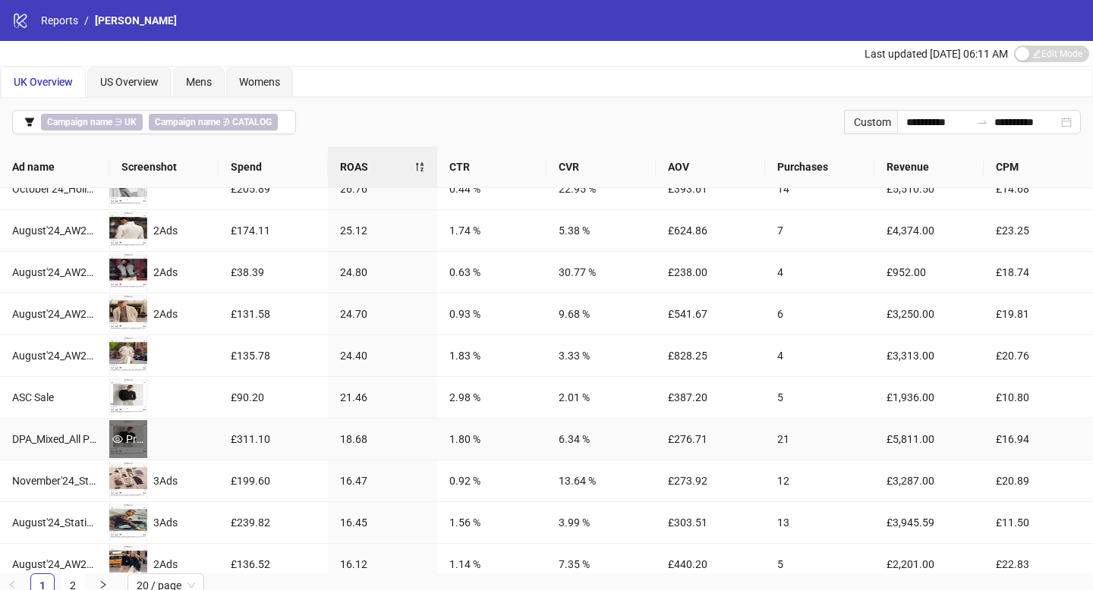
click at [129, 433] on div "Preview" at bounding box center [128, 439] width 38 height 17
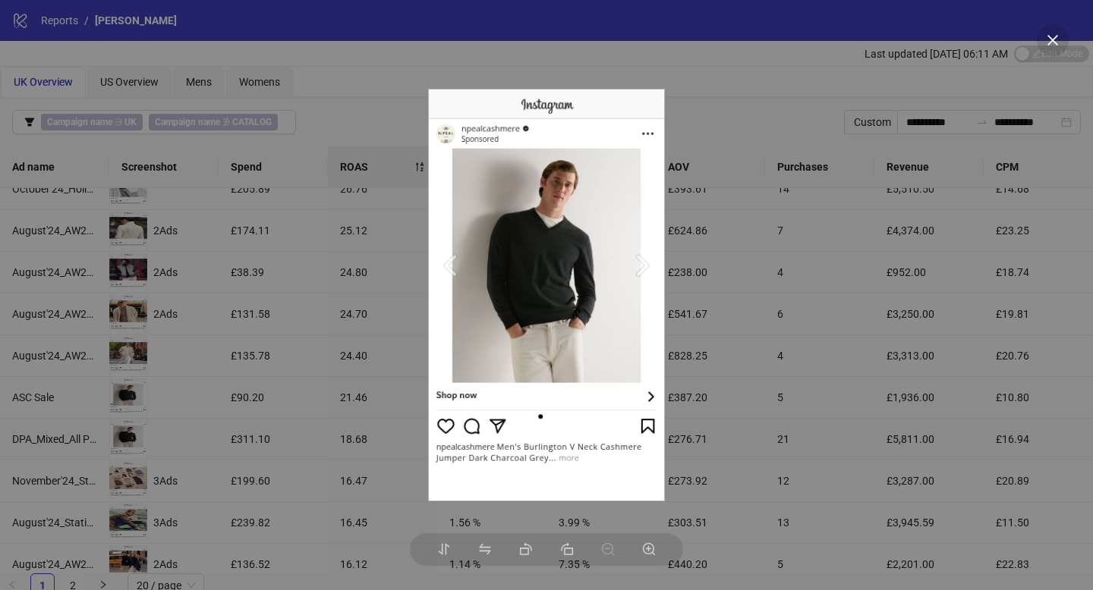
click at [279, 440] on div at bounding box center [546, 295] width 1093 height 590
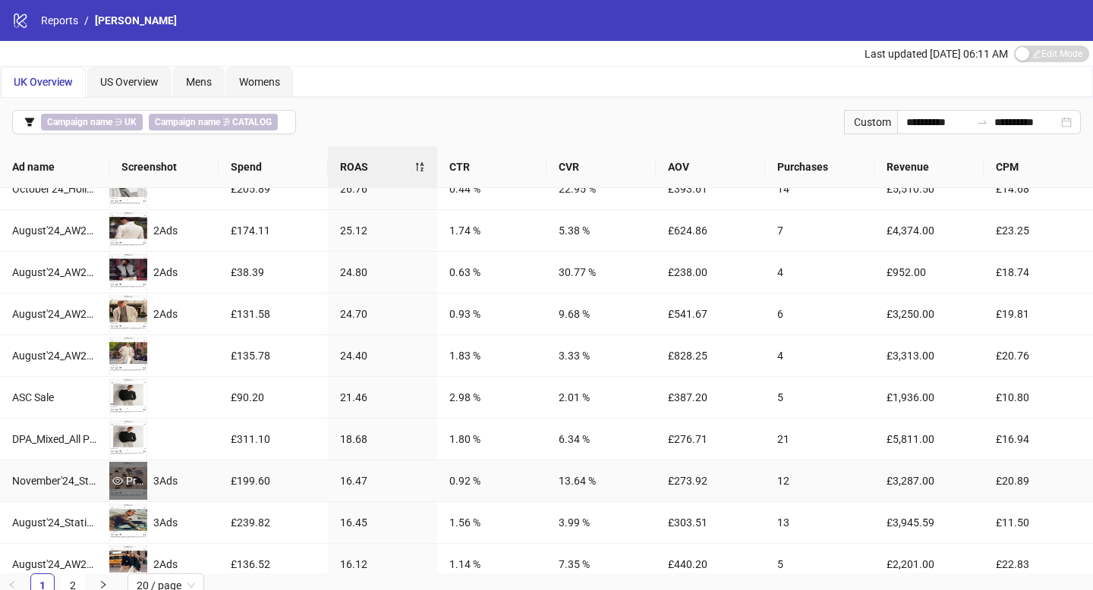
click at [130, 482] on div "Preview" at bounding box center [128, 481] width 38 height 17
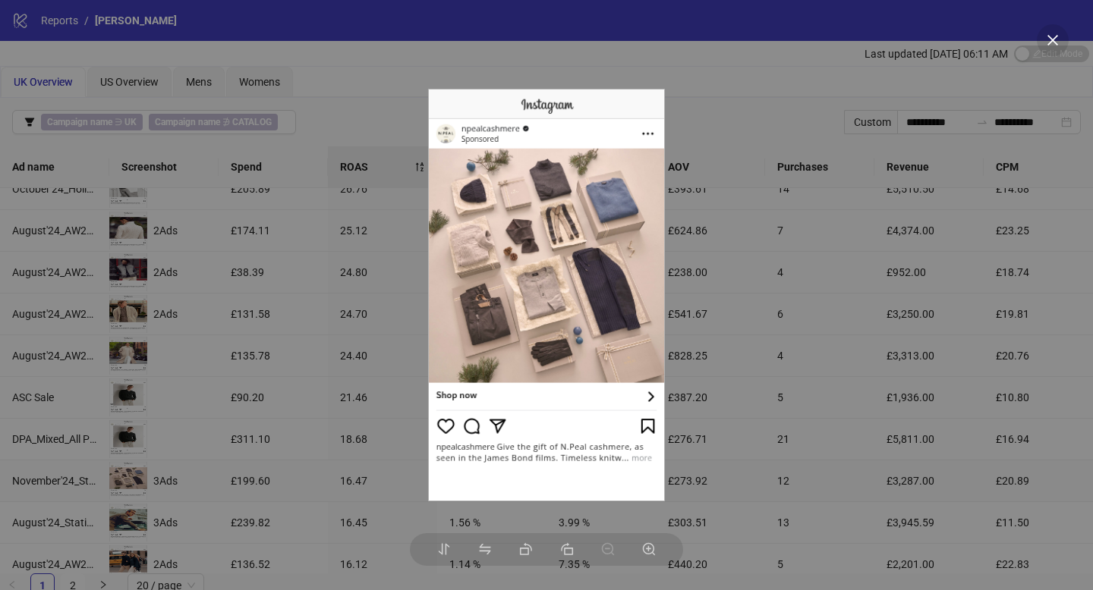
click at [265, 468] on div at bounding box center [546, 295] width 1093 height 590
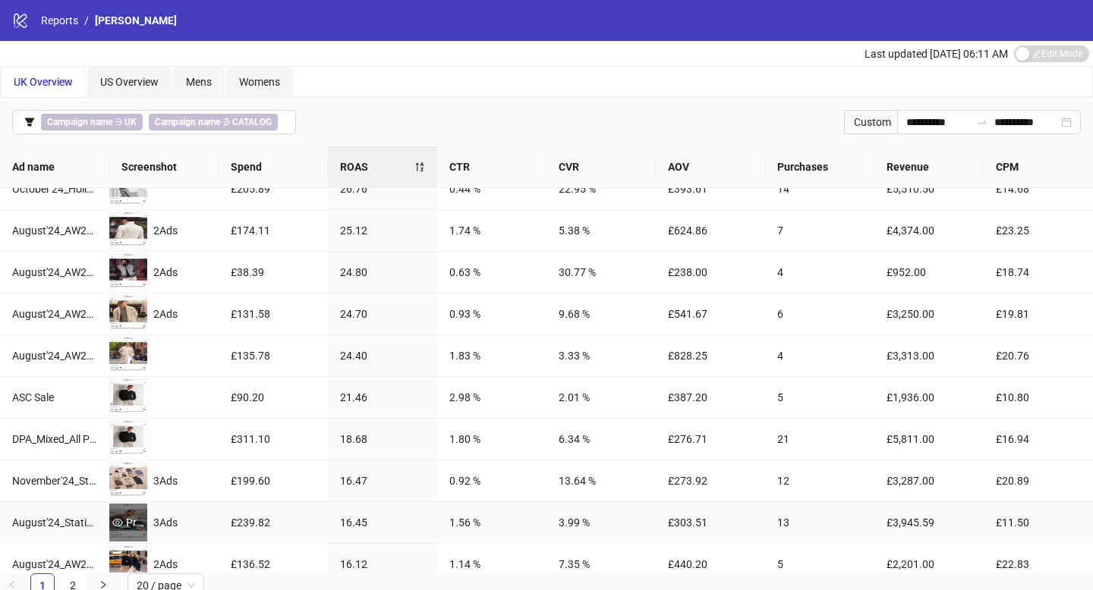
click at [128, 527] on div "Preview" at bounding box center [128, 522] width 38 height 17
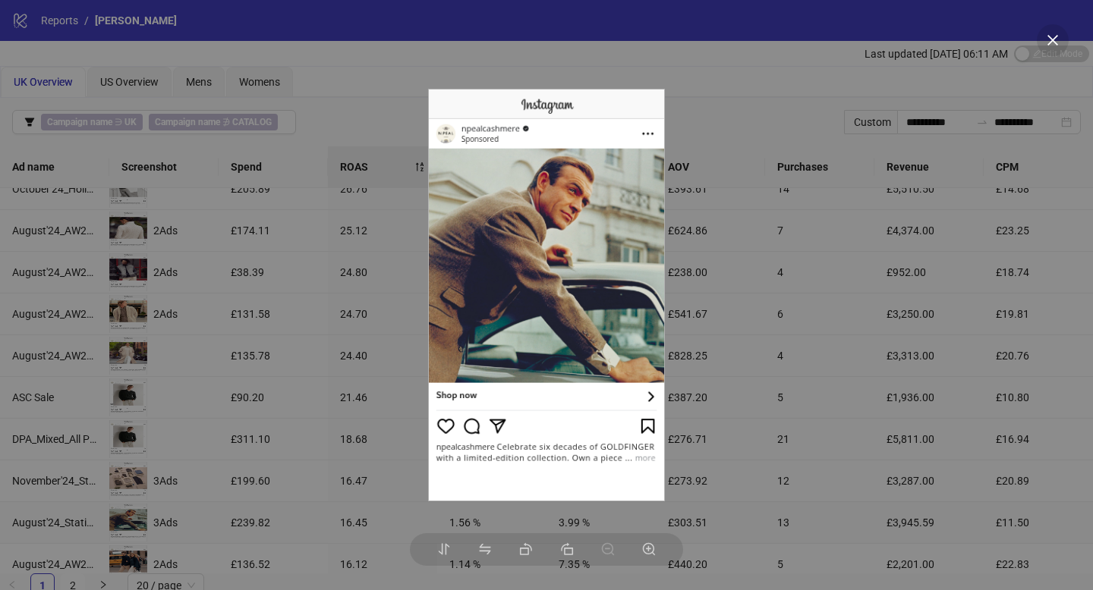
click at [256, 495] on div at bounding box center [546, 295] width 1093 height 590
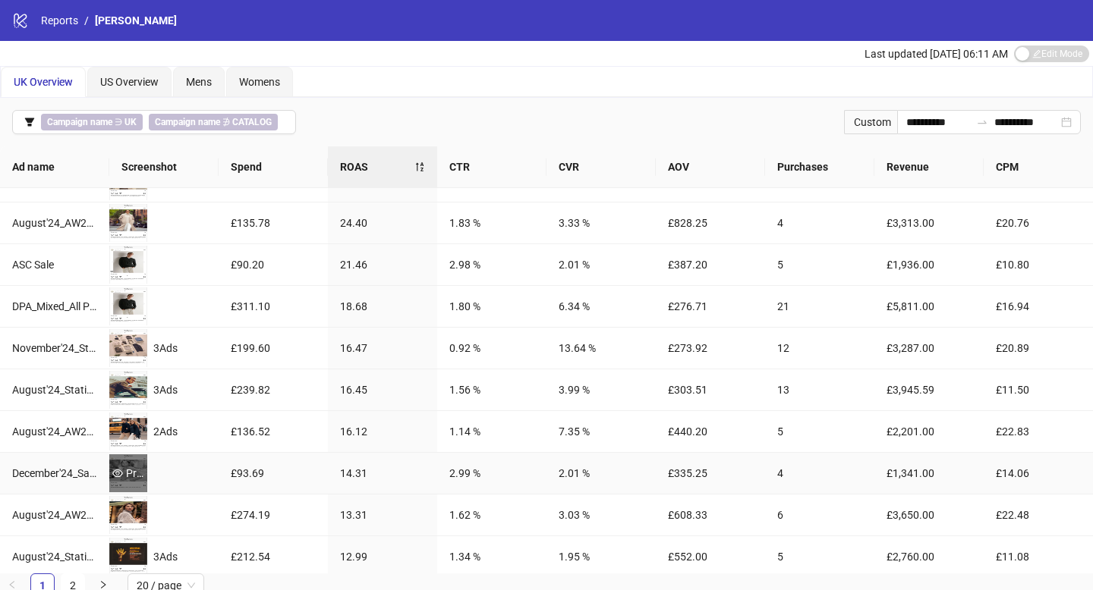
scroll to position [280, 0]
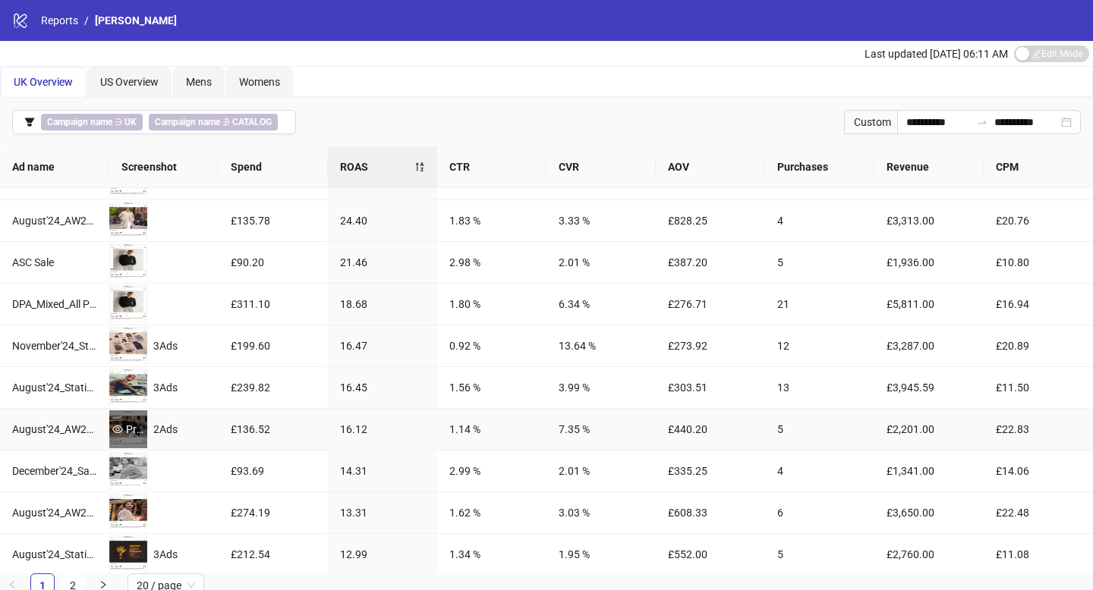
click at [129, 435] on div "Preview" at bounding box center [128, 429] width 38 height 17
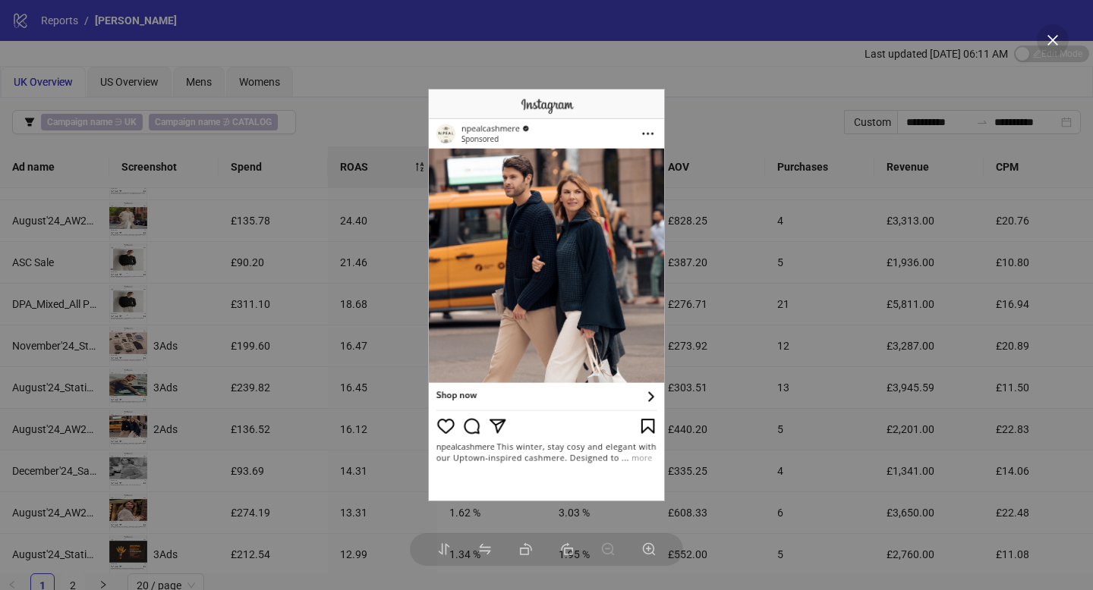
click at [257, 454] on div at bounding box center [546, 295] width 1093 height 590
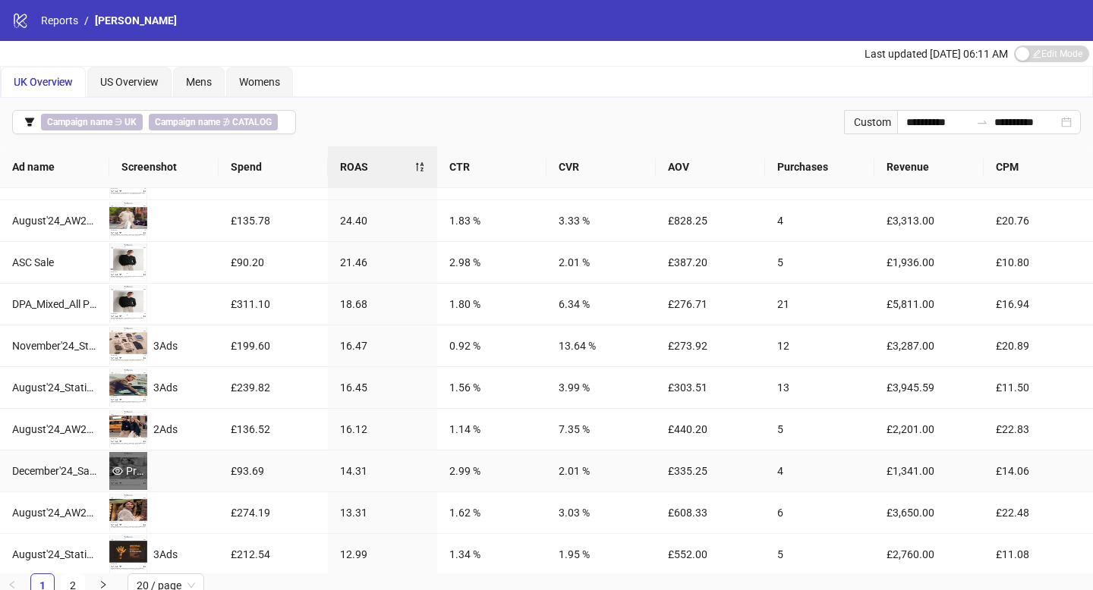
click at [139, 479] on div "Preview" at bounding box center [128, 471] width 38 height 17
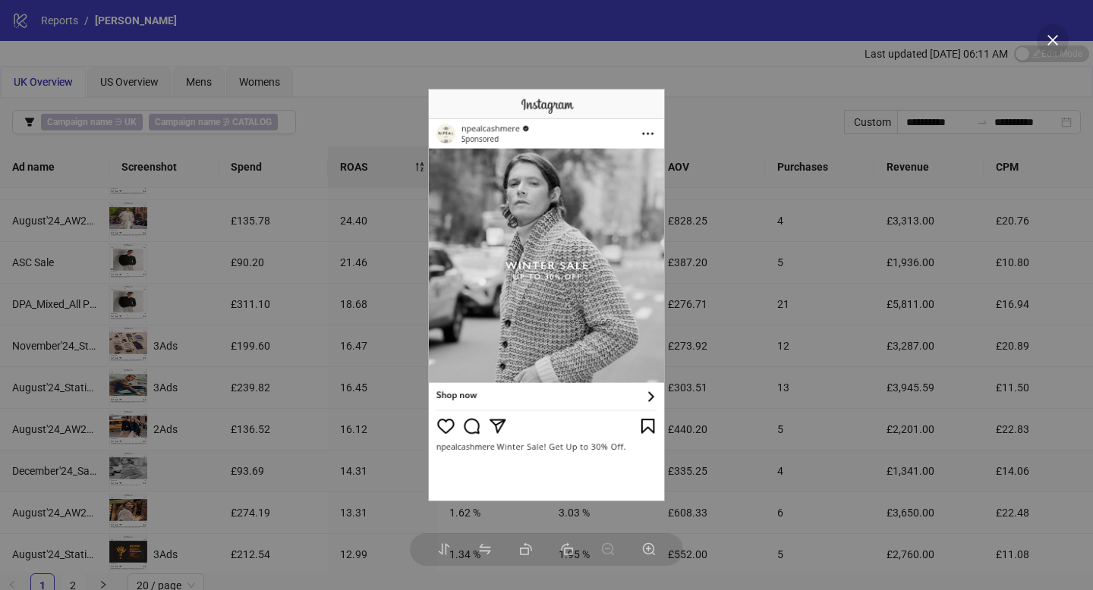
click at [271, 478] on div at bounding box center [546, 295] width 1093 height 590
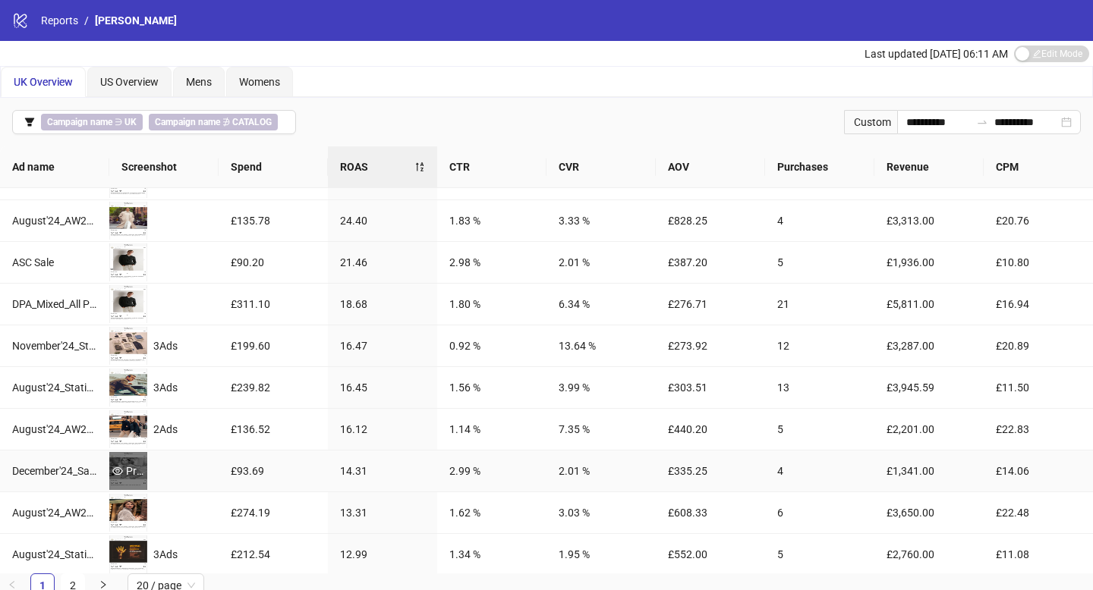
click at [135, 463] on div "Preview" at bounding box center [128, 471] width 38 height 17
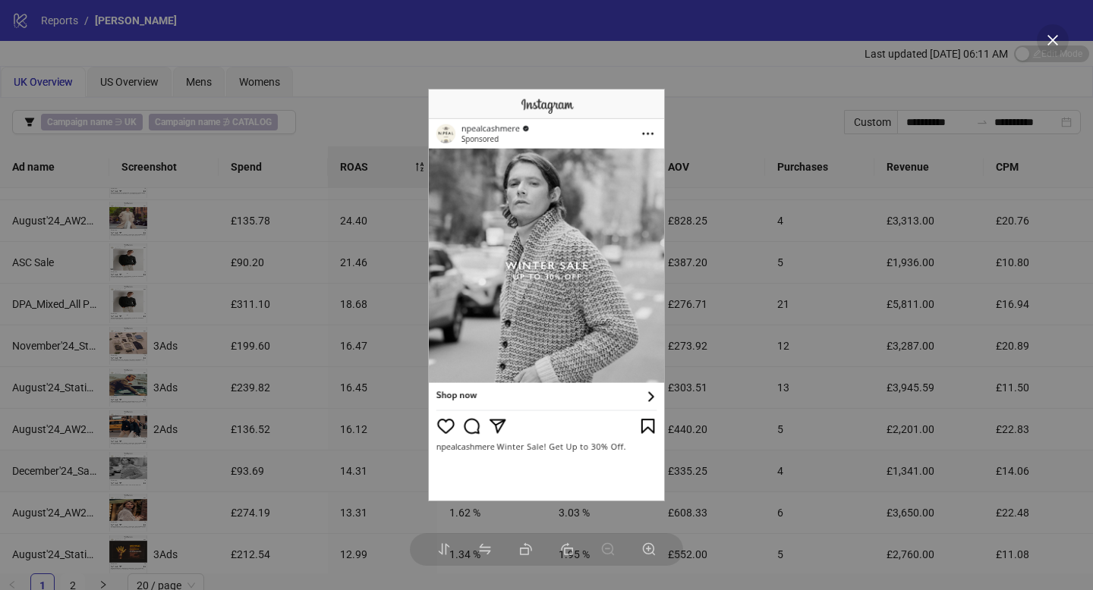
click at [190, 485] on div at bounding box center [546, 295] width 1093 height 590
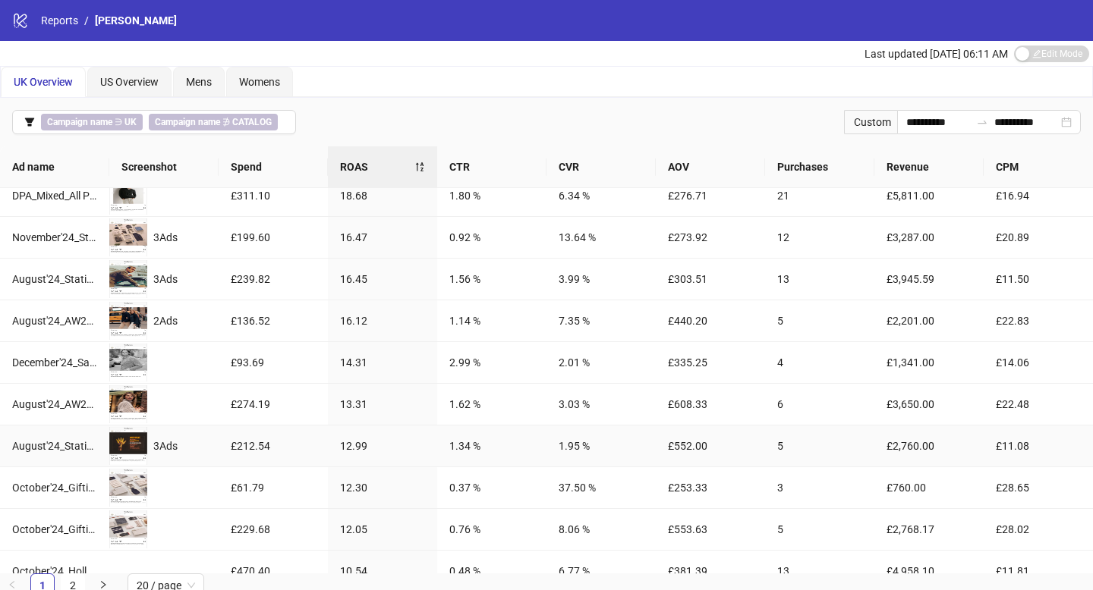
scroll to position [389, 0]
click at [128, 398] on div "Preview" at bounding box center [128, 403] width 38 height 17
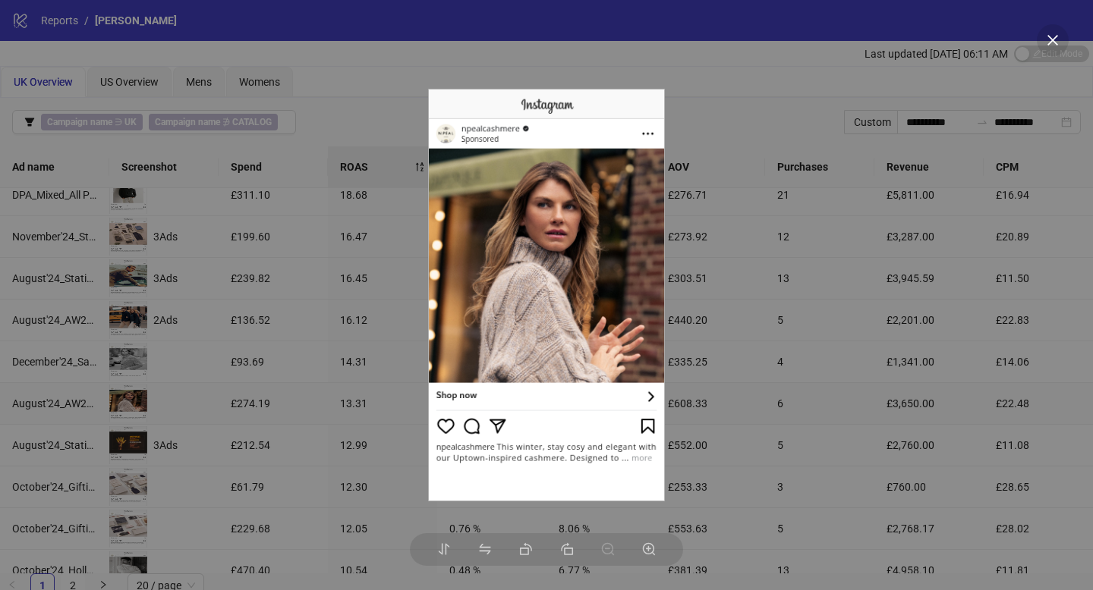
click at [237, 469] on div at bounding box center [546, 295] width 1093 height 590
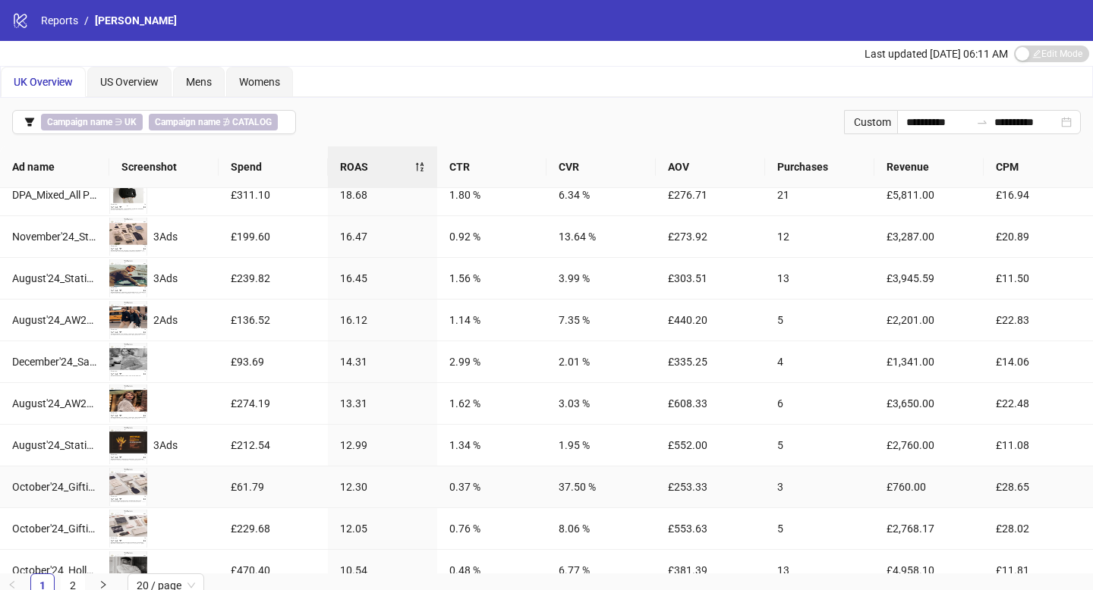
click at [147, 471] on div "Preview" at bounding box center [163, 487] width 109 height 38
click at [134, 488] on div "Preview" at bounding box center [128, 487] width 38 height 17
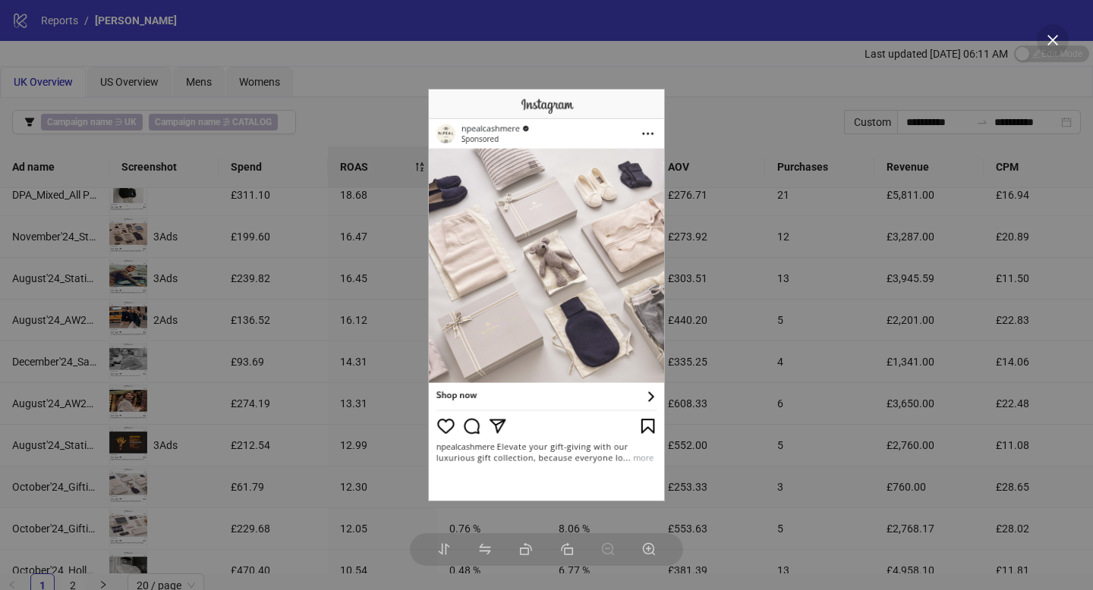
click at [228, 495] on div at bounding box center [546, 295] width 1093 height 590
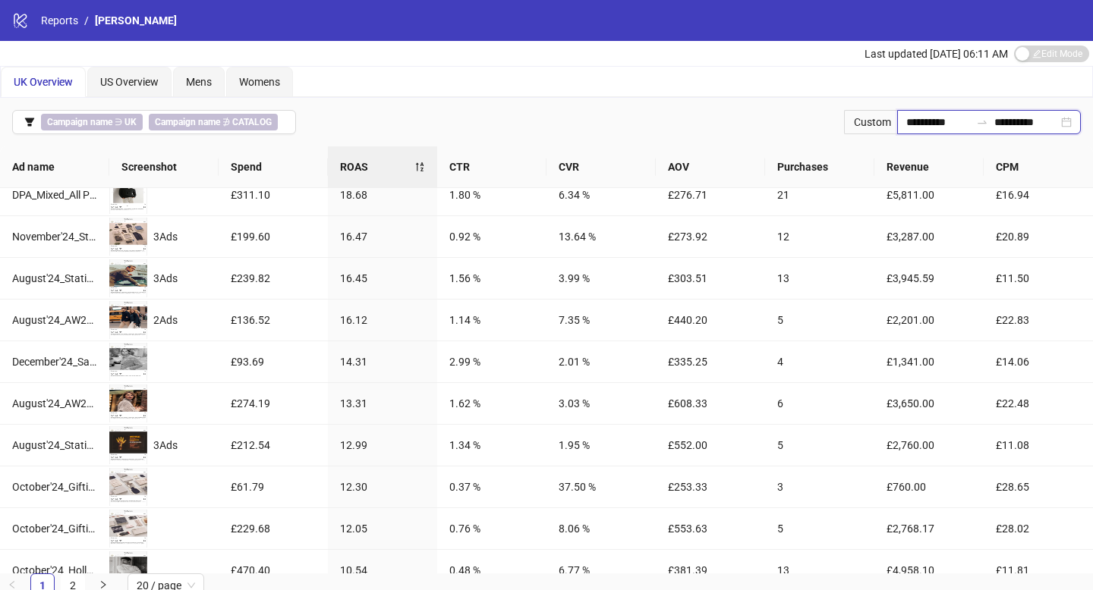
click at [933, 120] on input "**********" at bounding box center [938, 122] width 64 height 17
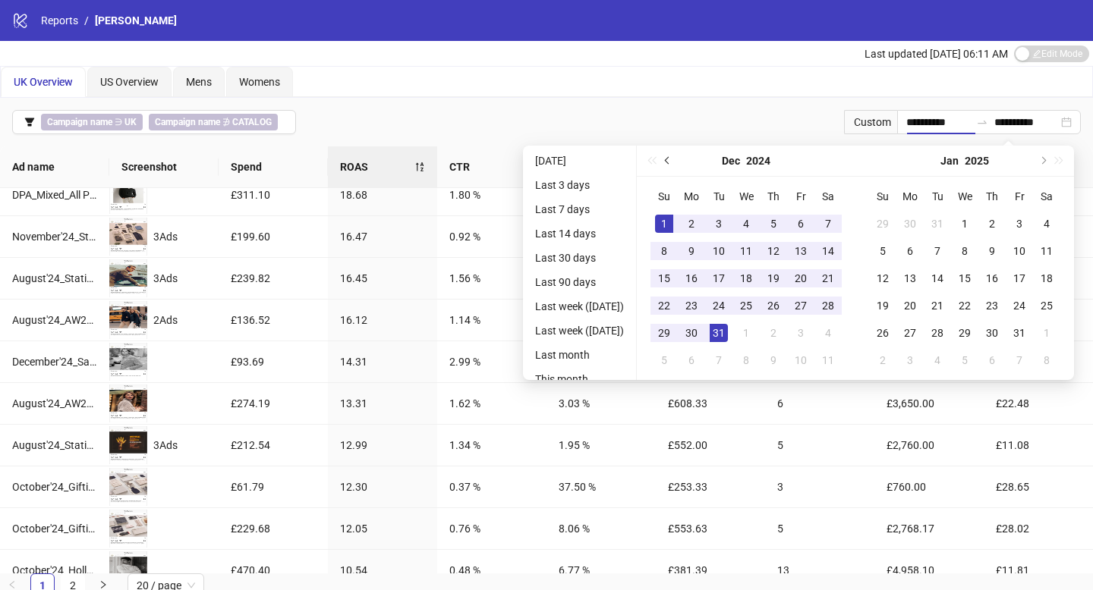
click at [676, 162] on button "Previous month (PageUp)" at bounding box center [667, 161] width 17 height 30
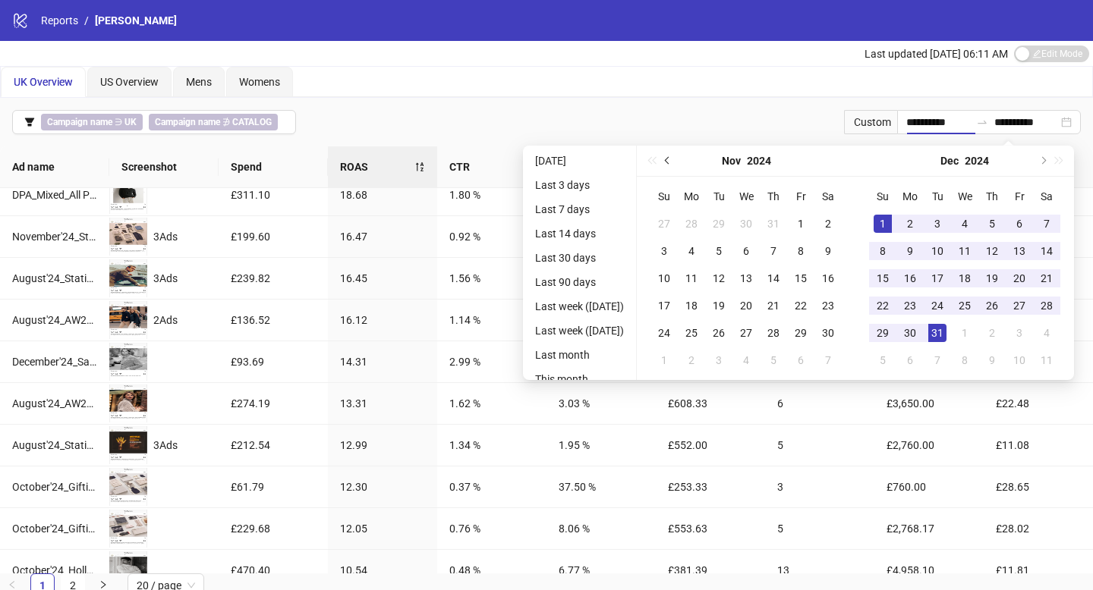
click at [676, 162] on button "Previous month (PageUp)" at bounding box center [667, 161] width 17 height 30
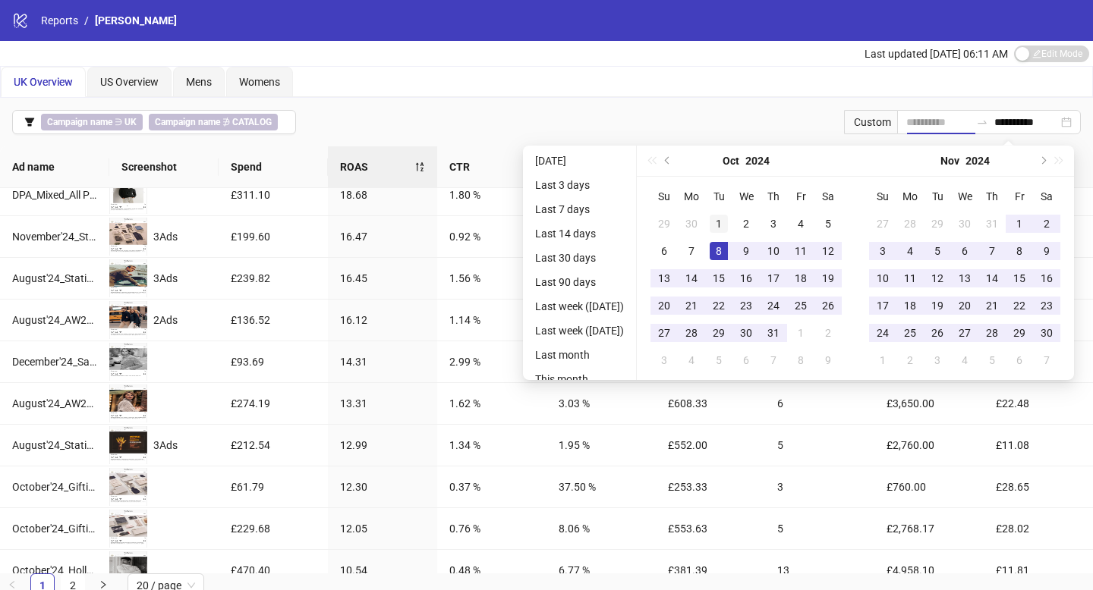
type input "**********"
click at [728, 225] on div "1" at bounding box center [718, 224] width 18 height 18
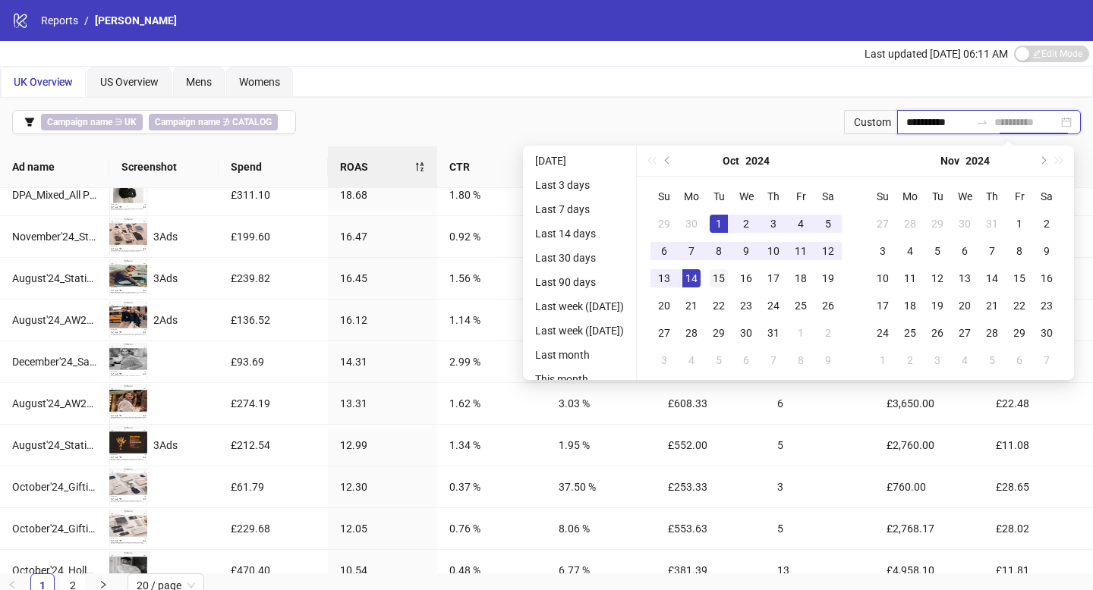
type input "**********"
click at [726, 278] on div "15" at bounding box center [718, 278] width 18 height 18
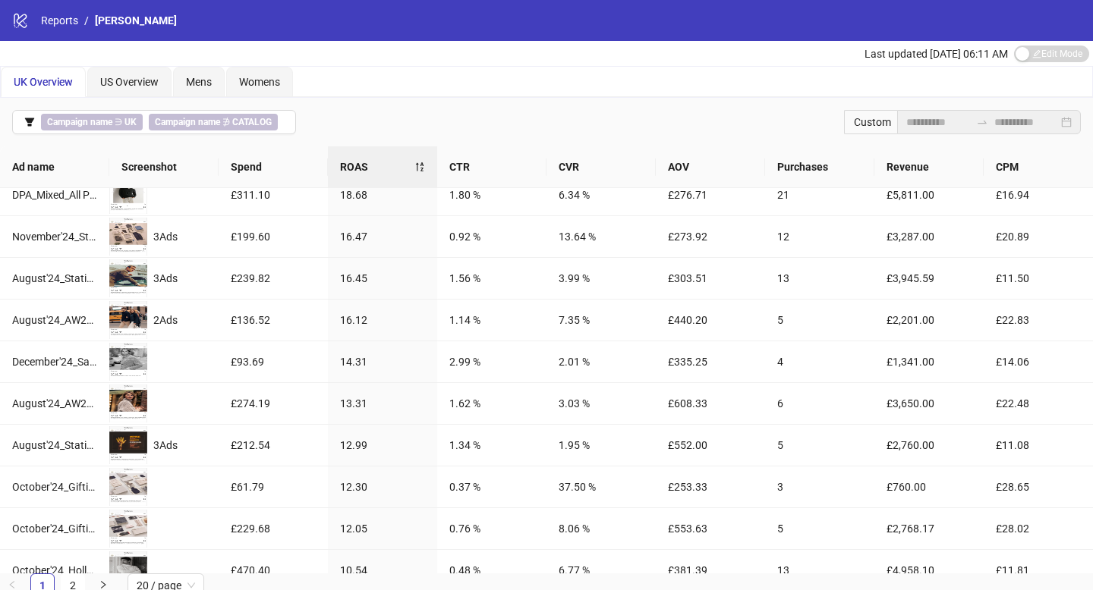
click at [913, 111] on div "**********" at bounding box center [989, 122] width 184 height 24
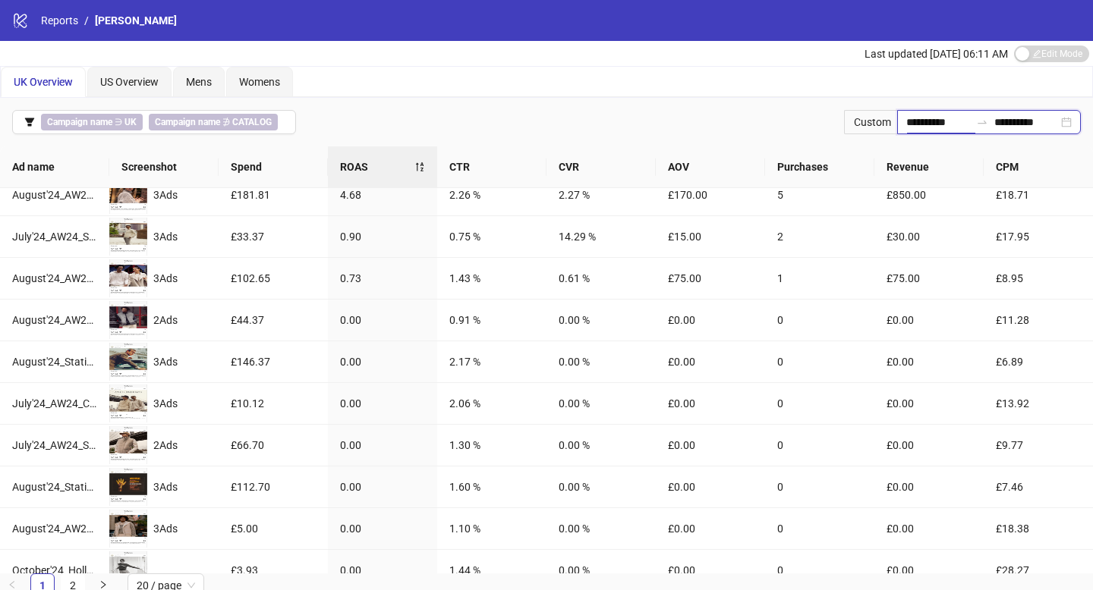
click at [915, 117] on input "**********" at bounding box center [938, 122] width 64 height 17
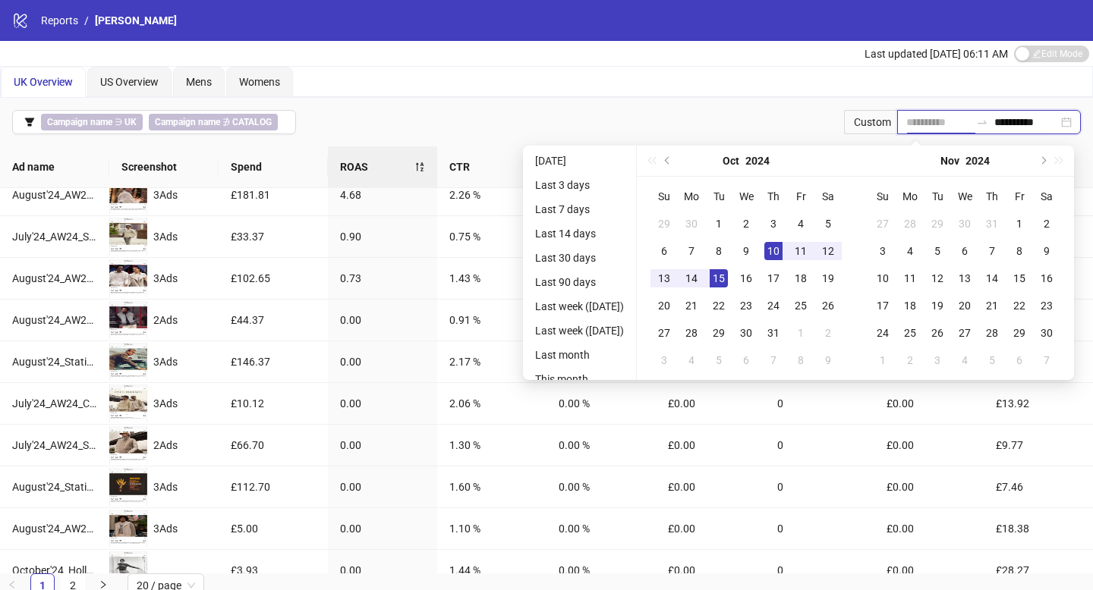
type input "**********"
click at [723, 276] on div "15" at bounding box center [718, 278] width 18 height 18
click at [1046, 160] on span "Next month (PageDown)" at bounding box center [1042, 161] width 8 height 8
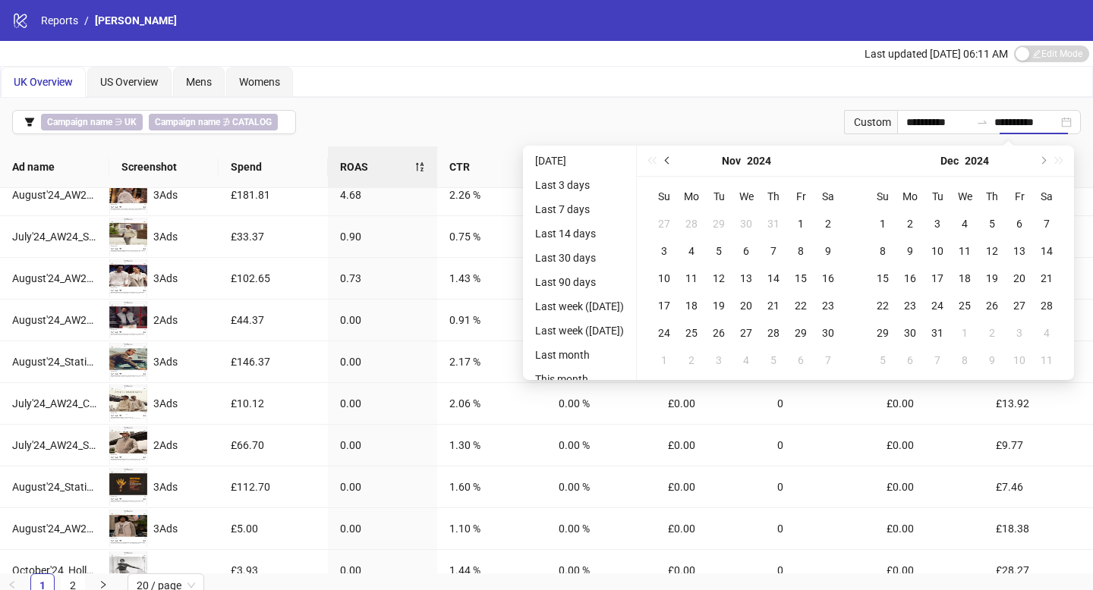
click at [676, 159] on button "Previous month (PageUp)" at bounding box center [667, 161] width 17 height 30
type input "**********"
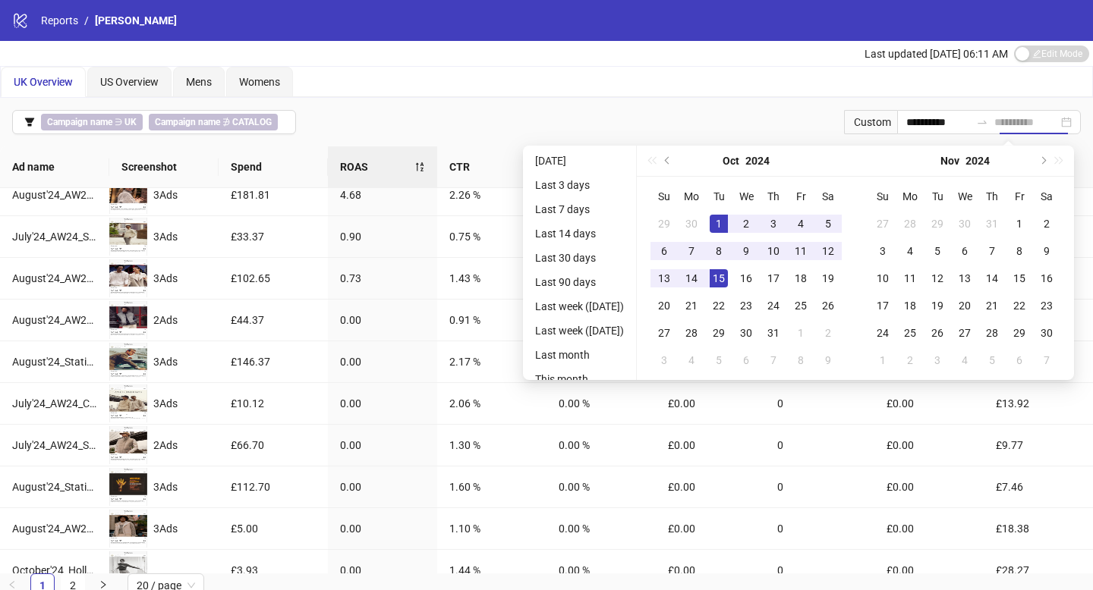
click at [725, 221] on div "1" at bounding box center [718, 224] width 18 height 18
type input "**********"
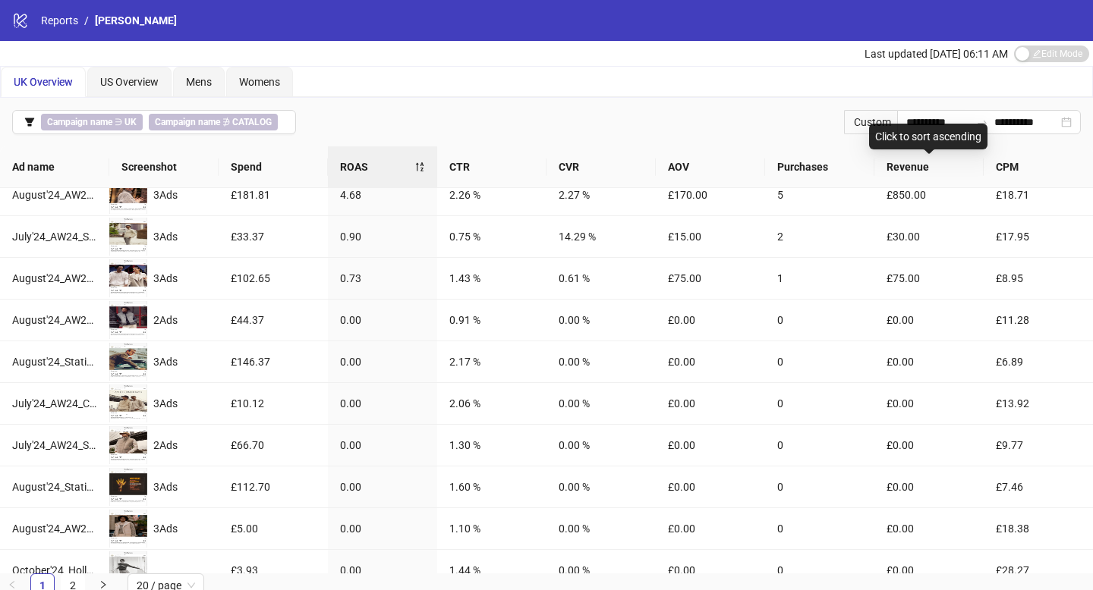
click at [940, 131] on div "Click to sort ascending" at bounding box center [928, 137] width 118 height 26
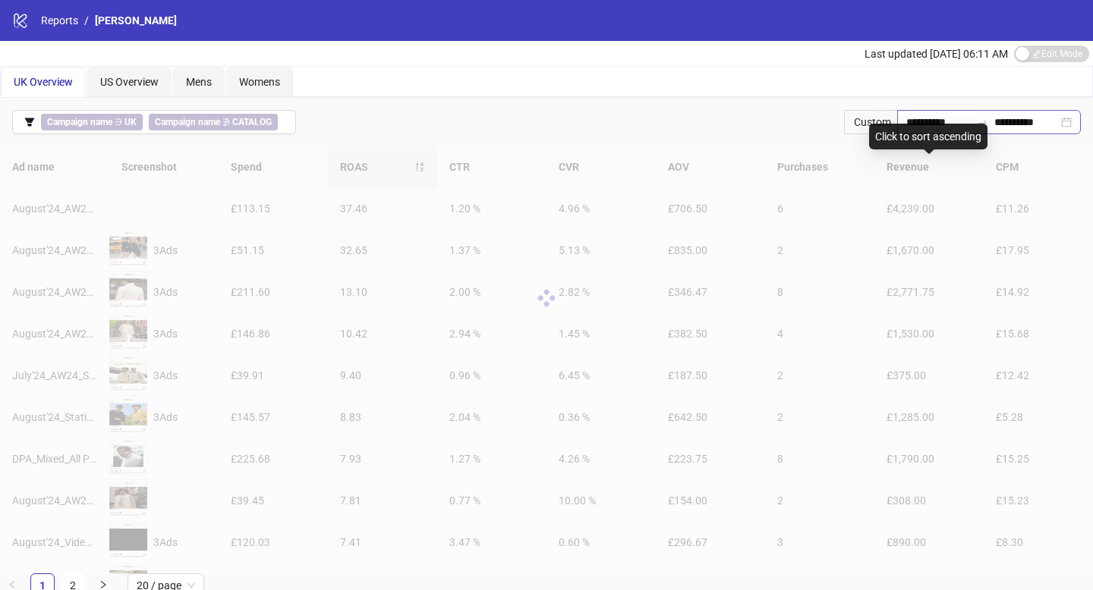
scroll to position [0, 0]
click at [1011, 118] on input "**********" at bounding box center [1026, 122] width 64 height 17
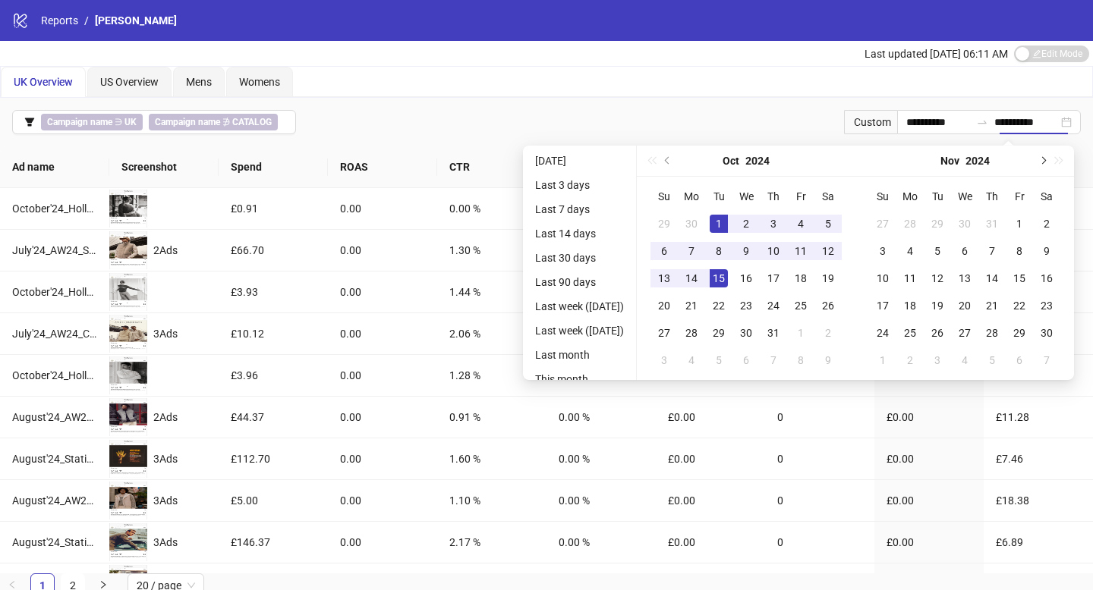
click at [1044, 163] on button "Next month (PageDown)" at bounding box center [1041, 161] width 17 height 30
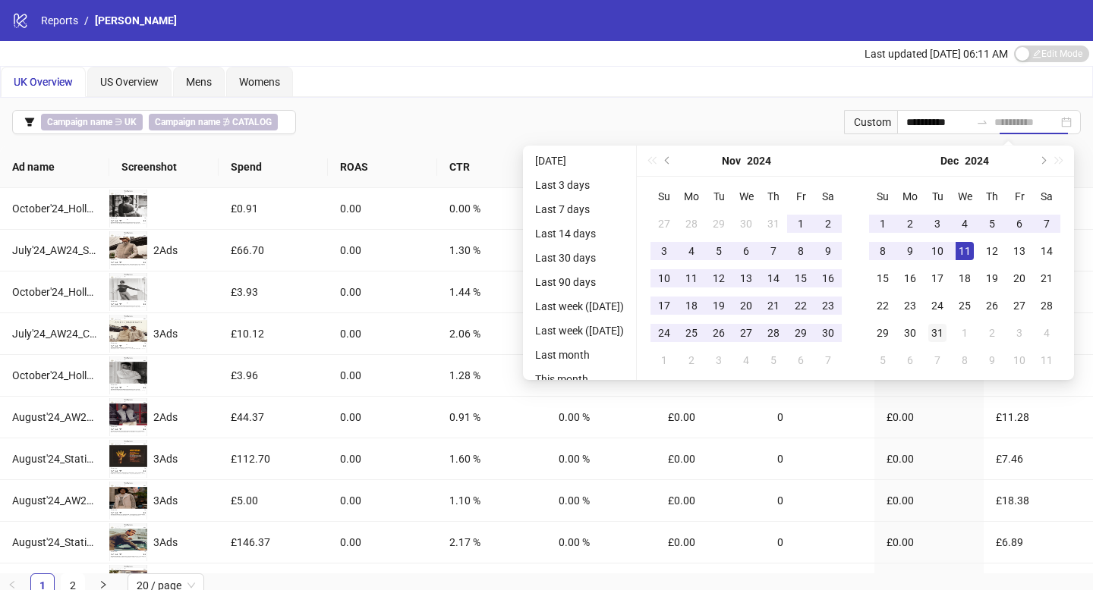
type input "**********"
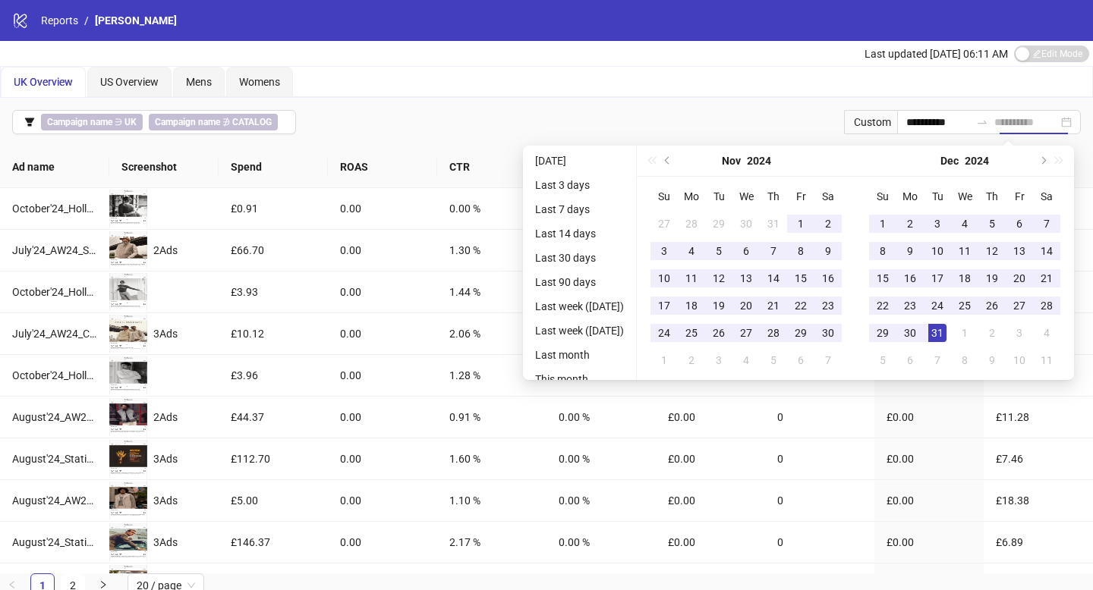
click at [946, 336] on div "31" at bounding box center [937, 333] width 18 height 18
type input "**********"
click at [630, 109] on div "**********" at bounding box center [546, 122] width 1093 height 49
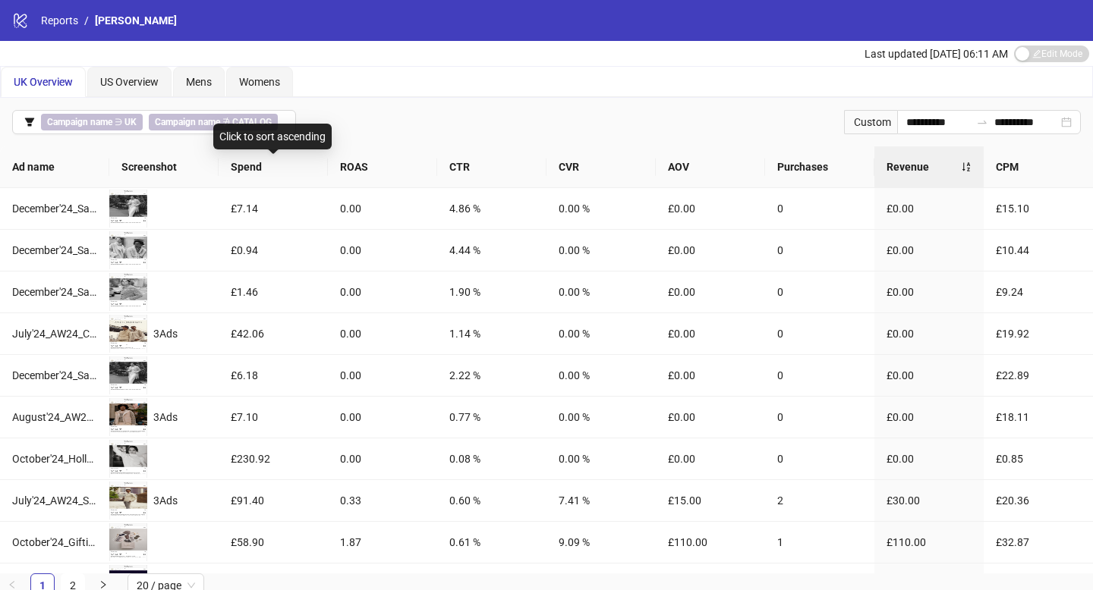
click at [288, 124] on div "Click to sort ascending" at bounding box center [272, 137] width 118 height 26
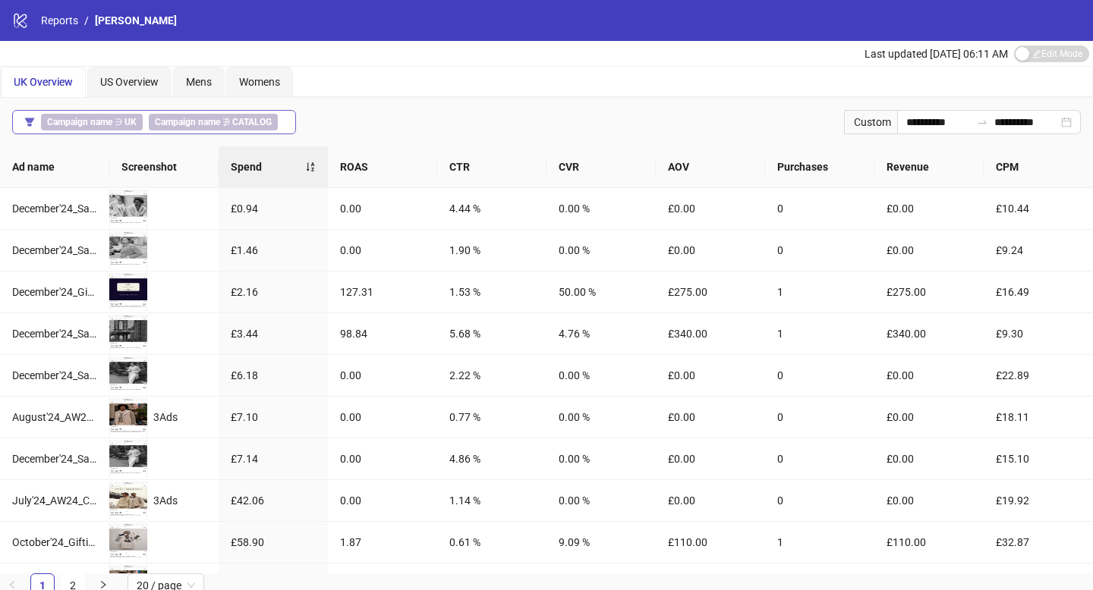
click at [285, 124] on button "Campaign name ∋ UK Campaign name ∌ CATALOG" at bounding box center [154, 122] width 284 height 24
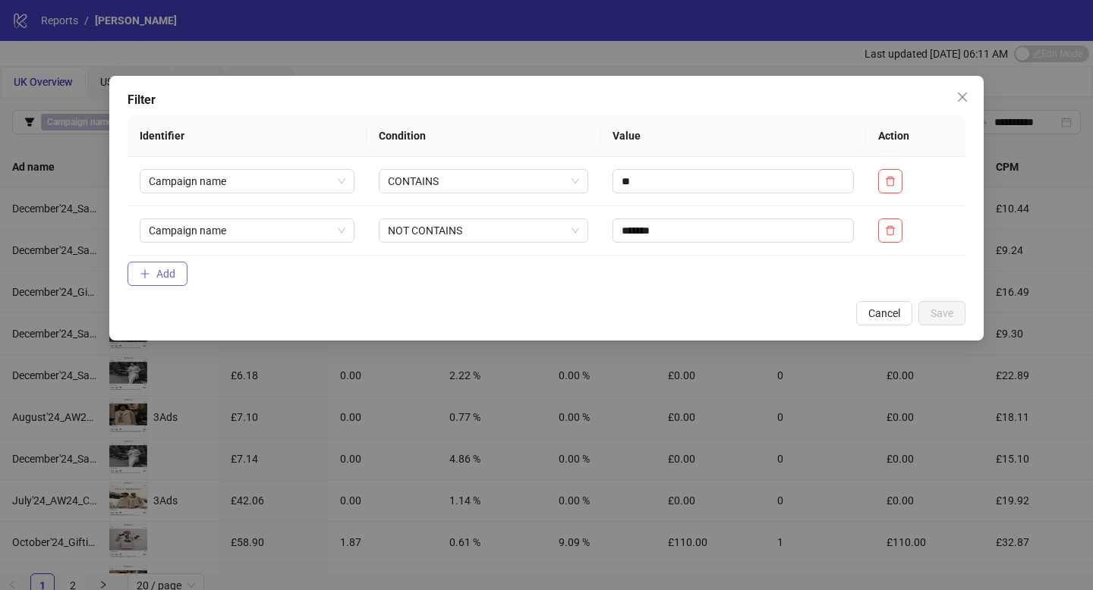
click at [162, 275] on span "Add" at bounding box center [165, 274] width 19 height 12
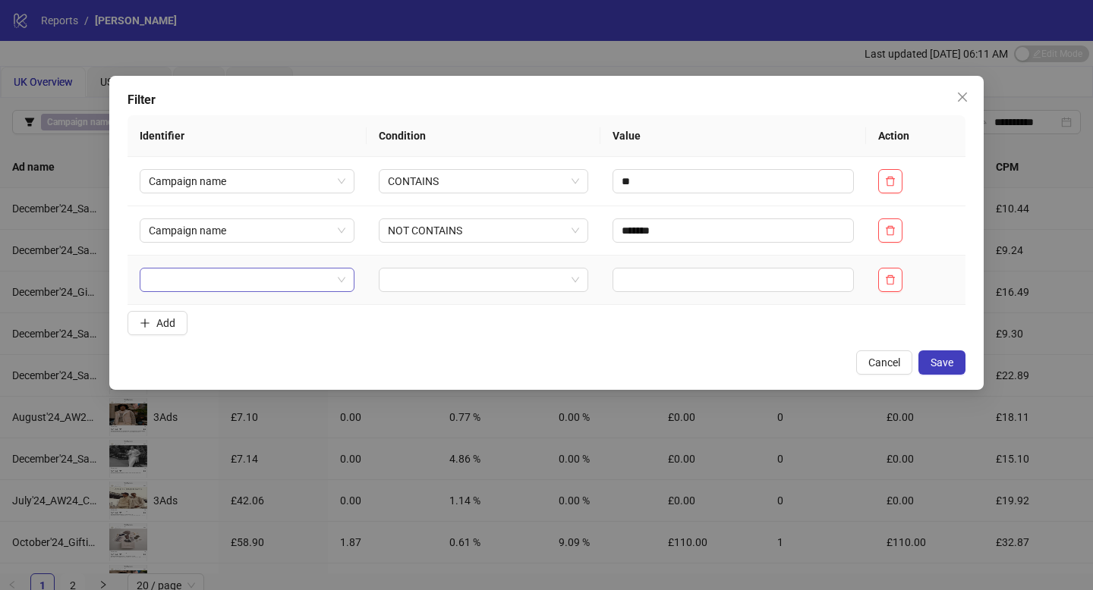
click at [177, 275] on input "search" at bounding box center [240, 280] width 183 height 23
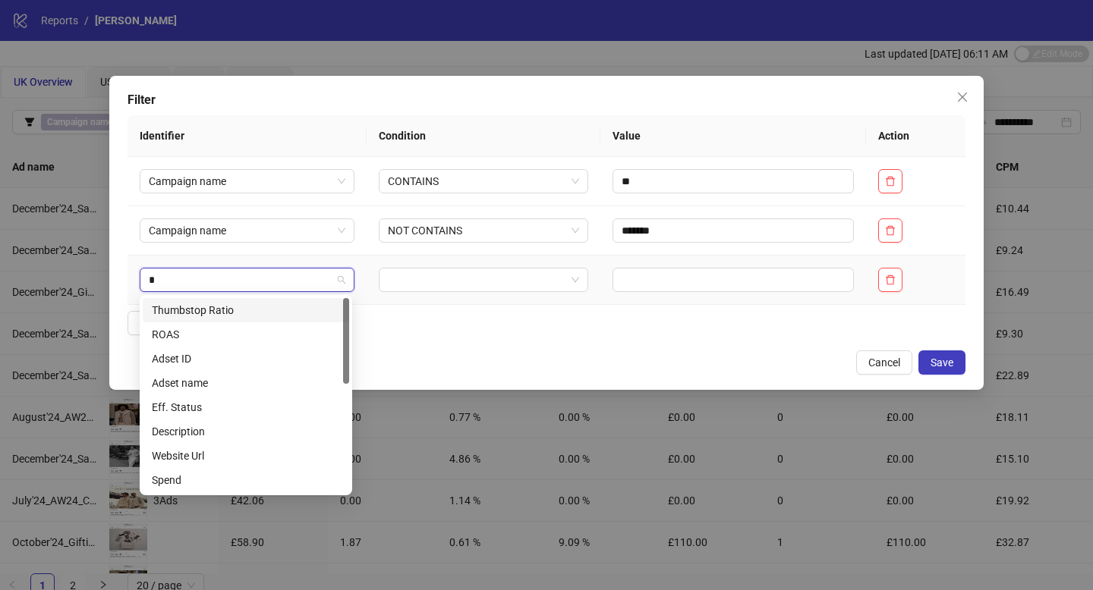
type input "**"
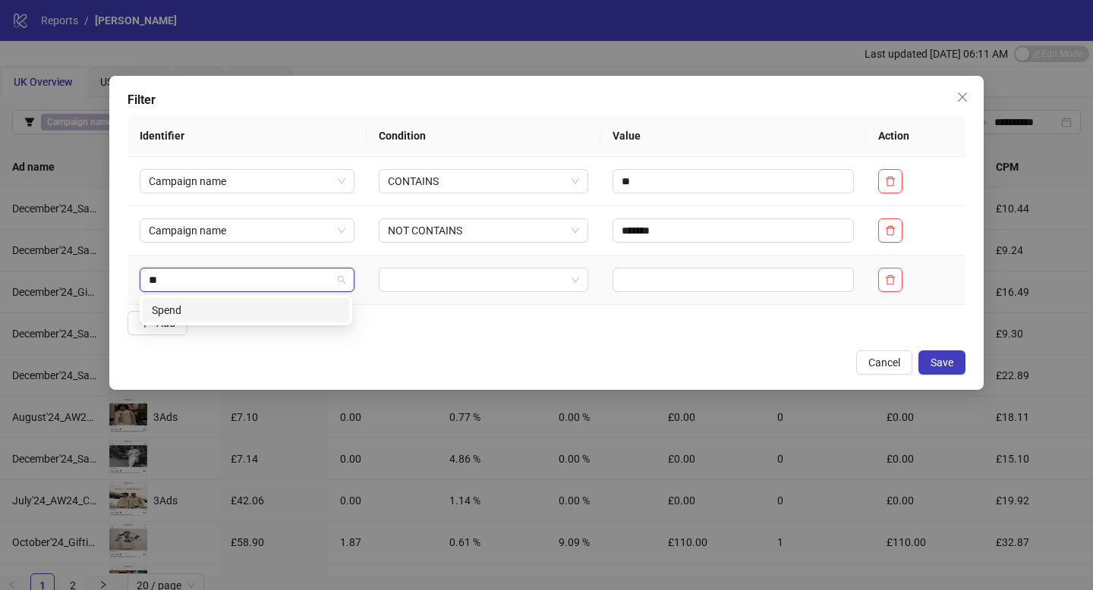
click at [193, 313] on div "Spend" at bounding box center [246, 310] width 188 height 17
click at [449, 260] on td at bounding box center [483, 280] width 234 height 49
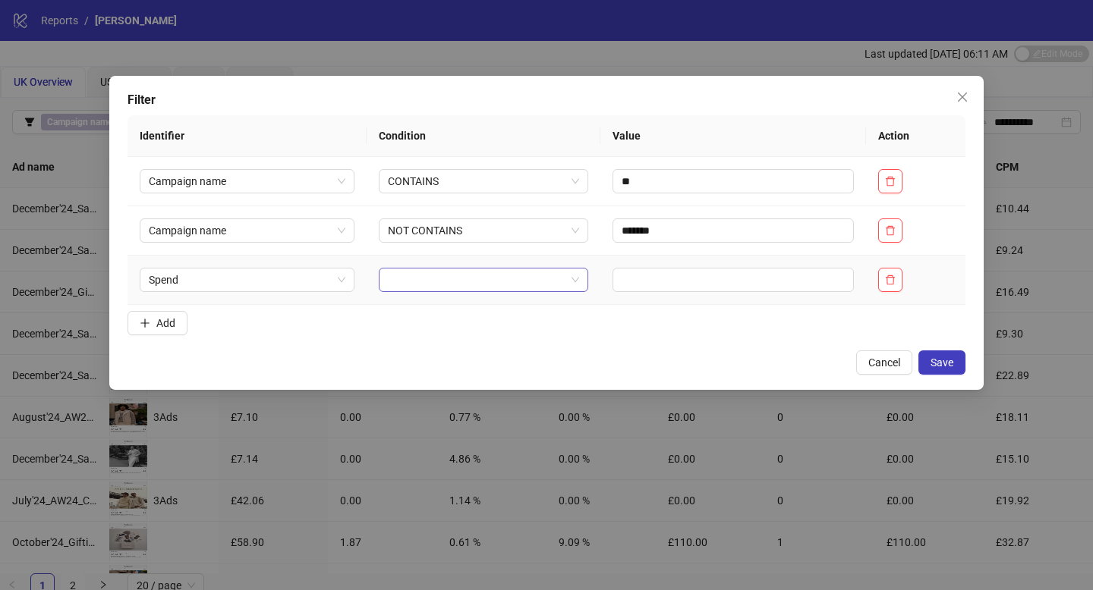
click at [450, 275] on input "search" at bounding box center [477, 280] width 178 height 23
click at [455, 354] on div "GREATER THAN" at bounding box center [480, 359] width 184 height 17
click at [638, 283] on input "text" at bounding box center [733, 280] width 241 height 24
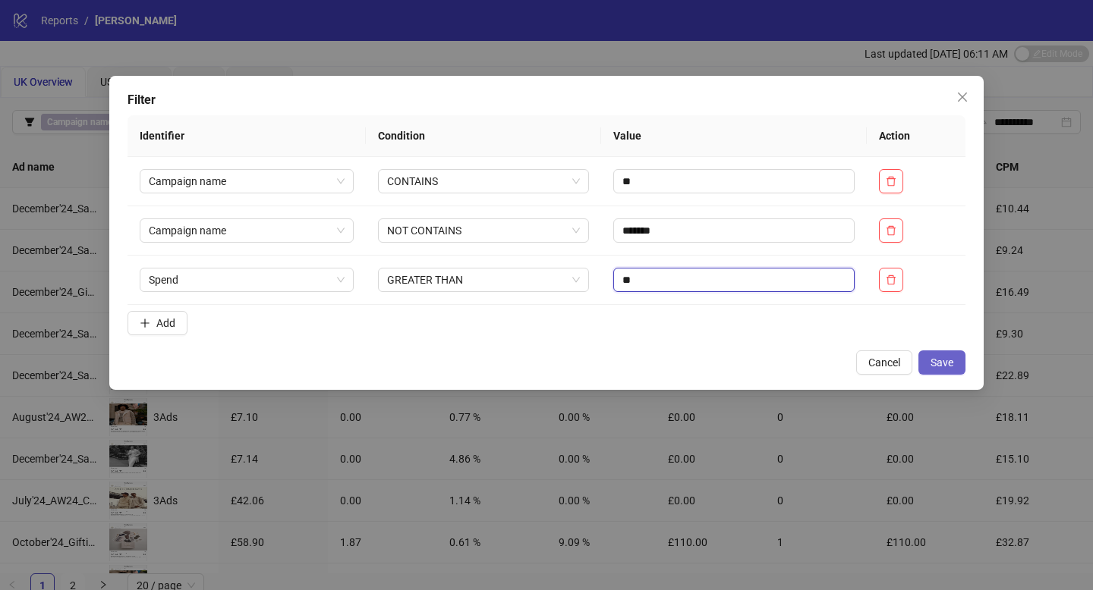
type input "**"
click at [950, 361] on span "Save" at bounding box center [941, 363] width 23 height 12
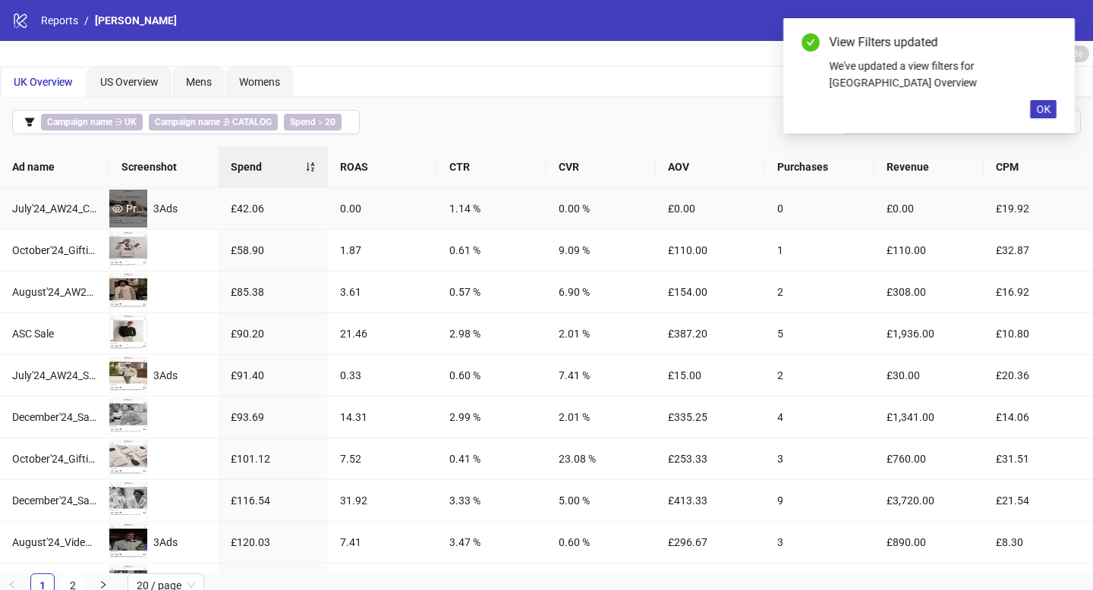
click at [128, 213] on div "Preview" at bounding box center [128, 208] width 38 height 17
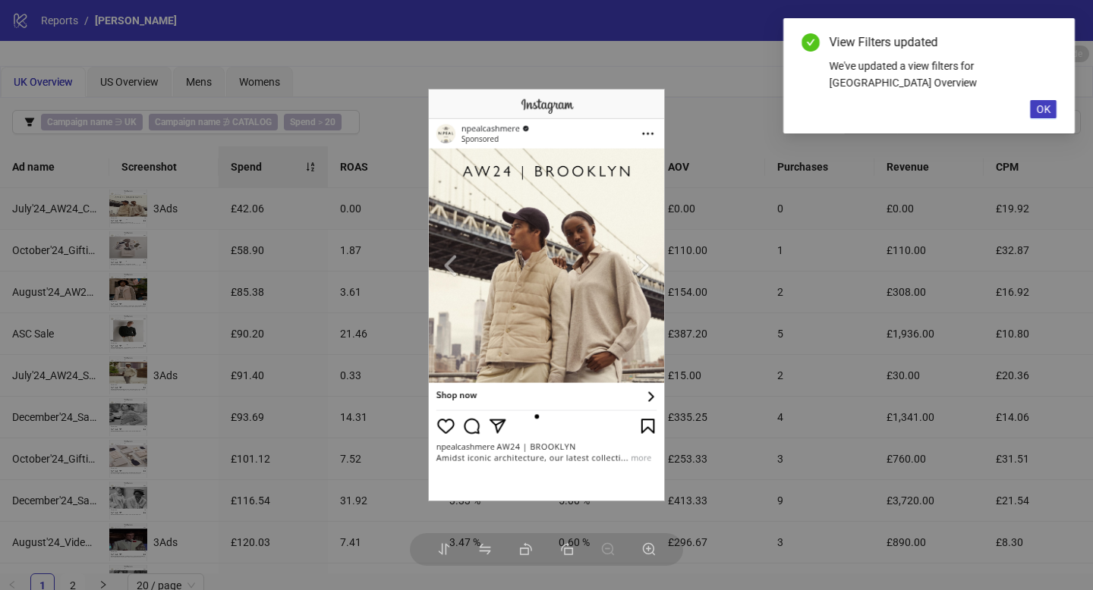
click at [180, 219] on div at bounding box center [546, 295] width 1093 height 590
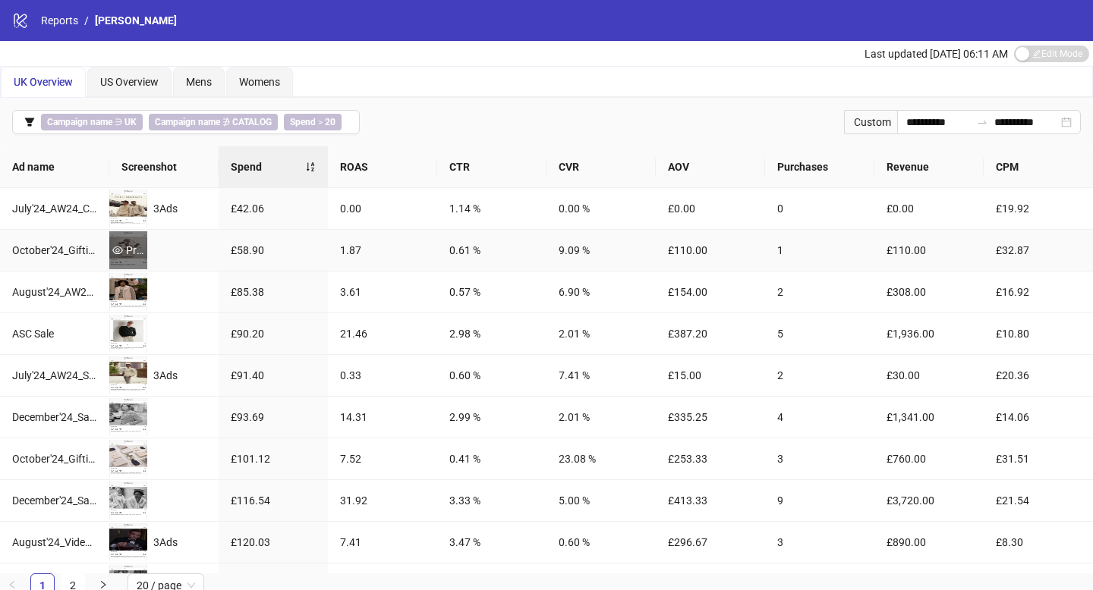
click at [120, 242] on div "Preview" at bounding box center [128, 250] width 38 height 17
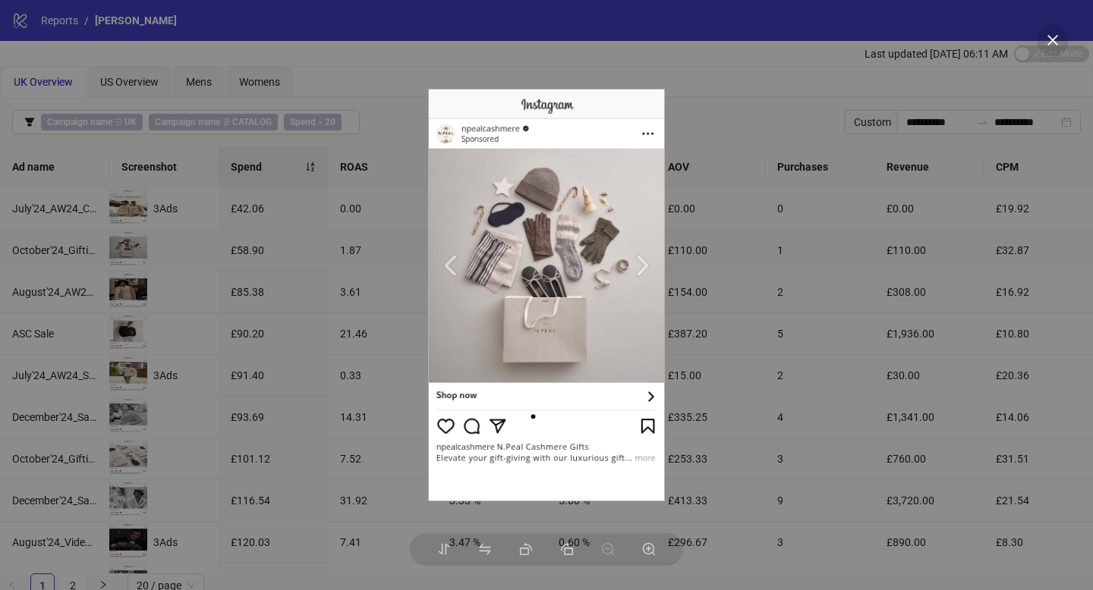
click at [272, 309] on div at bounding box center [546, 295] width 1093 height 590
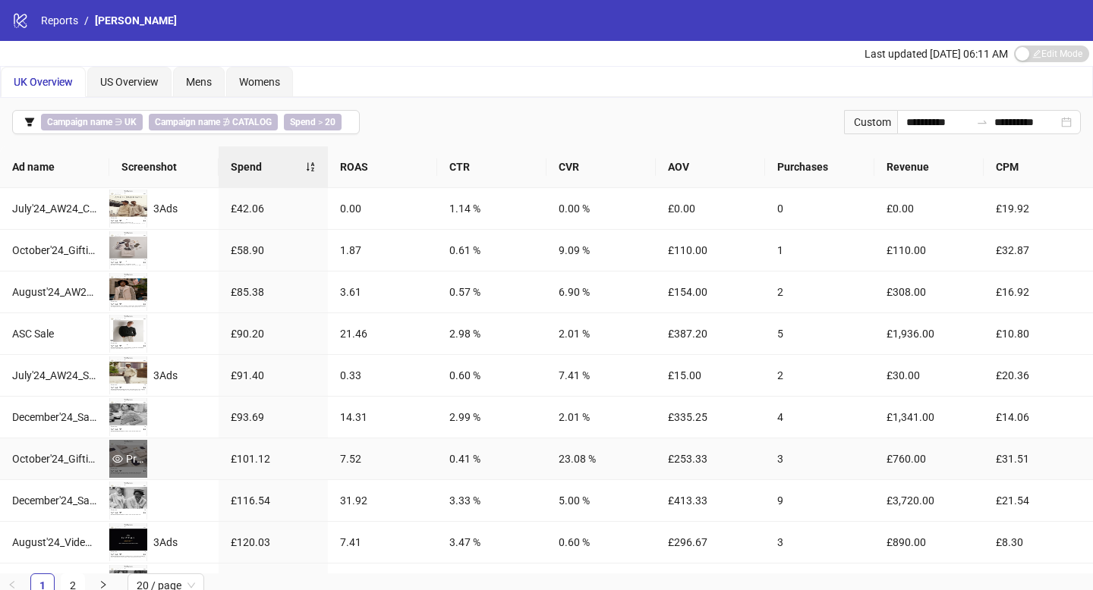
click at [127, 453] on div "Preview" at bounding box center [128, 459] width 38 height 17
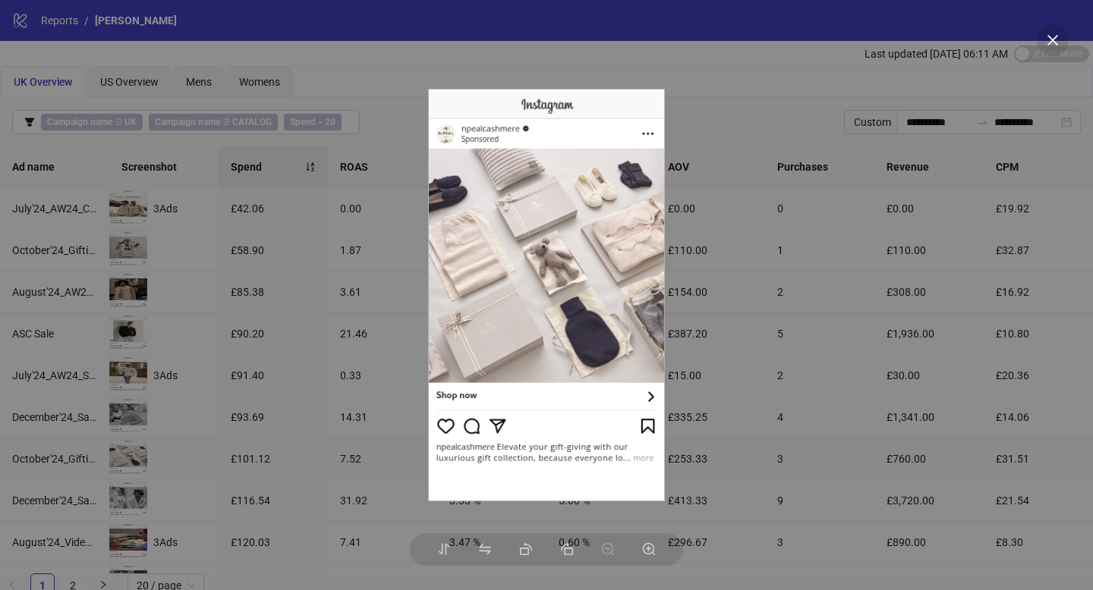
click at [154, 429] on div at bounding box center [546, 295] width 1093 height 590
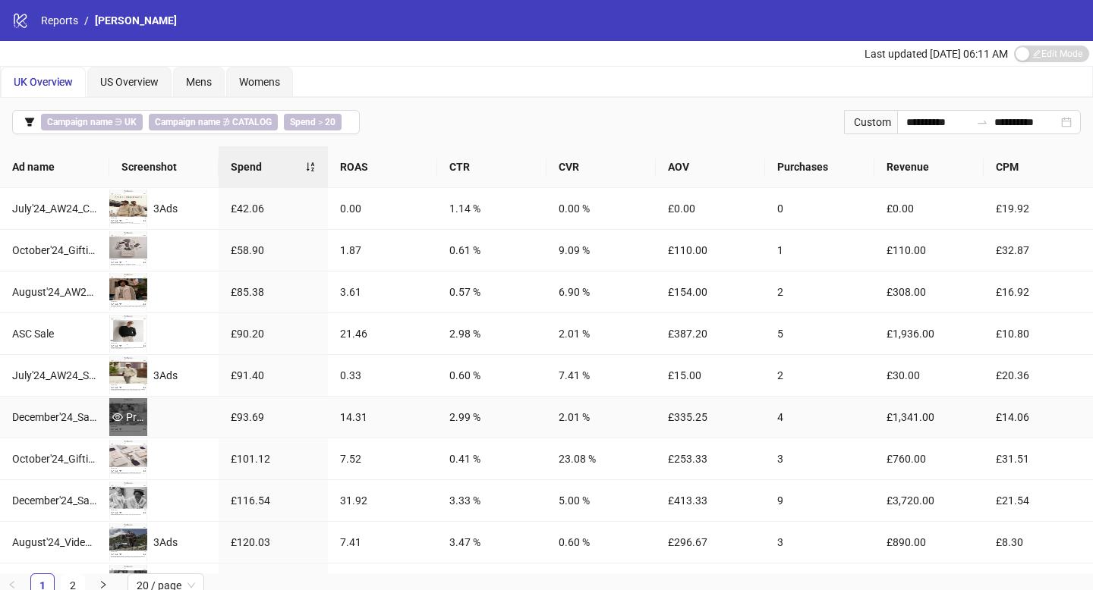
click at [129, 417] on div "Preview" at bounding box center [128, 417] width 38 height 17
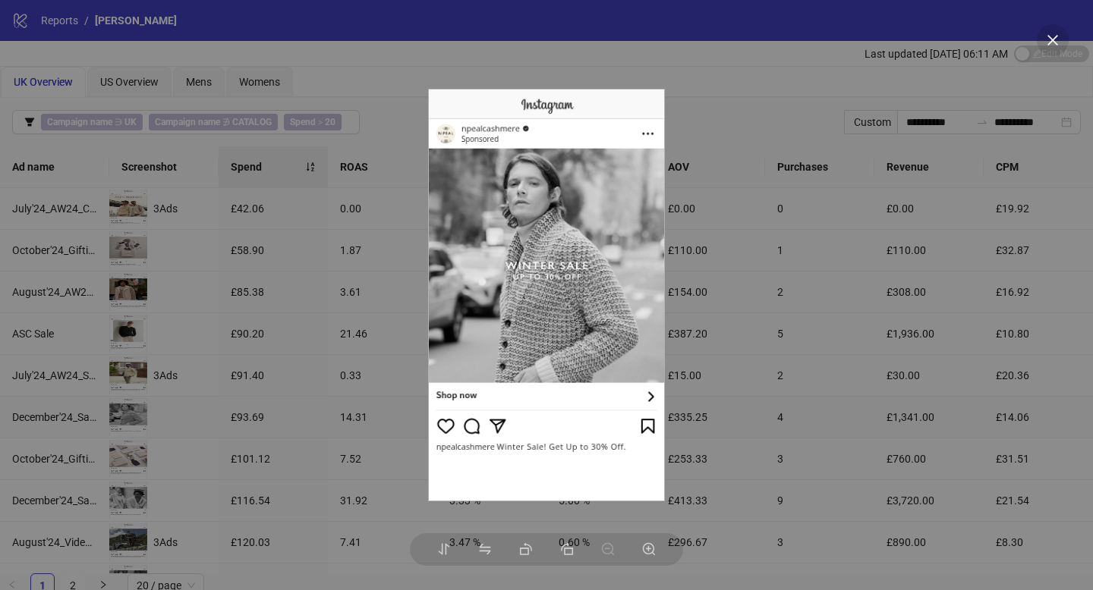
click at [199, 412] on div at bounding box center [546, 295] width 1093 height 590
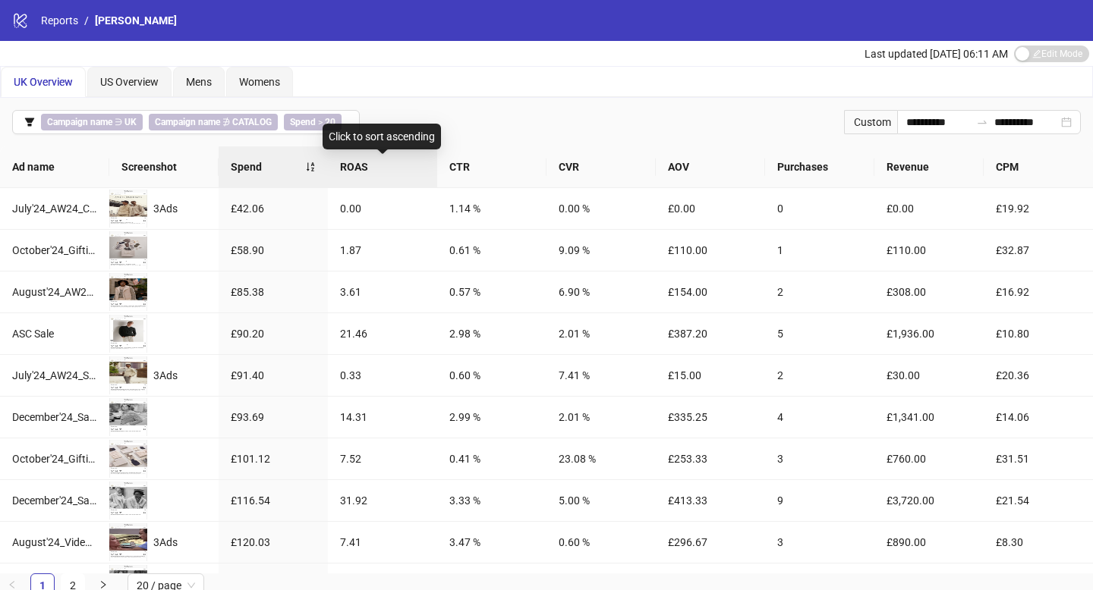
click at [389, 171] on span "ROAS" at bounding box center [382, 167] width 85 height 17
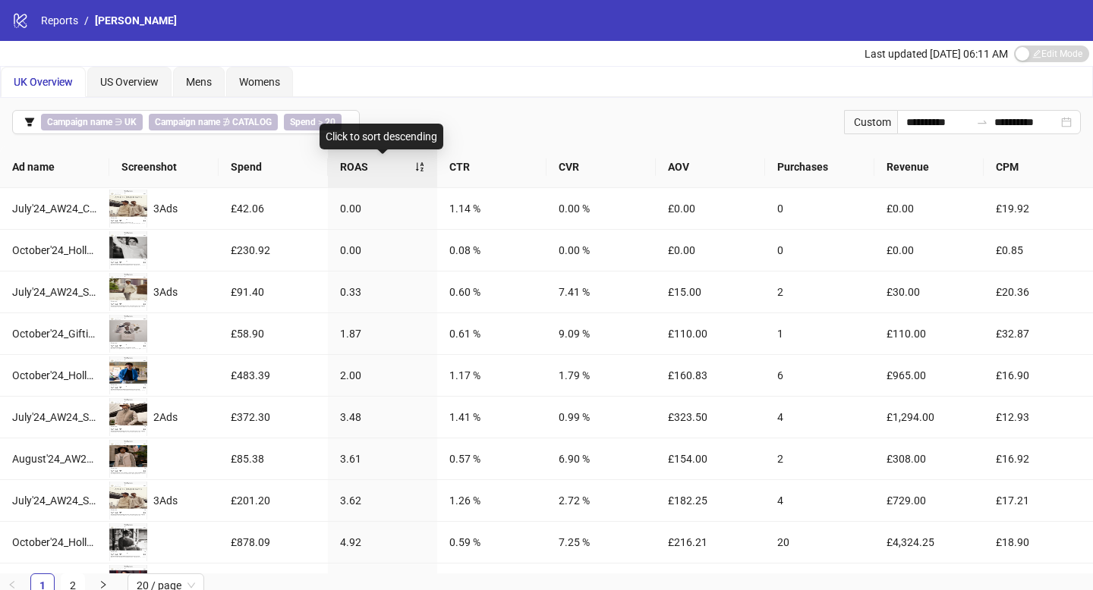
click at [389, 171] on span "ROAS" at bounding box center [377, 167] width 74 height 17
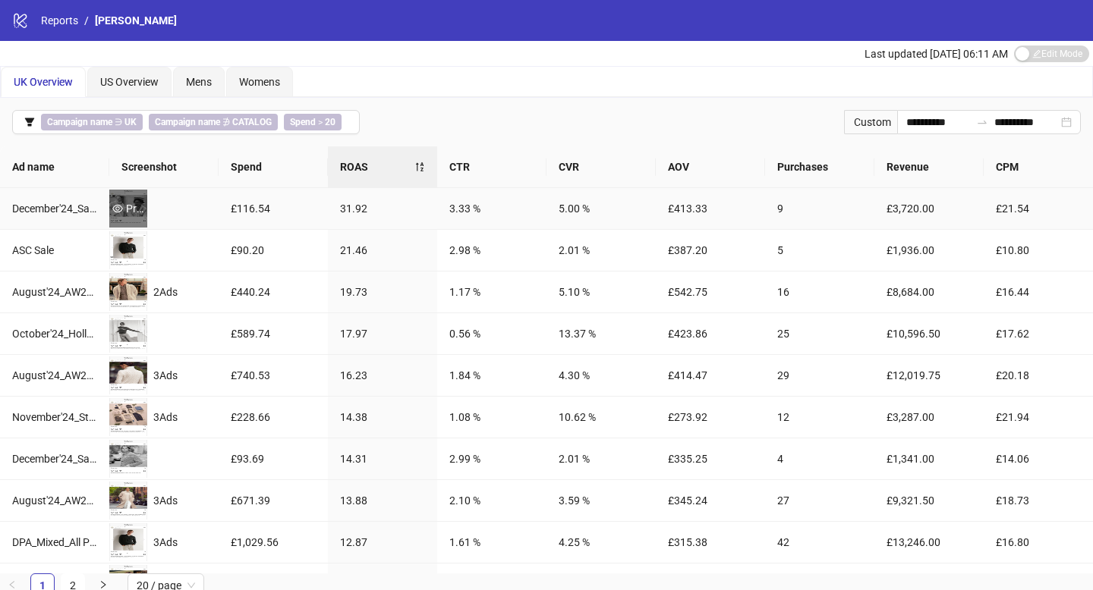
click at [125, 215] on div "Preview" at bounding box center [128, 208] width 38 height 17
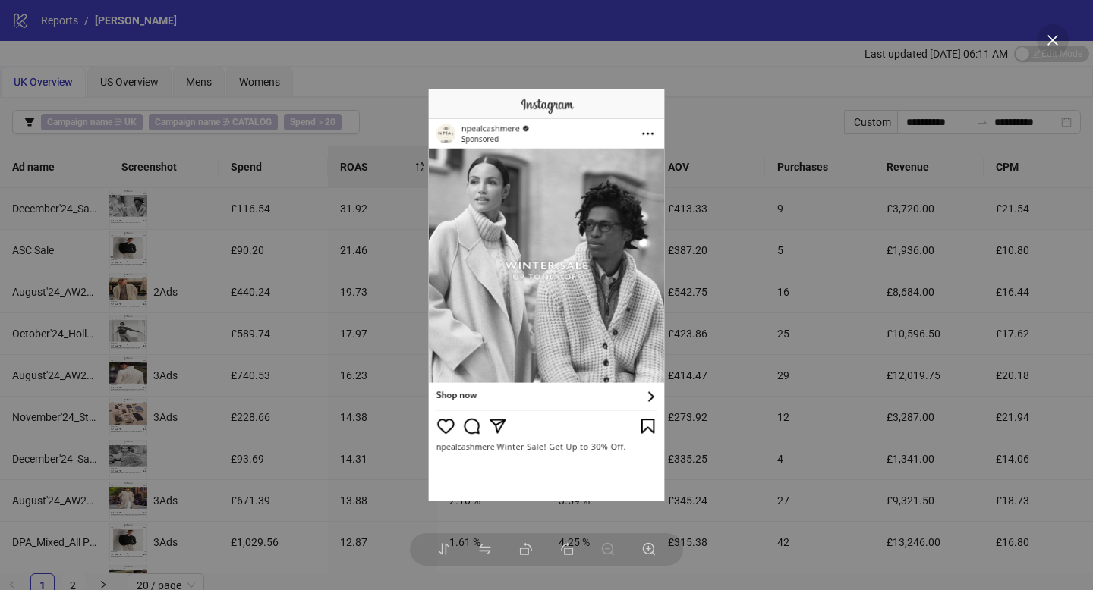
click at [206, 233] on div at bounding box center [546, 295] width 1093 height 590
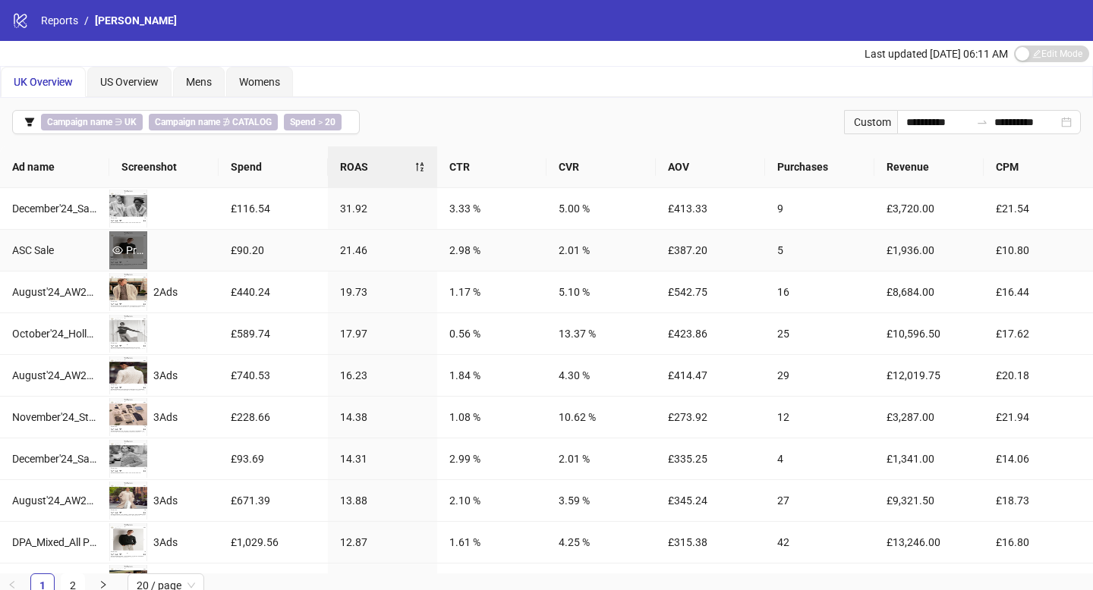
click at [133, 240] on div "Preview" at bounding box center [128, 250] width 38 height 38
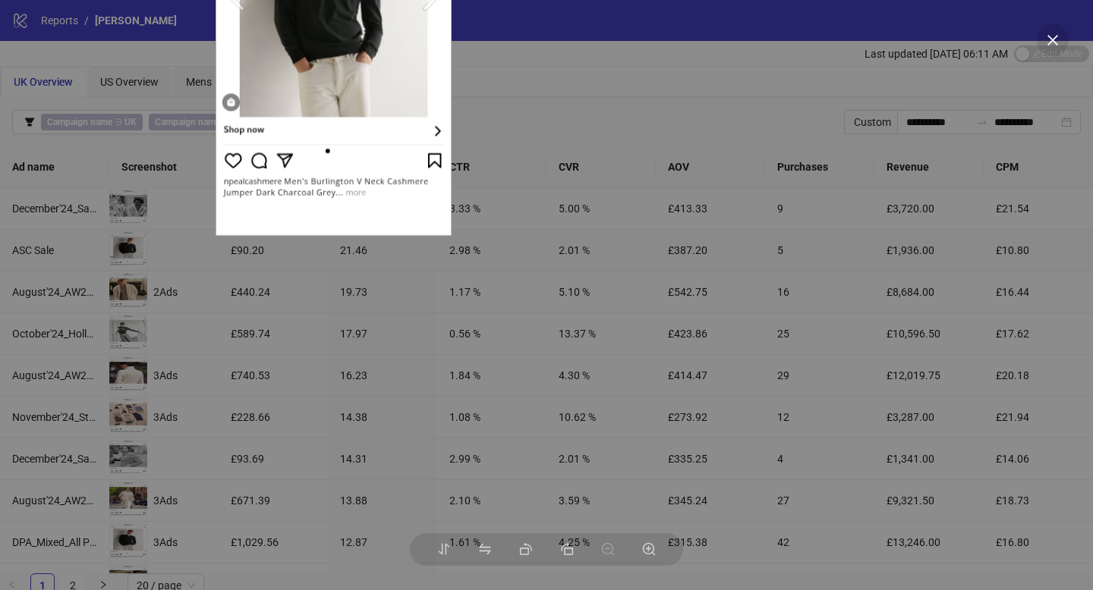
drag, startPoint x: 580, startPoint y: 269, endPoint x: 368, endPoint y: 2, distance: 340.7
click at [0, 0] on div at bounding box center [546, 295] width 1093 height 590
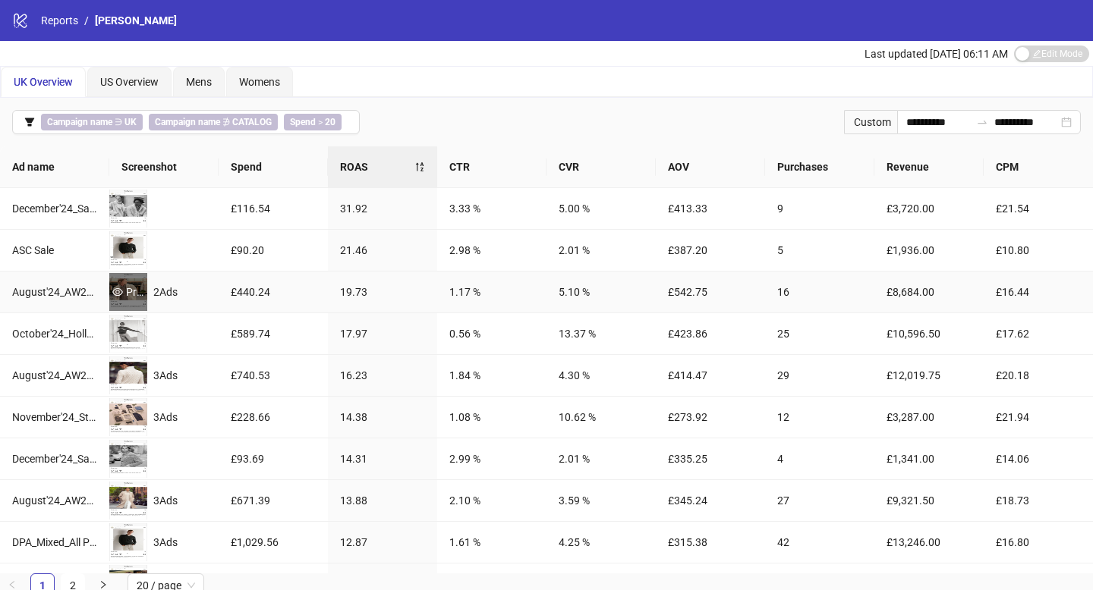
click at [126, 296] on div "Preview" at bounding box center [128, 292] width 38 height 17
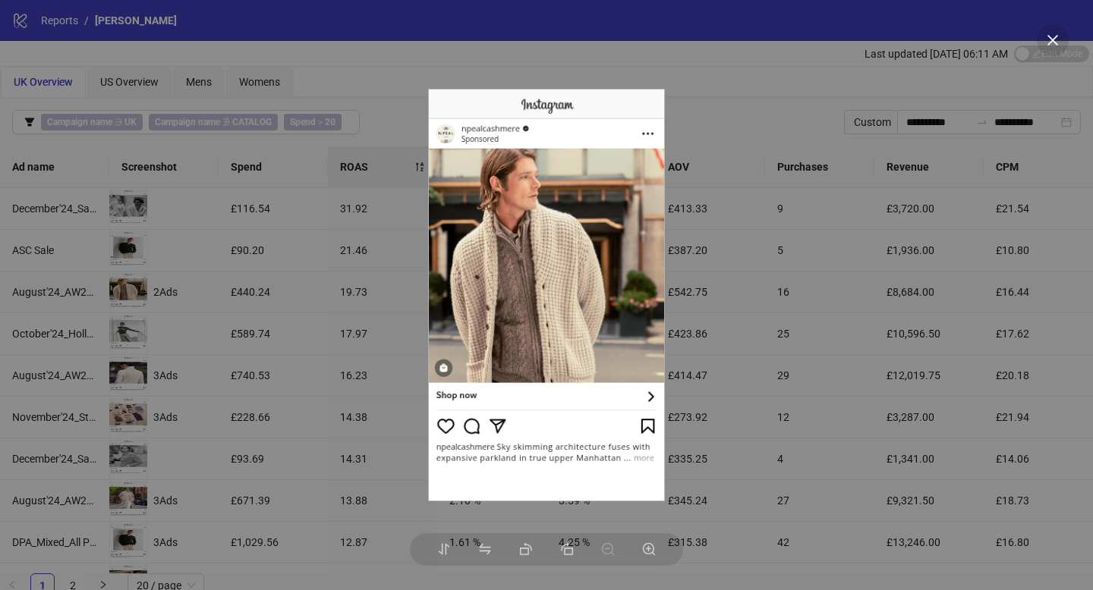
click at [234, 388] on div at bounding box center [546, 295] width 1093 height 590
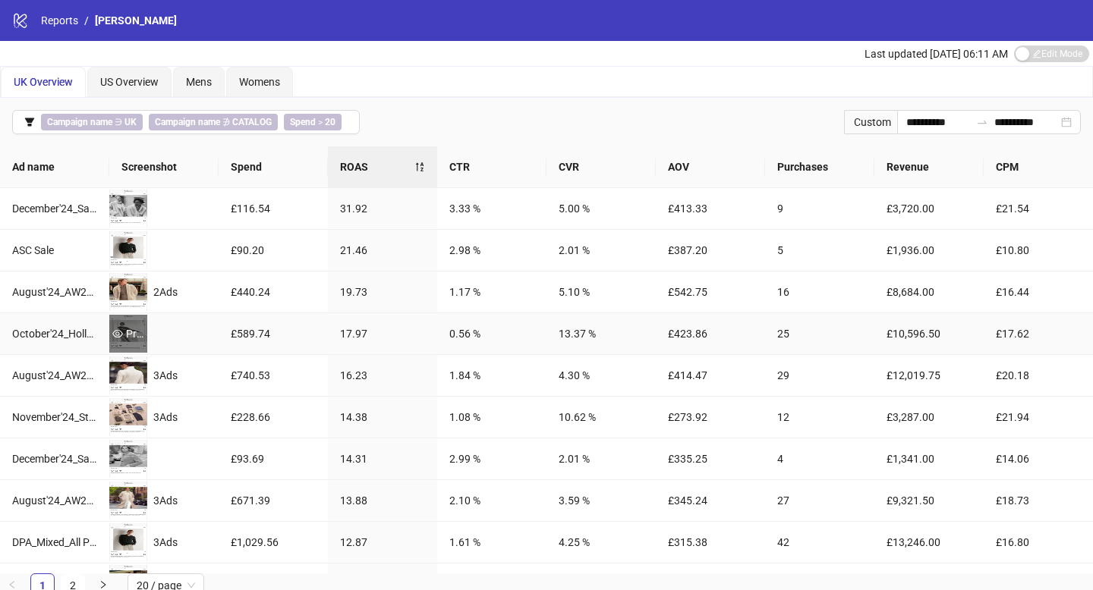
click at [138, 335] on div "Preview" at bounding box center [128, 334] width 38 height 17
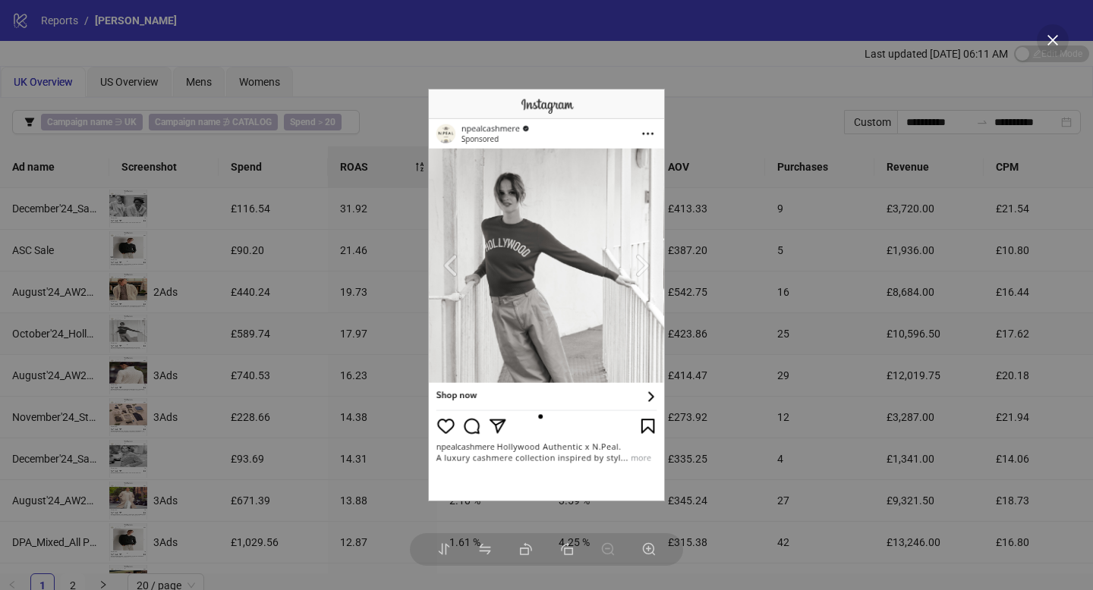
click at [216, 347] on div at bounding box center [546, 295] width 1093 height 590
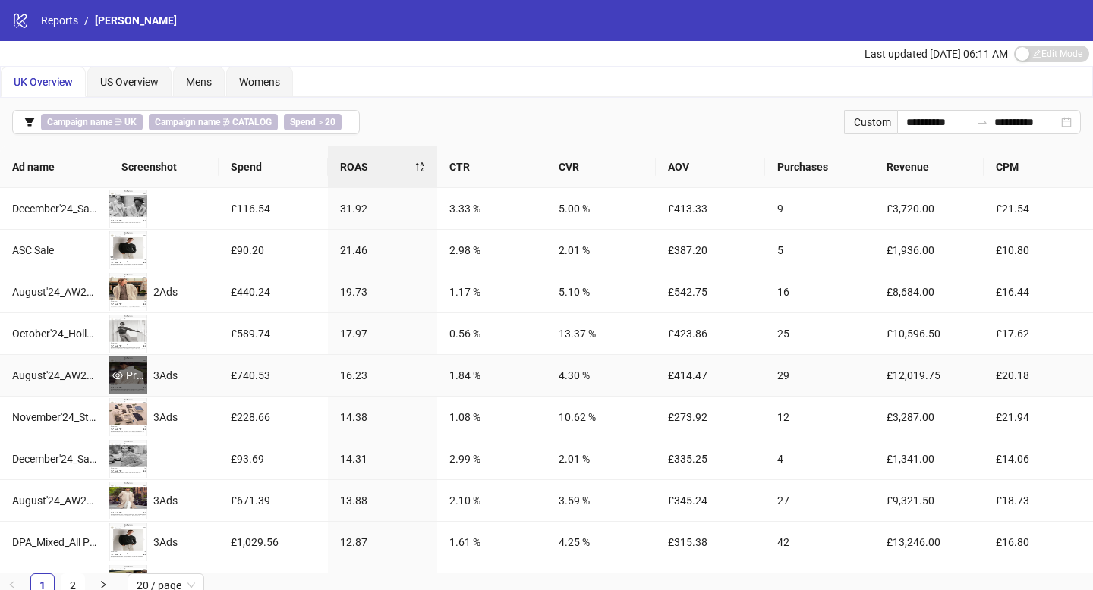
click at [123, 376] on div "Preview" at bounding box center [128, 375] width 38 height 17
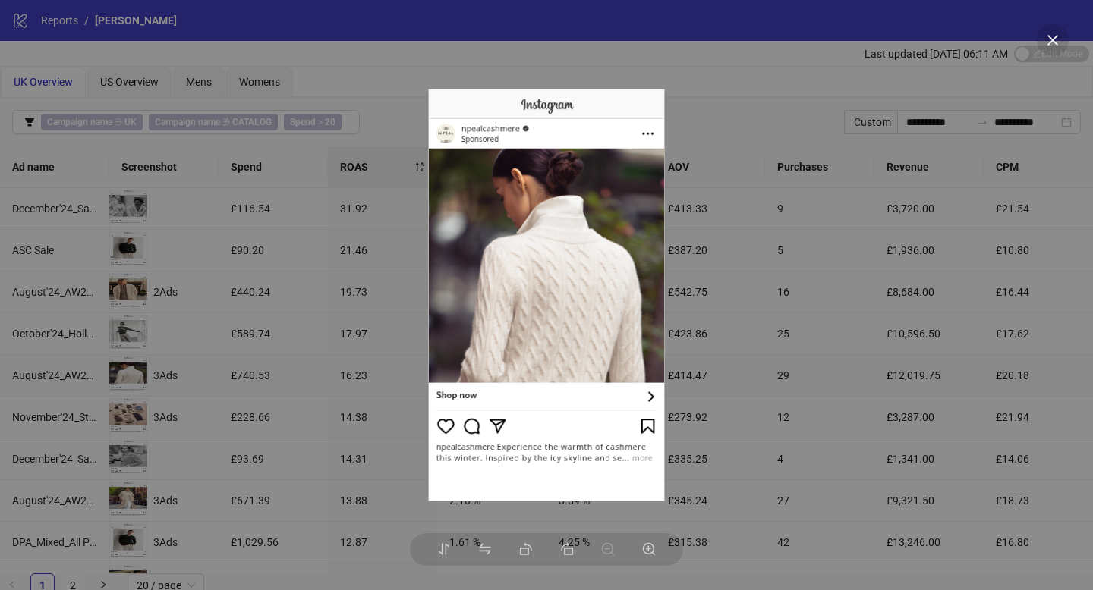
click at [219, 382] on div at bounding box center [546, 295] width 1093 height 590
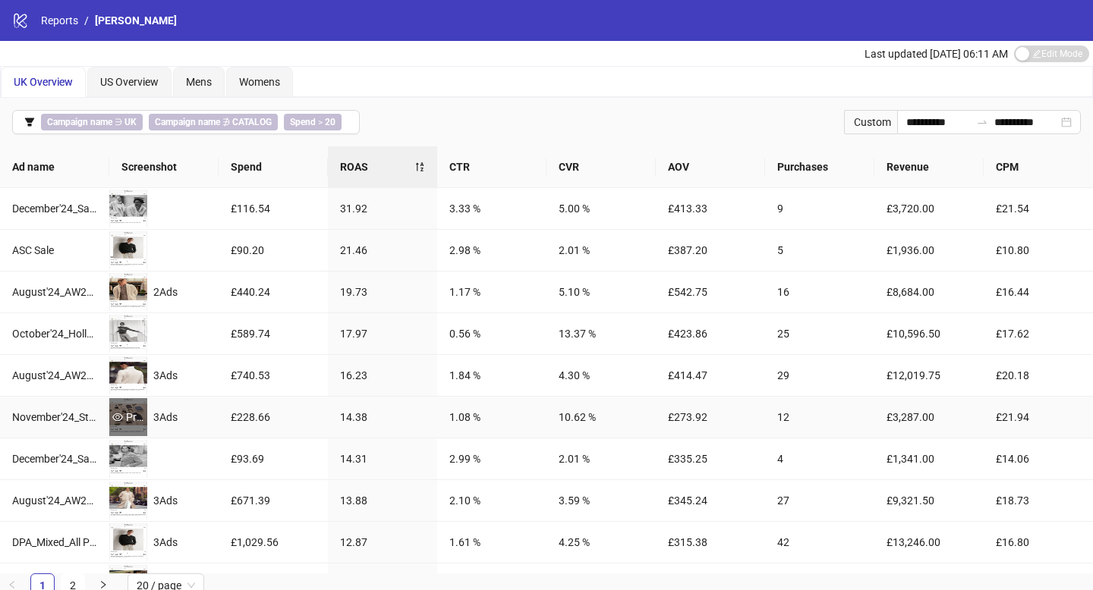
click at [134, 417] on div "Preview" at bounding box center [128, 417] width 38 height 17
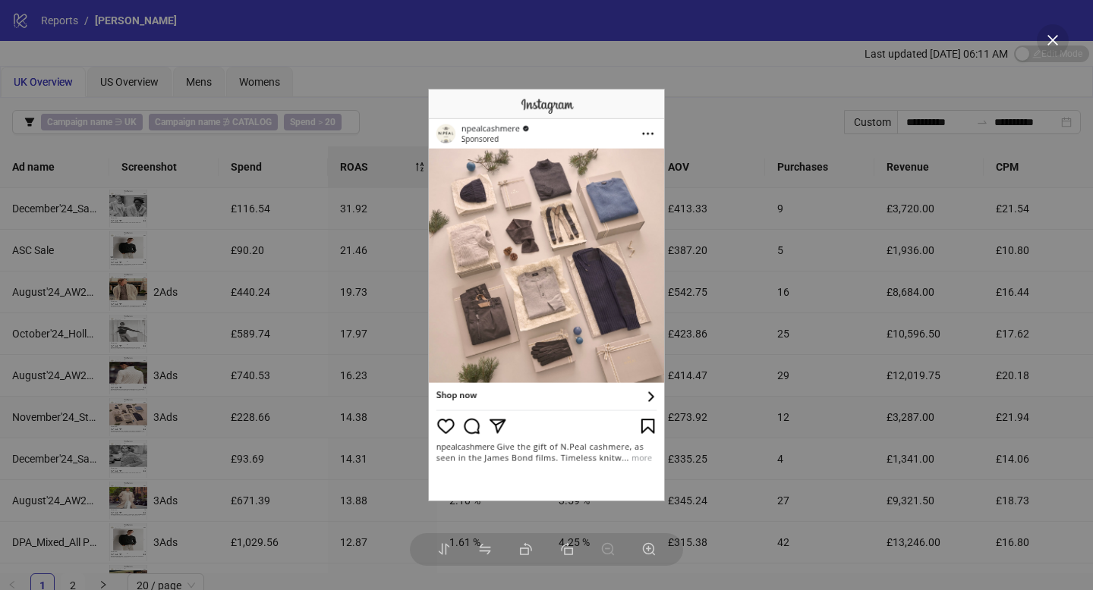
click at [219, 417] on div at bounding box center [546, 295] width 1093 height 590
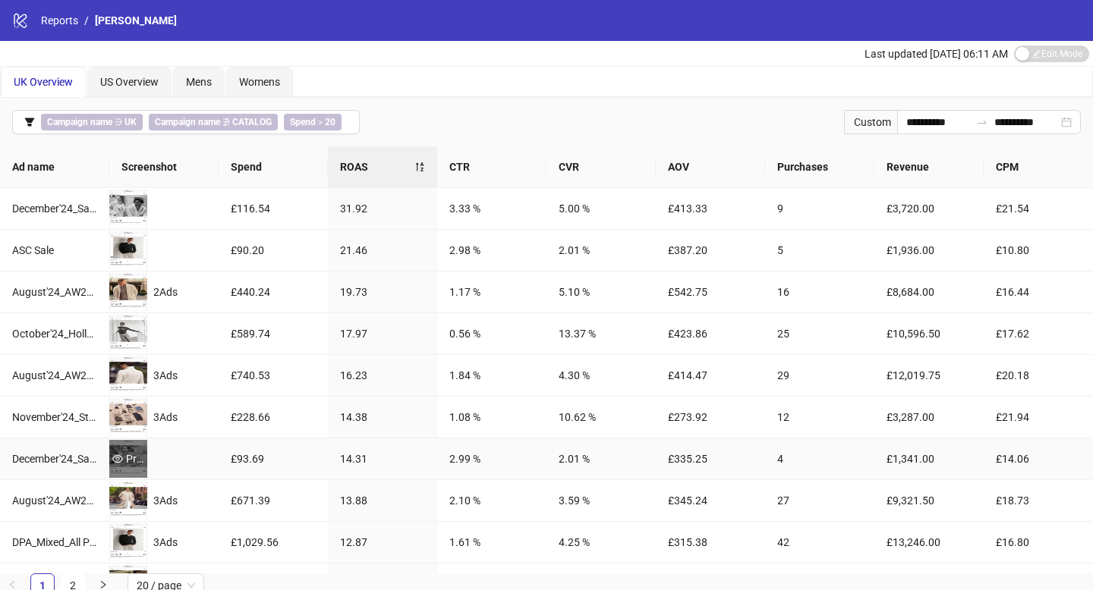
click at [146, 453] on div "Preview" at bounding box center [128, 459] width 38 height 17
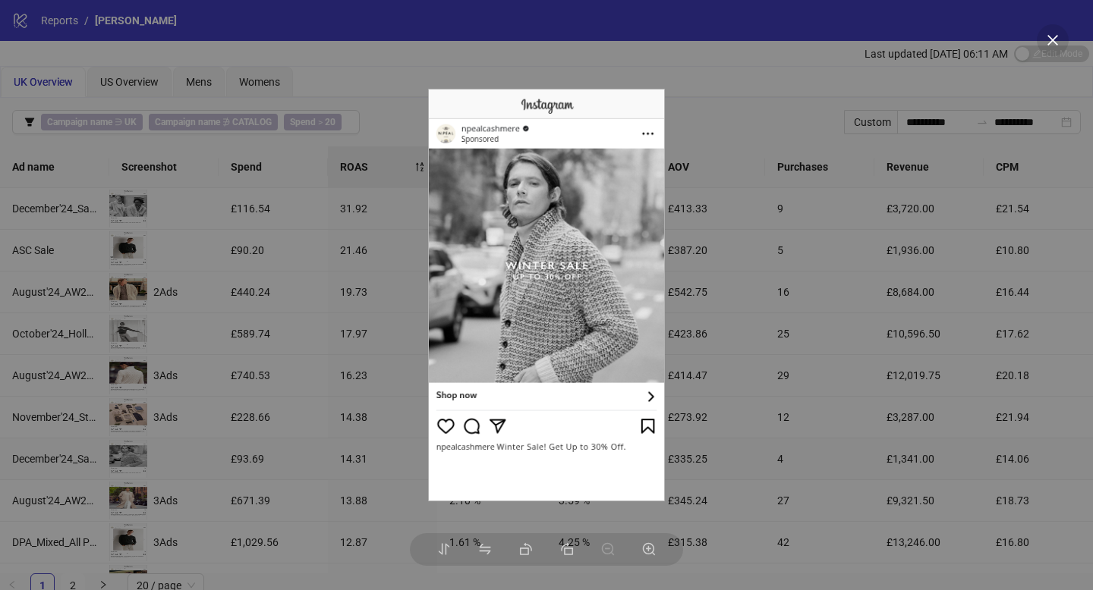
click at [239, 388] on div at bounding box center [546, 295] width 1093 height 590
